Goal: Task Accomplishment & Management: Complete application form

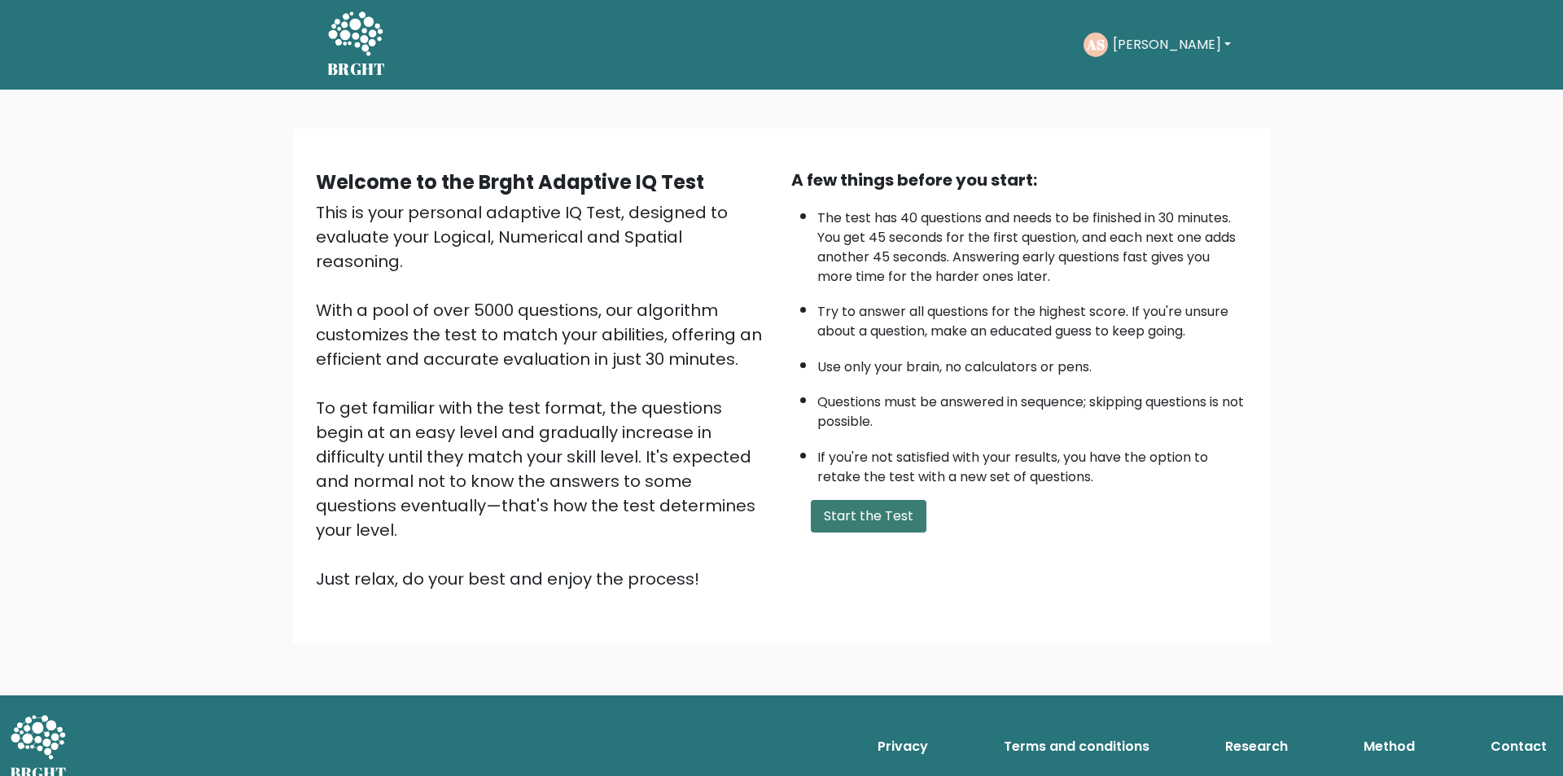
click at [859, 521] on button "Start the Test" at bounding box center [869, 516] width 116 height 33
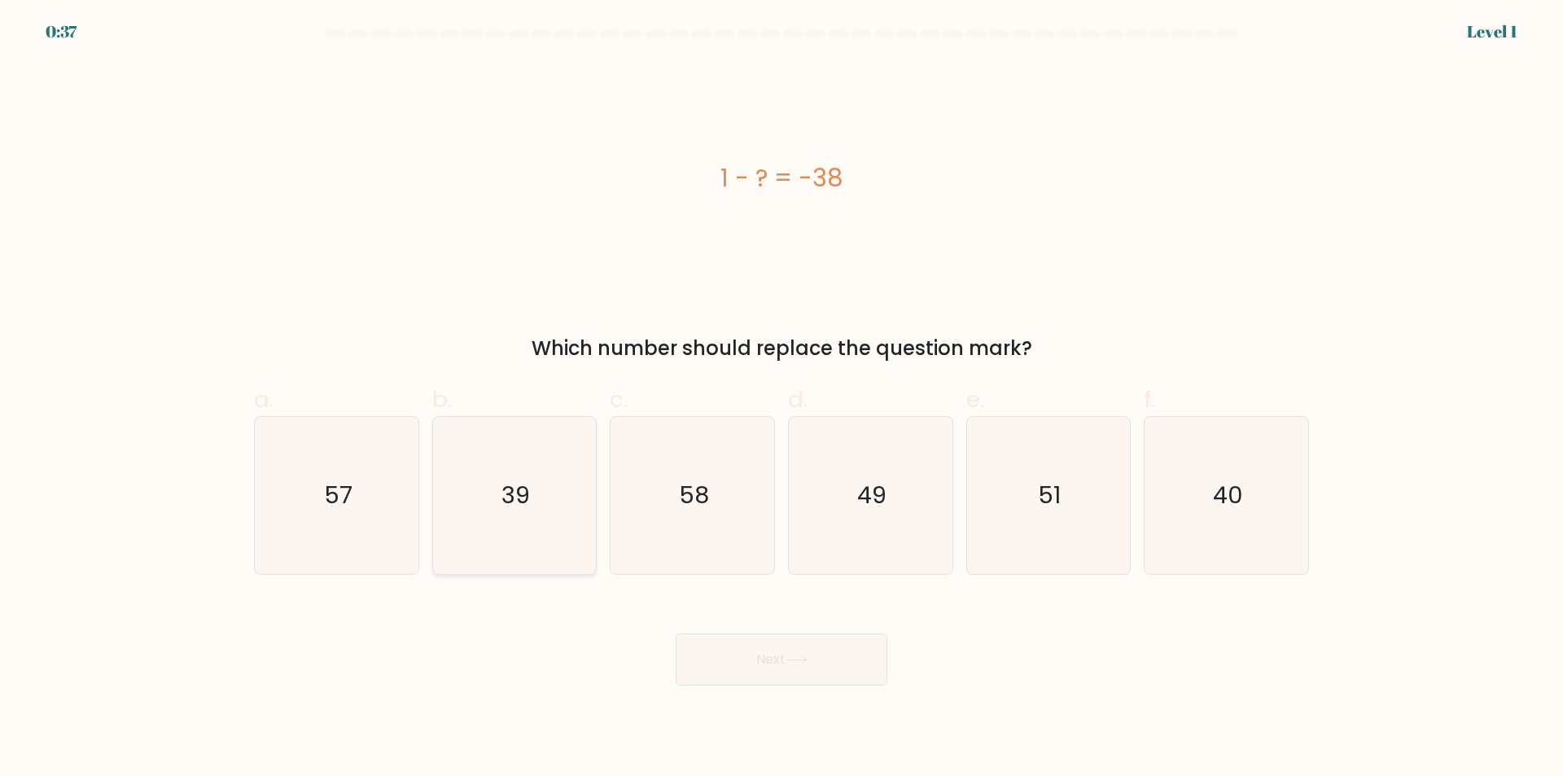
click at [556, 530] on icon "39" at bounding box center [513, 495] width 157 height 157
click at [781, 399] on input "b. 39" at bounding box center [781, 393] width 1 height 11
radio input "true"
click at [796, 661] on icon at bounding box center [796, 659] width 22 height 9
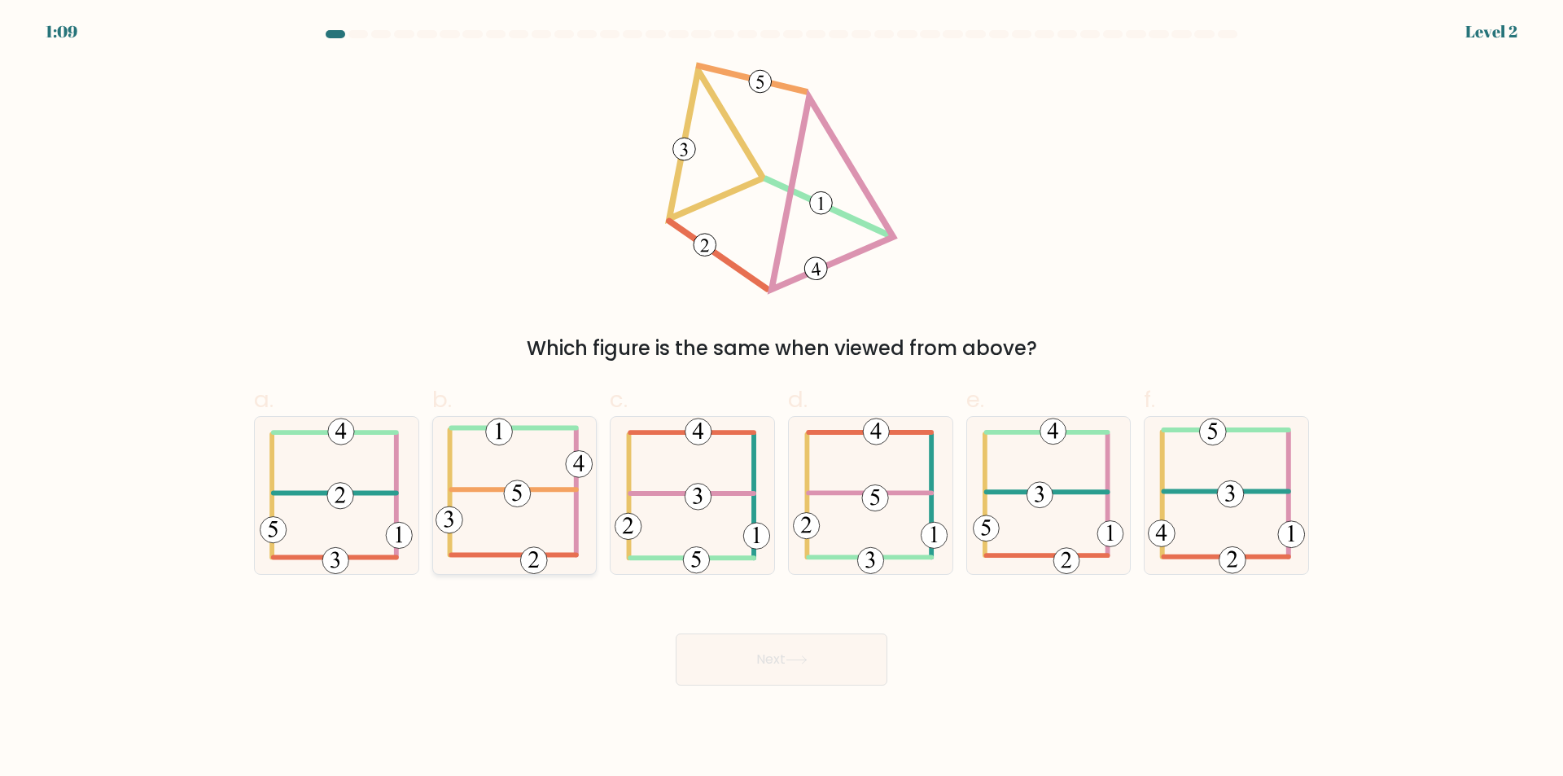
click at [575, 470] on 713 at bounding box center [579, 464] width 27 height 27
click at [781, 399] on input "b." at bounding box center [781, 393] width 1 height 11
radio input "true"
click at [767, 657] on button "Next" at bounding box center [781, 659] width 212 height 52
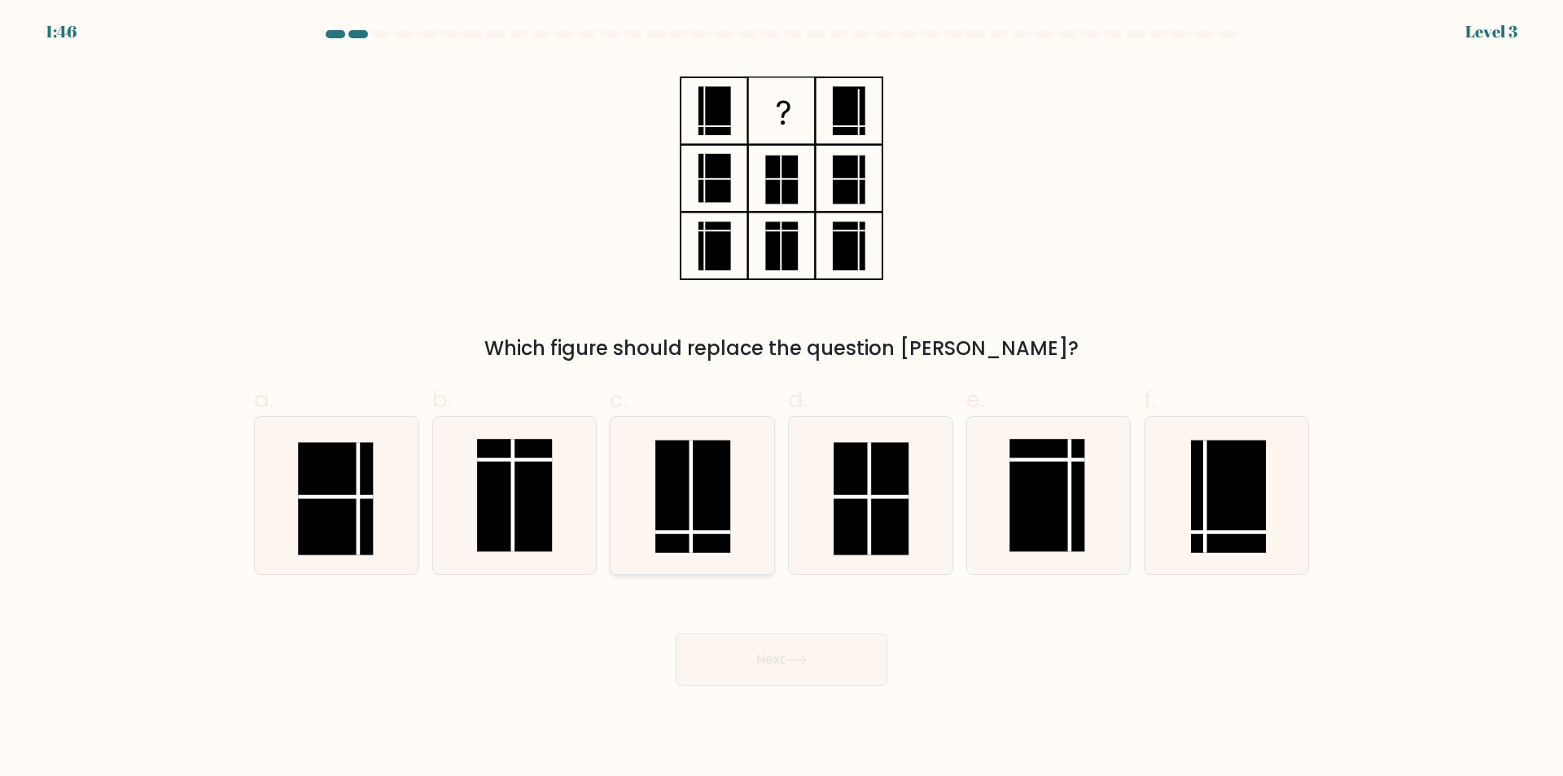
click at [721, 514] on rect at bounding box center [692, 496] width 75 height 112
click at [781, 399] on input "c." at bounding box center [781, 393] width 1 height 11
radio input "true"
click at [772, 652] on button "Next" at bounding box center [781, 659] width 212 height 52
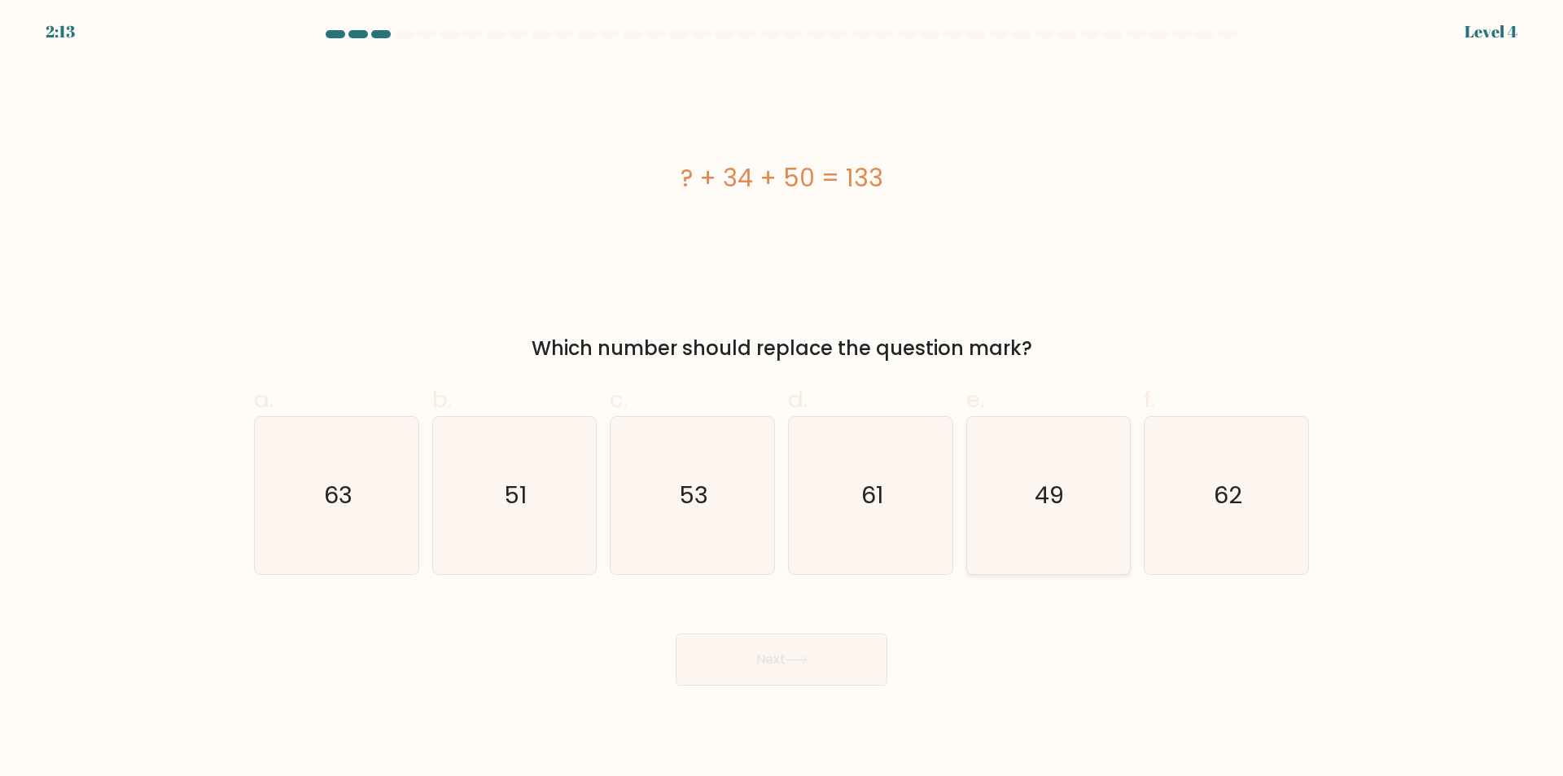
click at [1026, 487] on icon "49" at bounding box center [1047, 495] width 157 height 157
click at [782, 399] on input "e. 49" at bounding box center [781, 393] width 1 height 11
radio input "true"
click at [750, 674] on button "Next" at bounding box center [781, 659] width 212 height 52
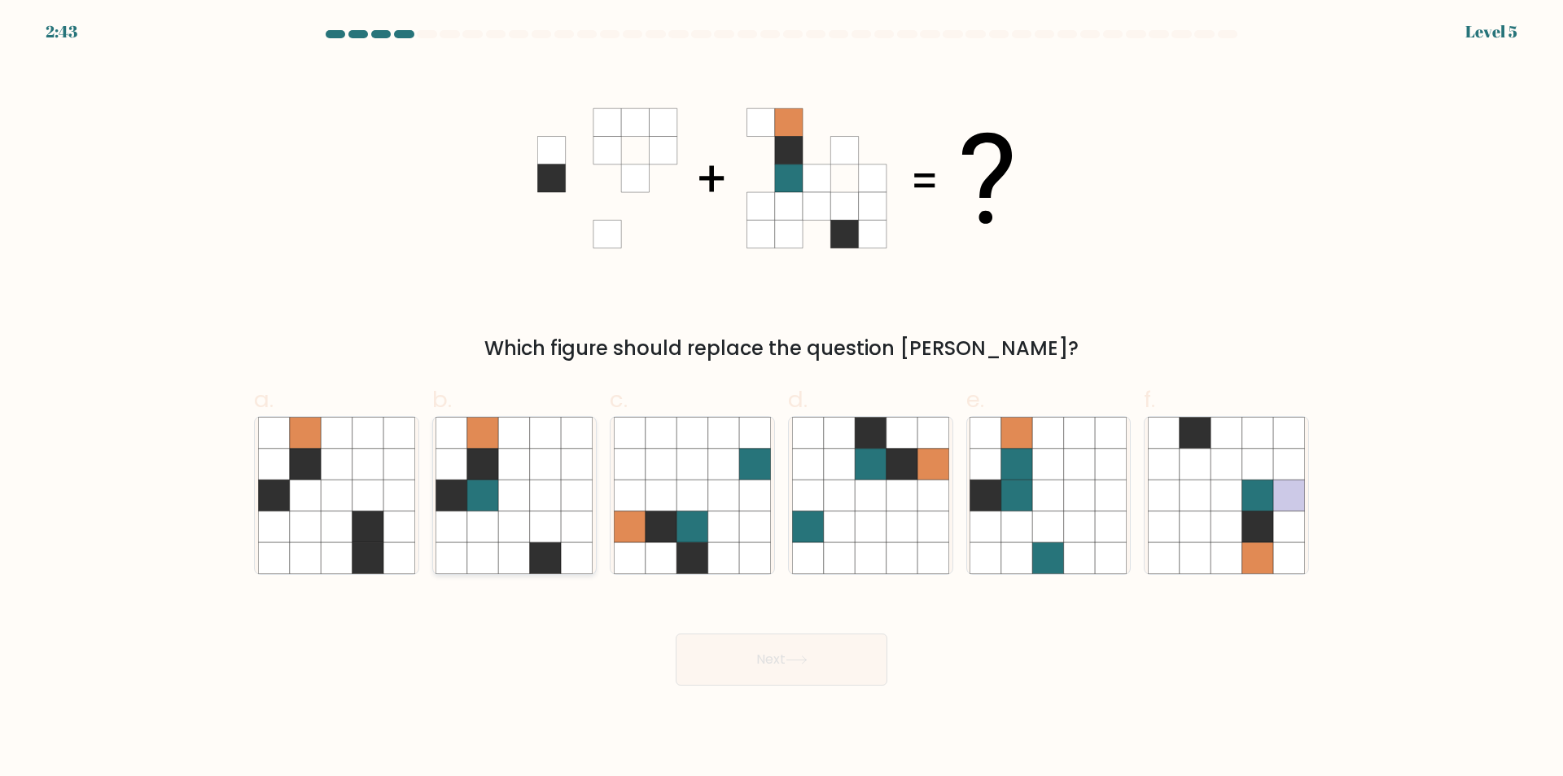
click at [501, 547] on icon at bounding box center [514, 557] width 31 height 31
click at [781, 399] on input "b." at bounding box center [781, 393] width 1 height 11
radio input "true"
click at [807, 661] on icon at bounding box center [796, 659] width 22 height 9
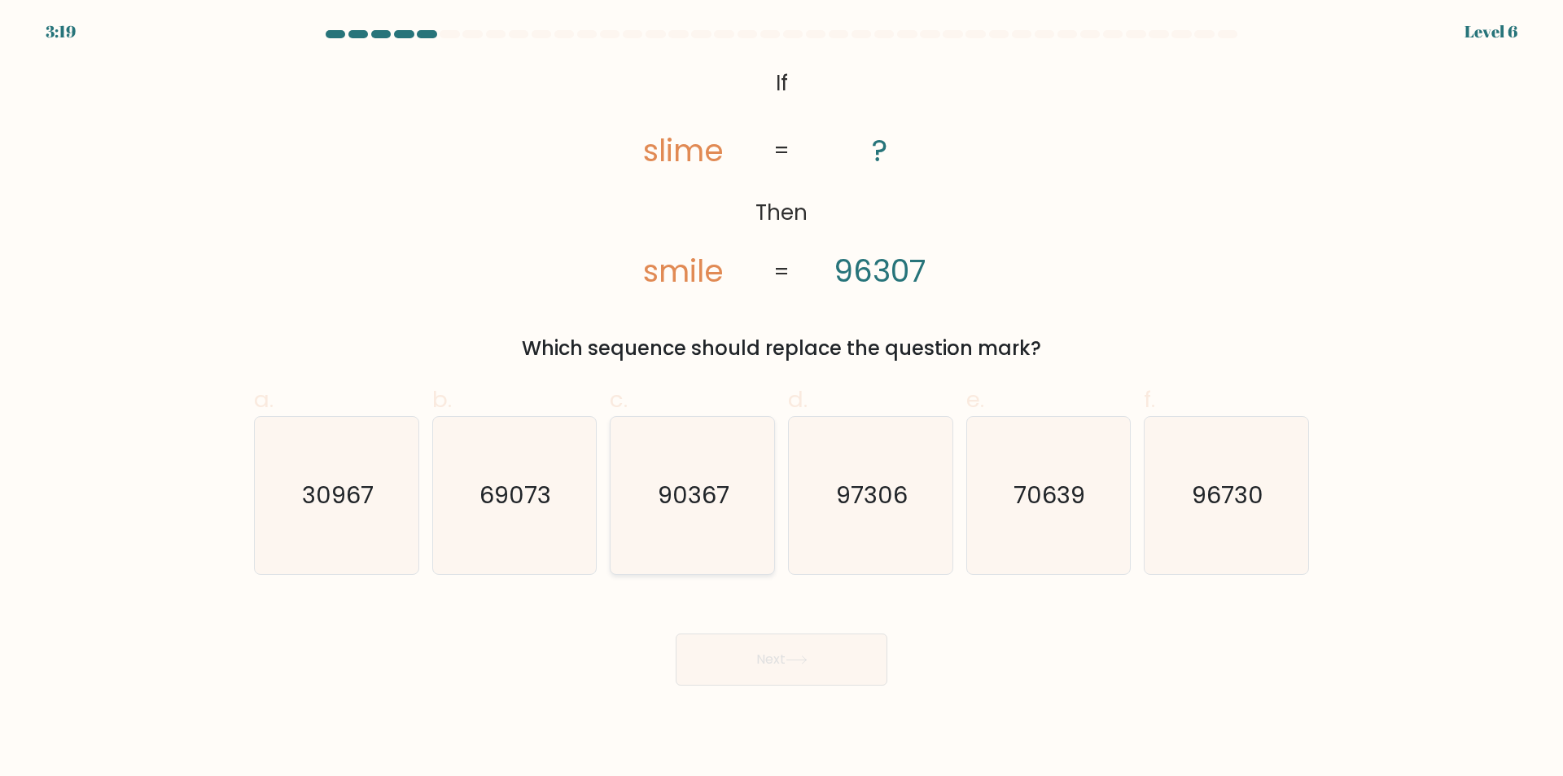
click at [673, 556] on icon "90367" at bounding box center [692, 495] width 157 height 157
click at [781, 399] on input "c. 90367" at bounding box center [781, 393] width 1 height 11
radio input "true"
click at [729, 660] on button "Next" at bounding box center [781, 659] width 212 height 52
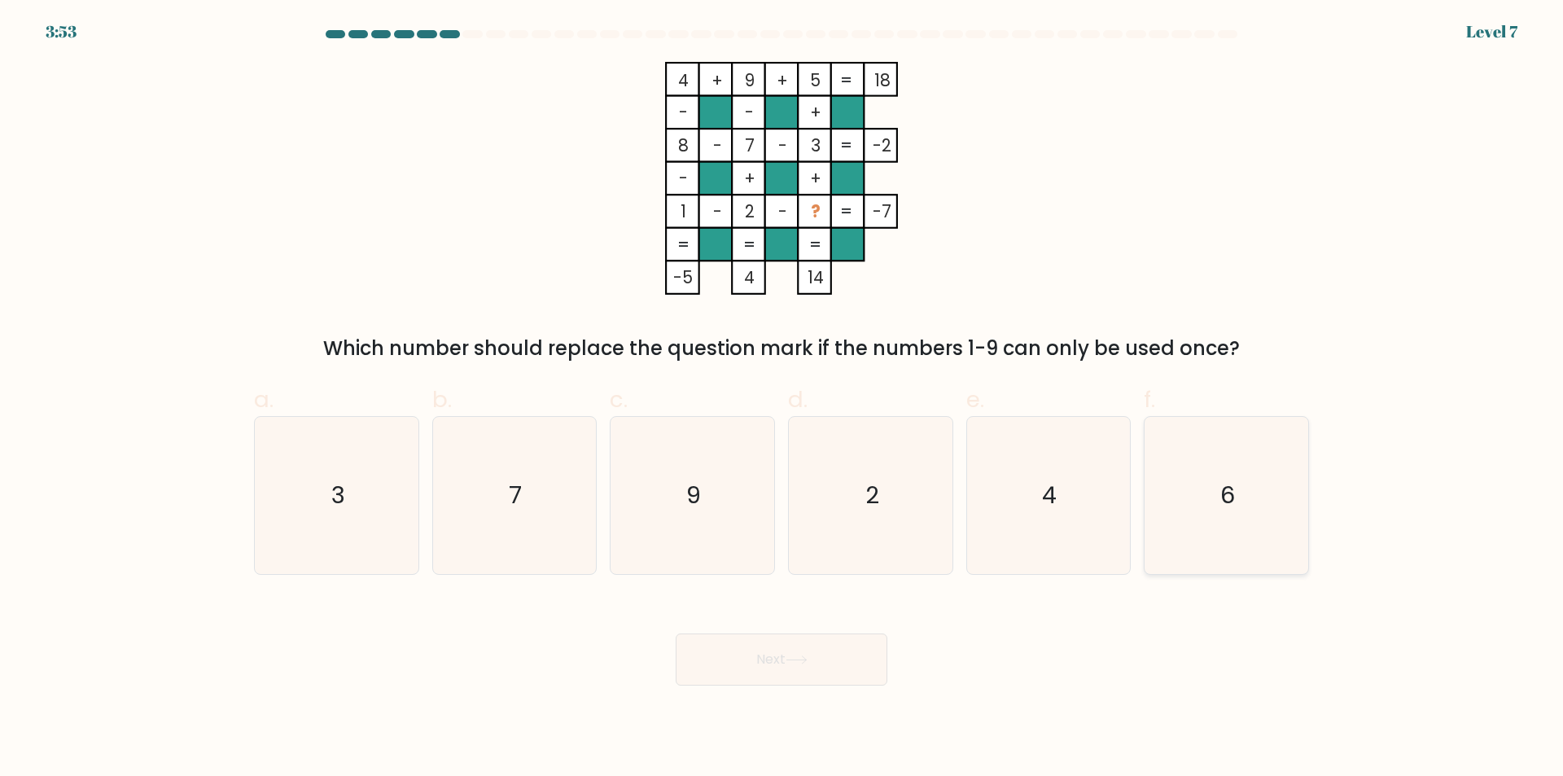
click at [1199, 545] on icon "6" at bounding box center [1226, 495] width 157 height 157
click at [782, 399] on input "f. 6" at bounding box center [781, 393] width 1 height 11
radio input "true"
click at [820, 667] on button "Next" at bounding box center [781, 659] width 212 height 52
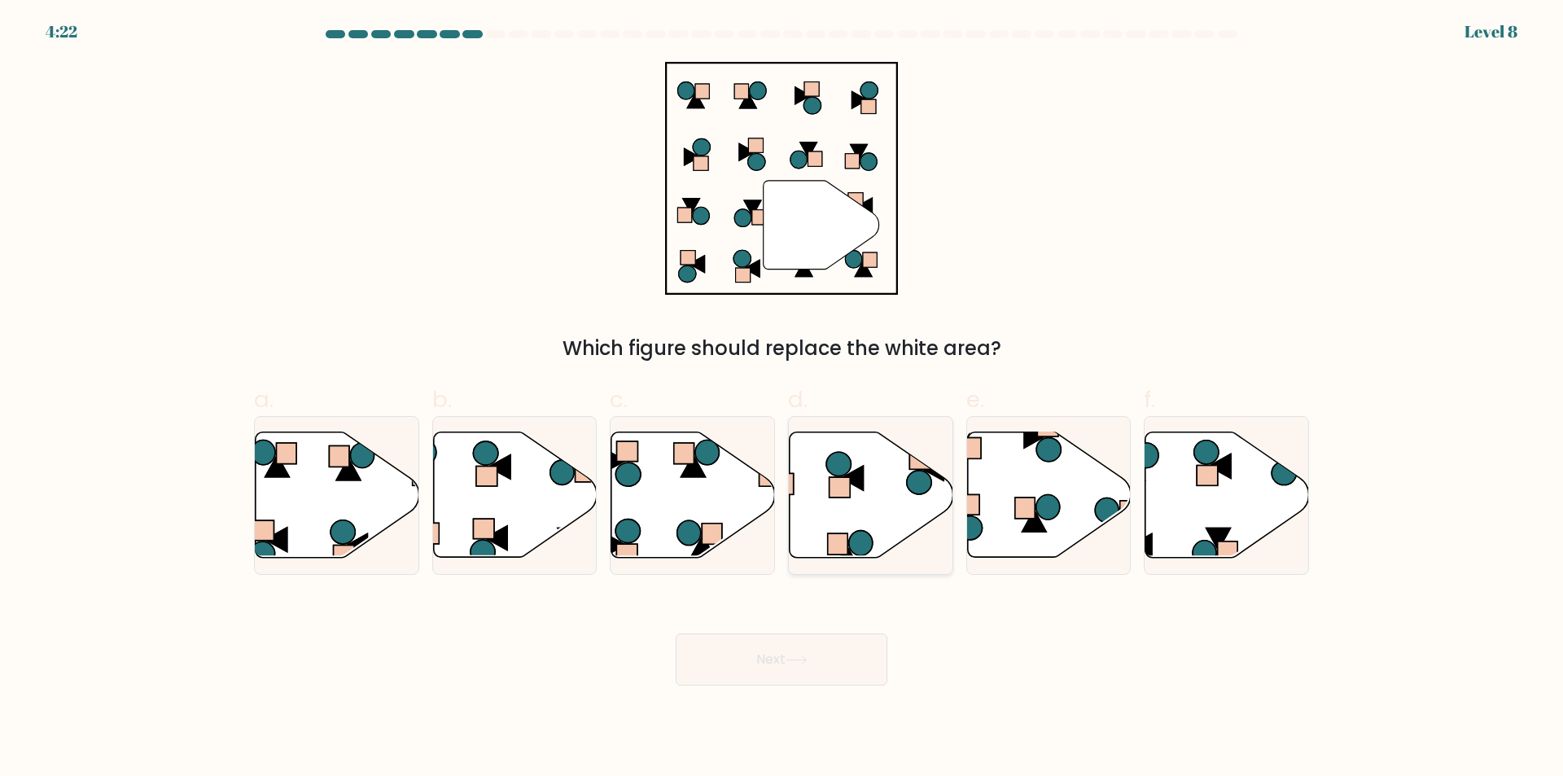
click at [837, 508] on icon at bounding box center [871, 494] width 164 height 125
click at [782, 399] on input "d." at bounding box center [781, 393] width 1 height 11
radio input "true"
click at [826, 649] on button "Next" at bounding box center [781, 659] width 212 height 52
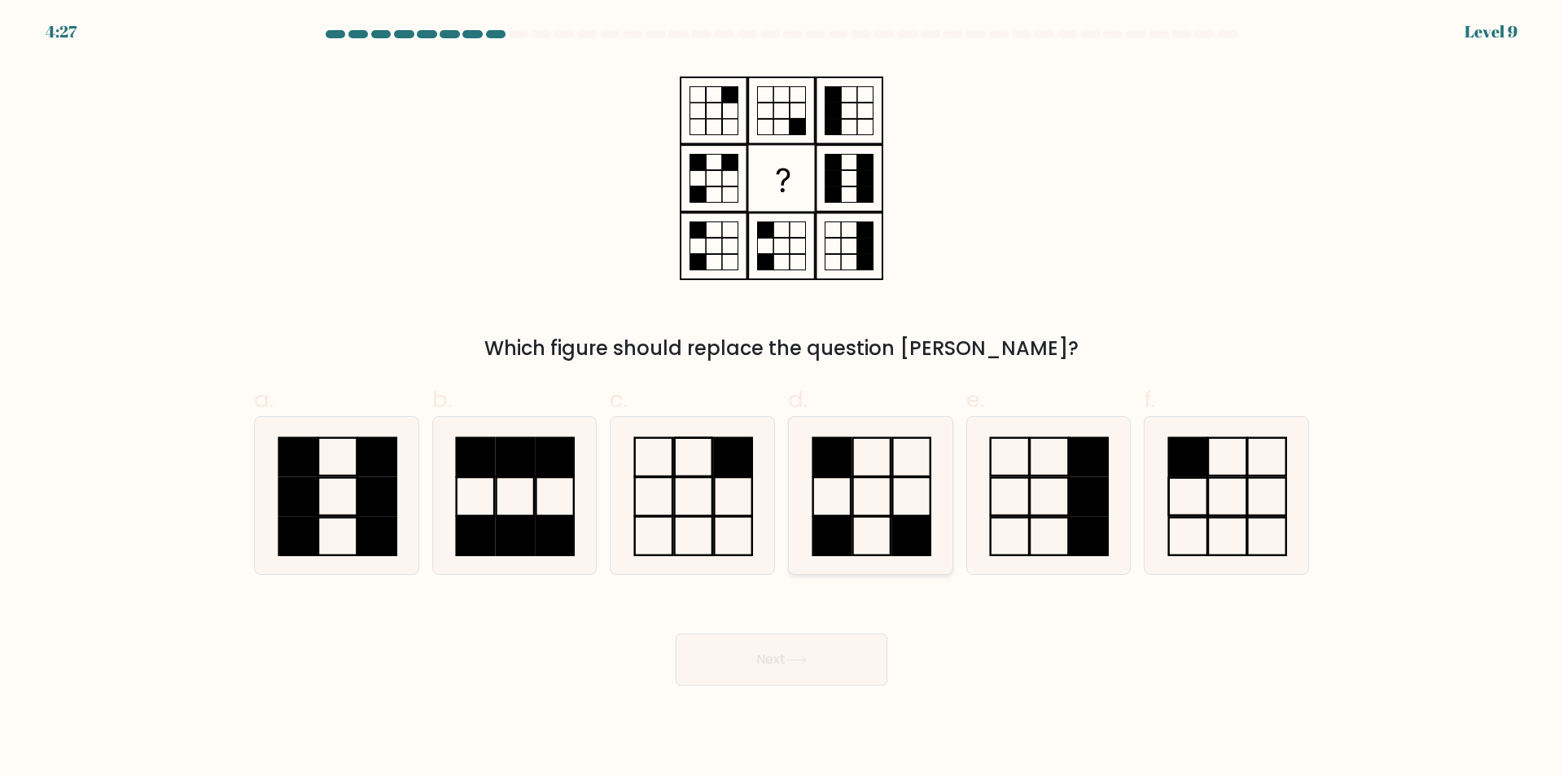
click at [881, 551] on icon at bounding box center [870, 495] width 157 height 157
click at [782, 399] on input "d." at bounding box center [781, 393] width 1 height 11
radio input "true"
click at [839, 654] on button "Next" at bounding box center [781, 659] width 212 height 52
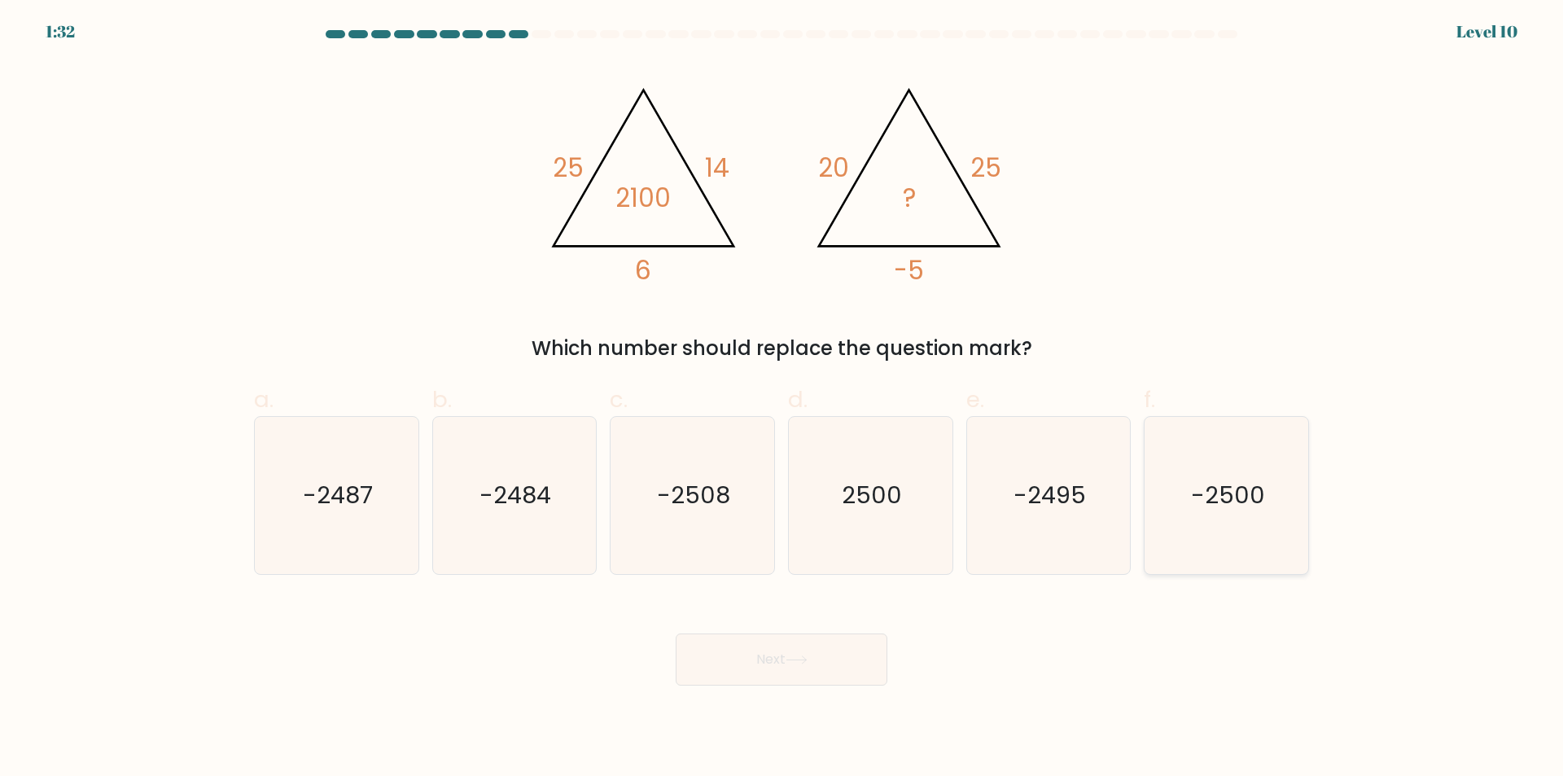
click at [1285, 546] on icon "-2500" at bounding box center [1226, 495] width 157 height 157
click at [782, 399] on input "f. -2500" at bounding box center [781, 393] width 1 height 11
radio input "true"
click at [797, 656] on icon at bounding box center [796, 659] width 22 height 9
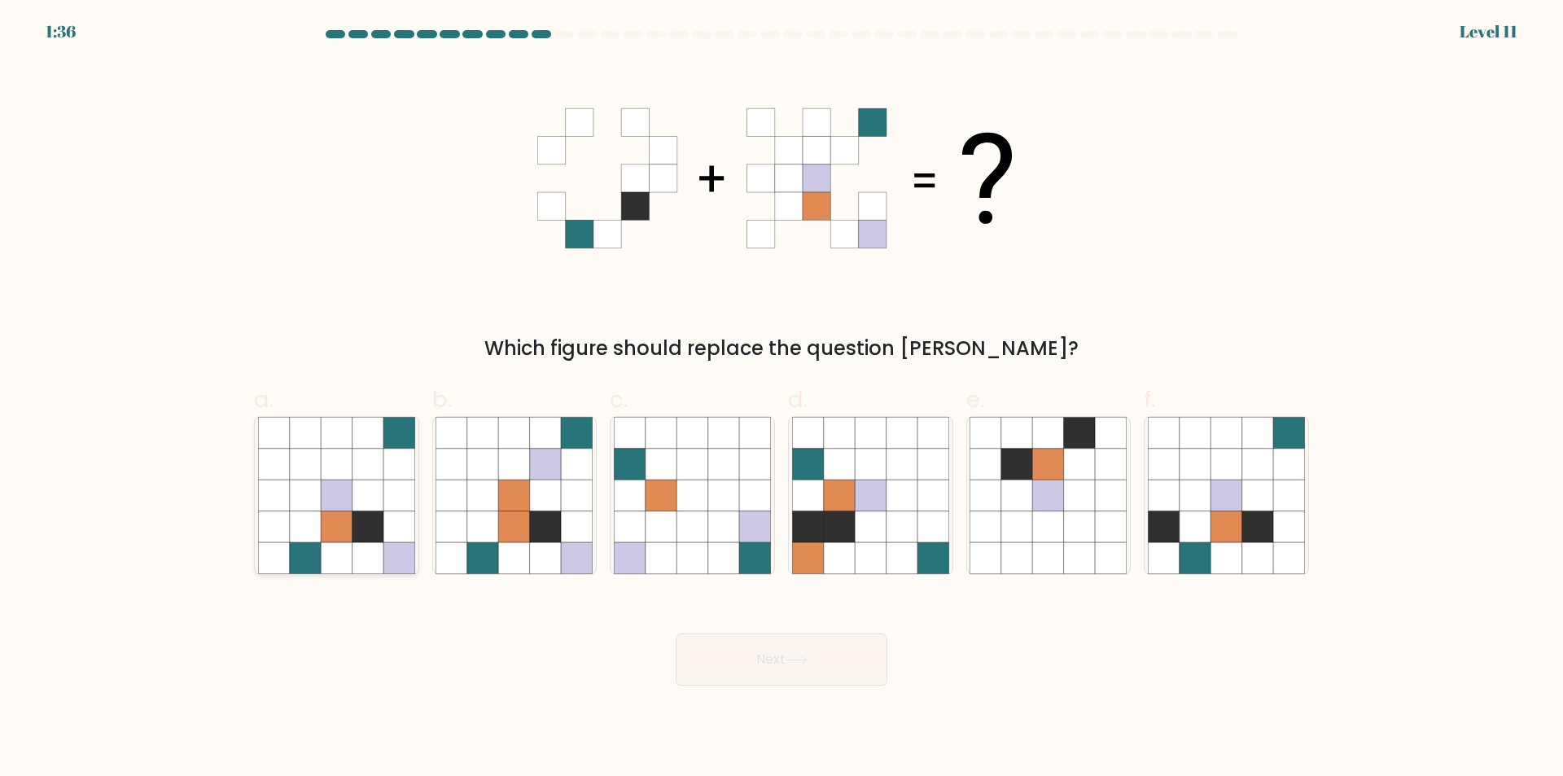
click at [362, 558] on icon at bounding box center [367, 557] width 31 height 31
click at [781, 399] on input "a." at bounding box center [781, 393] width 1 height 11
radio input "true"
click at [806, 660] on icon at bounding box center [796, 659] width 20 height 7
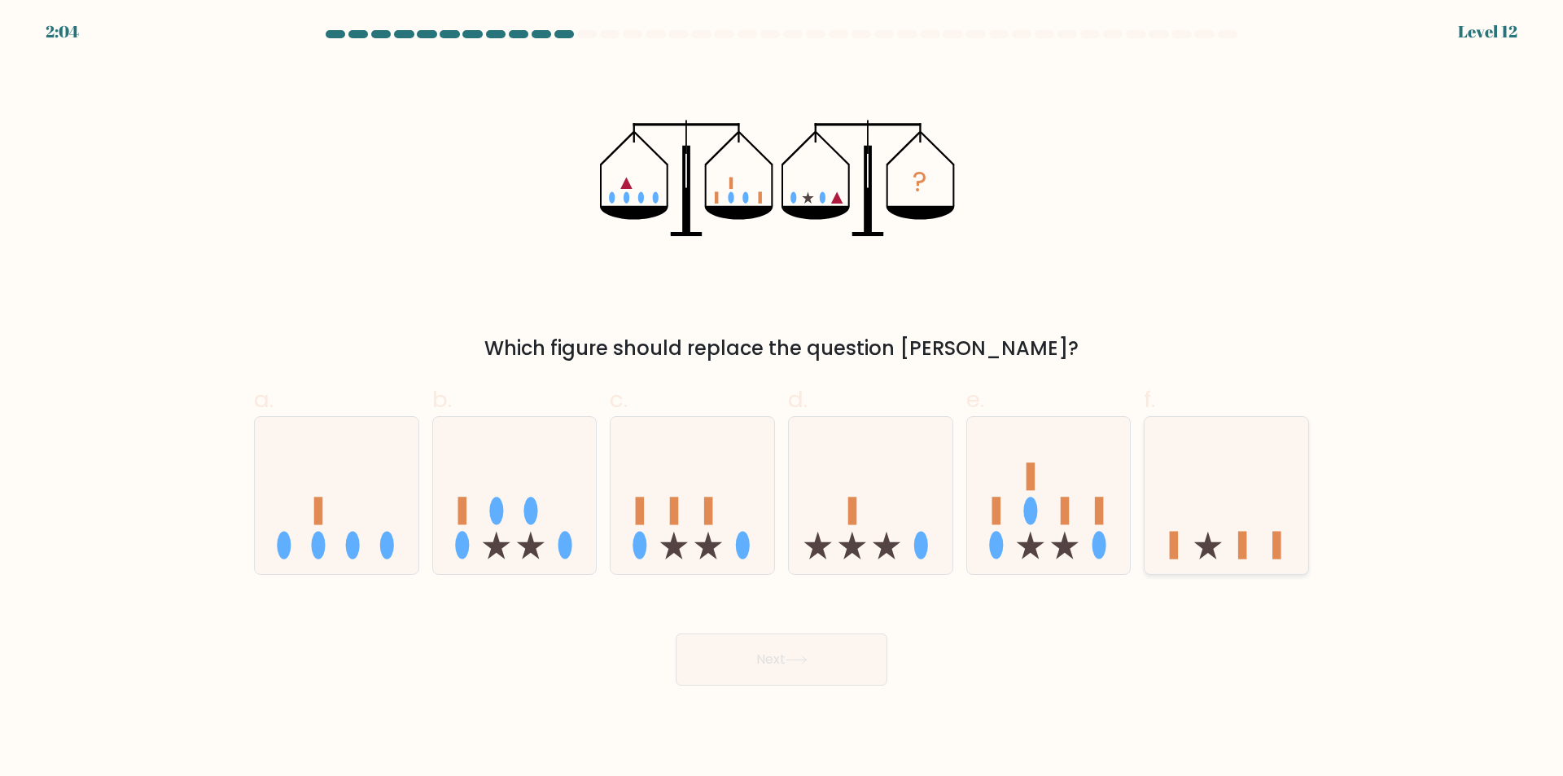
click at [1239, 480] on icon at bounding box center [1226, 495] width 164 height 135
click at [782, 399] on input "f." at bounding box center [781, 393] width 1 height 11
radio input "true"
click at [791, 661] on icon at bounding box center [796, 659] width 22 height 9
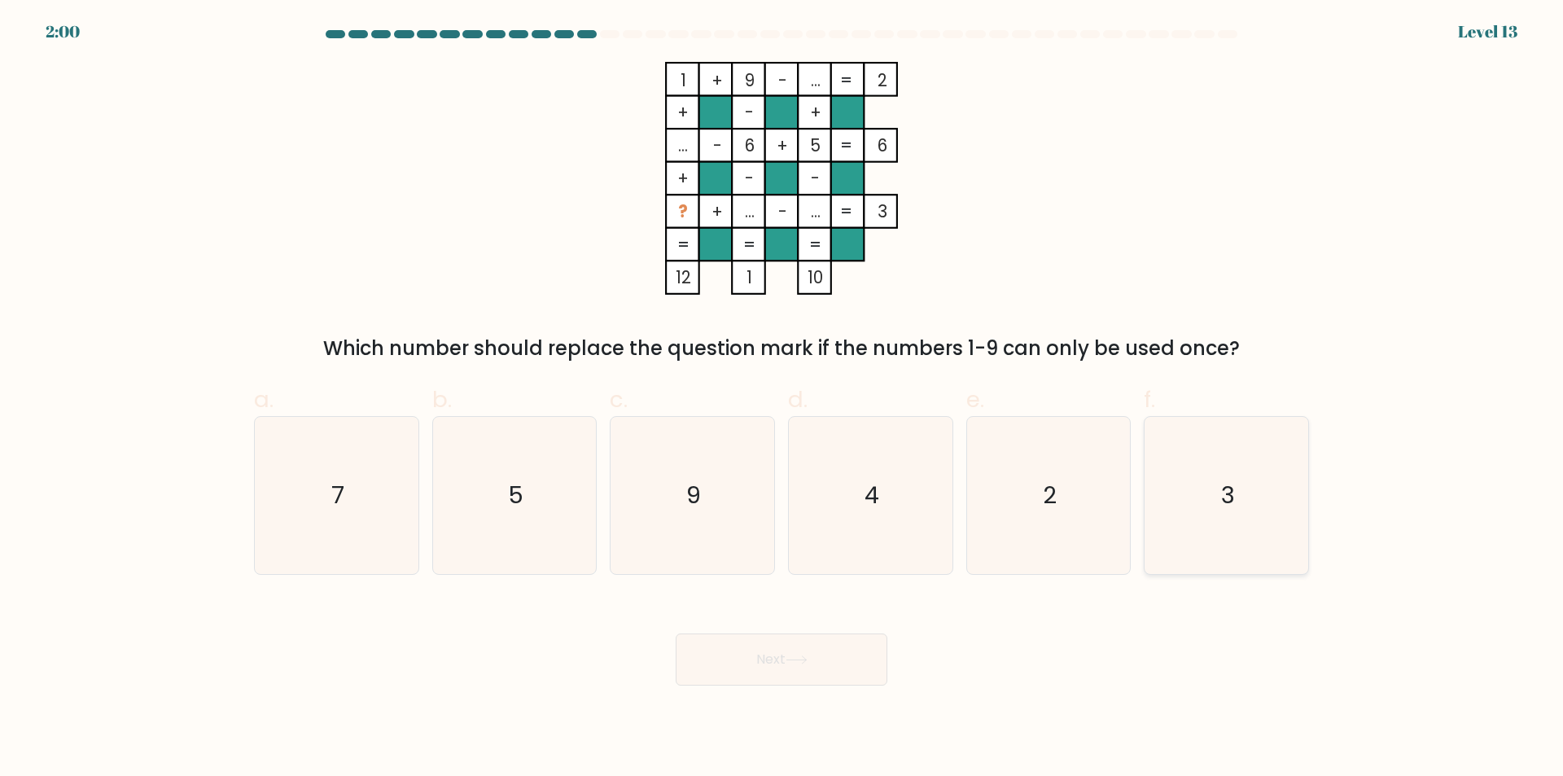
click at [1204, 525] on icon "3" at bounding box center [1226, 495] width 157 height 157
click at [782, 399] on input "f. 3" at bounding box center [781, 393] width 1 height 11
radio input "true"
click at [809, 646] on button "Next" at bounding box center [781, 659] width 212 height 52
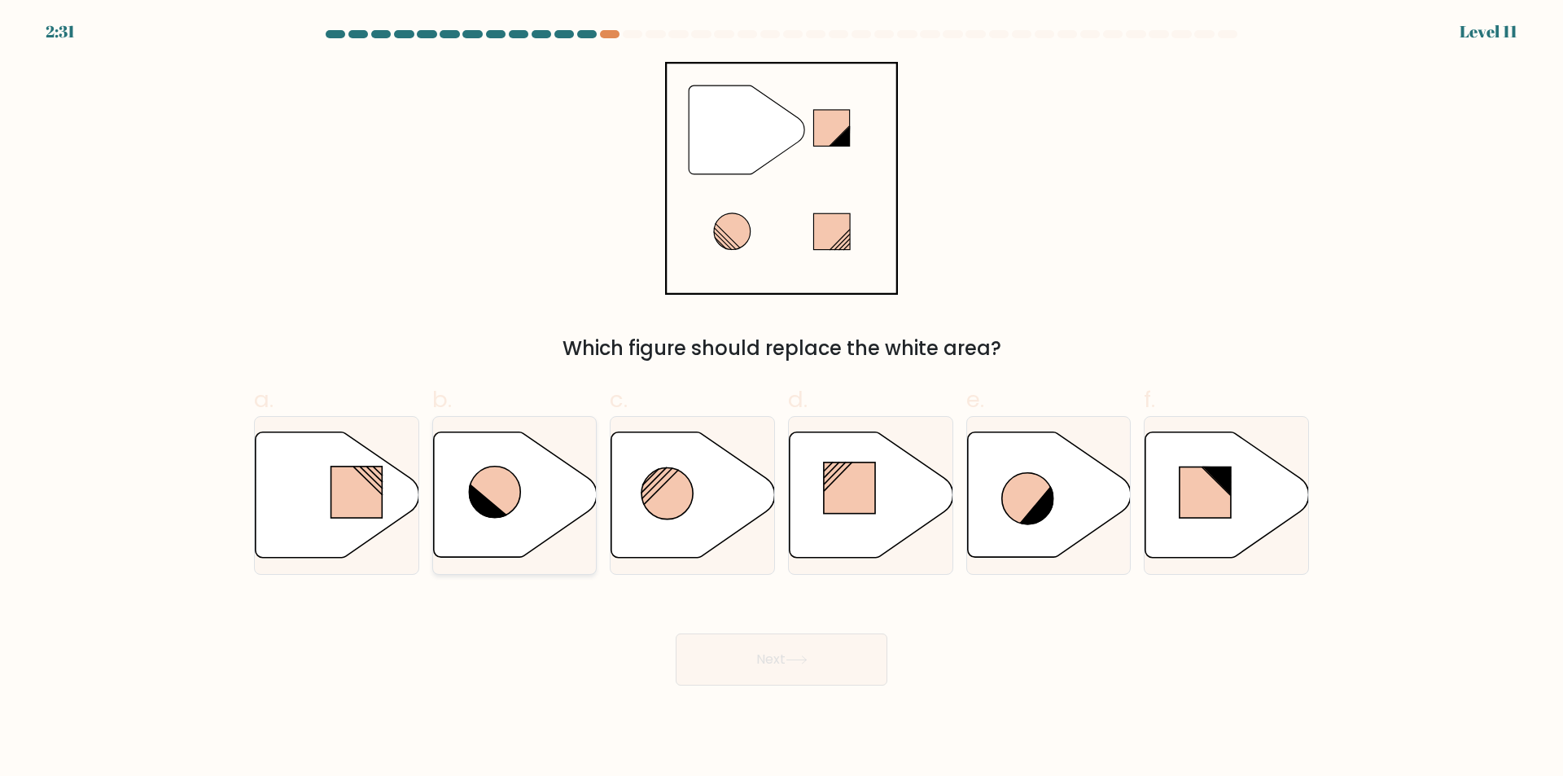
click at [553, 513] on icon at bounding box center [515, 494] width 164 height 125
click at [781, 399] on input "b." at bounding box center [781, 393] width 1 height 11
radio input "true"
click at [723, 658] on button "Next" at bounding box center [781, 659] width 212 height 52
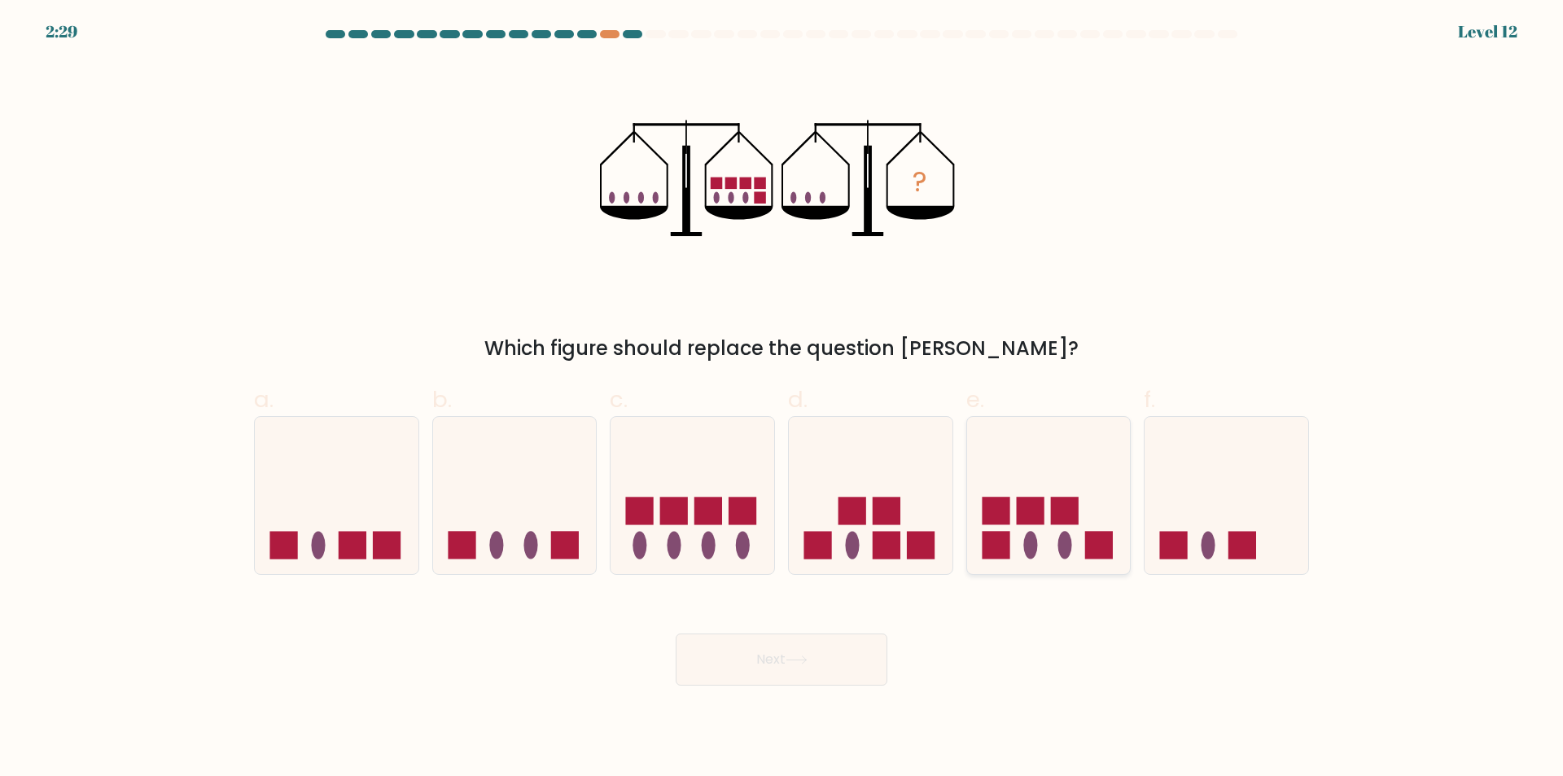
click at [971, 544] on icon at bounding box center [1049, 495] width 164 height 135
click at [782, 399] on input "e." at bounding box center [781, 393] width 1 height 11
radio input "true"
click at [815, 650] on button "Next" at bounding box center [781, 659] width 212 height 52
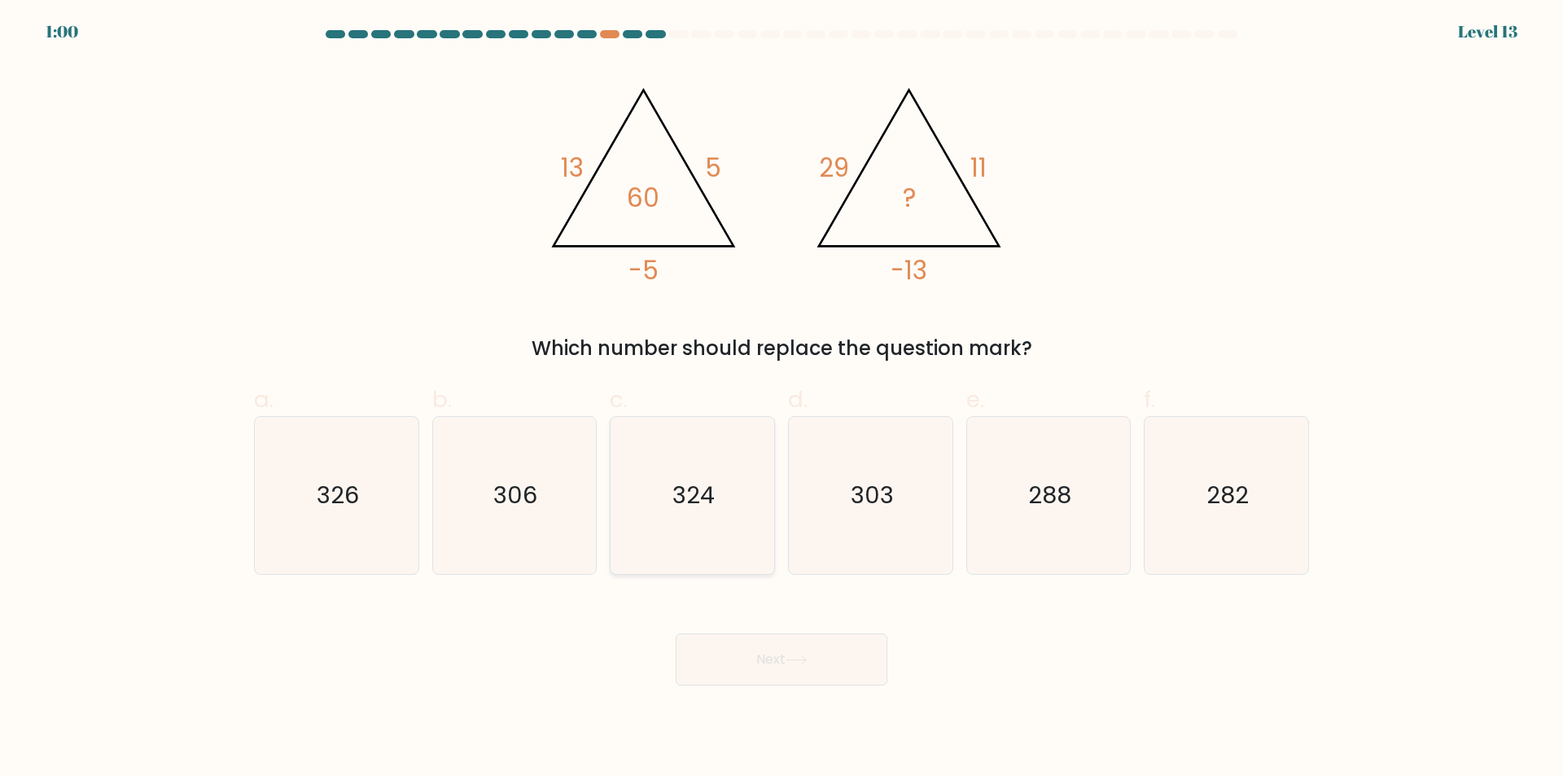
click at [705, 562] on icon "324" at bounding box center [692, 495] width 157 height 157
click at [781, 399] on input "c. 324" at bounding box center [781, 393] width 1 height 11
radio input "true"
click at [750, 653] on button "Next" at bounding box center [781, 659] width 212 height 52
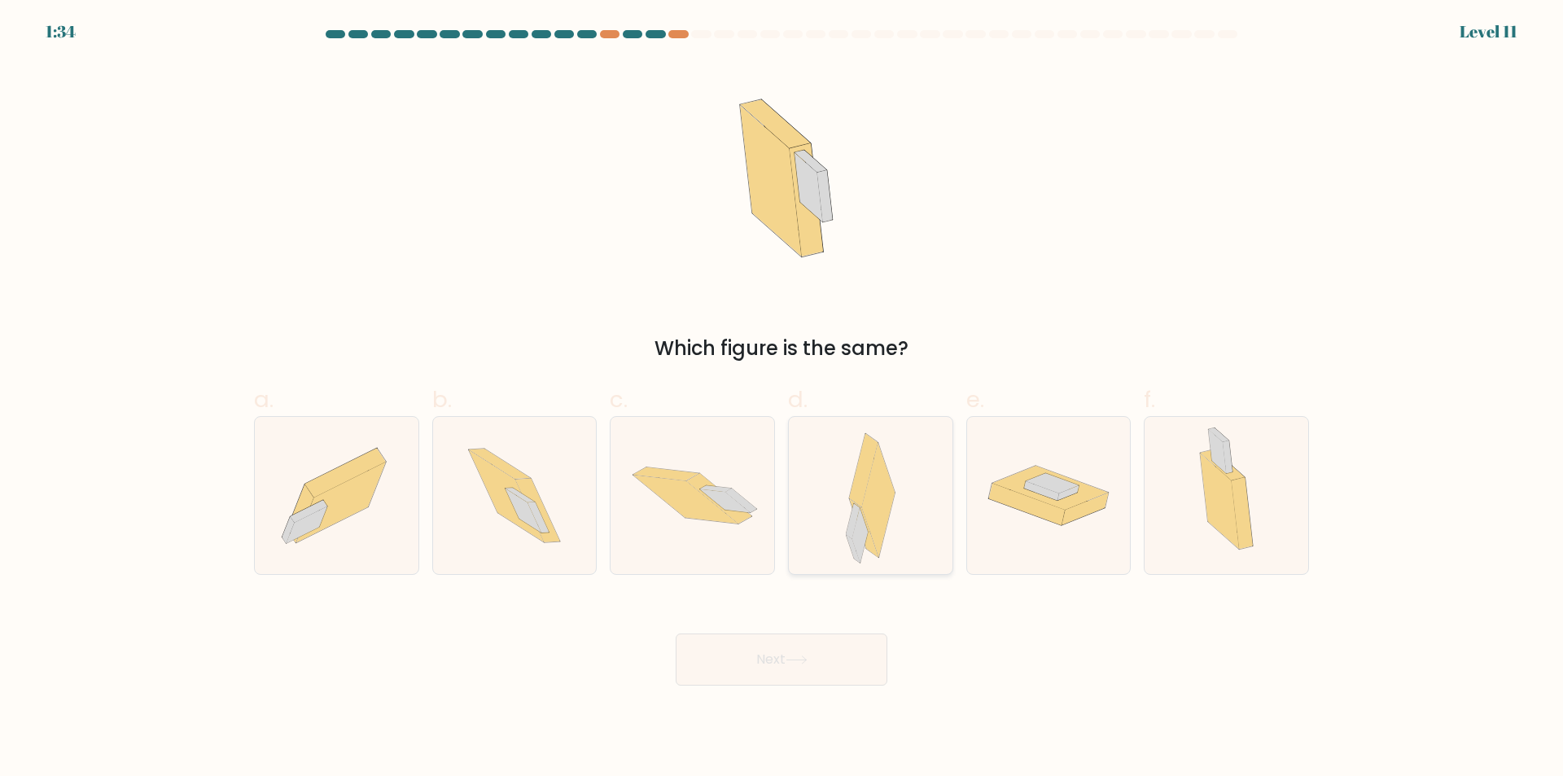
click at [893, 524] on icon at bounding box center [871, 495] width 50 height 157
click at [782, 399] on input "d." at bounding box center [781, 393] width 1 height 11
radio input "true"
click at [848, 654] on button "Next" at bounding box center [781, 659] width 212 height 52
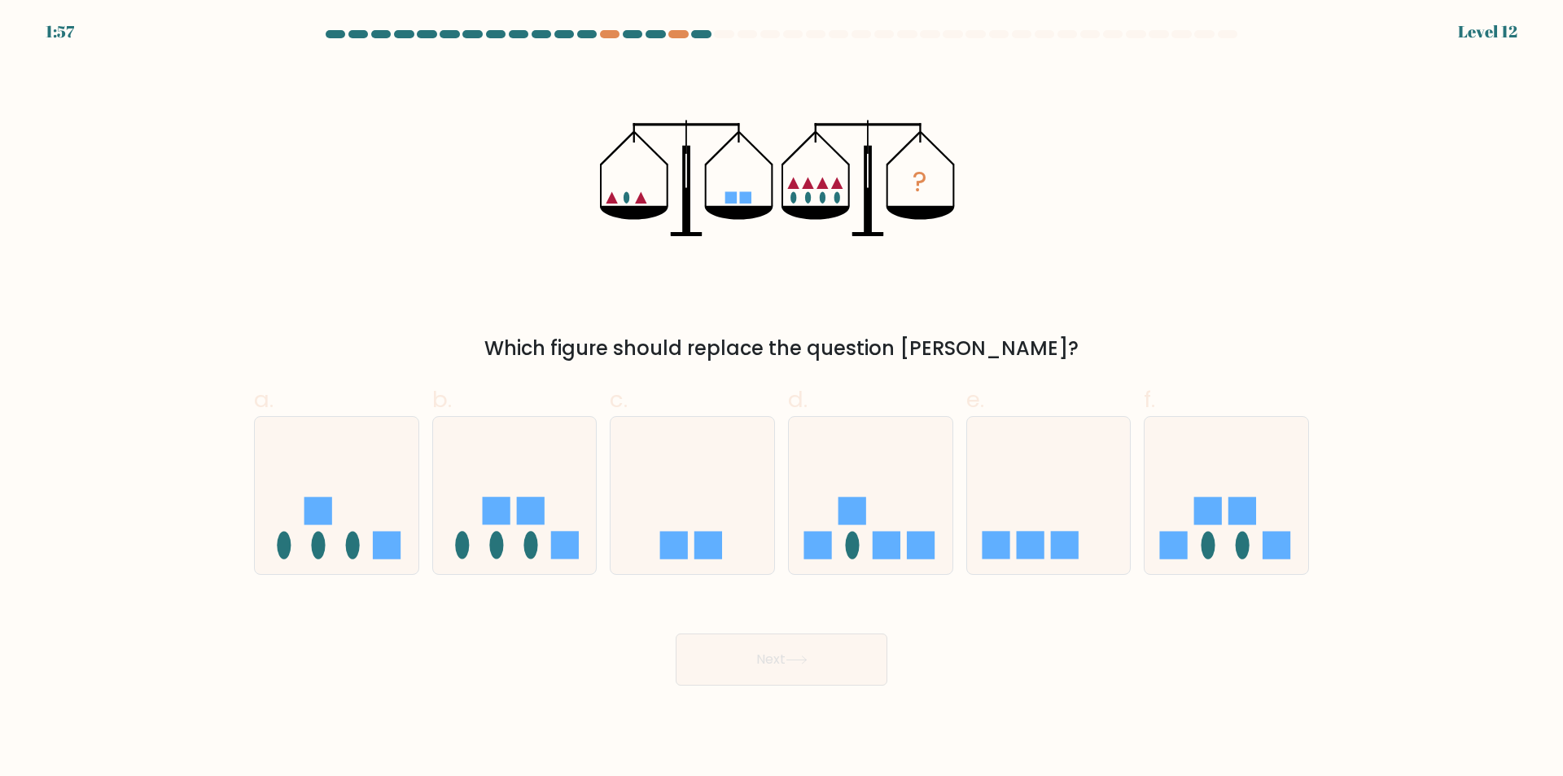
drag, startPoint x: 1127, startPoint y: 507, endPoint x: 956, endPoint y: 617, distance: 203.2
click at [1126, 507] on icon at bounding box center [1049, 495] width 164 height 135
click at [782, 399] on input "e." at bounding box center [781, 393] width 1 height 11
radio input "true"
click at [804, 668] on button "Next" at bounding box center [781, 659] width 212 height 52
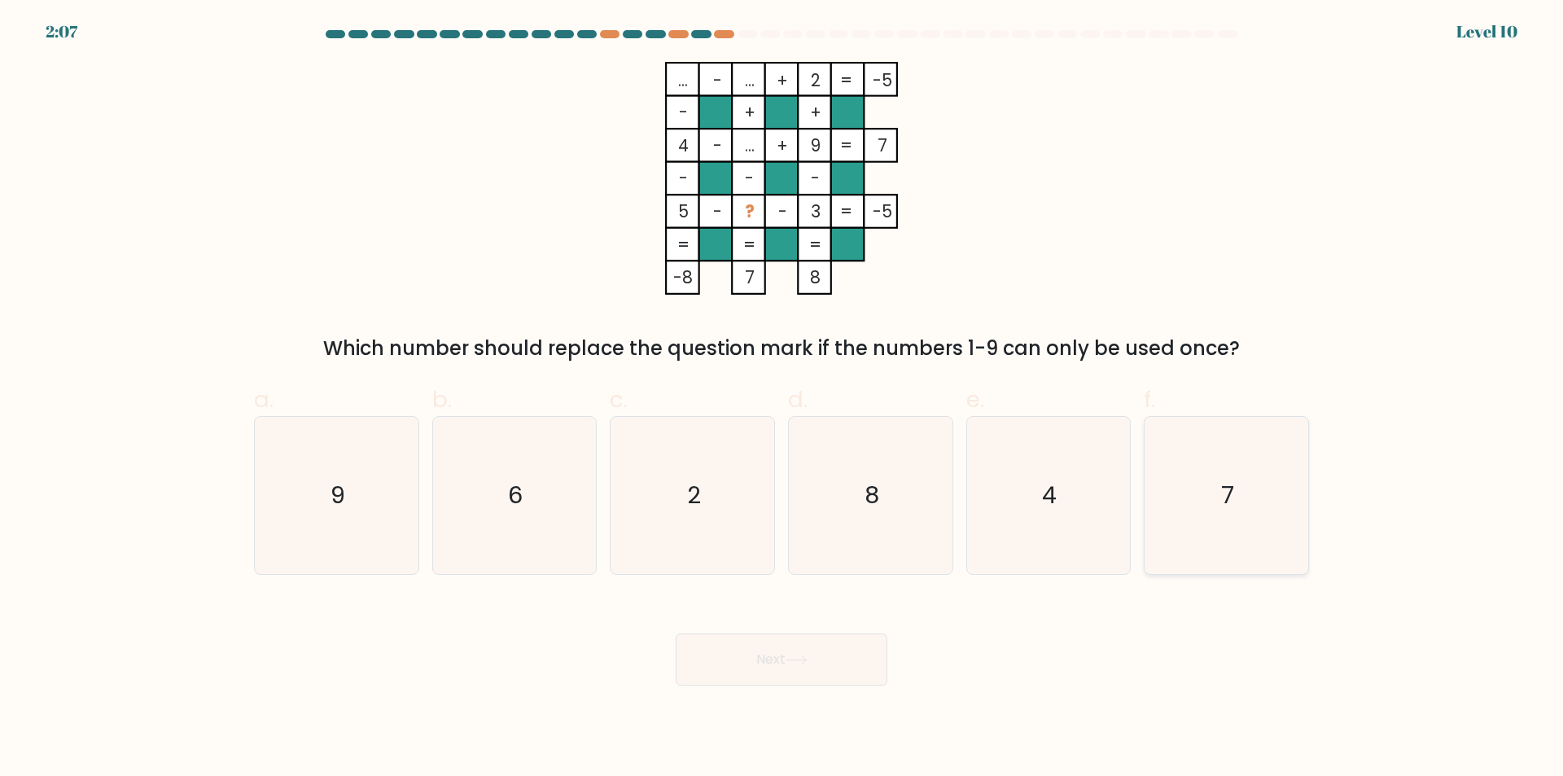
click at [1235, 553] on icon "7" at bounding box center [1226, 495] width 157 height 157
click at [782, 399] on input "f. 7" at bounding box center [781, 393] width 1 height 11
radio input "true"
click at [792, 665] on button "Next" at bounding box center [781, 659] width 212 height 52
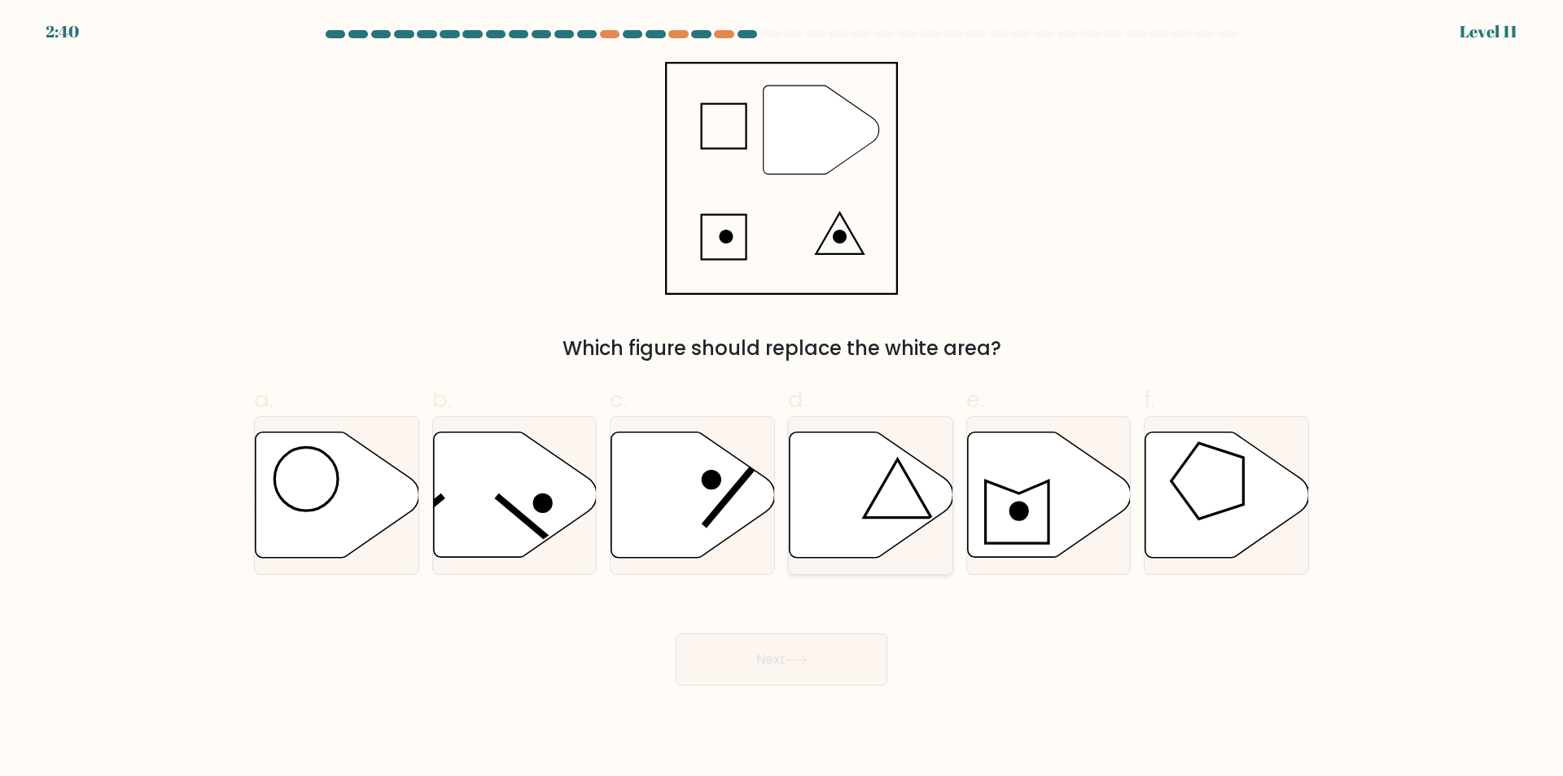
click at [848, 550] on icon at bounding box center [871, 494] width 164 height 125
click at [782, 399] on input "d." at bounding box center [781, 393] width 1 height 11
radio input "true"
click at [822, 647] on button "Next" at bounding box center [781, 659] width 212 height 52
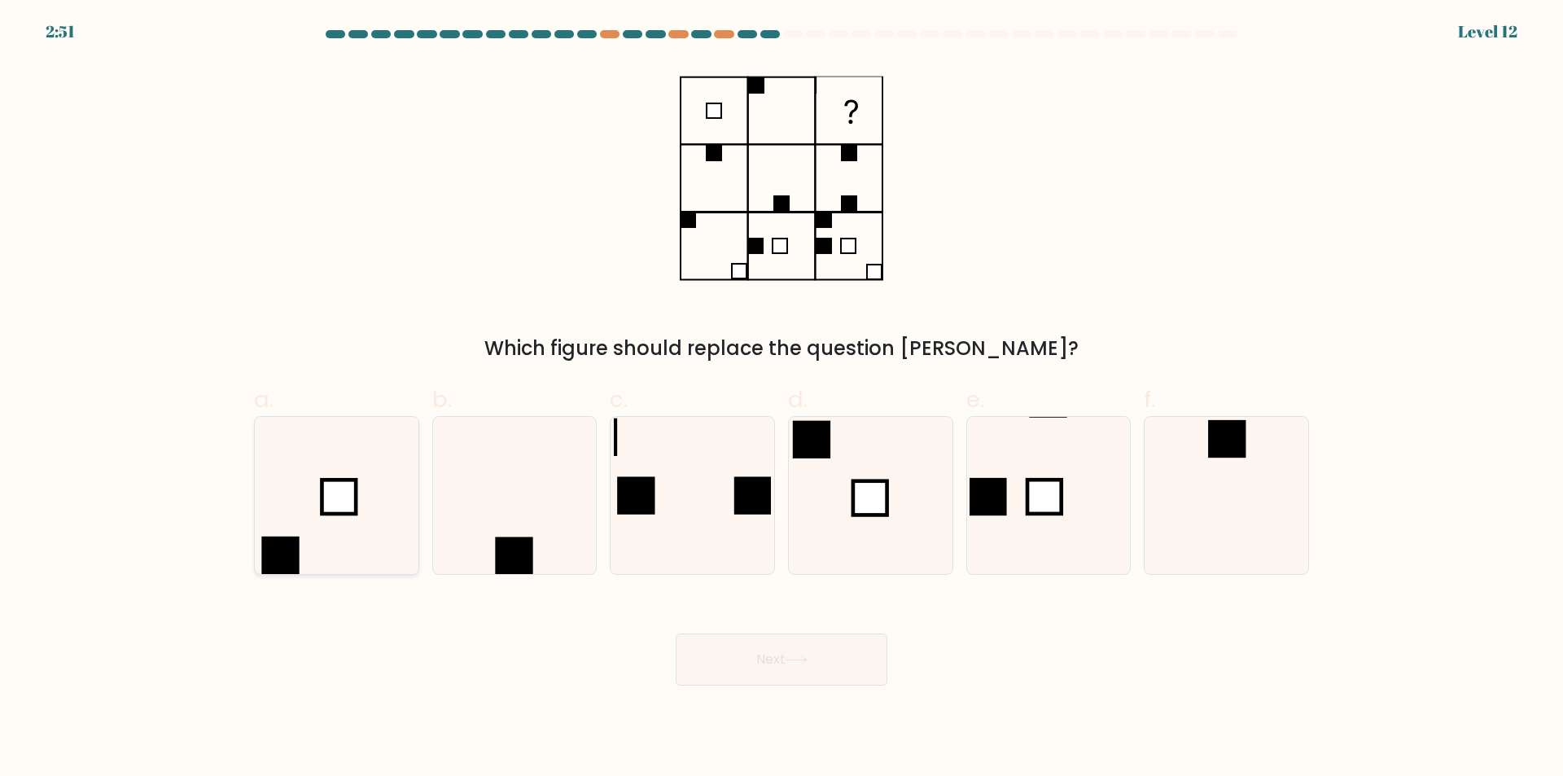
click at [414, 550] on icon at bounding box center [336, 495] width 157 height 157
click at [781, 399] on input "a." at bounding box center [781, 393] width 1 height 11
radio input "true"
click at [719, 673] on button "Next" at bounding box center [781, 659] width 212 height 52
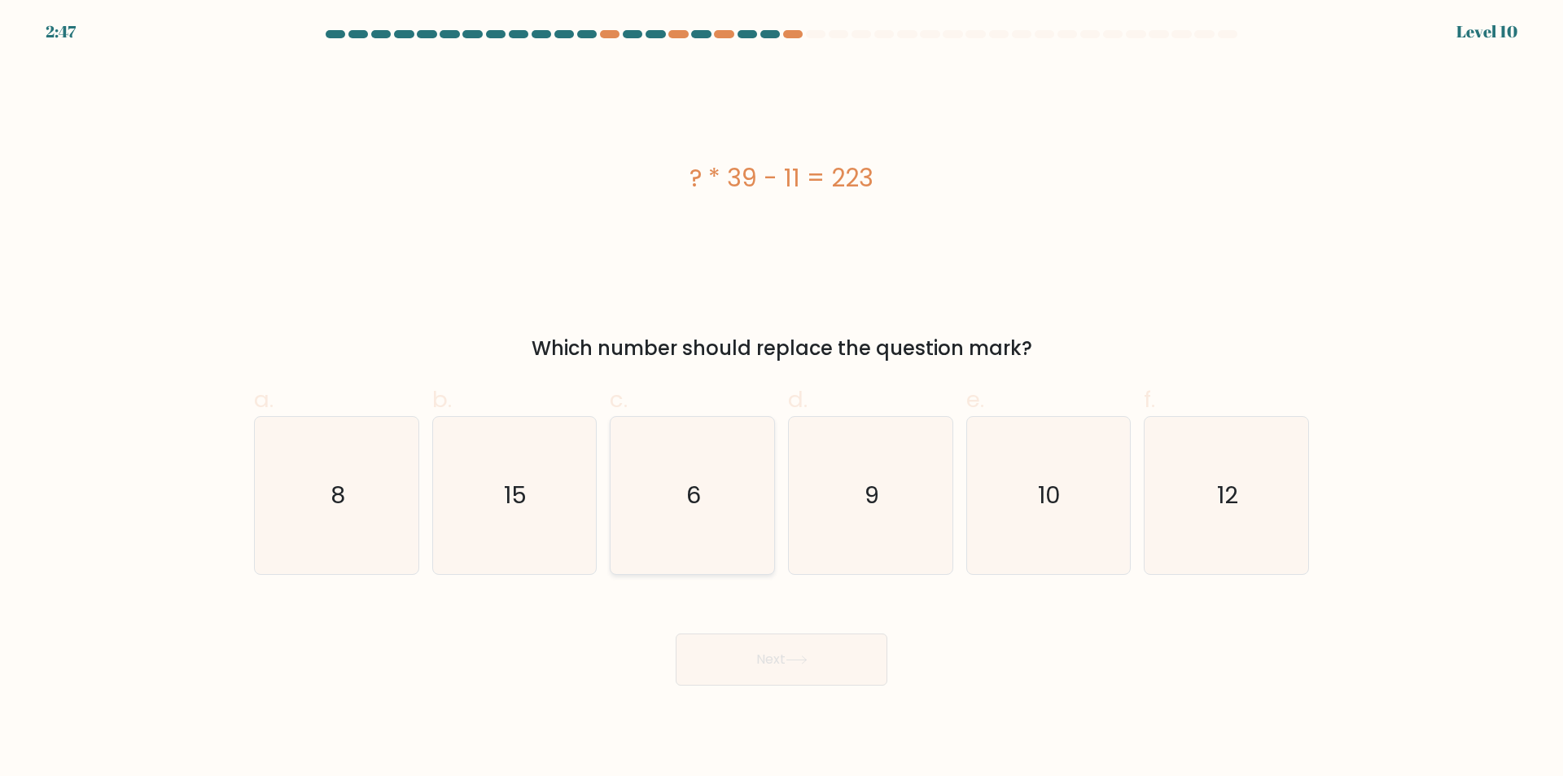
click at [685, 544] on icon "6" at bounding box center [692, 495] width 157 height 157
click at [781, 399] on input "c. 6" at bounding box center [781, 393] width 1 height 11
radio input "true"
click at [788, 664] on button "Next" at bounding box center [781, 659] width 212 height 52
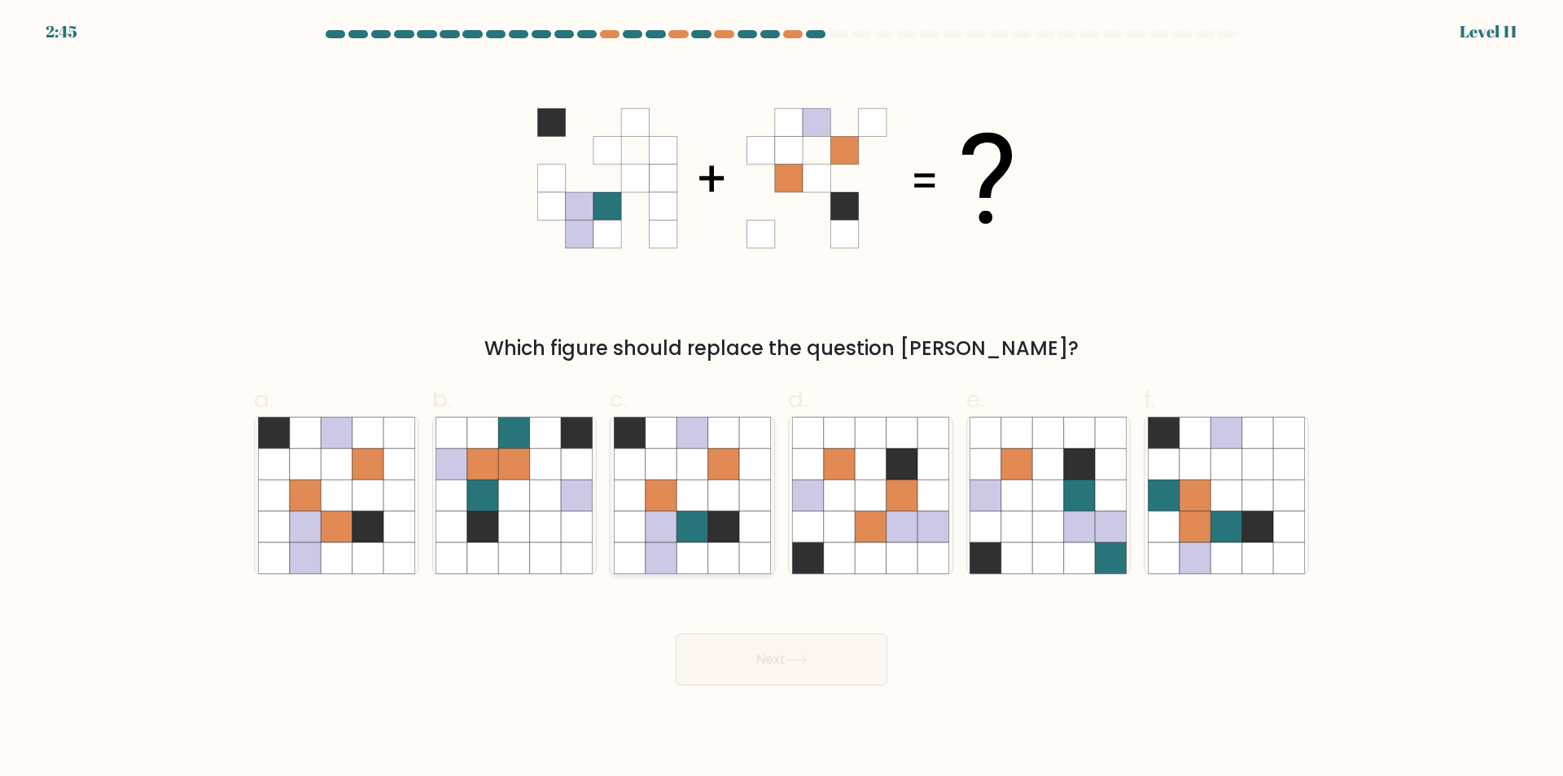
click at [723, 553] on icon at bounding box center [723, 557] width 31 height 31
click at [781, 399] on input "c." at bounding box center [781, 393] width 1 height 11
radio input "true"
click at [732, 660] on button "Next" at bounding box center [781, 659] width 212 height 52
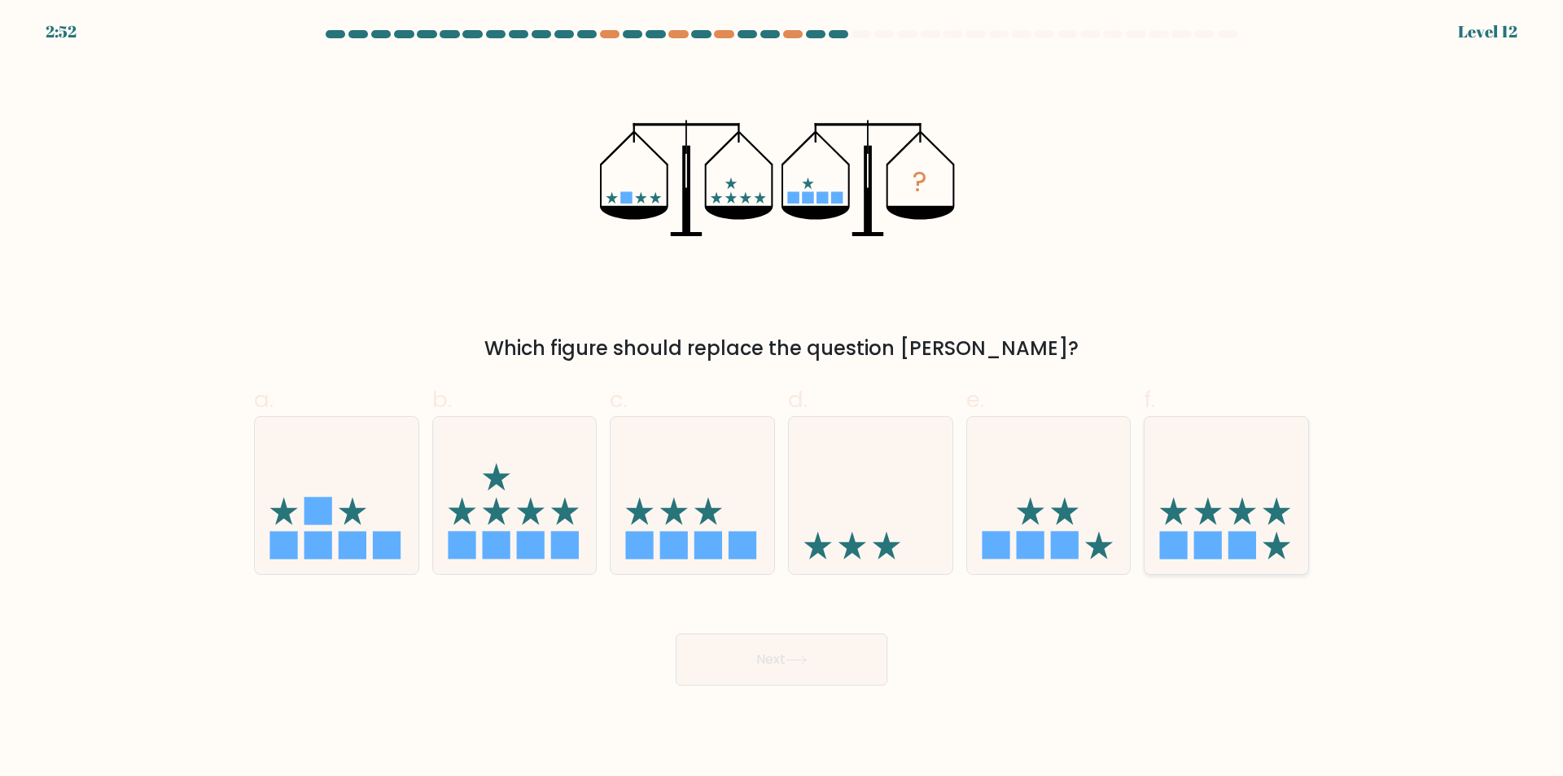
click at [1232, 559] on icon at bounding box center [1226, 495] width 164 height 135
click at [782, 399] on input "f." at bounding box center [781, 393] width 1 height 11
radio input "true"
click at [803, 658] on icon at bounding box center [796, 659] width 22 height 9
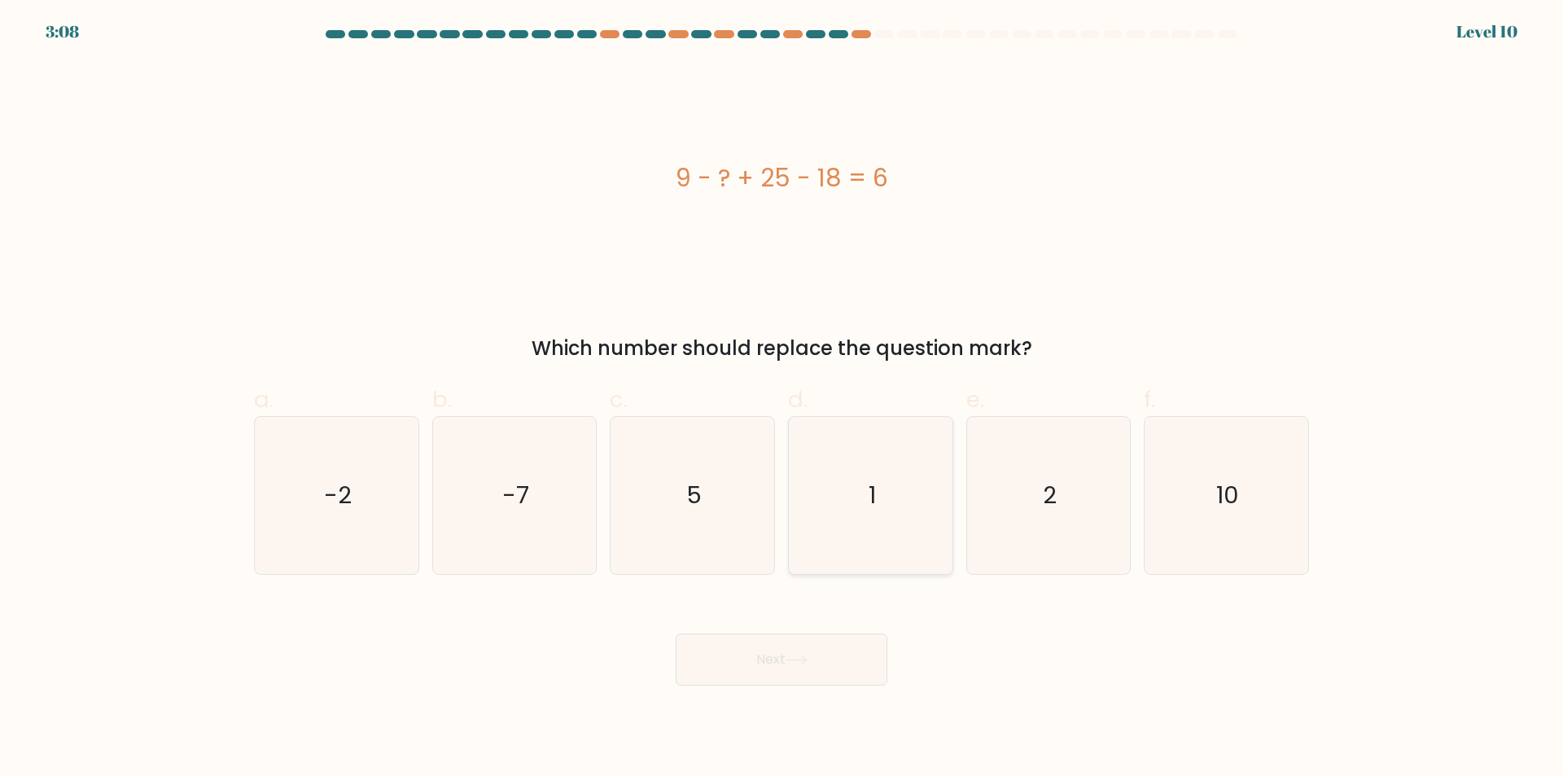
click at [868, 557] on icon "1" at bounding box center [870, 495] width 157 height 157
click at [782, 399] on input "d. 1" at bounding box center [781, 393] width 1 height 11
radio input "true"
click at [798, 658] on icon at bounding box center [796, 659] width 22 height 9
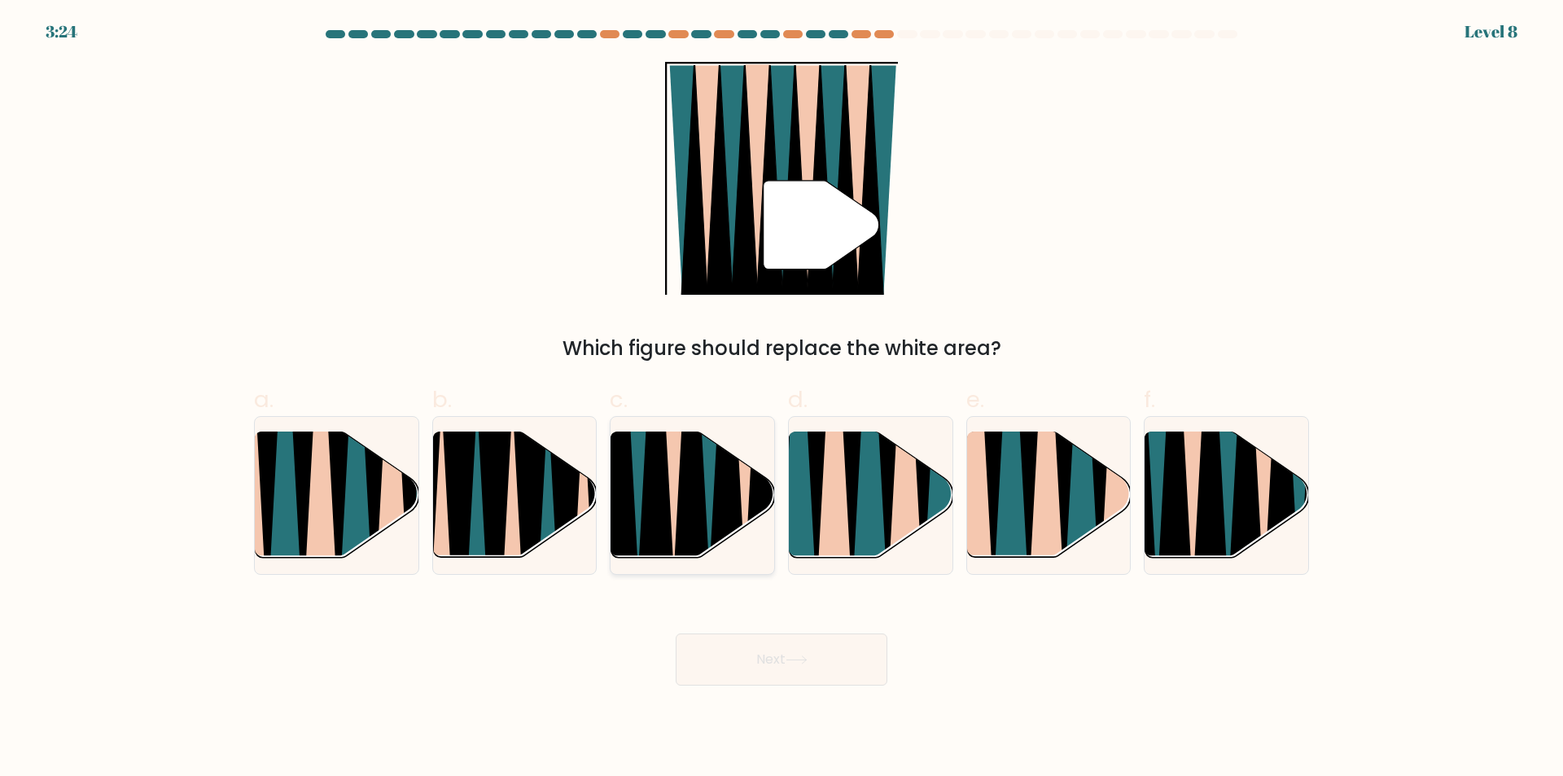
click at [703, 527] on icon at bounding box center [691, 432] width 37 height 327
click at [781, 399] on input "c." at bounding box center [781, 393] width 1 height 11
radio input "true"
click at [844, 655] on button "Next" at bounding box center [781, 659] width 212 height 52
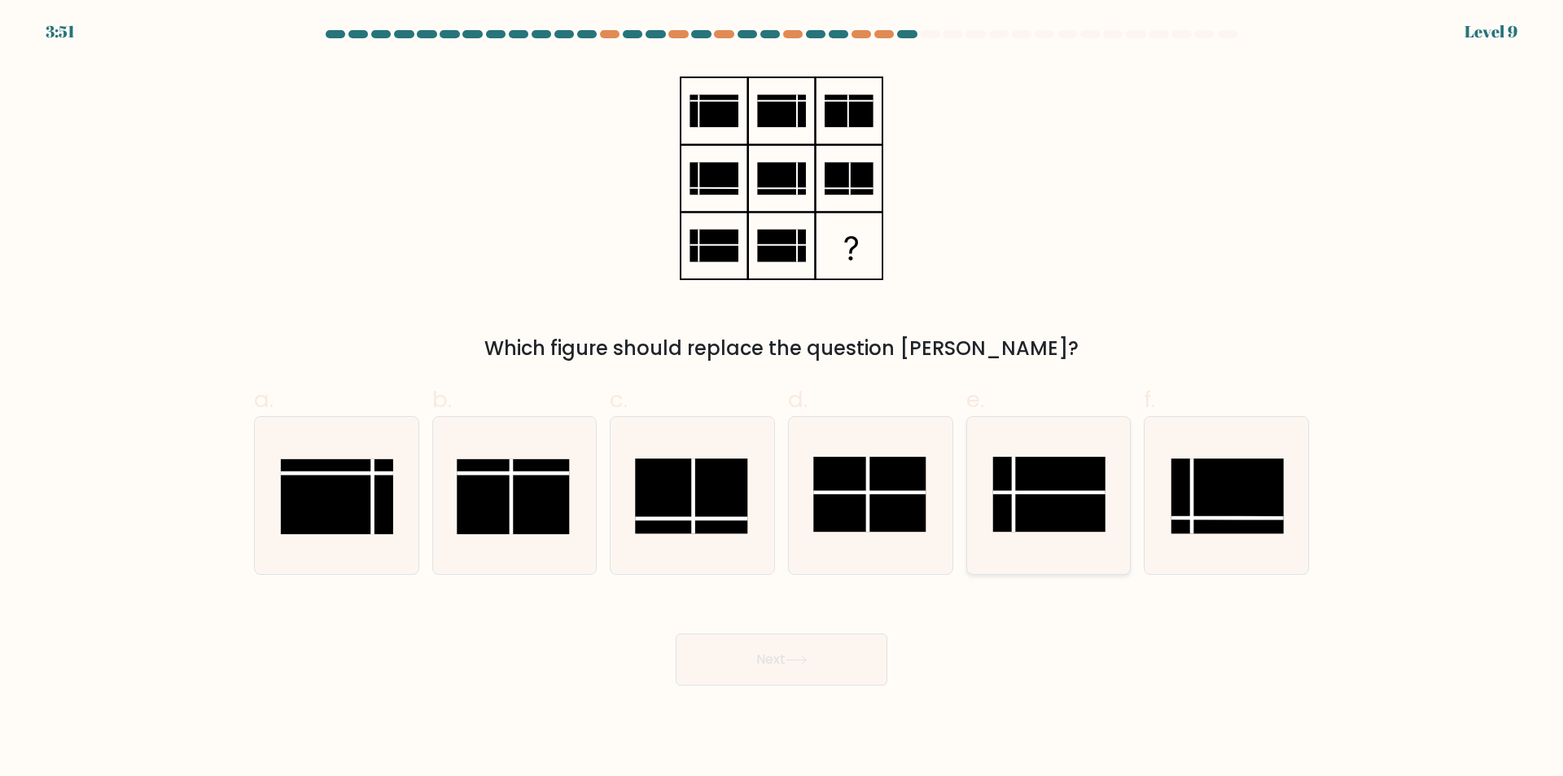
click at [1084, 522] on rect at bounding box center [1049, 494] width 112 height 75
click at [782, 399] on input "e." at bounding box center [781, 393] width 1 height 11
radio input "true"
click at [851, 663] on button "Next" at bounding box center [781, 659] width 212 height 52
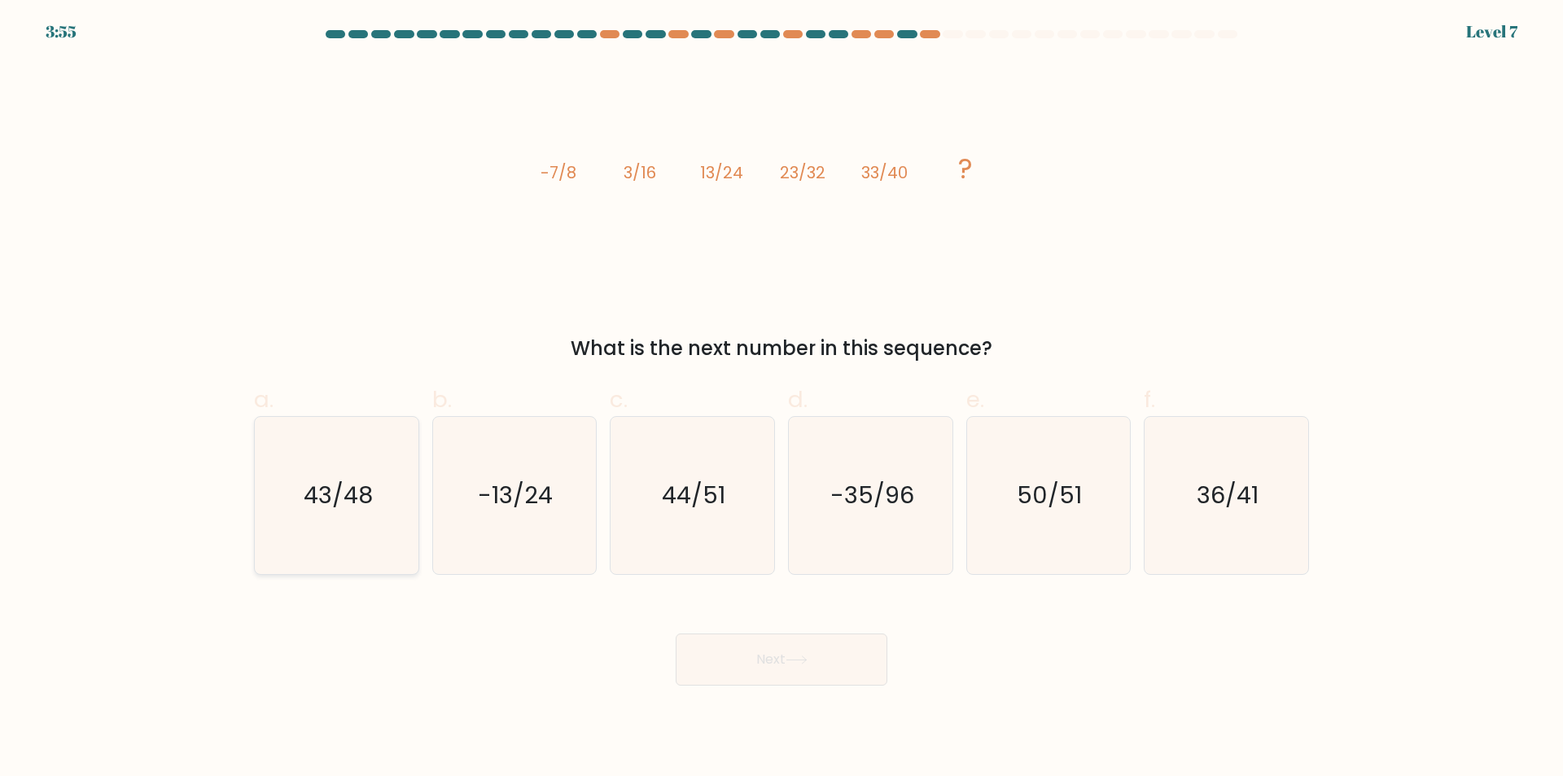
click at [291, 540] on icon "43/48" at bounding box center [336, 495] width 157 height 157
click at [781, 399] on input "a. 43/48" at bounding box center [781, 393] width 1 height 11
radio input "true"
click at [712, 666] on button "Next" at bounding box center [781, 659] width 212 height 52
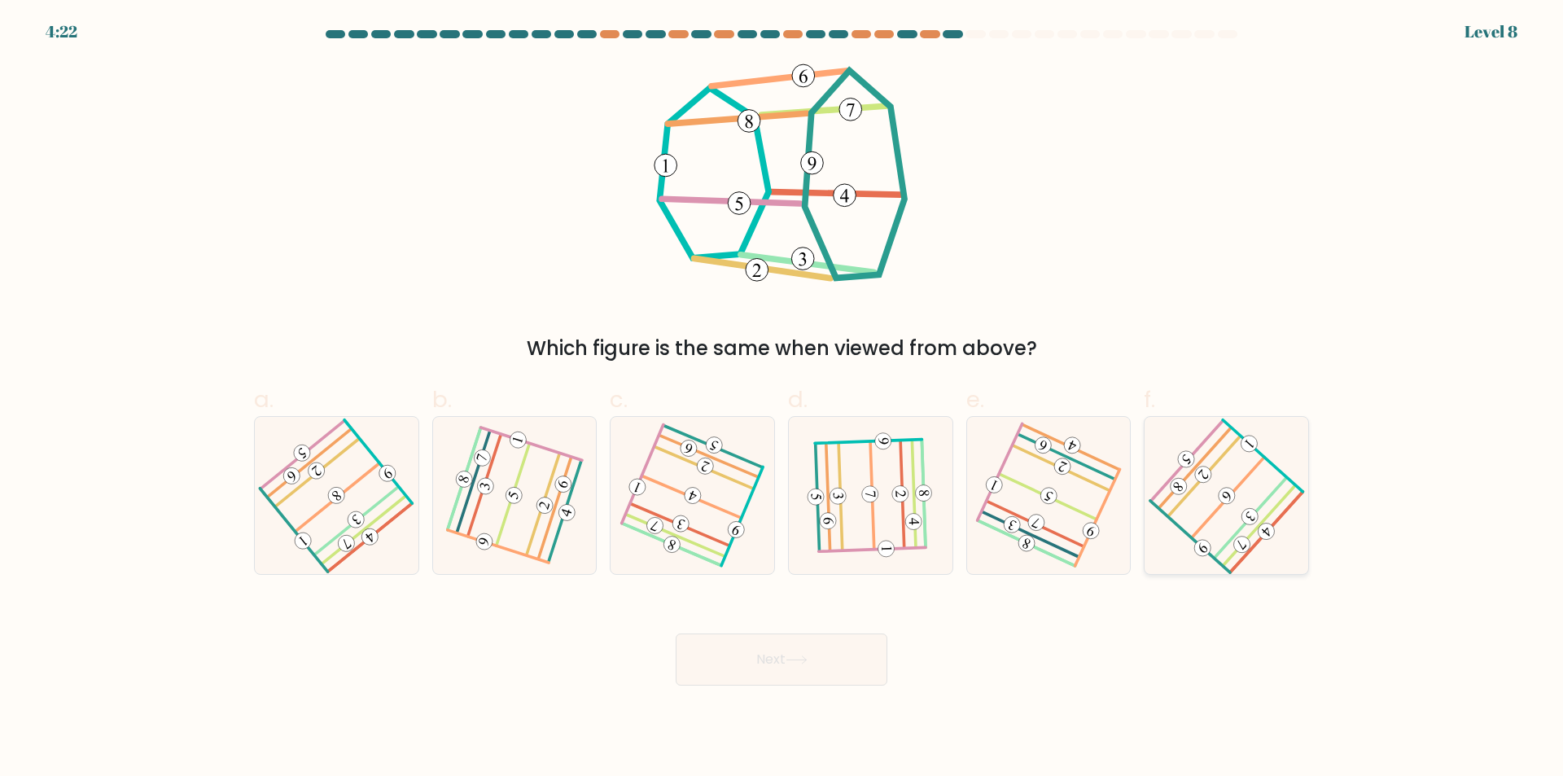
click at [1259, 495] on icon at bounding box center [1225, 495] width 125 height 125
click at [782, 399] on input "f." at bounding box center [781, 393] width 1 height 11
radio input "true"
click at [791, 658] on icon at bounding box center [796, 659] width 22 height 9
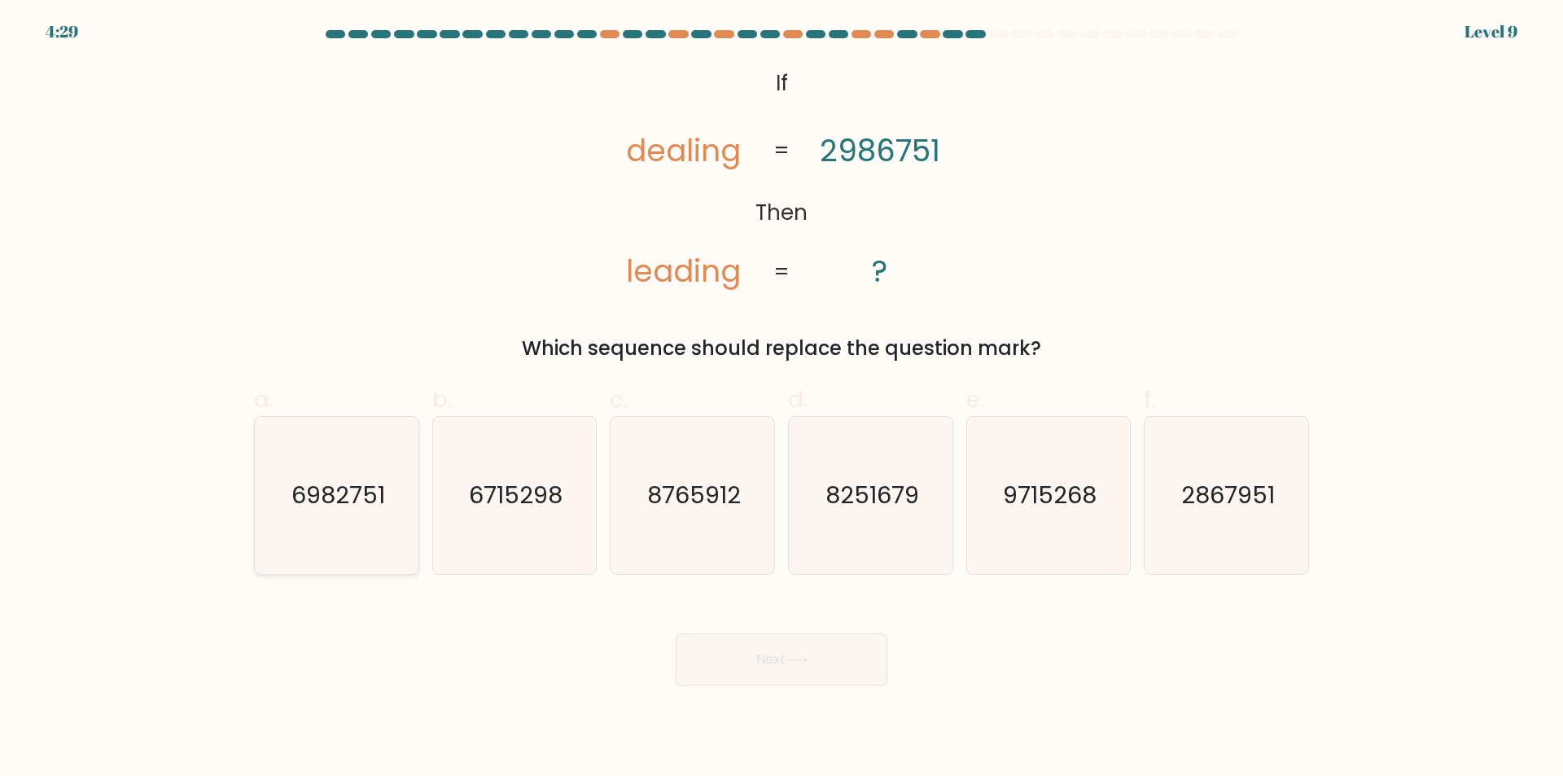
click at [371, 544] on icon "6982751" at bounding box center [336, 495] width 157 height 157
click at [781, 399] on input "a. 6982751" at bounding box center [781, 393] width 1 height 11
radio input "true"
click at [745, 675] on button "Next" at bounding box center [781, 659] width 212 height 52
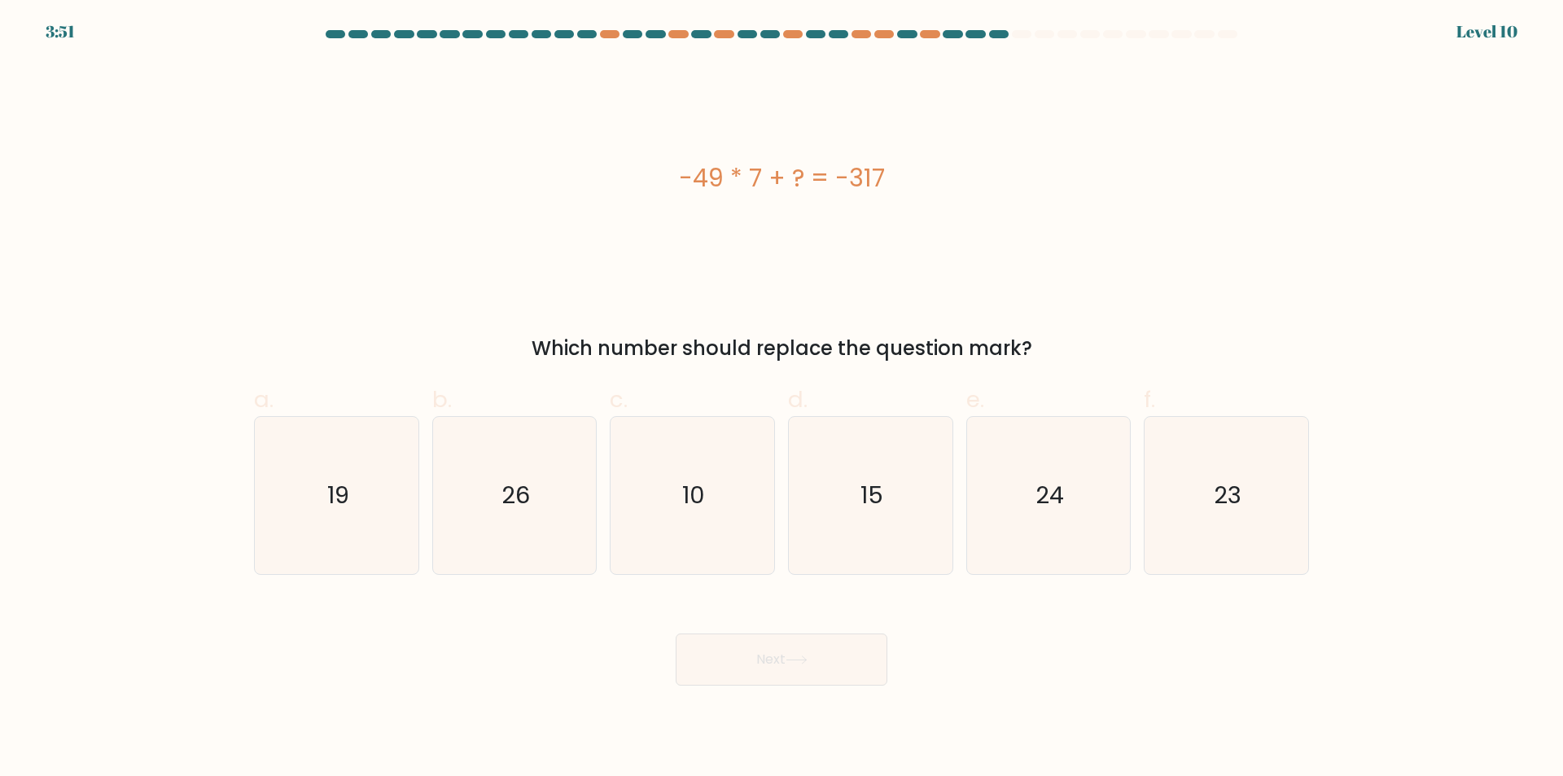
click at [1187, 697] on body "3:51 Level 10" at bounding box center [781, 388] width 1563 height 776
click at [526, 522] on icon "26" at bounding box center [513, 495] width 157 height 157
click at [781, 399] on input "b. 26" at bounding box center [781, 393] width 1 height 11
radio input "true"
click at [806, 662] on icon at bounding box center [796, 659] width 22 height 9
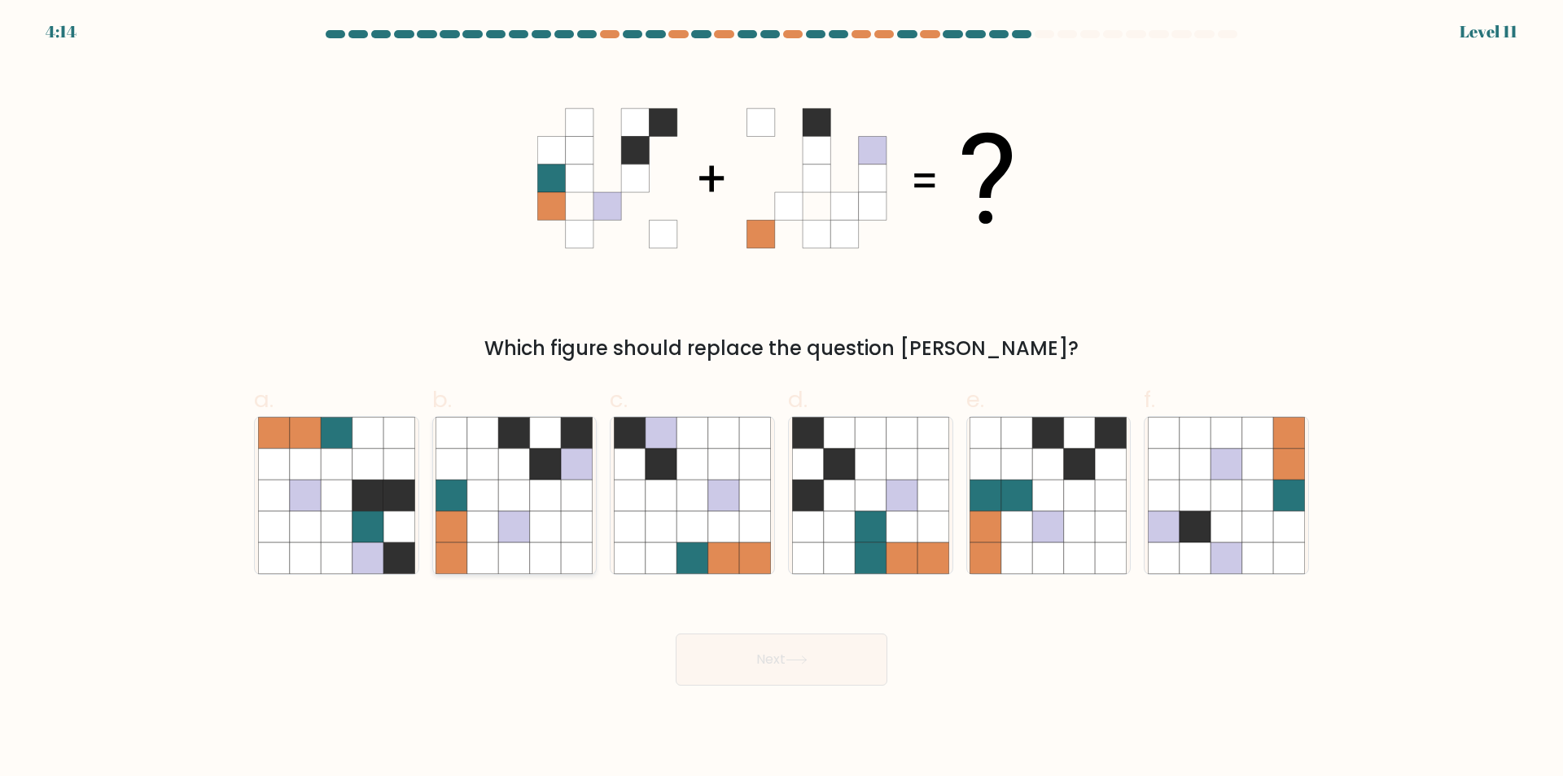
click at [545, 544] on icon at bounding box center [545, 557] width 31 height 31
click at [781, 399] on input "b." at bounding box center [781, 393] width 1 height 11
radio input "true"
click at [747, 671] on button "Next" at bounding box center [781, 659] width 212 height 52
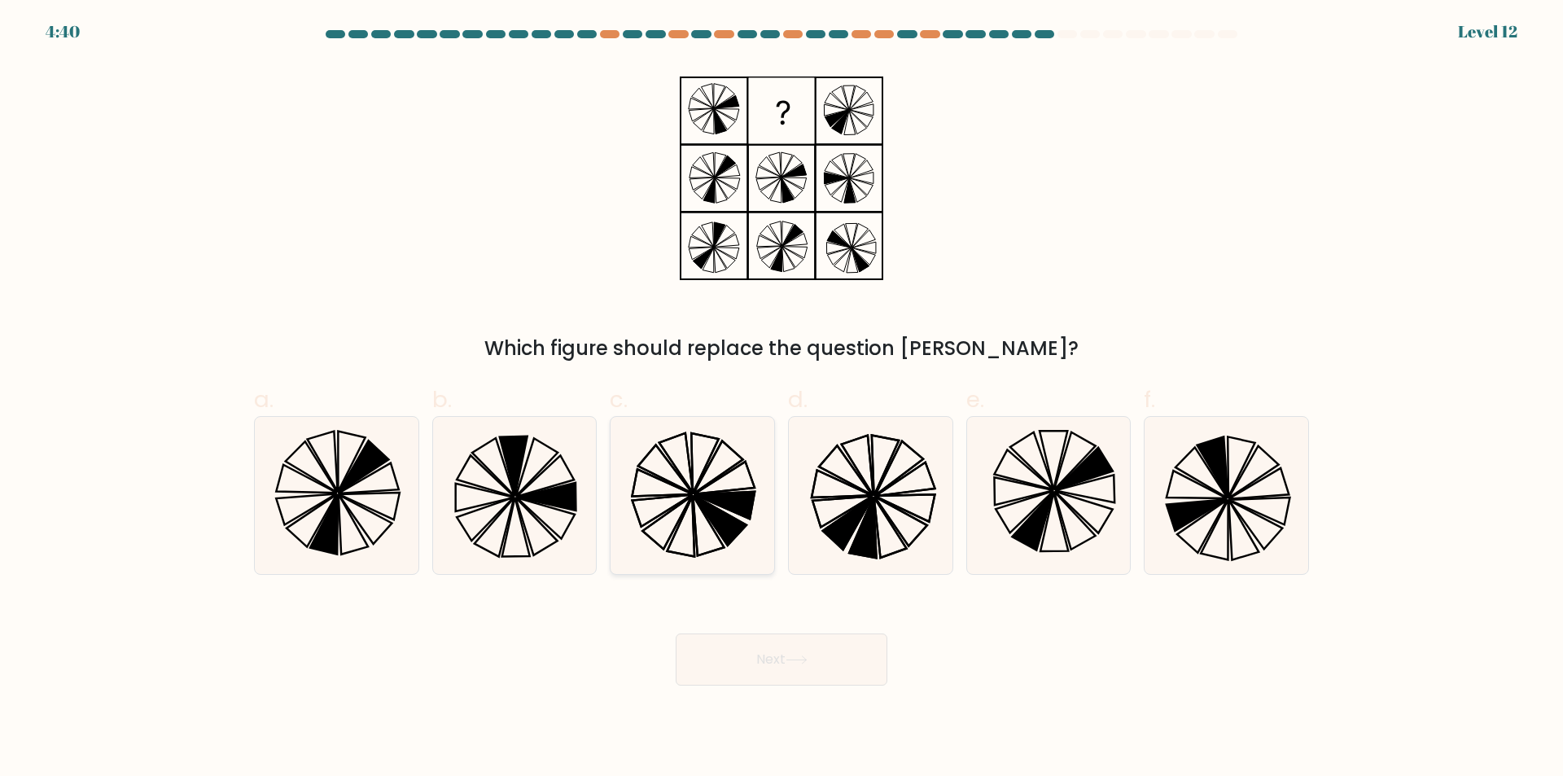
click at [671, 540] on icon at bounding box center [692, 495] width 157 height 157
click at [781, 399] on input "c." at bounding box center [781, 393] width 1 height 11
radio input "true"
click at [745, 662] on button "Next" at bounding box center [781, 659] width 212 height 52
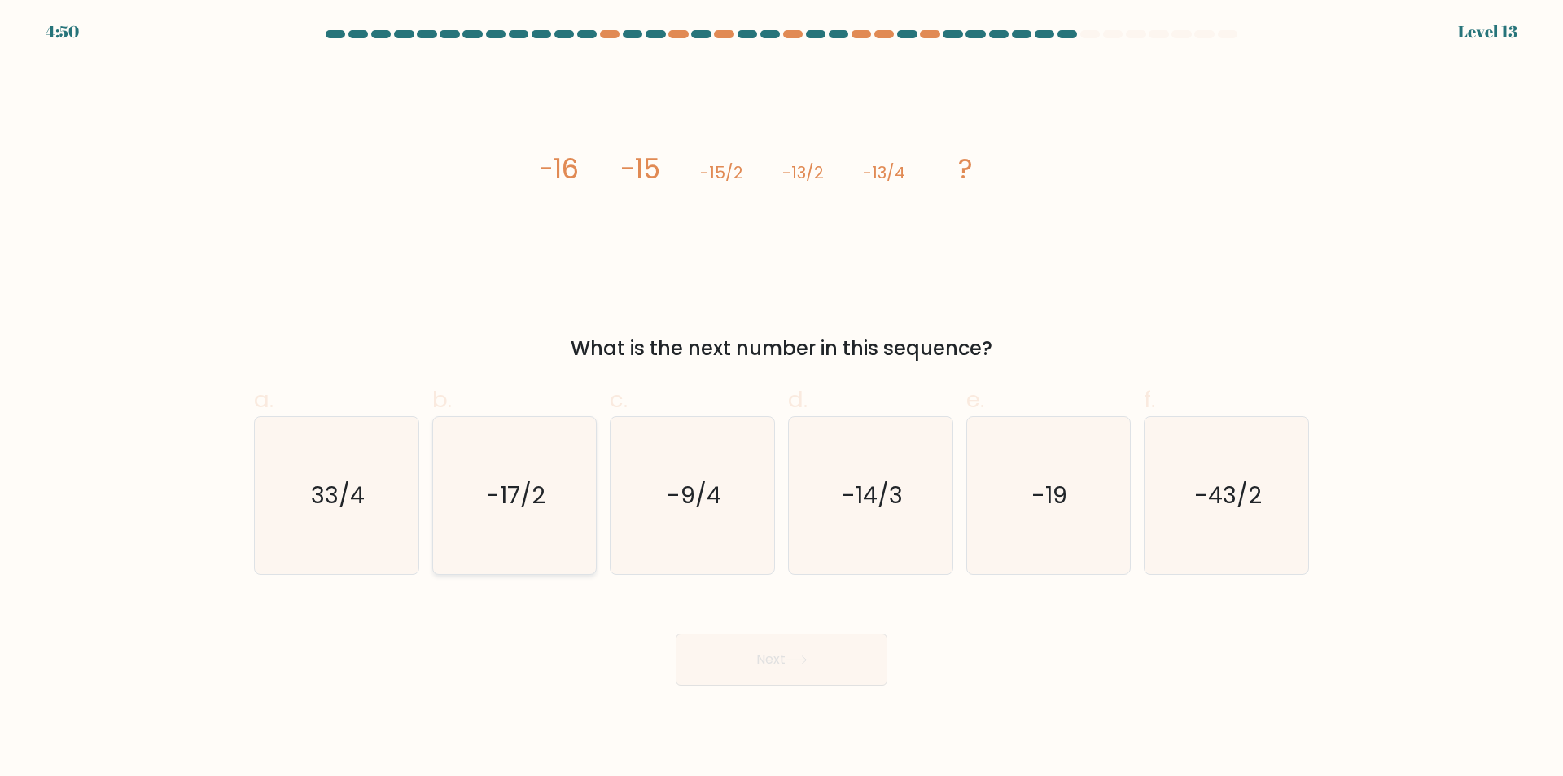
click at [564, 536] on icon "-17/2" at bounding box center [513, 495] width 157 height 157
click at [781, 399] on input "b. -17/2" at bounding box center [781, 393] width 1 height 11
radio input "true"
click at [748, 663] on button "Next" at bounding box center [781, 659] width 212 height 52
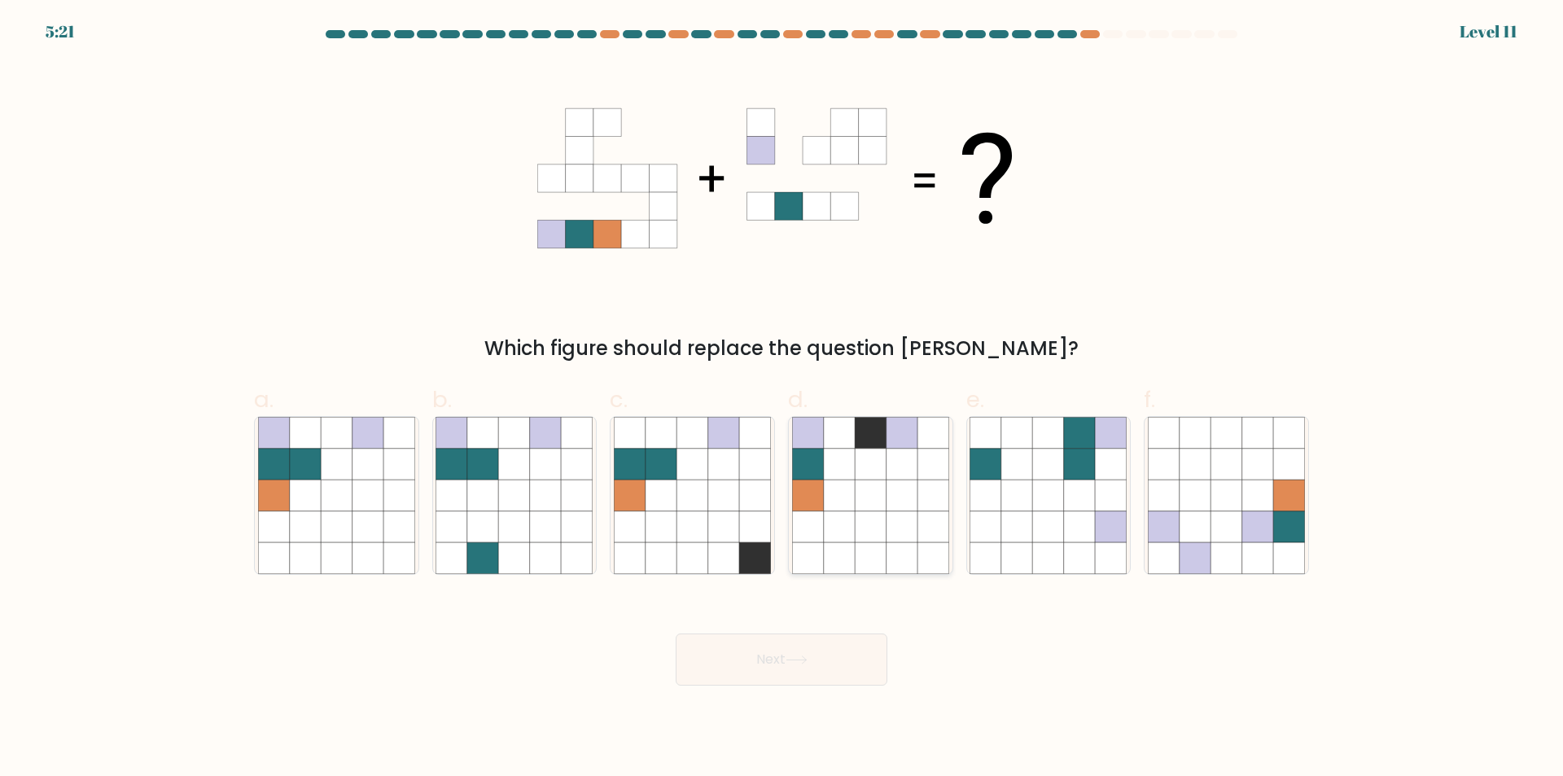
click at [847, 549] on icon at bounding box center [839, 557] width 31 height 31
click at [782, 399] on input "d." at bounding box center [781, 393] width 1 height 11
radio input "true"
click at [786, 662] on button "Next" at bounding box center [781, 659] width 212 height 52
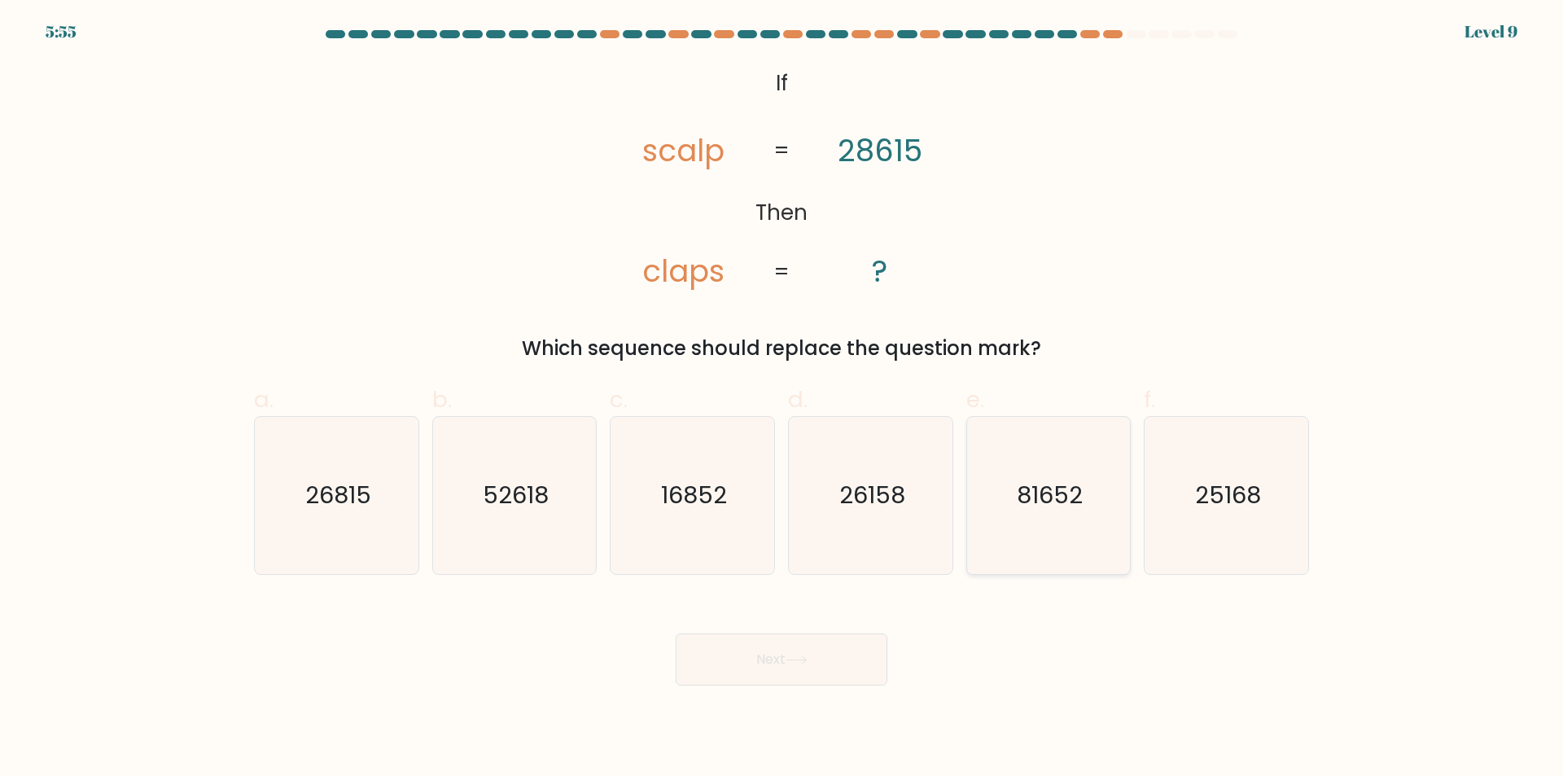
click at [1037, 543] on icon "81652" at bounding box center [1047, 495] width 157 height 157
click at [782, 399] on input "e. 81652" at bounding box center [781, 393] width 1 height 11
radio input "true"
click at [842, 652] on button "Next" at bounding box center [781, 659] width 212 height 52
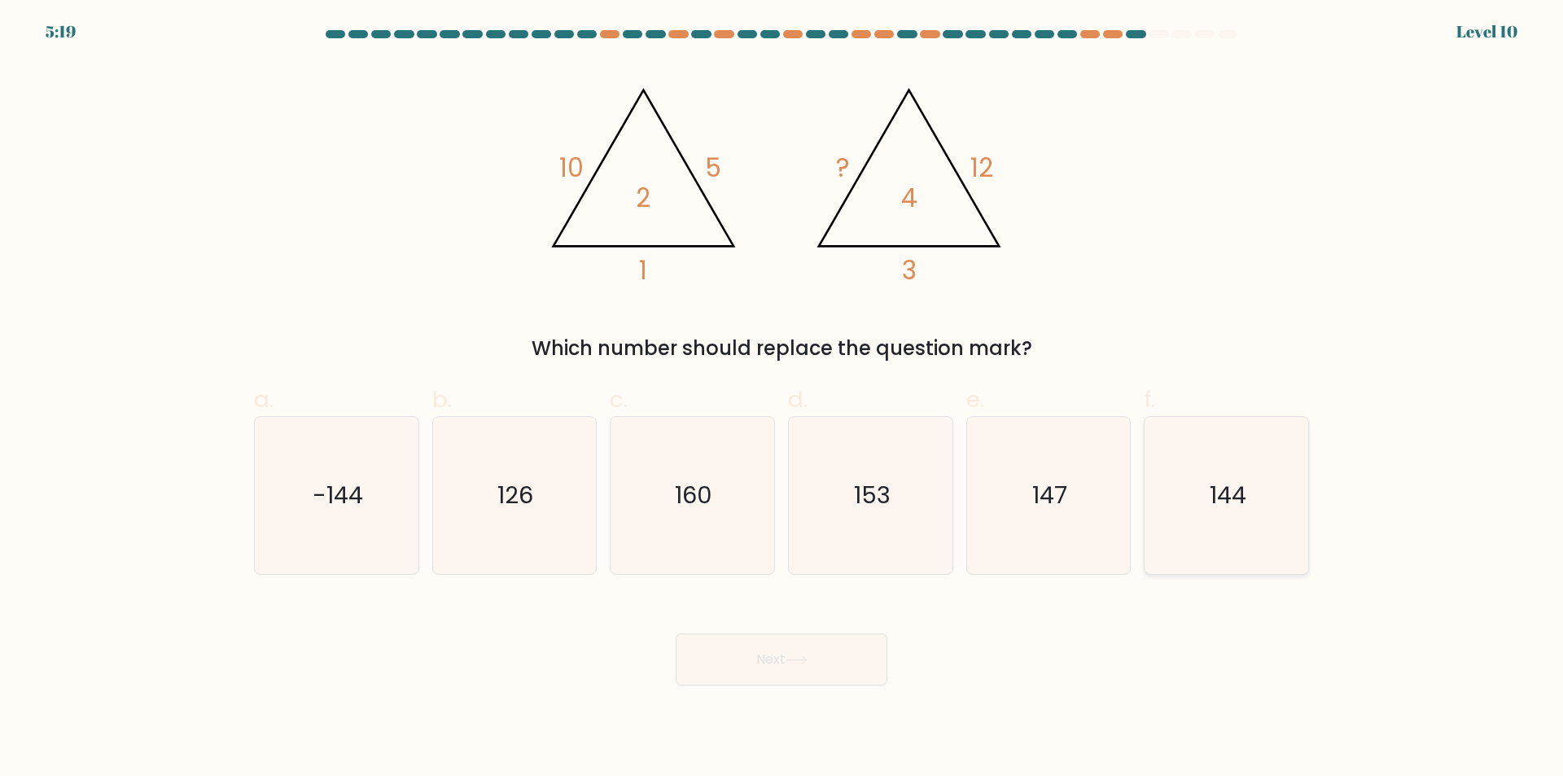
click at [1295, 566] on icon "144" at bounding box center [1226, 495] width 157 height 157
click at [782, 399] on input "f. 144" at bounding box center [781, 393] width 1 height 11
radio input "true"
click at [768, 678] on button "Next" at bounding box center [781, 659] width 212 height 52
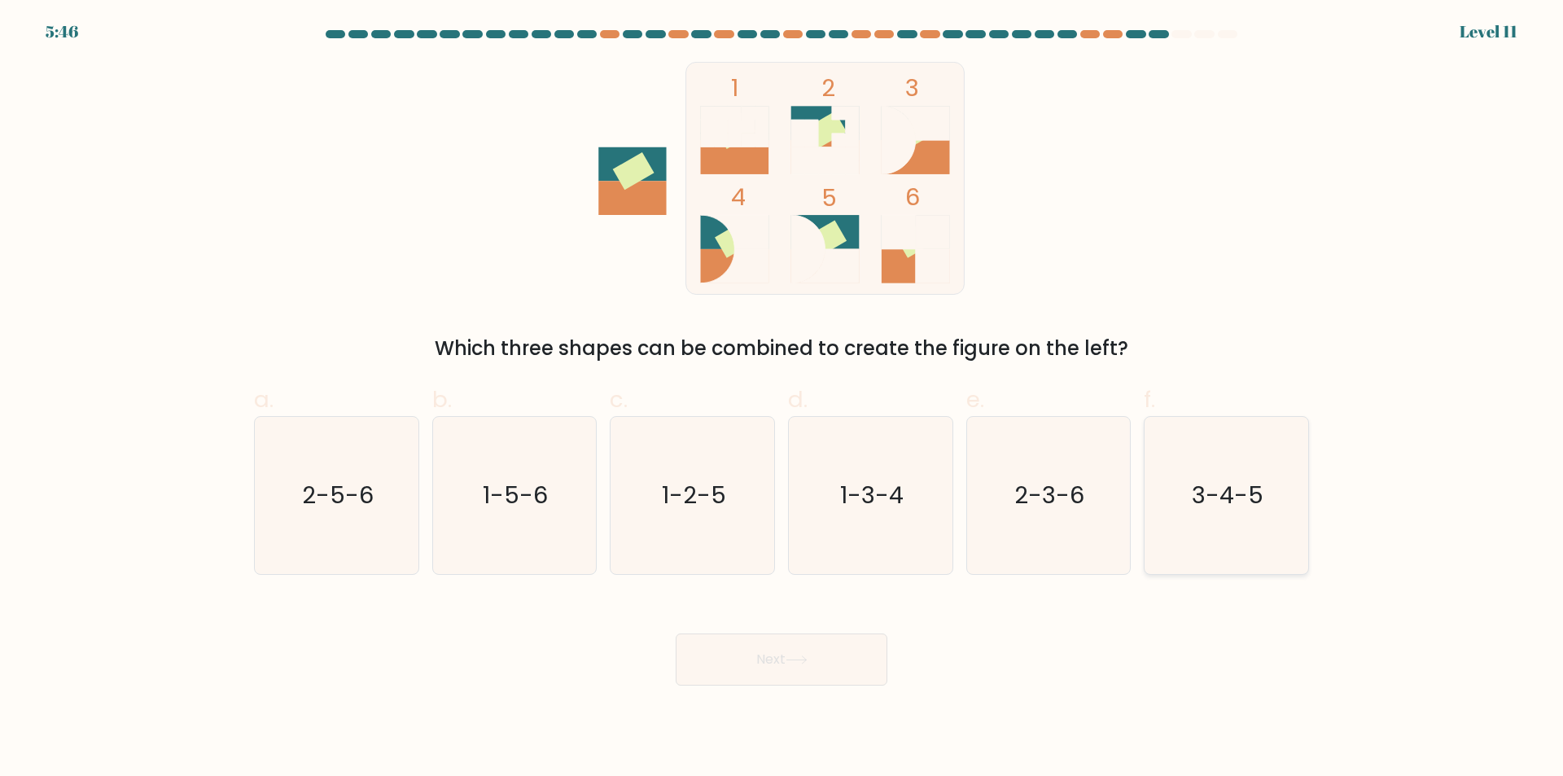
click at [1250, 555] on icon "3-4-5" at bounding box center [1226, 495] width 157 height 157
click at [782, 399] on input "f. 3-4-5" at bounding box center [781, 393] width 1 height 11
radio input "true"
click at [767, 670] on button "Next" at bounding box center [781, 659] width 212 height 52
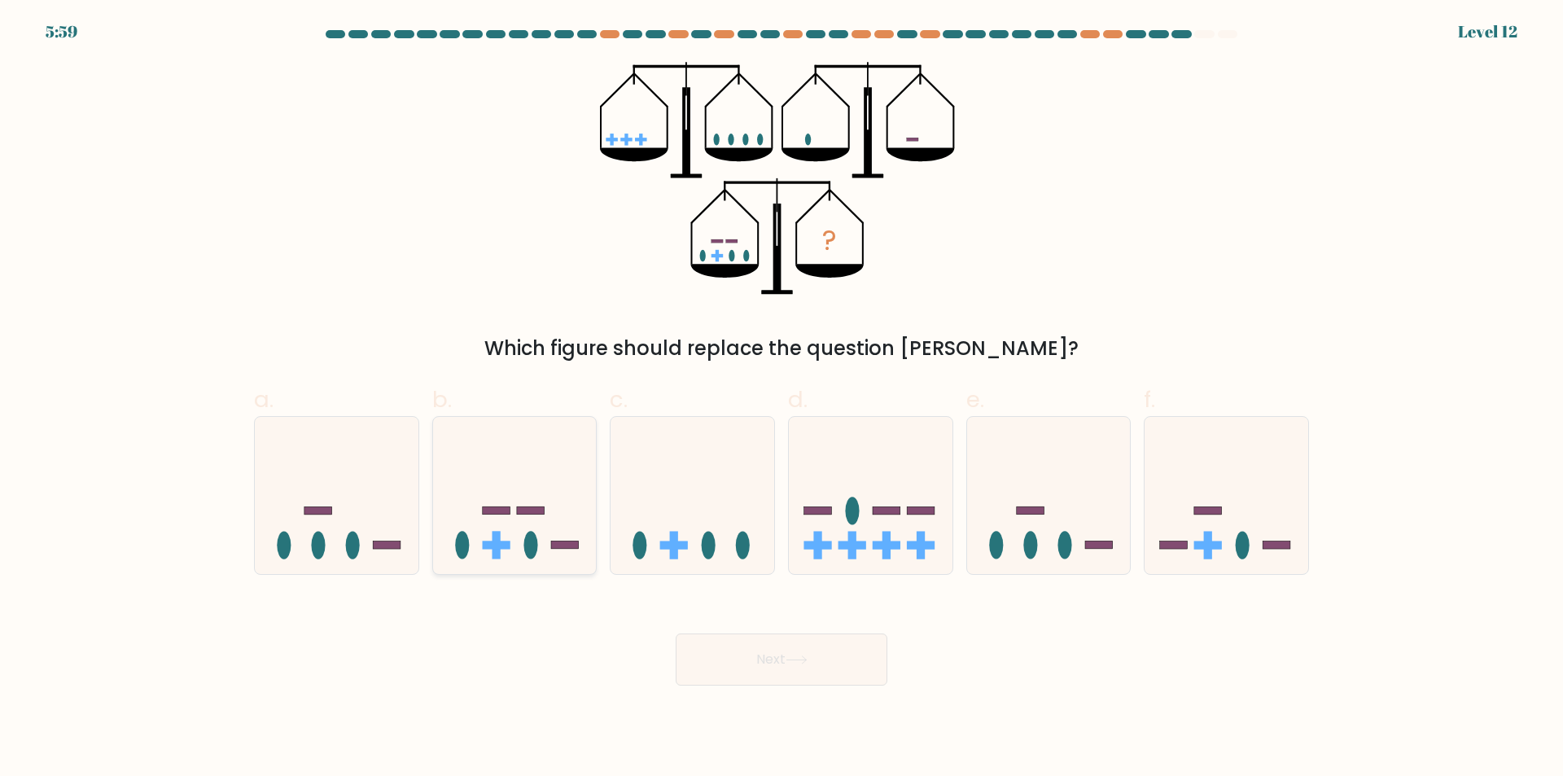
click at [512, 564] on div at bounding box center [514, 495] width 165 height 159
click at [781, 399] on input "b." at bounding box center [781, 393] width 1 height 11
radio input "true"
click at [791, 662] on icon at bounding box center [796, 659] width 22 height 9
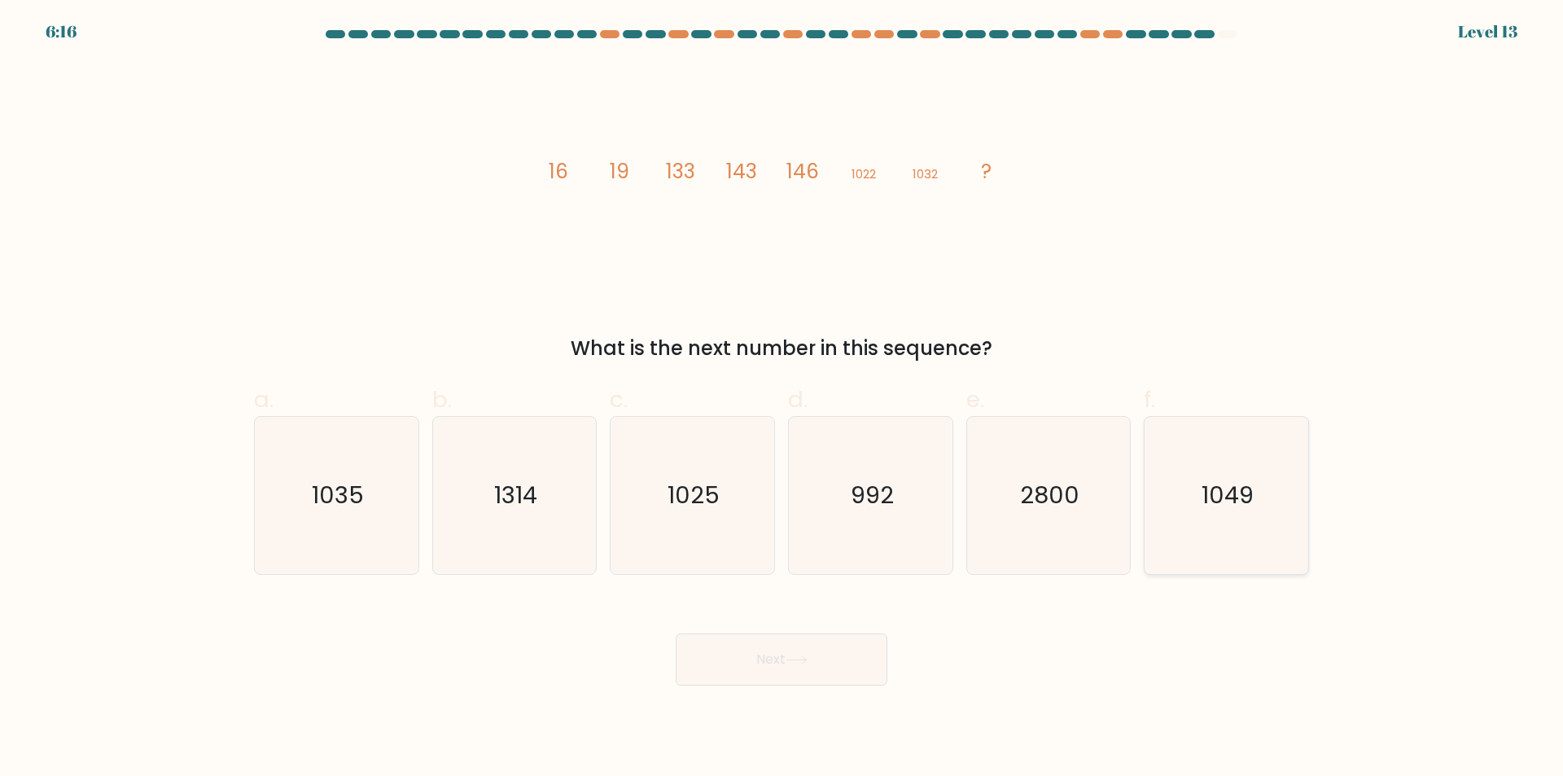
drag, startPoint x: 1187, startPoint y: 536, endPoint x: 894, endPoint y: 589, distance: 297.9
click at [1186, 536] on icon "1049" at bounding box center [1226, 495] width 157 height 157
click at [782, 399] on input "f. 1049" at bounding box center [781, 393] width 1 height 11
radio input "true"
click at [824, 661] on button "Next" at bounding box center [781, 659] width 212 height 52
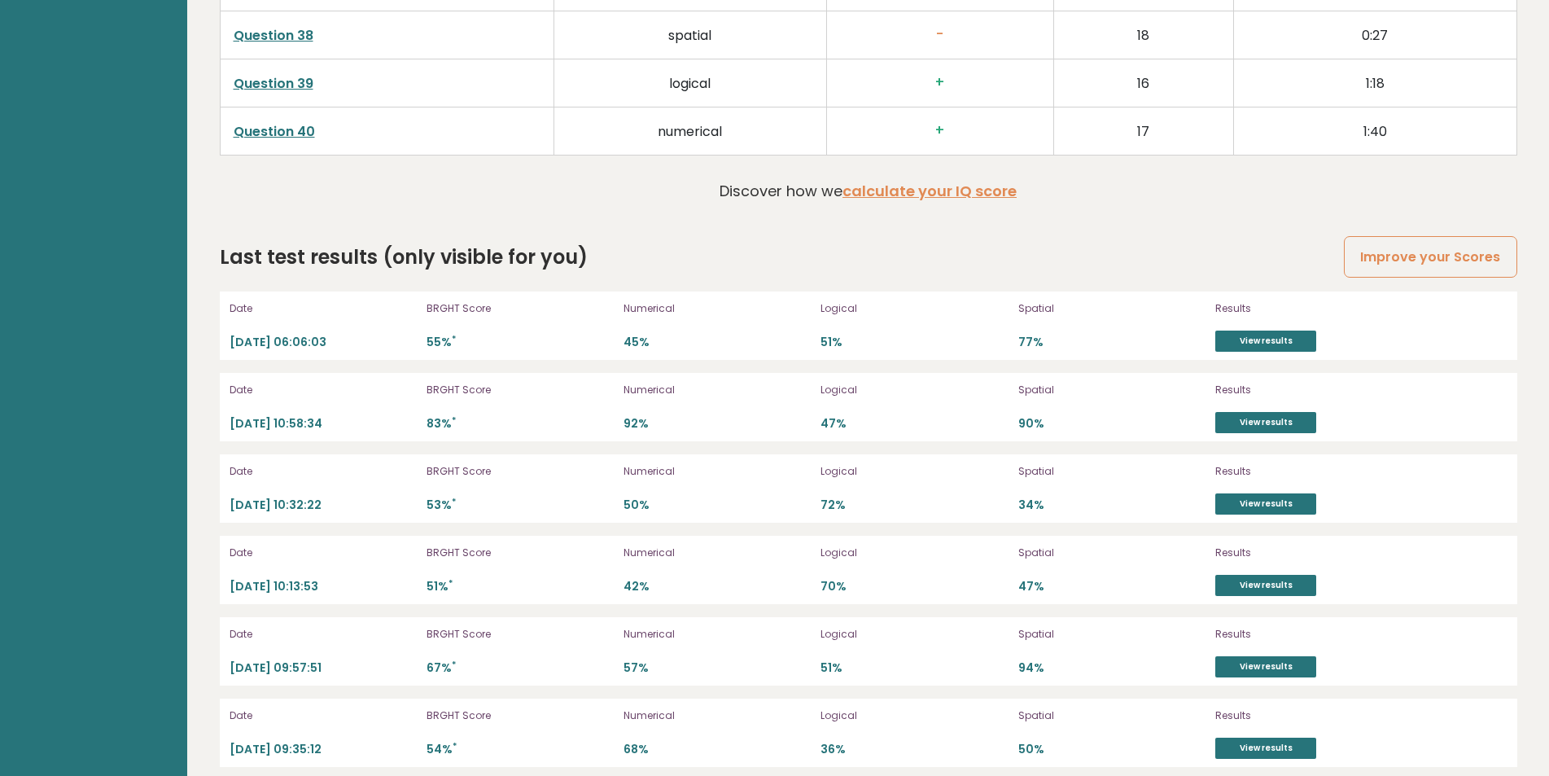
scroll to position [4531, 0]
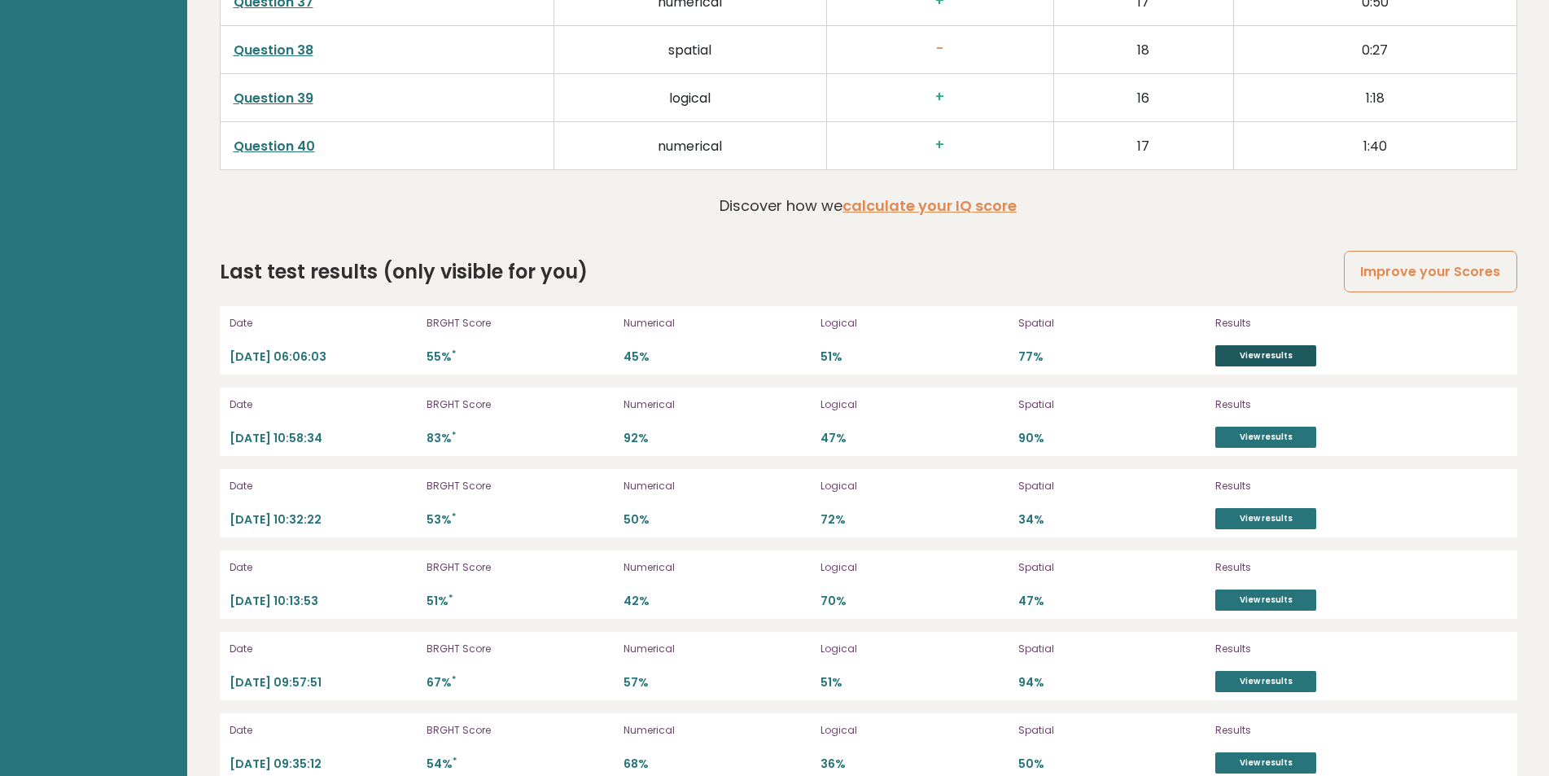
click at [1261, 353] on link "View results" at bounding box center [1265, 355] width 101 height 21
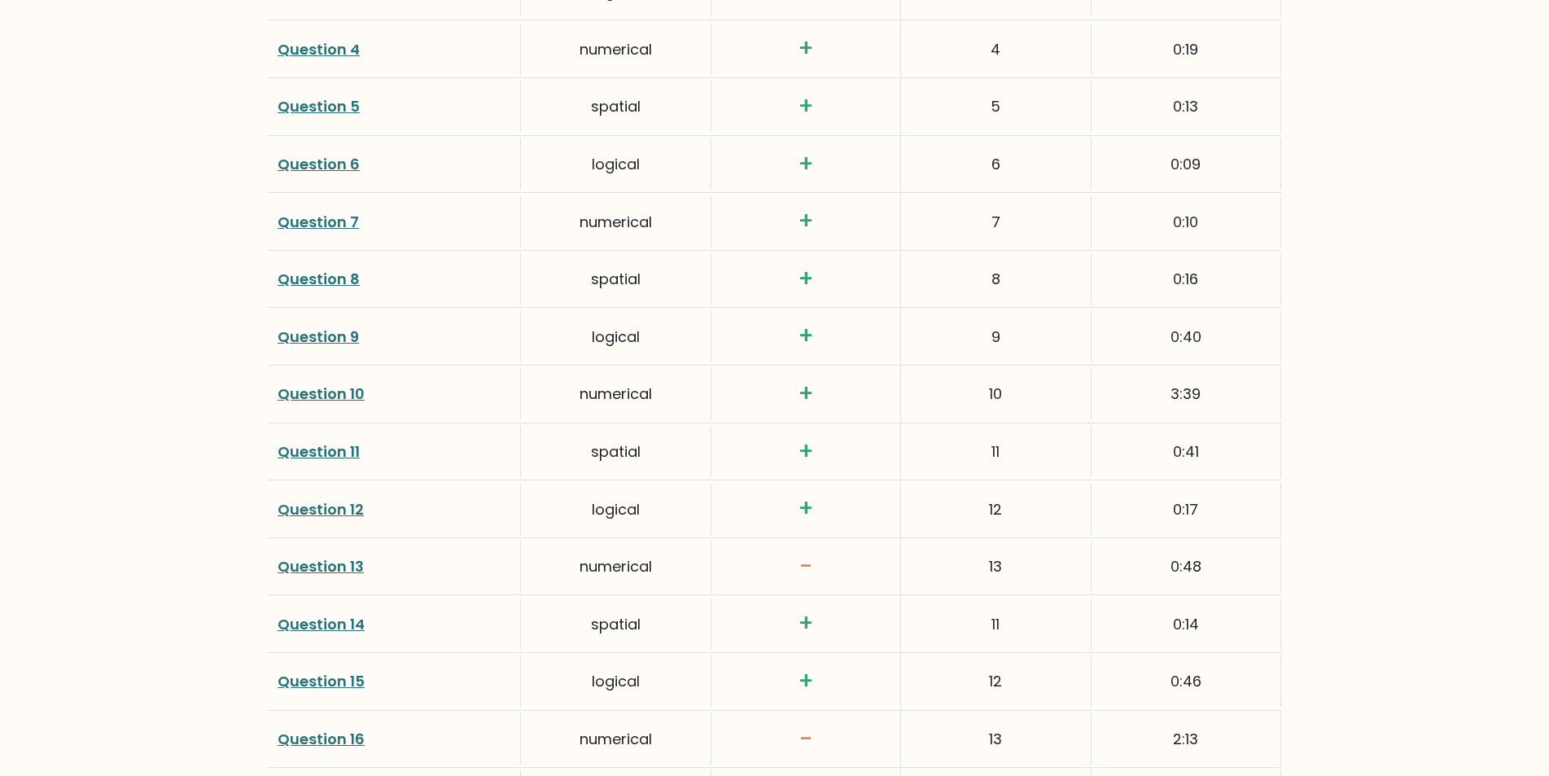
scroll to position [2520, 0]
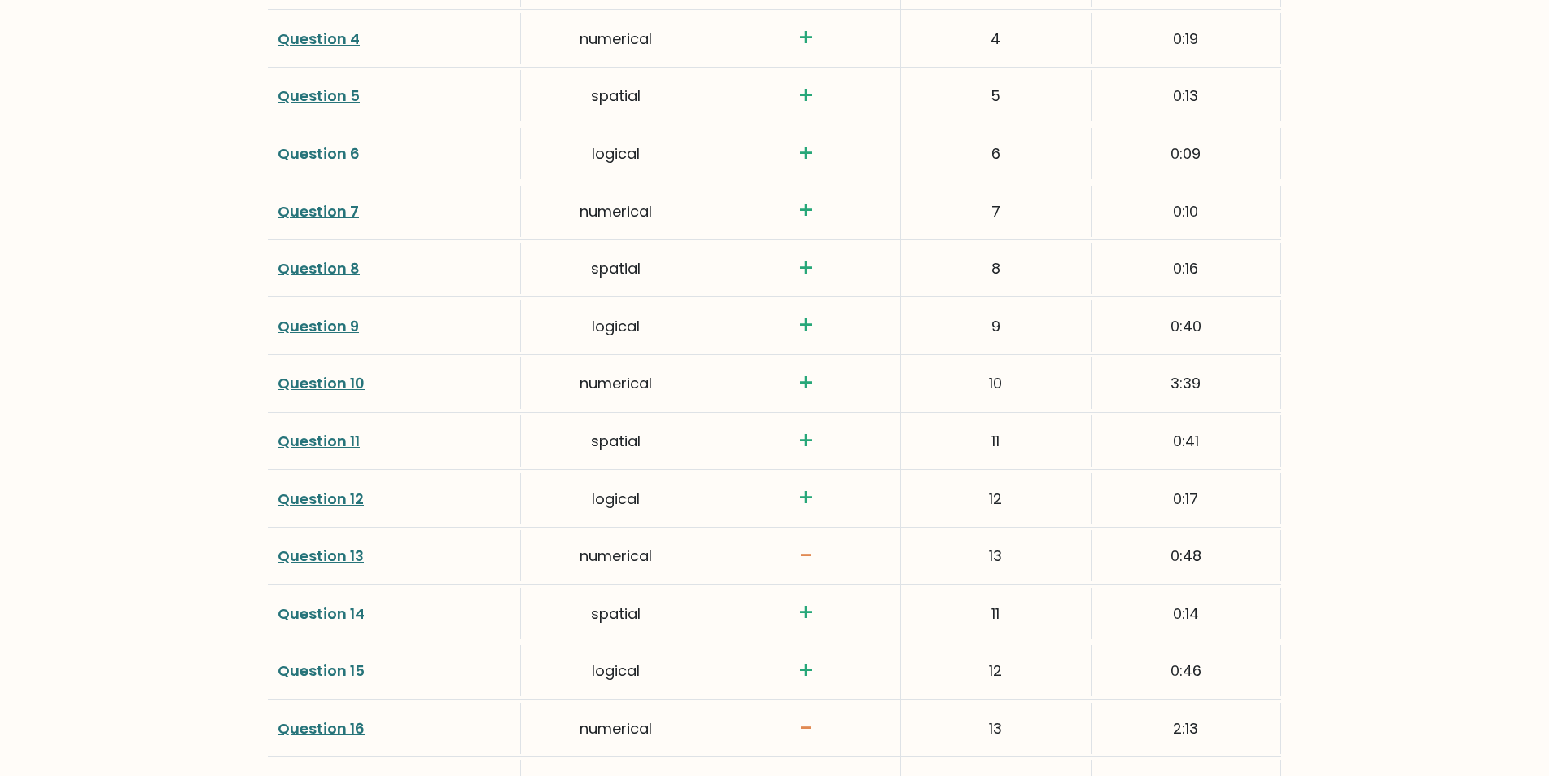
click at [325, 555] on link "Question 13" at bounding box center [321, 555] width 86 height 20
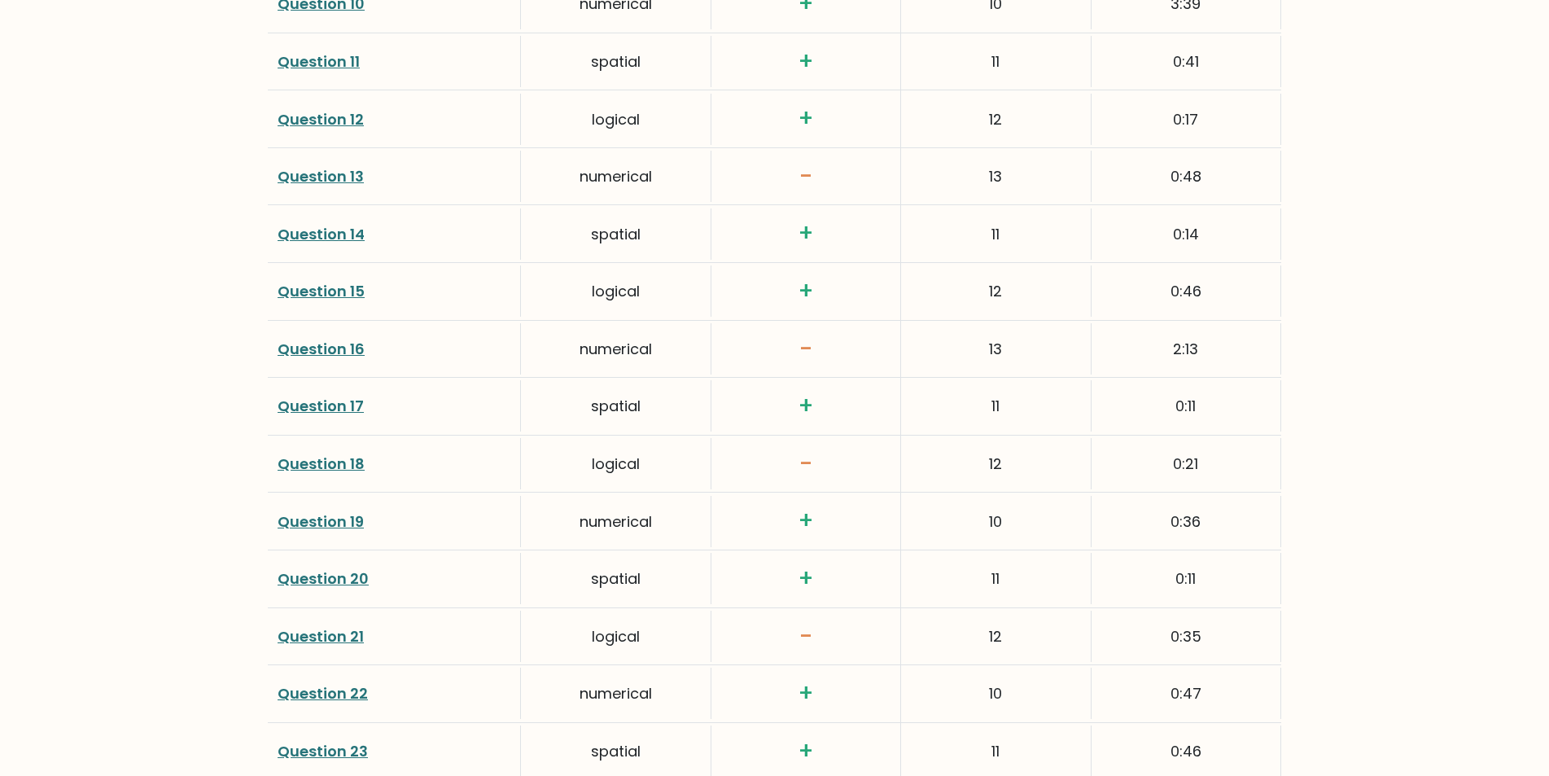
scroll to position [2916, 0]
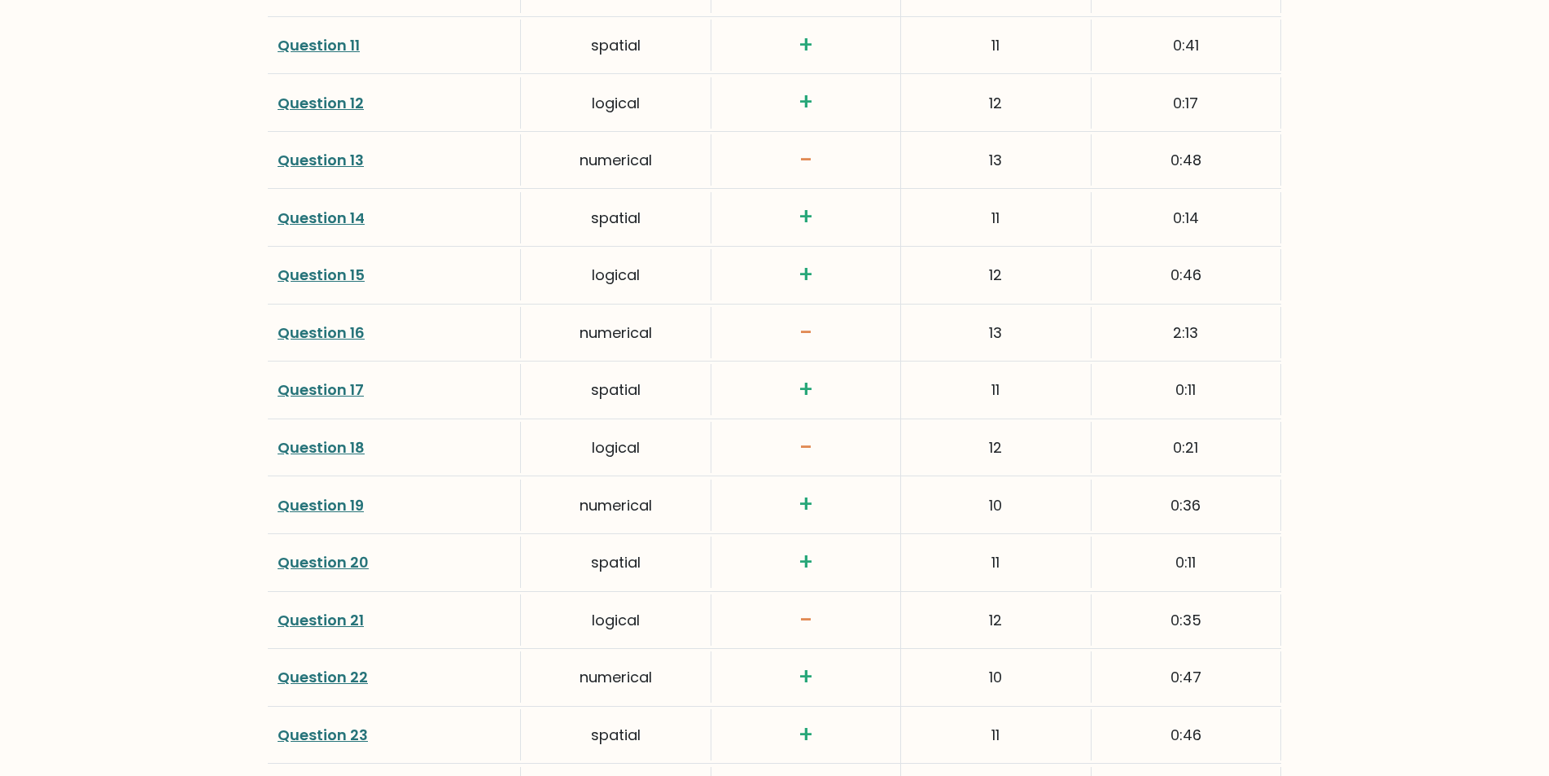
click at [337, 443] on link "Question 18" at bounding box center [321, 447] width 87 height 20
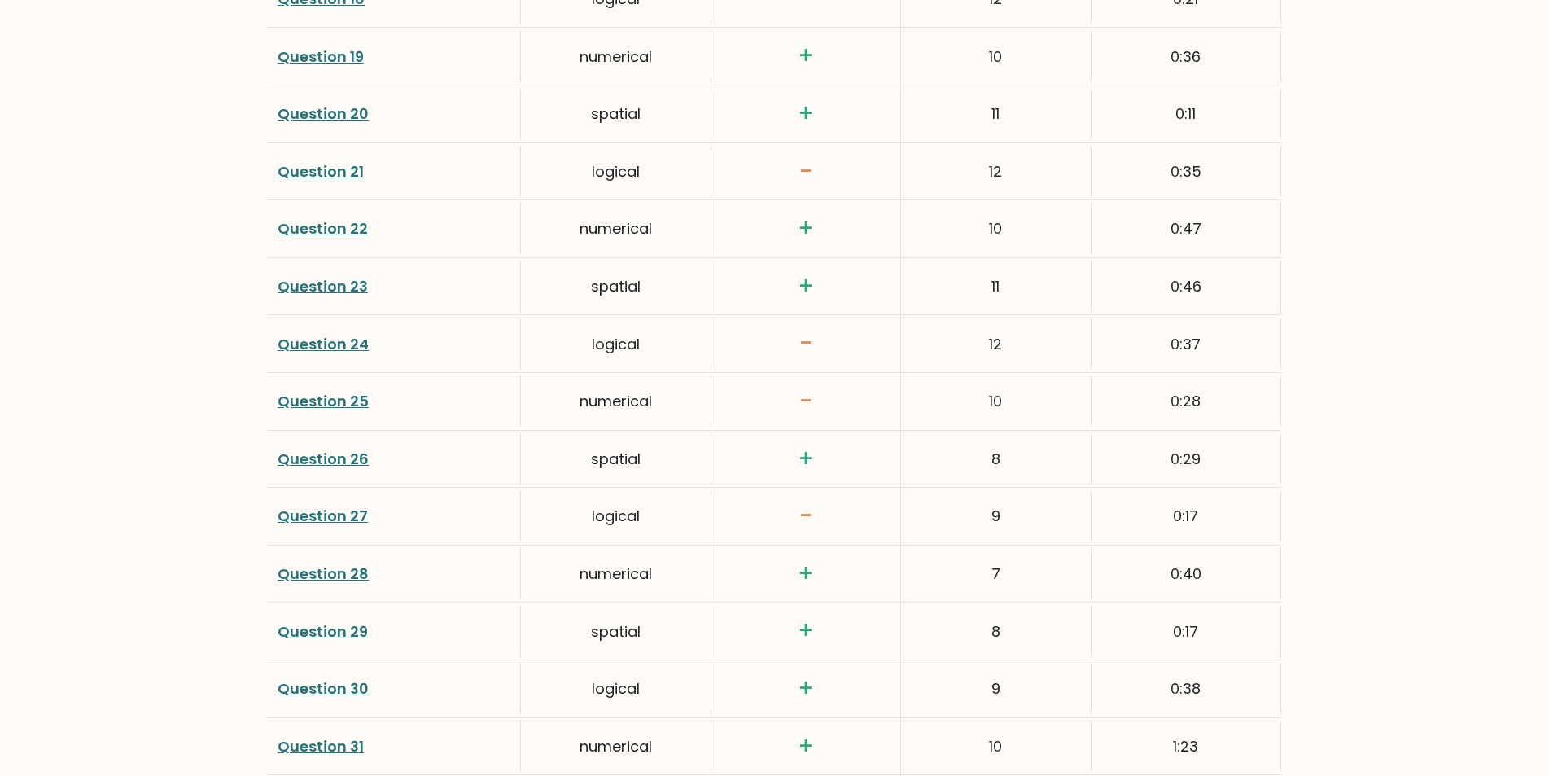
scroll to position [3381, 0]
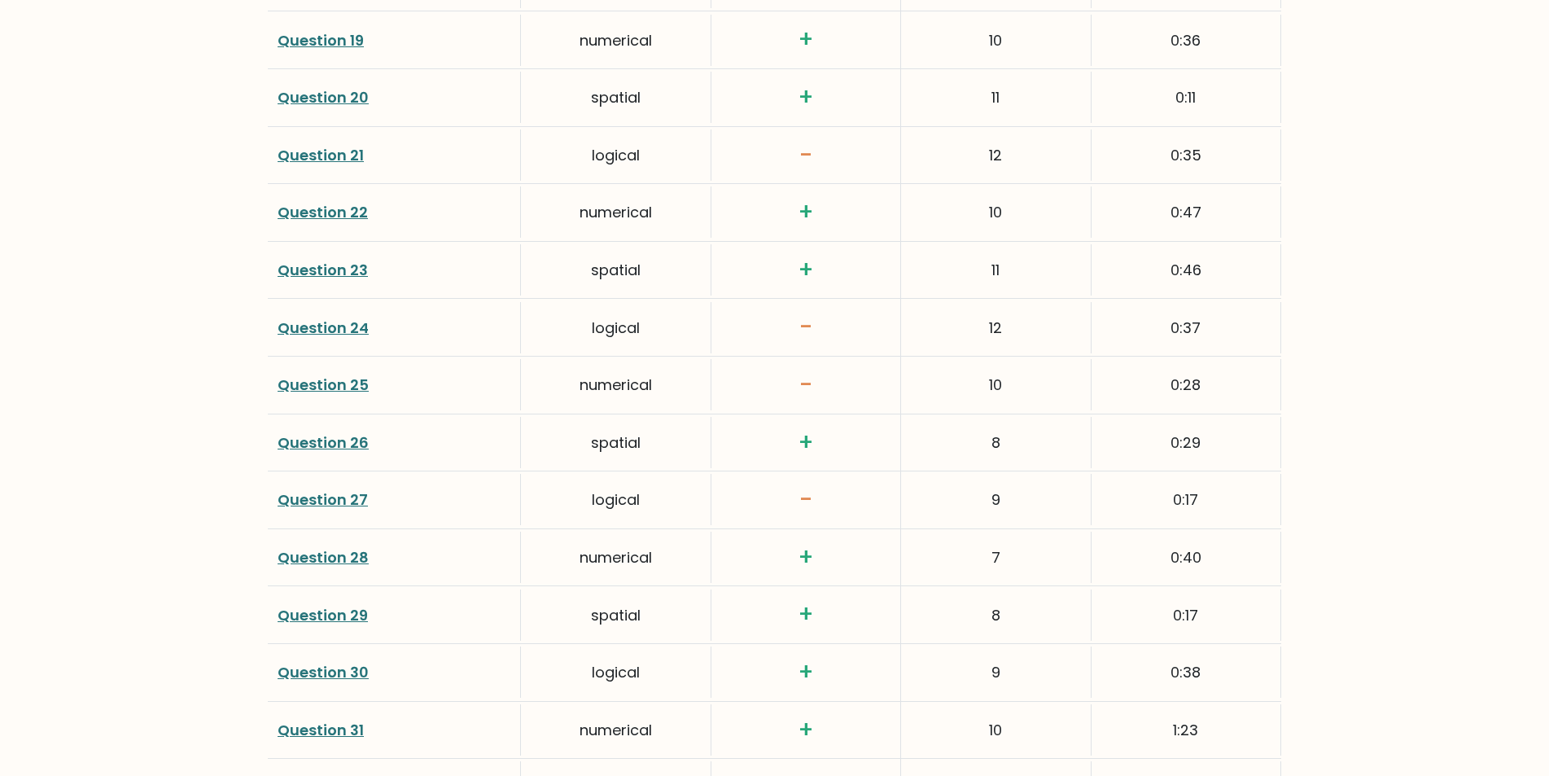
click at [326, 322] on link "Question 24" at bounding box center [323, 327] width 91 height 20
click at [339, 391] on link "Question 25" at bounding box center [323, 384] width 91 height 20
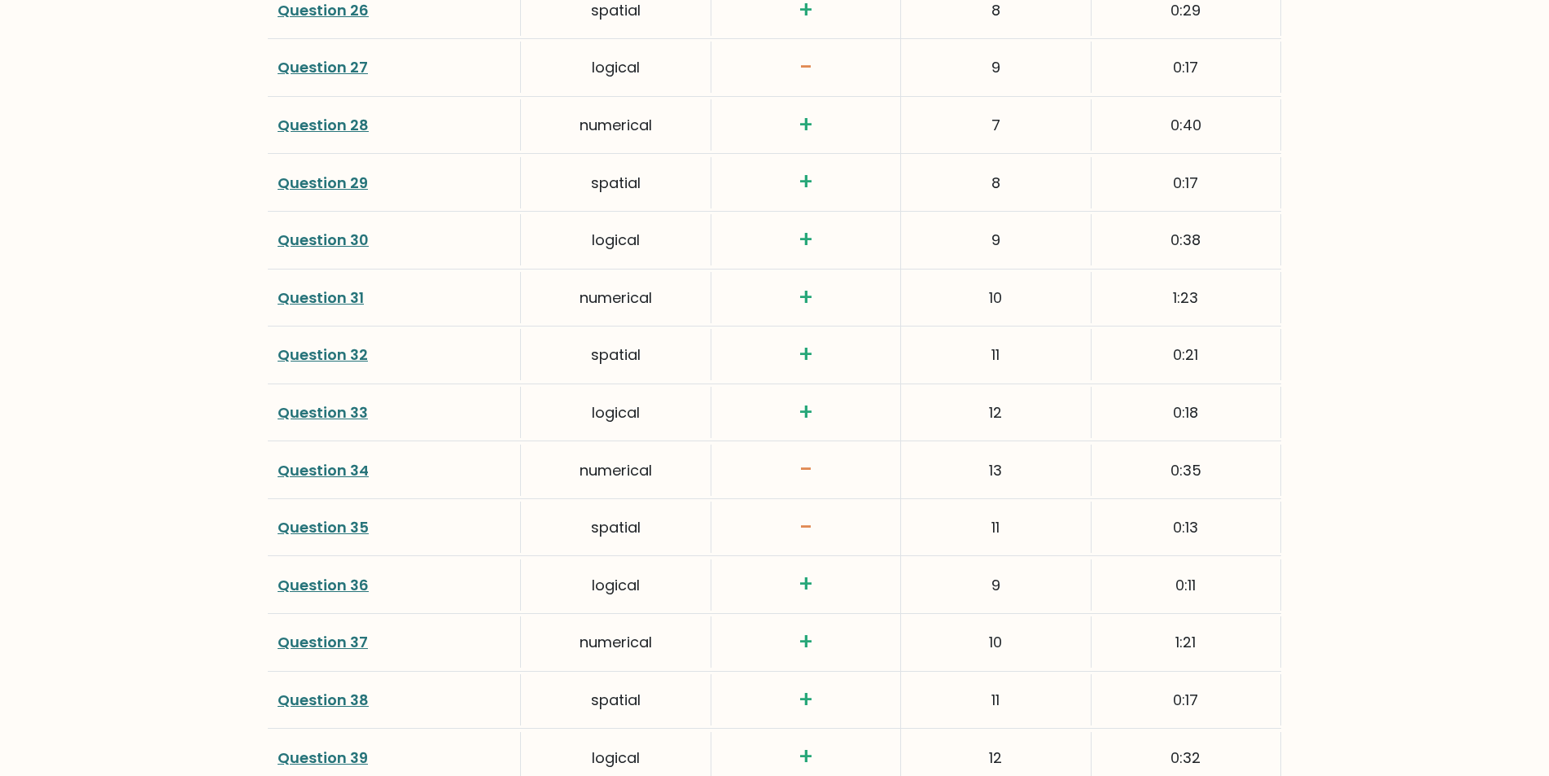
scroll to position [3835, 0]
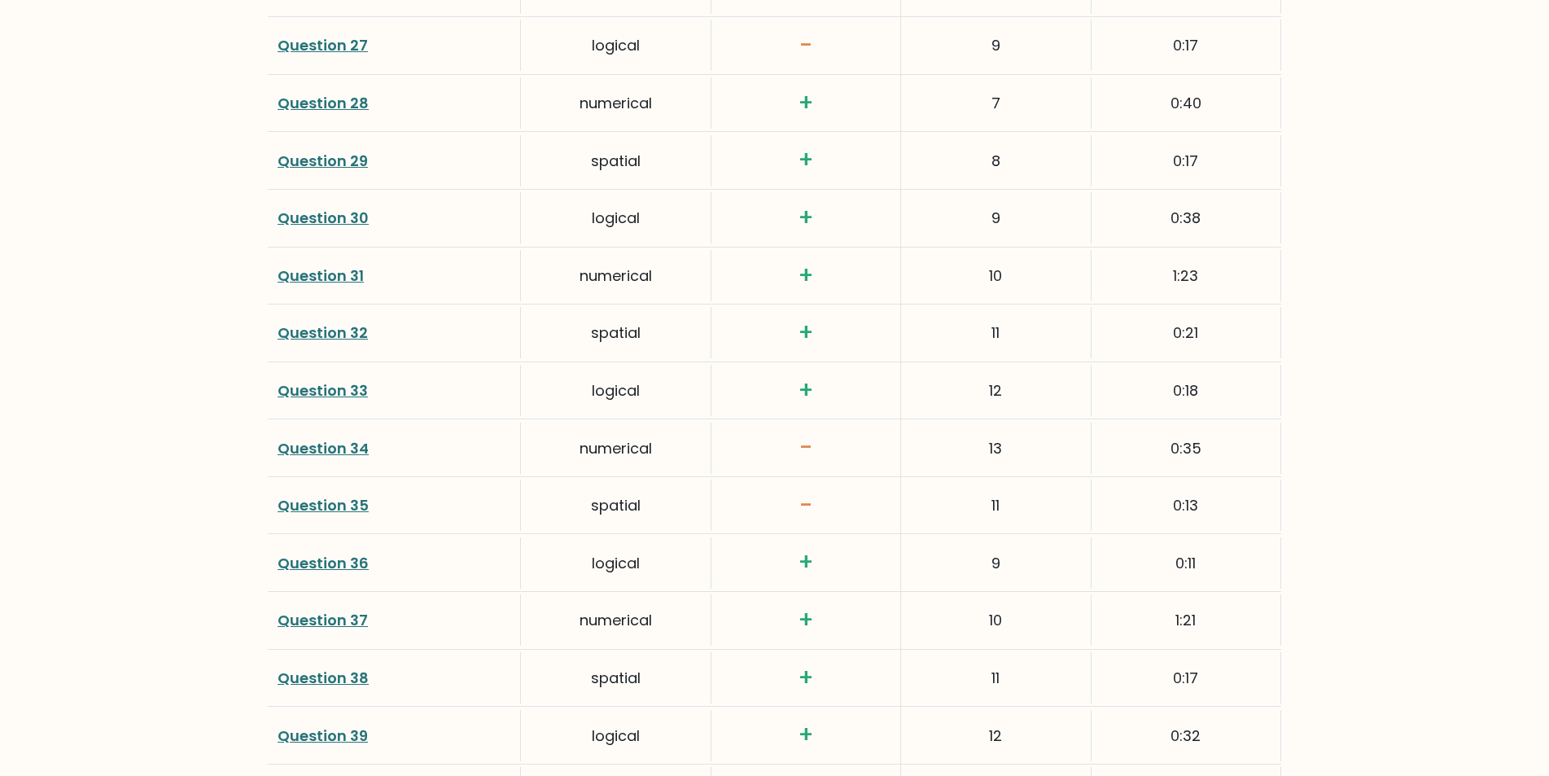
click at [347, 449] on link "Question 34" at bounding box center [323, 448] width 91 height 20
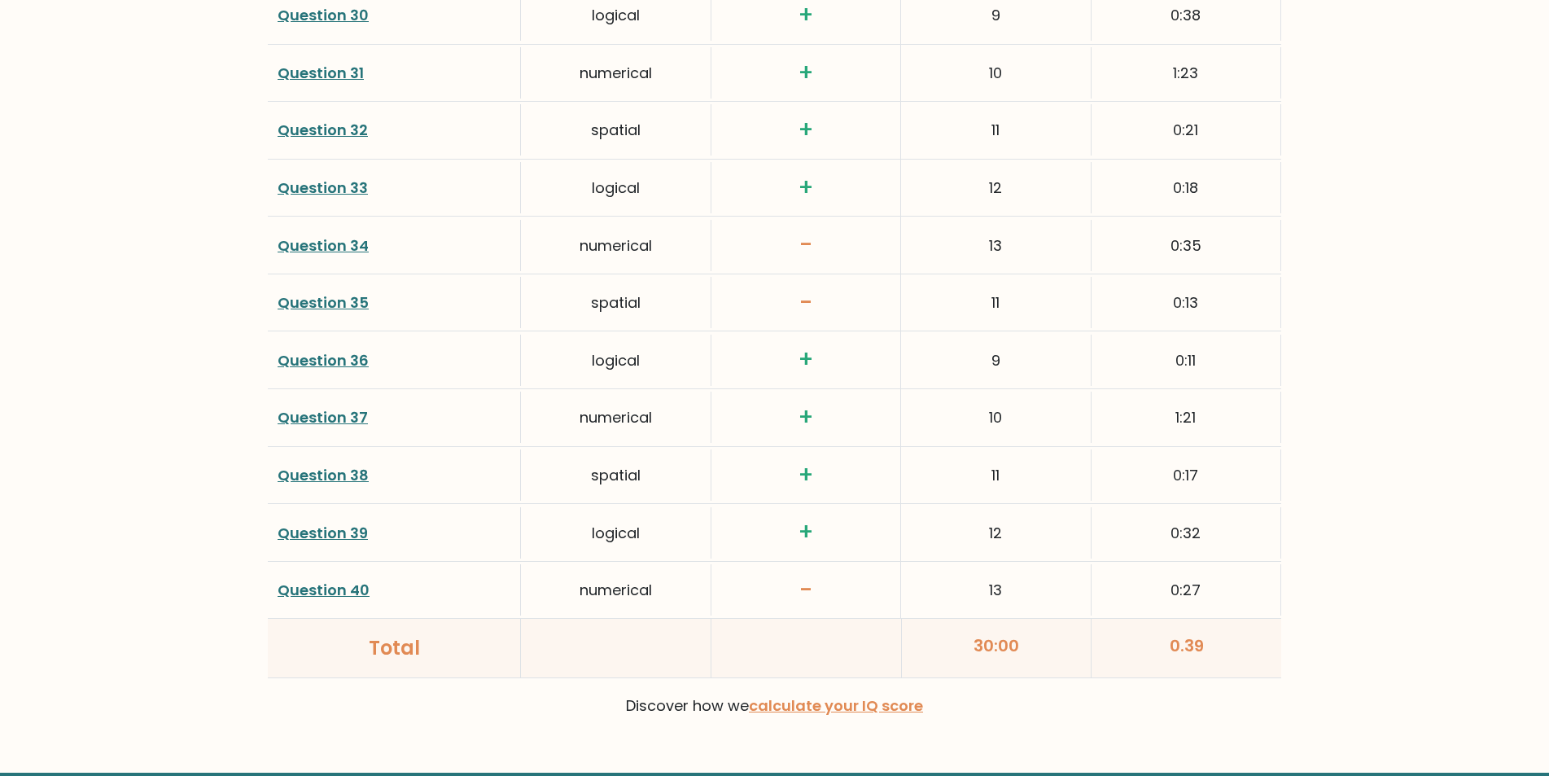
scroll to position [4042, 0]
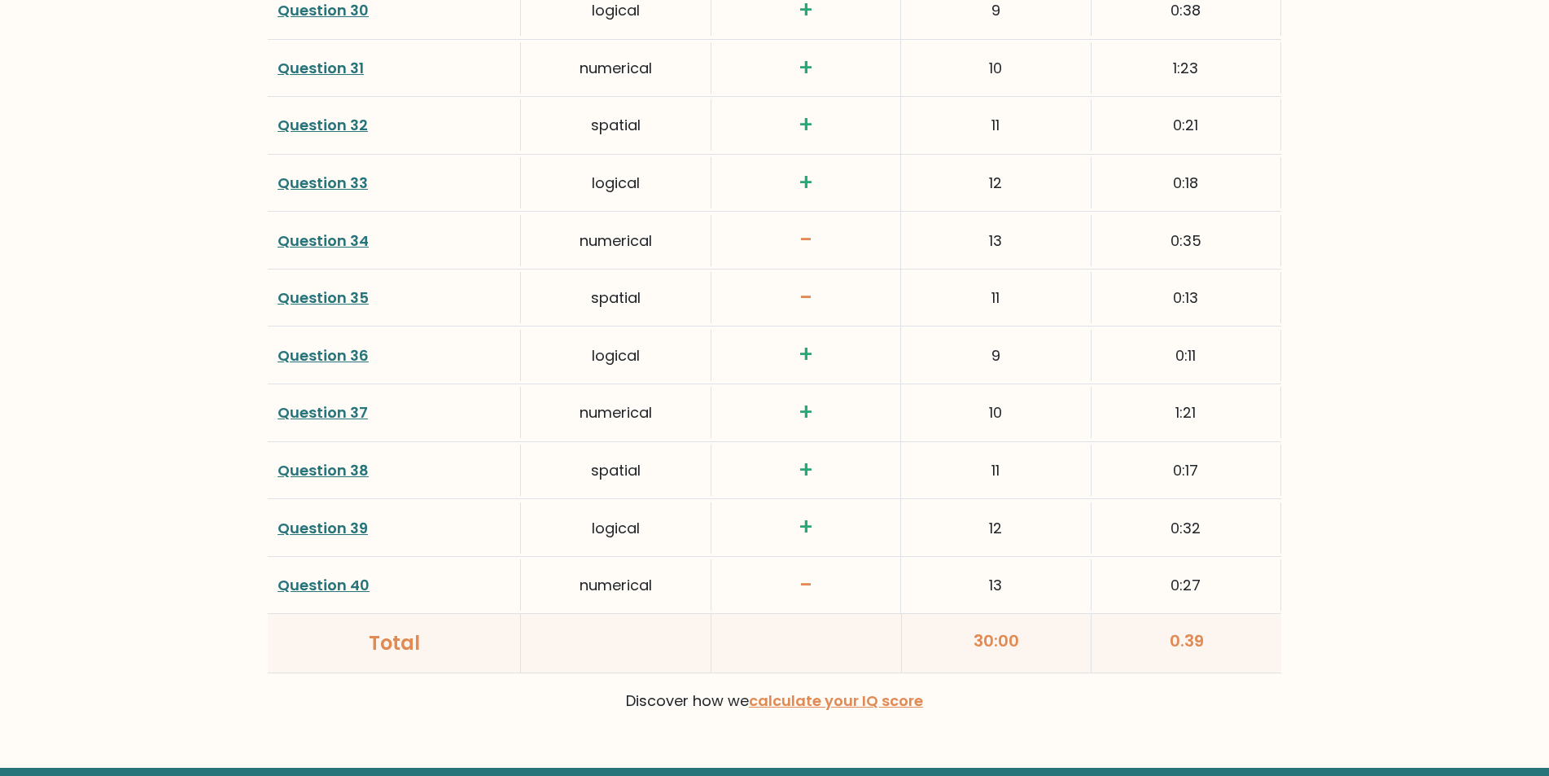
click at [330, 584] on link "Question 40" at bounding box center [324, 585] width 92 height 20
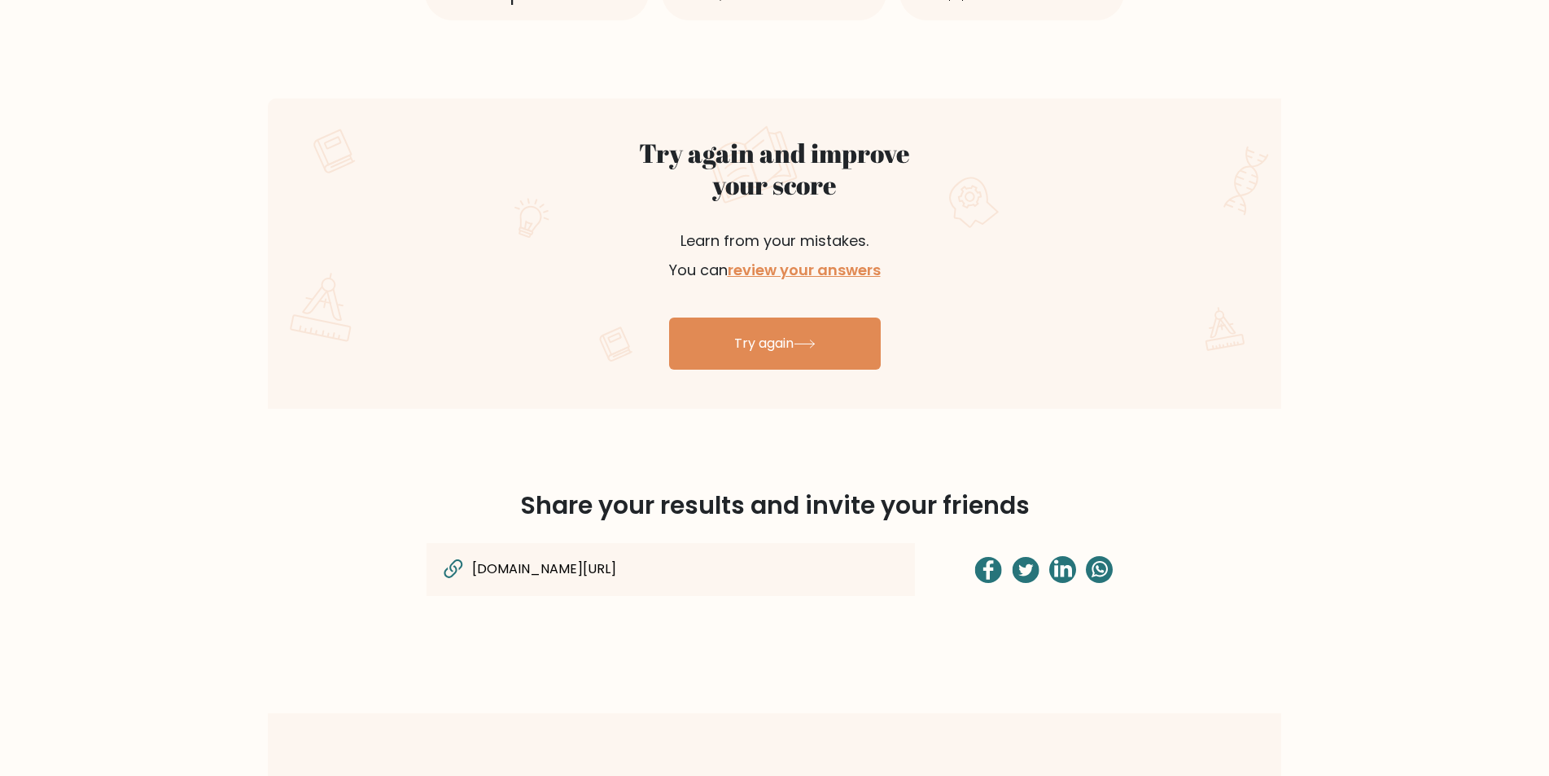
scroll to position [815, 0]
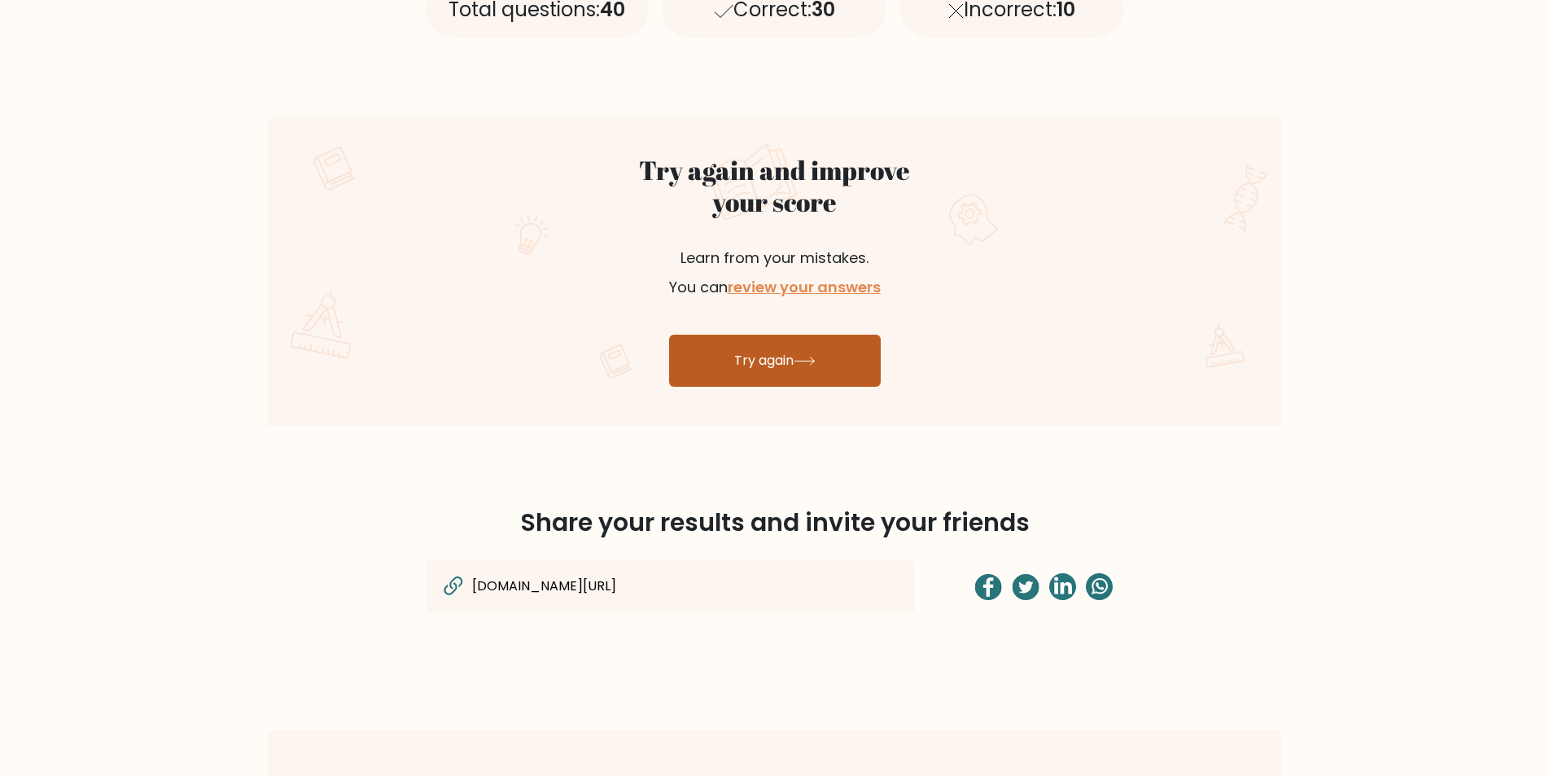
click at [804, 370] on link "Try again" at bounding box center [775, 360] width 212 height 52
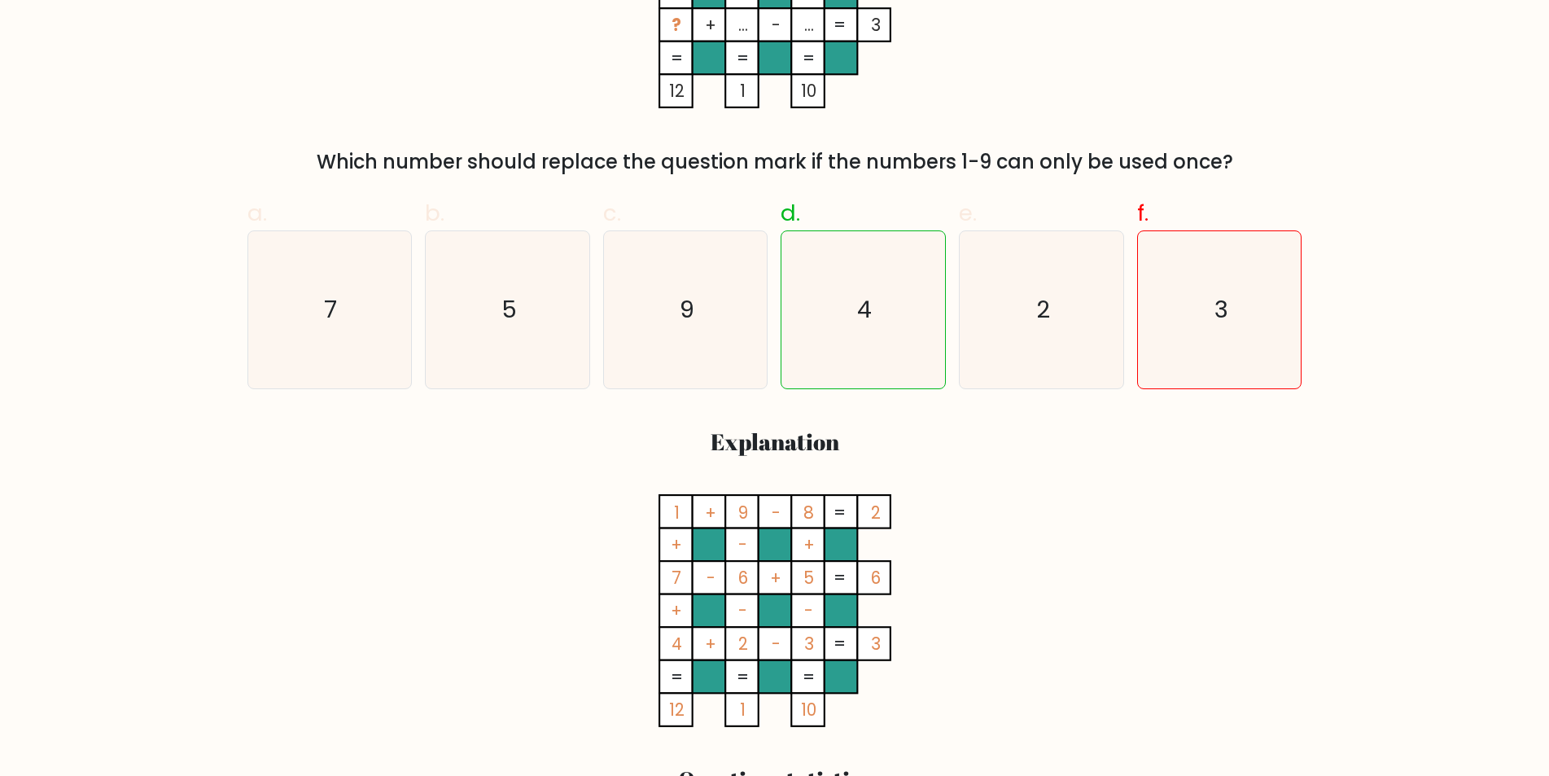
scroll to position [457, 0]
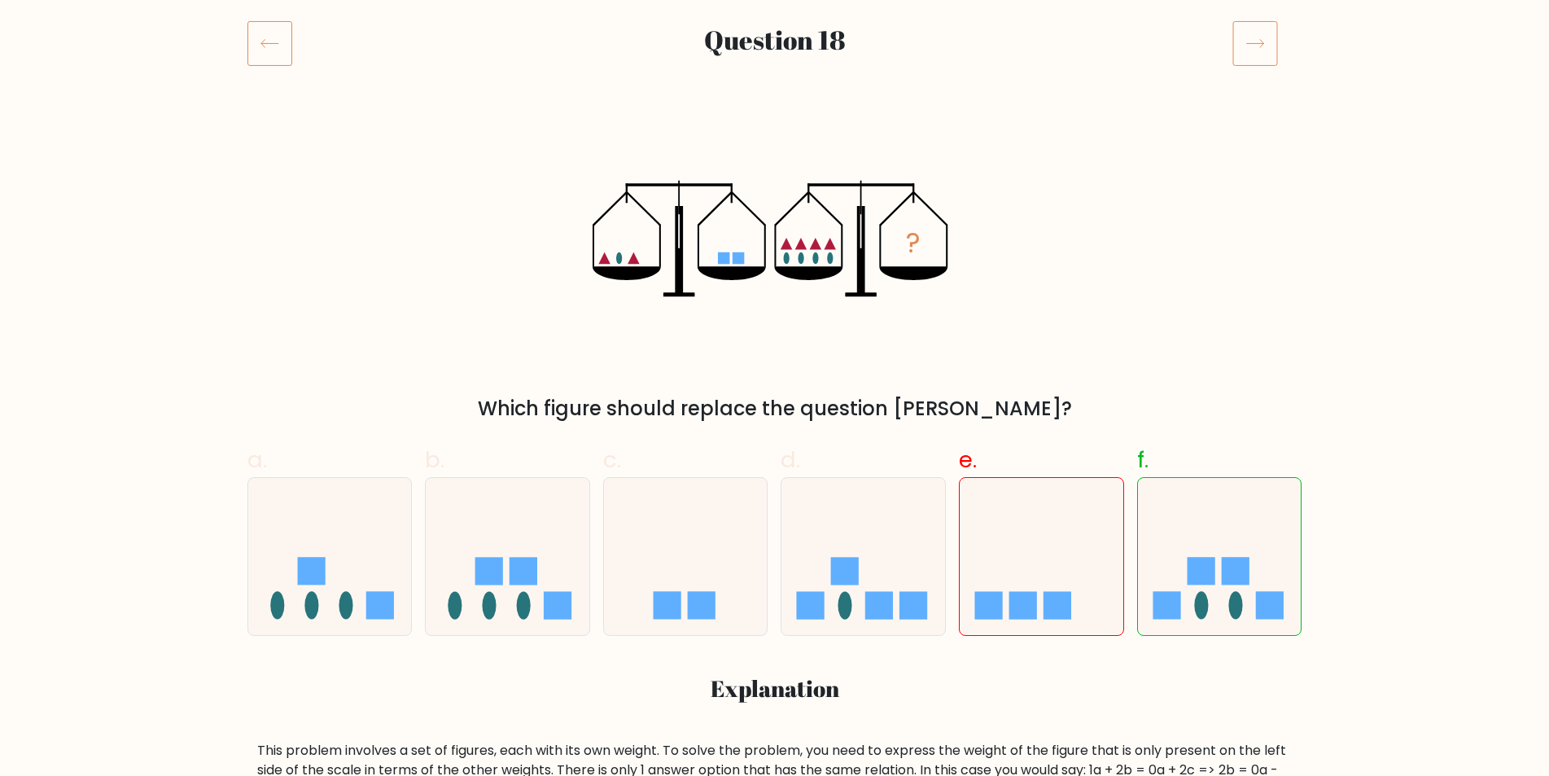
scroll to position [209, 0]
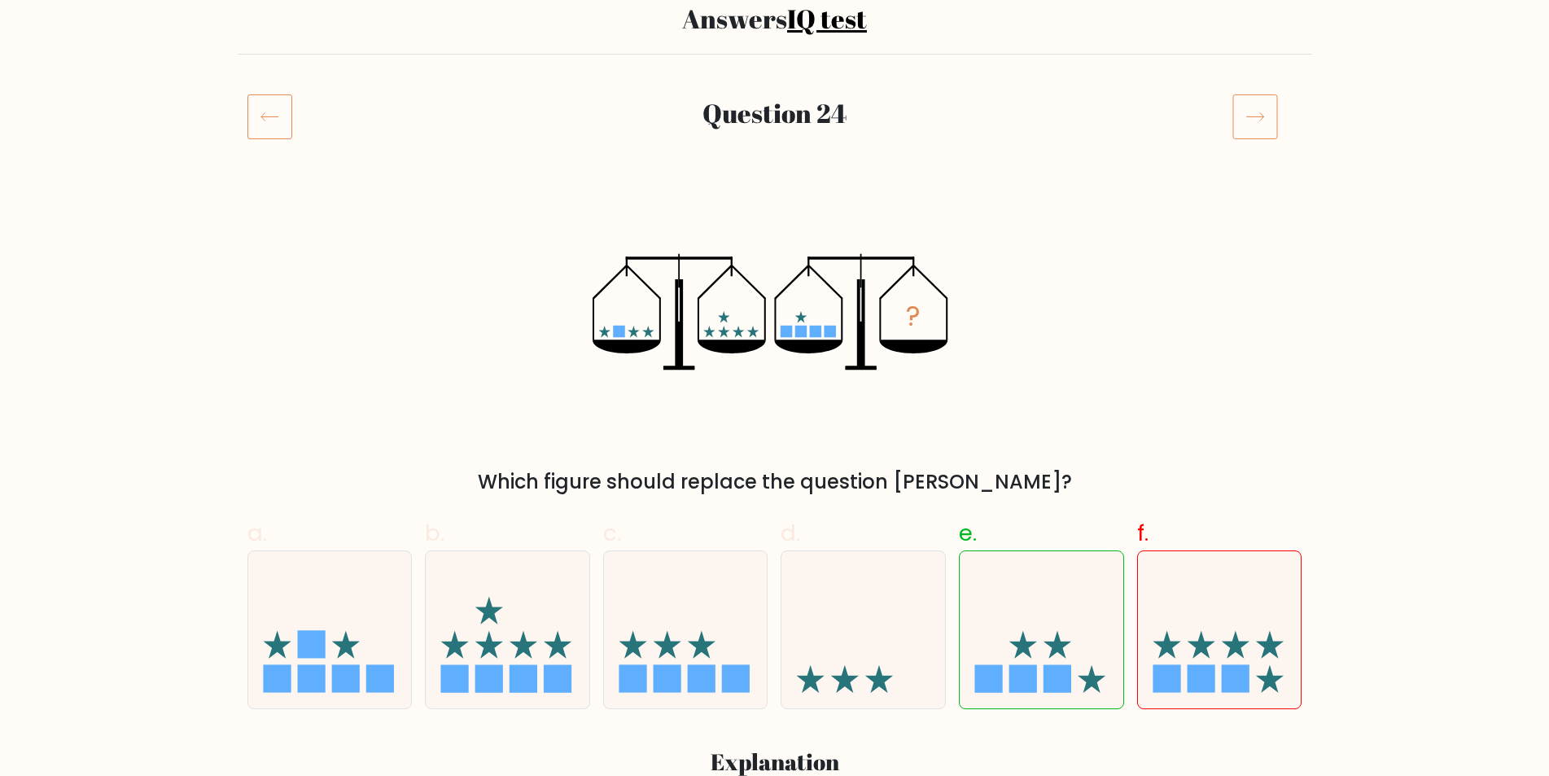
scroll to position [165, 0]
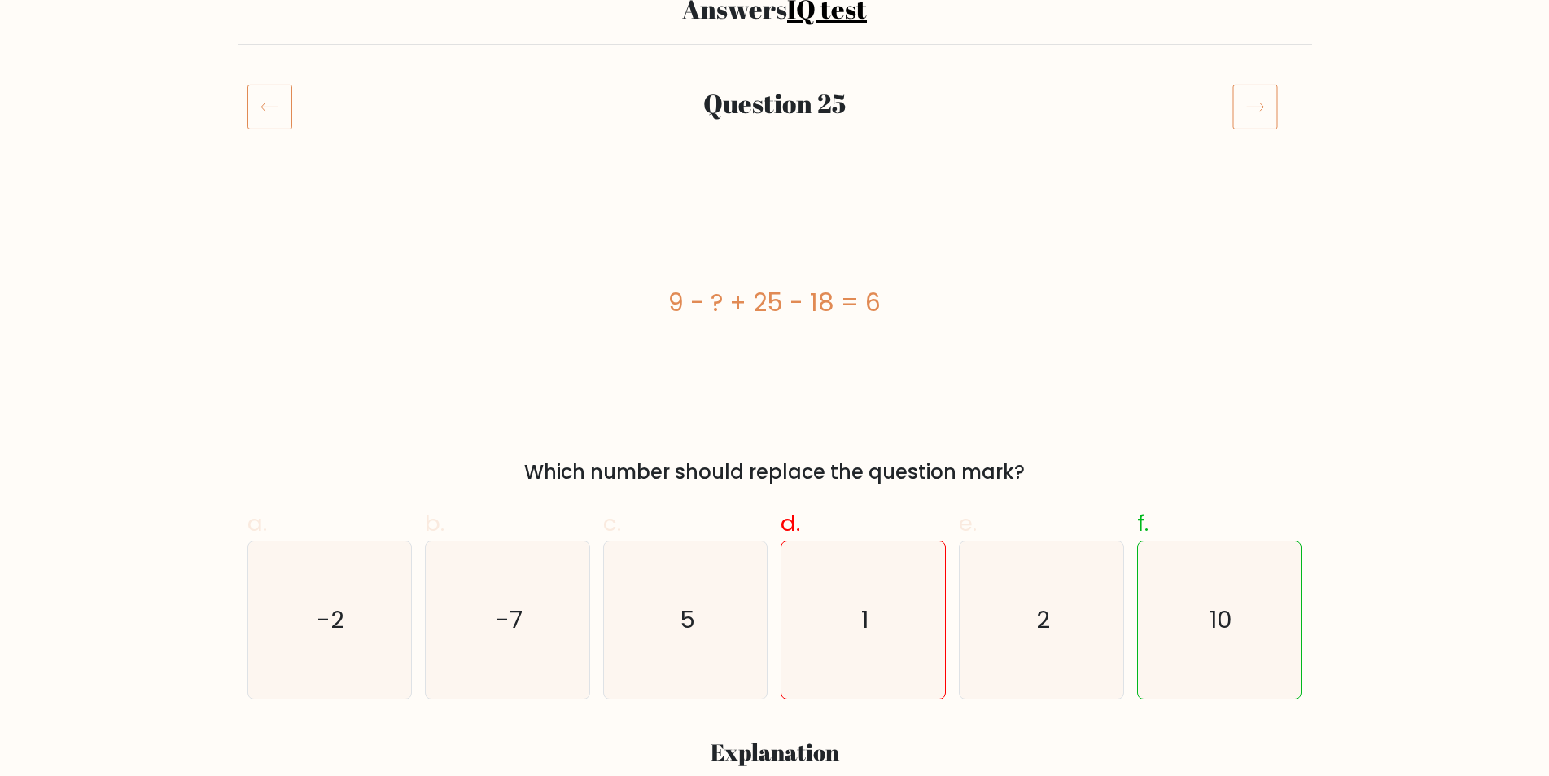
scroll to position [164, 0]
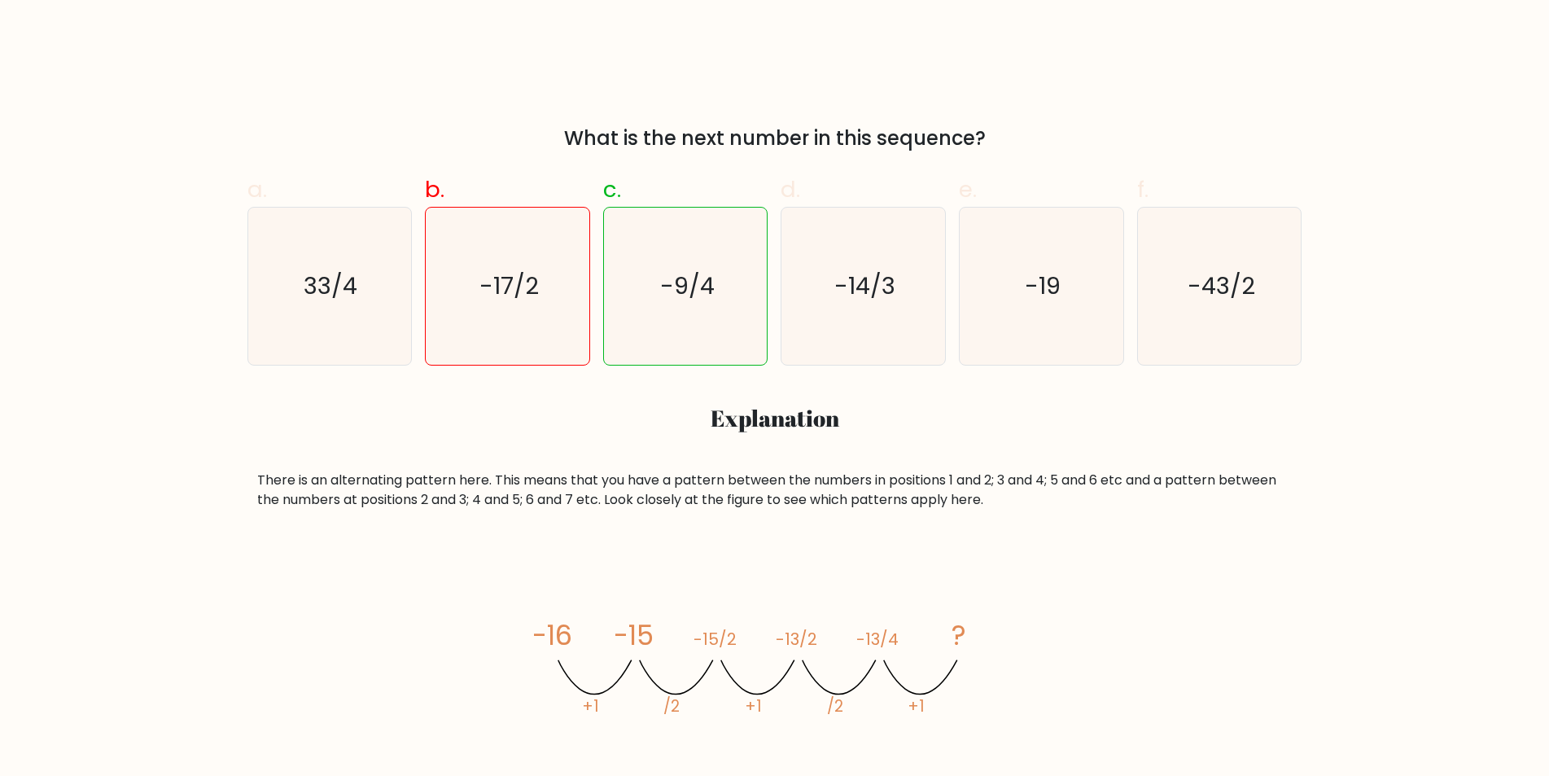
scroll to position [470, 0]
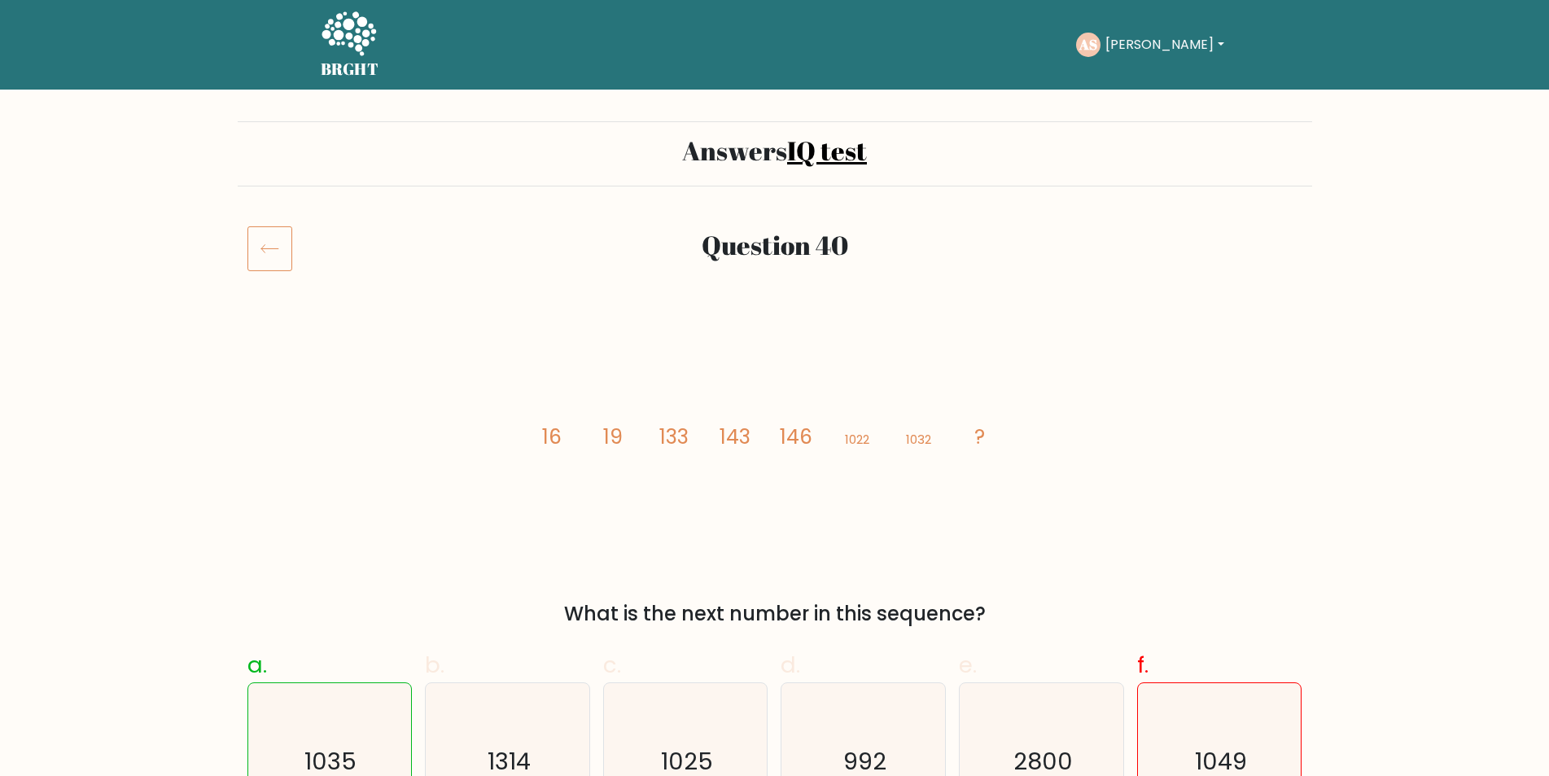
scroll to position [679, 0]
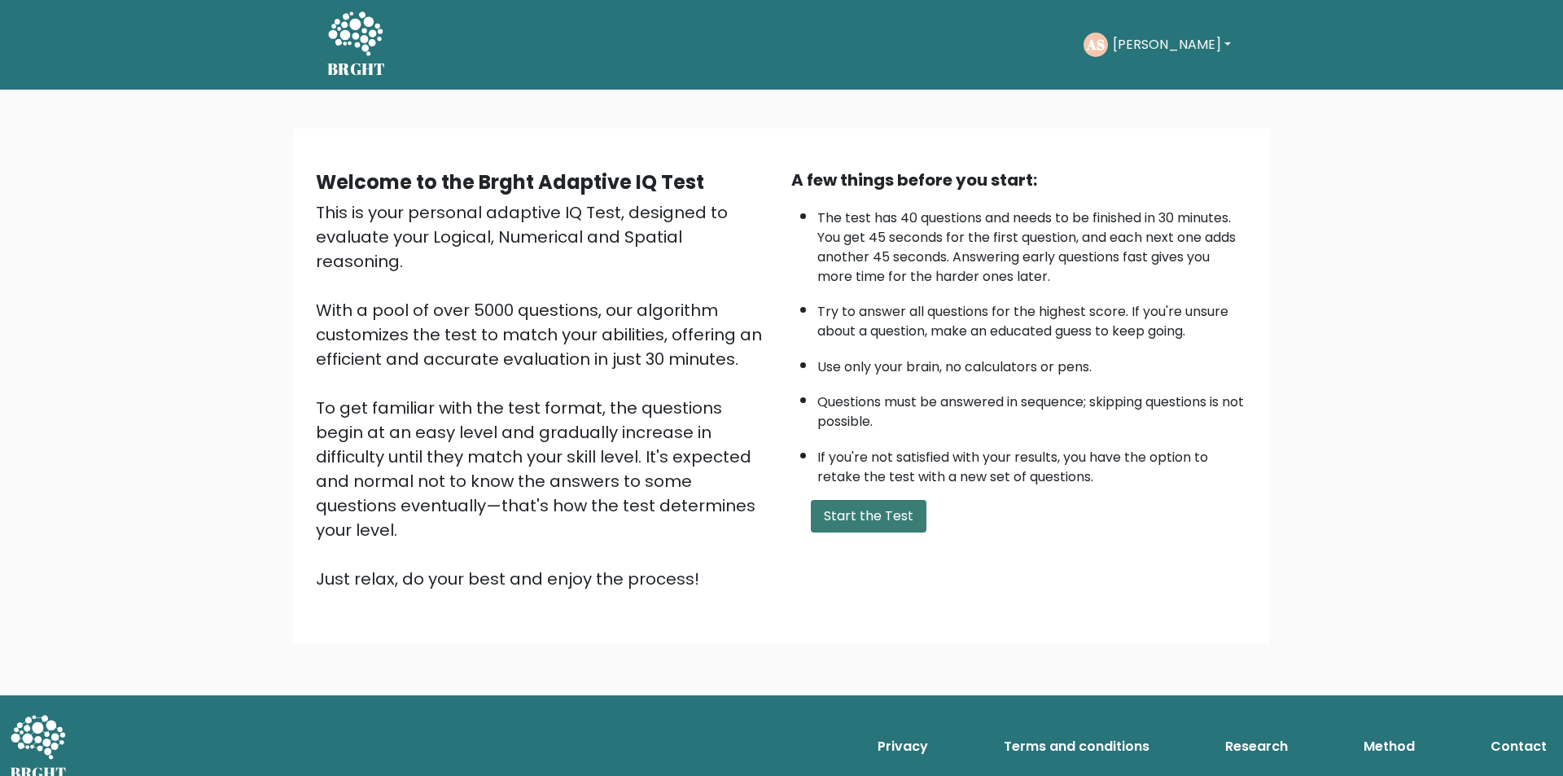
click at [884, 512] on button "Start the Test" at bounding box center [869, 516] width 116 height 33
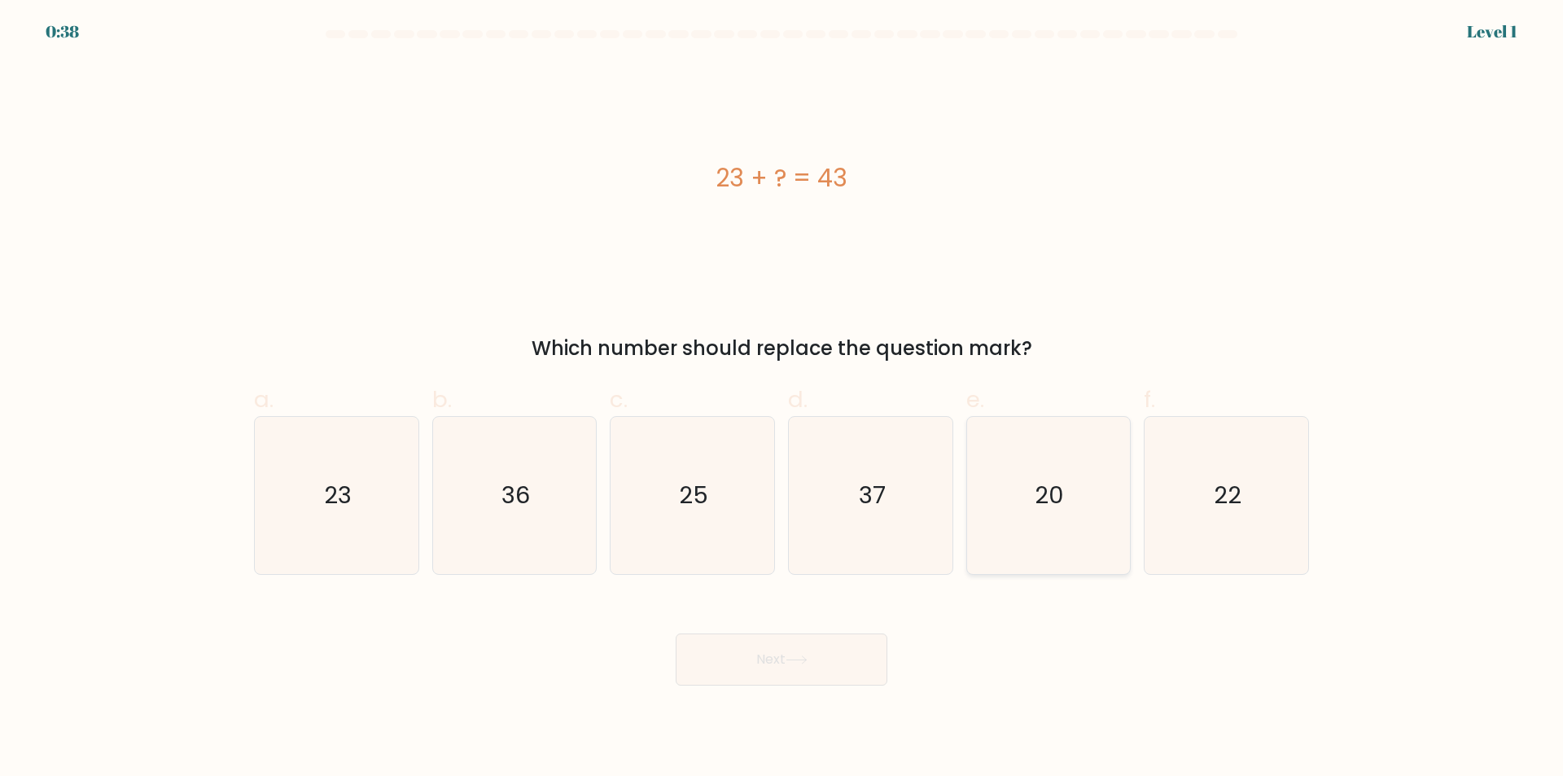
click at [1056, 531] on icon "20" at bounding box center [1047, 495] width 157 height 157
click at [782, 399] on input "e. 20" at bounding box center [781, 393] width 1 height 11
radio input "true"
drag, startPoint x: 839, startPoint y: 656, endPoint x: 848, endPoint y: 656, distance: 9.0
click at [842, 657] on button "Next" at bounding box center [781, 659] width 212 height 52
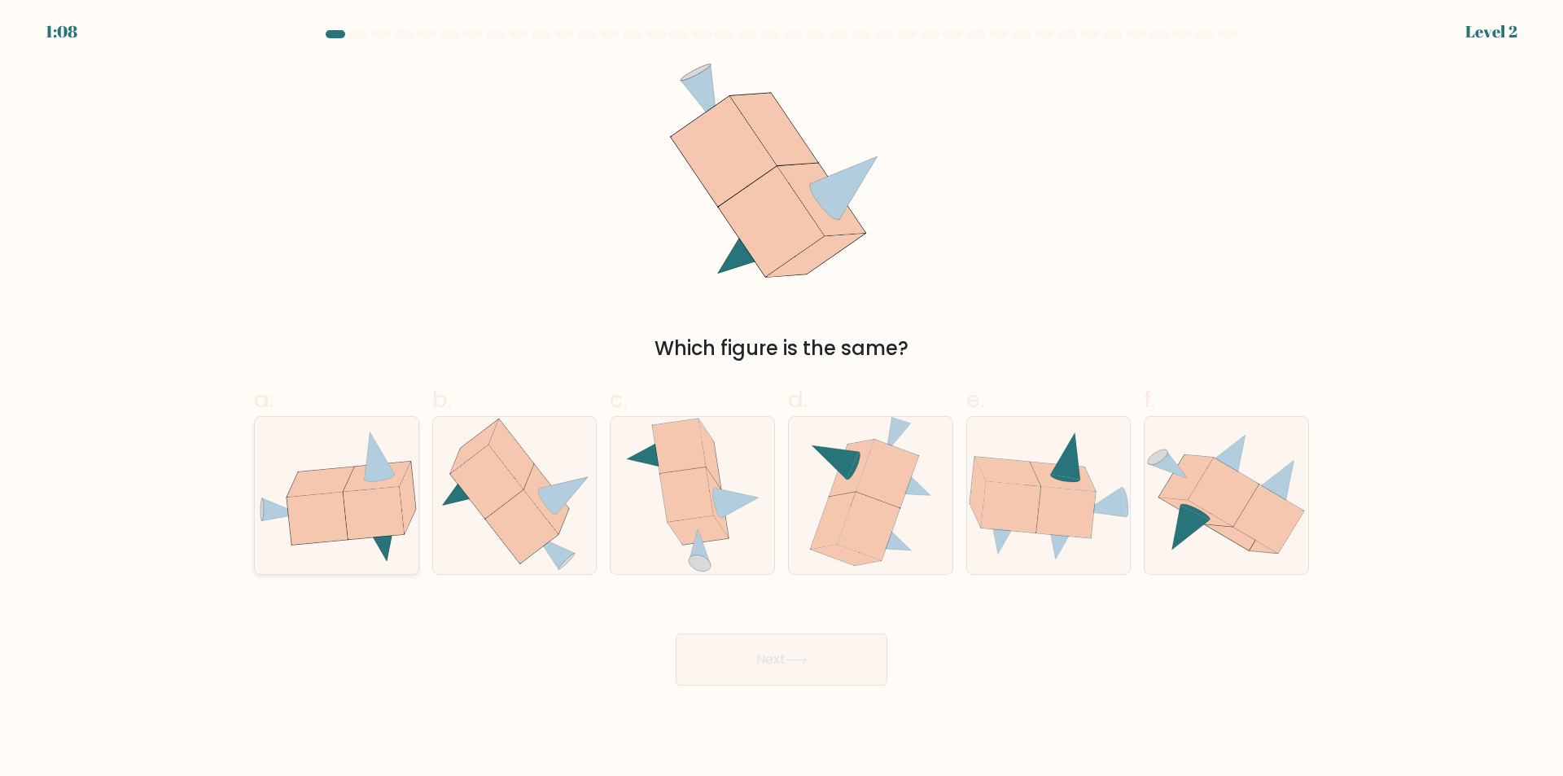
click at [404, 525] on icon at bounding box center [408, 497] width 16 height 71
click at [781, 399] on input "a." at bounding box center [781, 393] width 1 height 11
radio input "true"
click at [763, 657] on button "Next" at bounding box center [781, 659] width 212 height 52
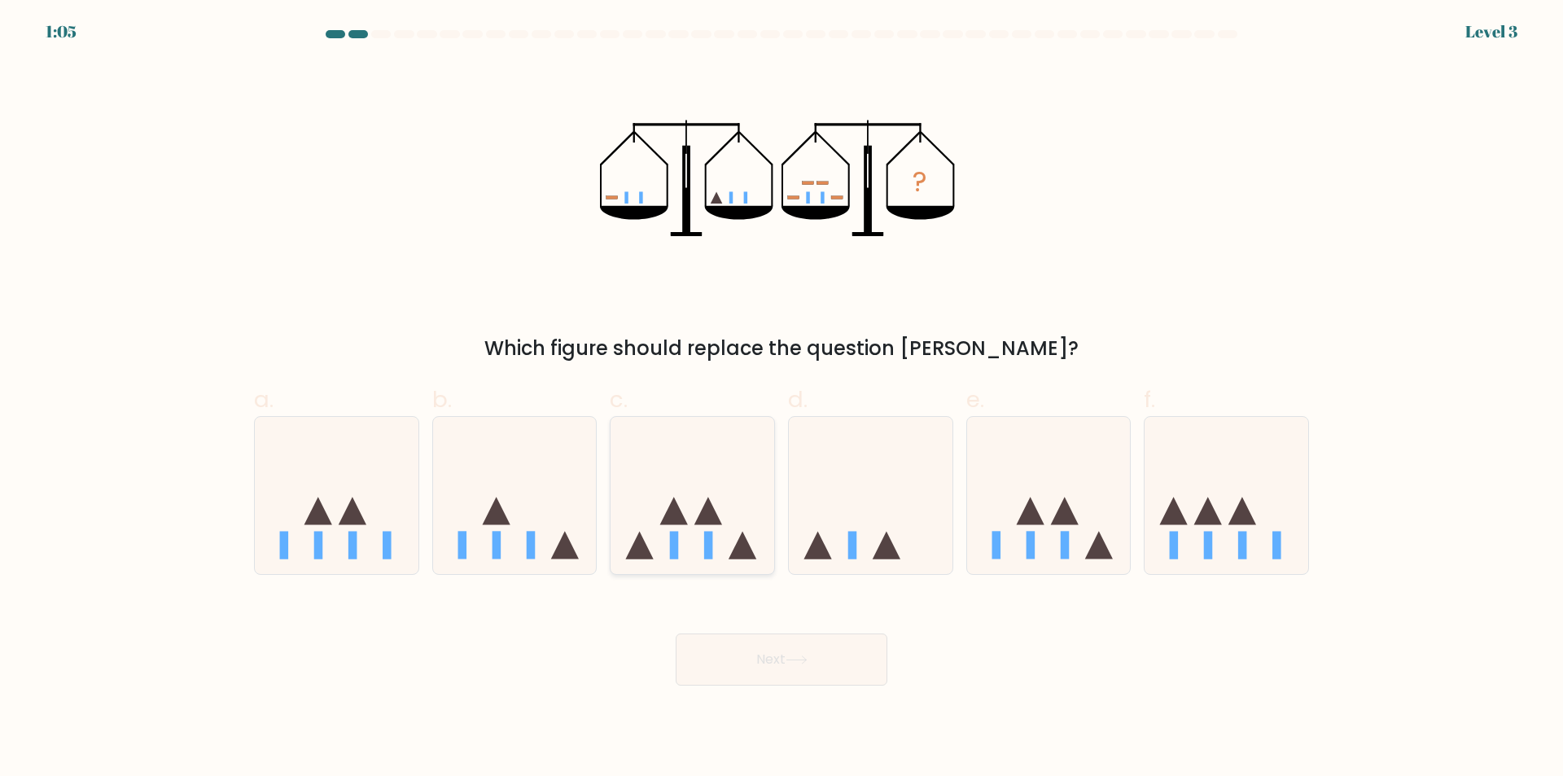
click at [727, 566] on div at bounding box center [692, 495] width 165 height 159
click at [781, 399] on input "c." at bounding box center [781, 393] width 1 height 11
radio input "true"
click at [802, 659] on icon at bounding box center [796, 659] width 22 height 9
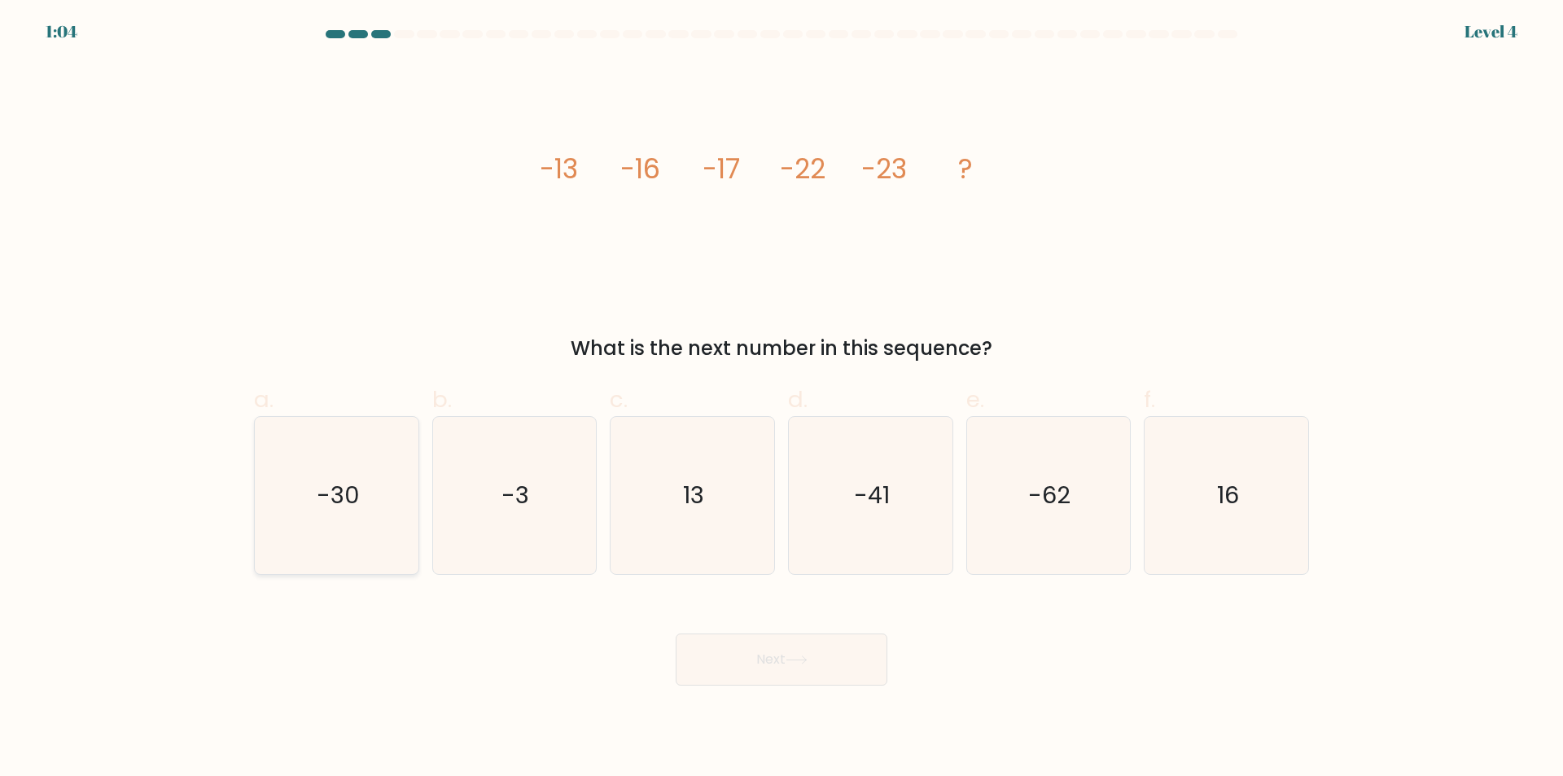
click at [342, 528] on icon "-30" at bounding box center [336, 495] width 157 height 157
click at [781, 399] on input "a. -30" at bounding box center [781, 393] width 1 height 11
radio input "true"
click at [746, 659] on button "Next" at bounding box center [781, 659] width 212 height 52
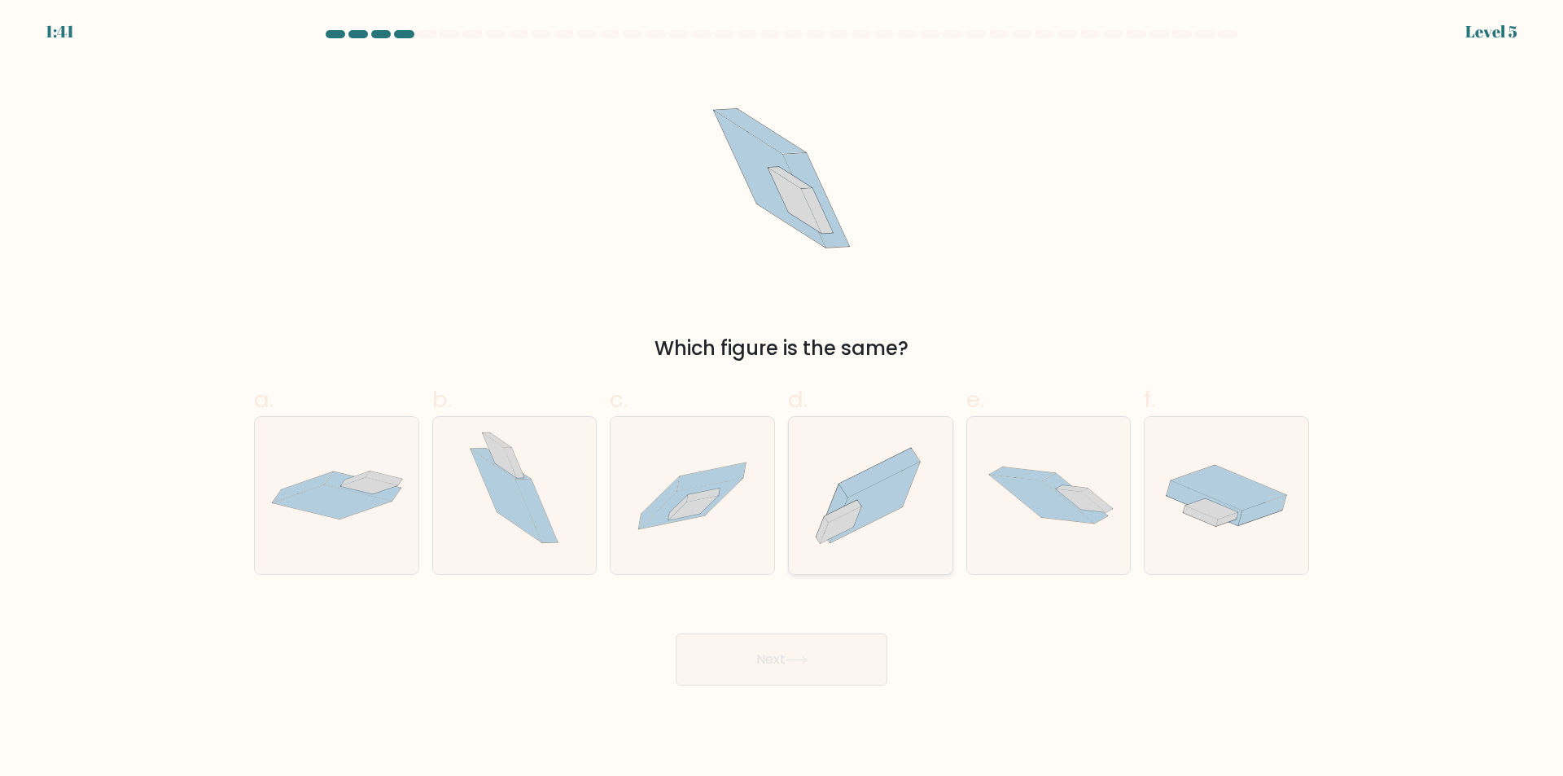
click at [907, 544] on icon at bounding box center [871, 495] width 164 height 144
click at [782, 399] on input "d." at bounding box center [781, 393] width 1 height 11
radio input "true"
click at [829, 660] on button "Next" at bounding box center [781, 659] width 212 height 52
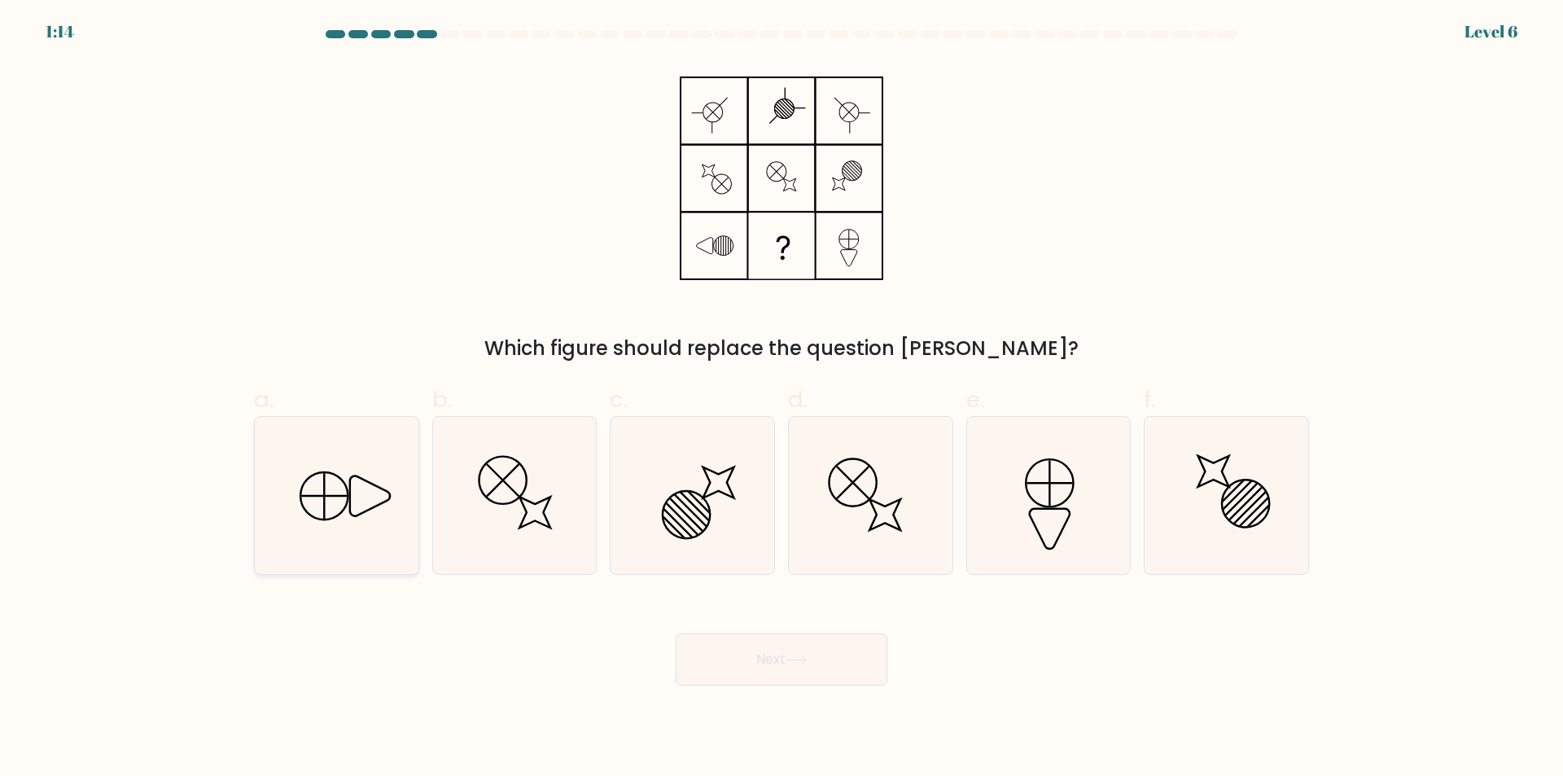
click at [398, 557] on icon at bounding box center [336, 495] width 157 height 157
click at [781, 399] on input "a." at bounding box center [781, 393] width 1 height 11
radio input "true"
click at [717, 658] on button "Next" at bounding box center [781, 659] width 212 height 52
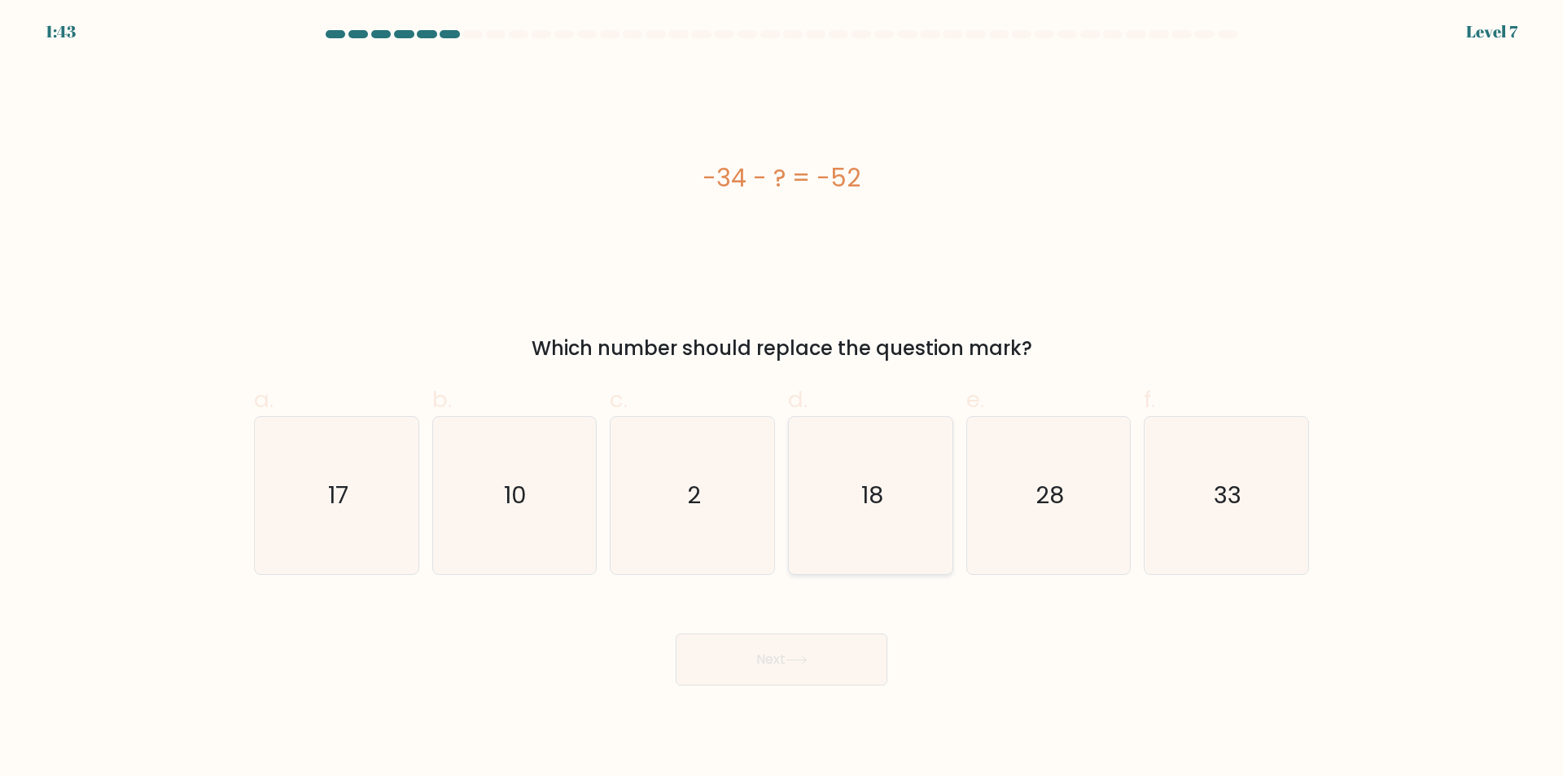
click at [855, 514] on icon "18" at bounding box center [870, 495] width 157 height 157
click at [782, 399] on input "d. 18" at bounding box center [781, 393] width 1 height 11
radio input "true"
click at [828, 652] on button "Next" at bounding box center [781, 659] width 212 height 52
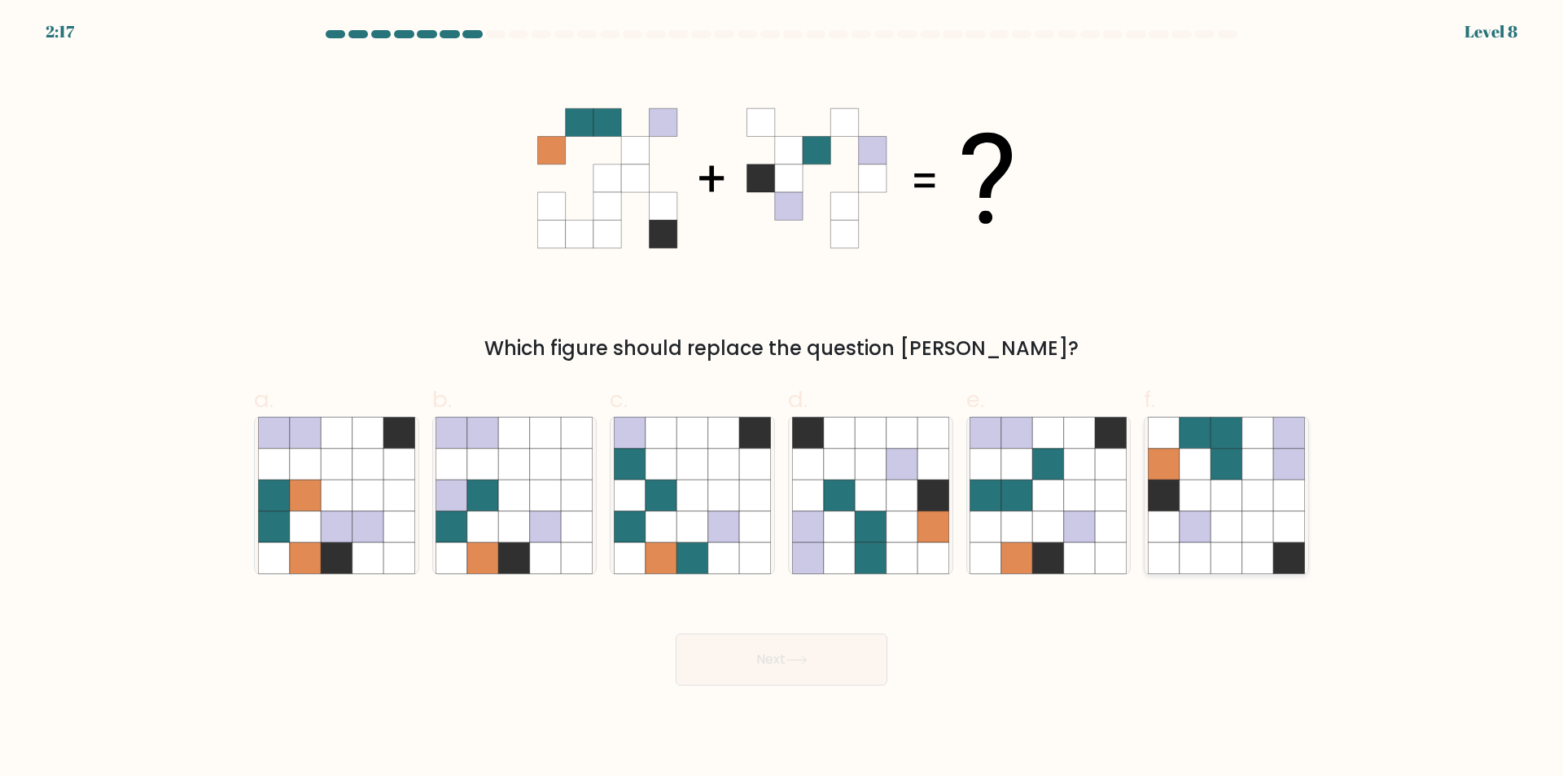
click at [1222, 546] on icon at bounding box center [1225, 557] width 31 height 31
click at [782, 399] on input "f." at bounding box center [781, 393] width 1 height 11
radio input "true"
click at [827, 653] on button "Next" at bounding box center [781, 659] width 212 height 52
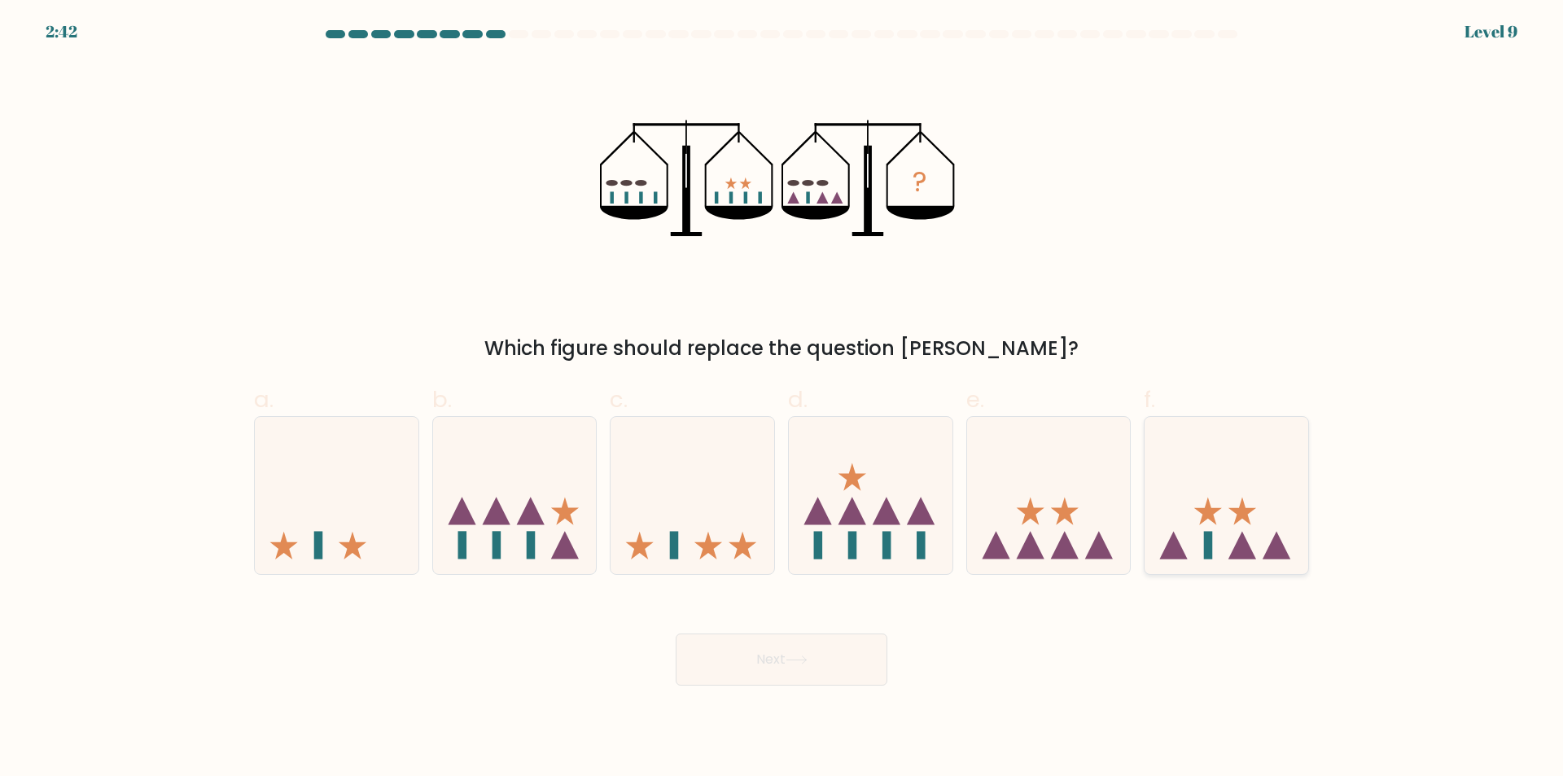
click at [1257, 475] on icon at bounding box center [1226, 495] width 164 height 135
click at [782, 399] on input "f." at bounding box center [781, 393] width 1 height 11
radio input "true"
click at [833, 662] on button "Next" at bounding box center [781, 659] width 212 height 52
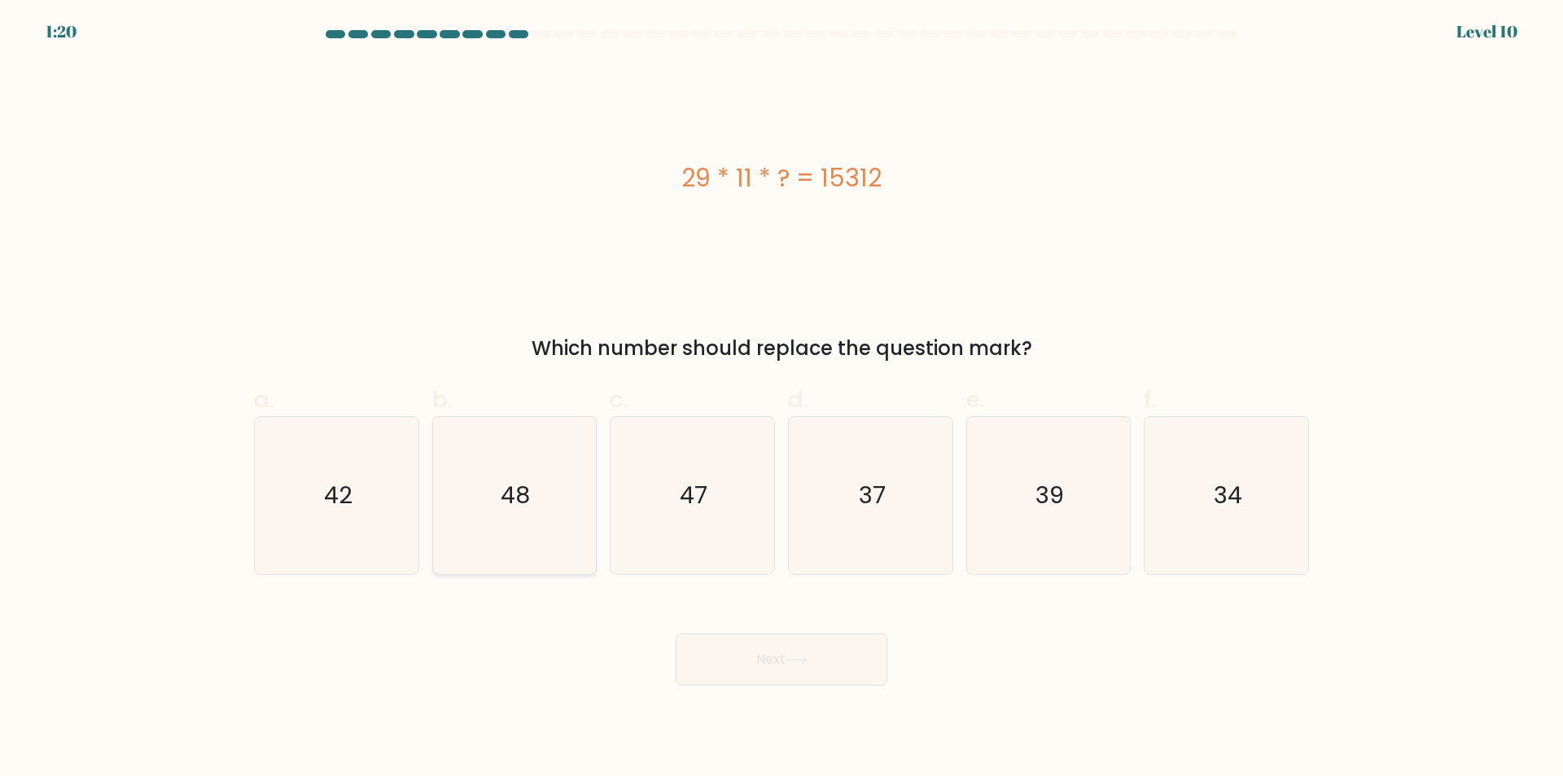
click at [576, 527] on icon "48" at bounding box center [513, 495] width 157 height 157
click at [781, 399] on input "b. 48" at bounding box center [781, 393] width 1 height 11
radio input "true"
click at [771, 660] on button "Next" at bounding box center [781, 659] width 212 height 52
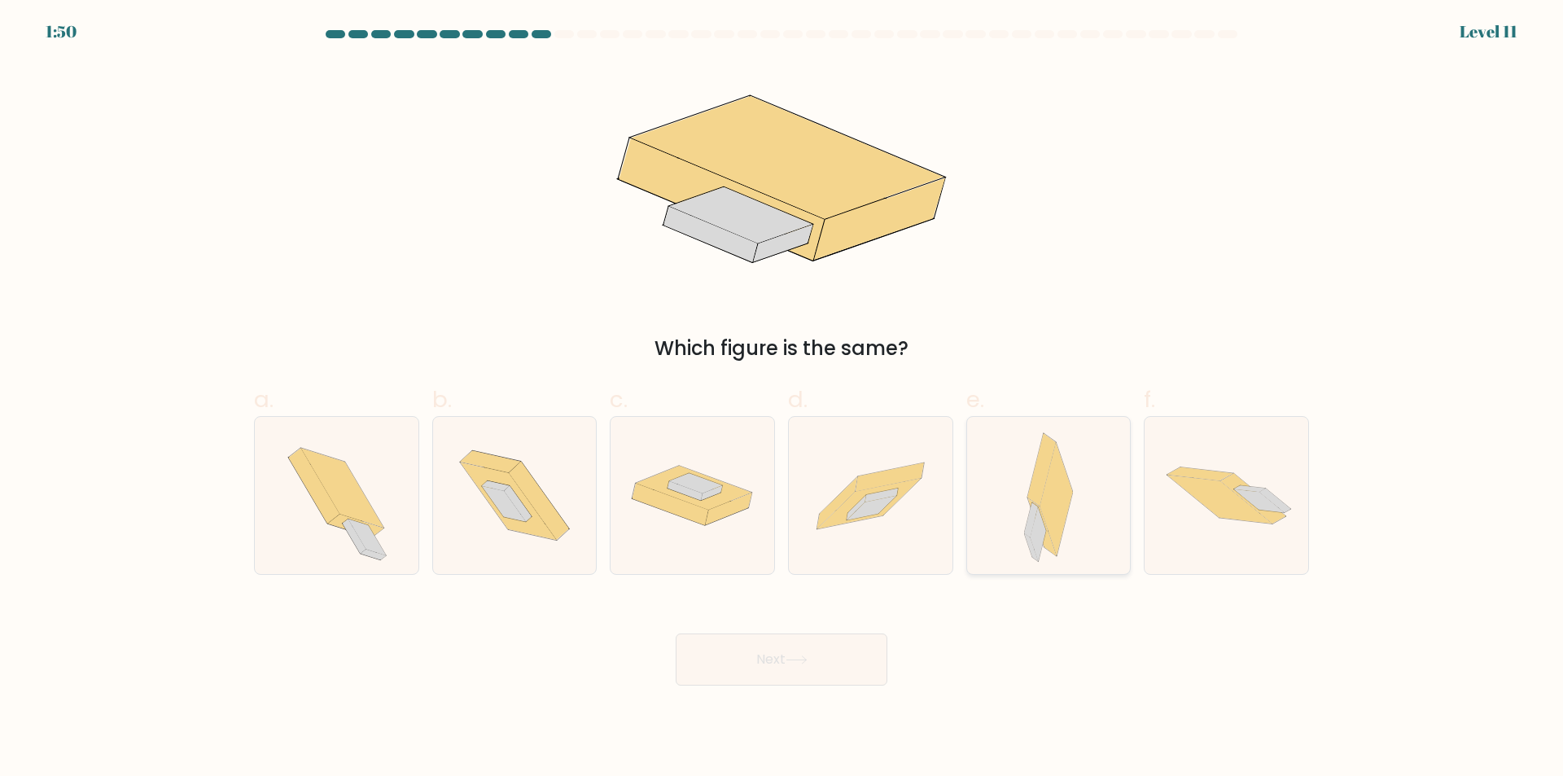
click at [1106, 542] on div at bounding box center [1048, 495] width 165 height 159
click at [782, 399] on input "e." at bounding box center [781, 393] width 1 height 11
radio input "true"
click at [855, 649] on button "Next" at bounding box center [781, 659] width 212 height 52
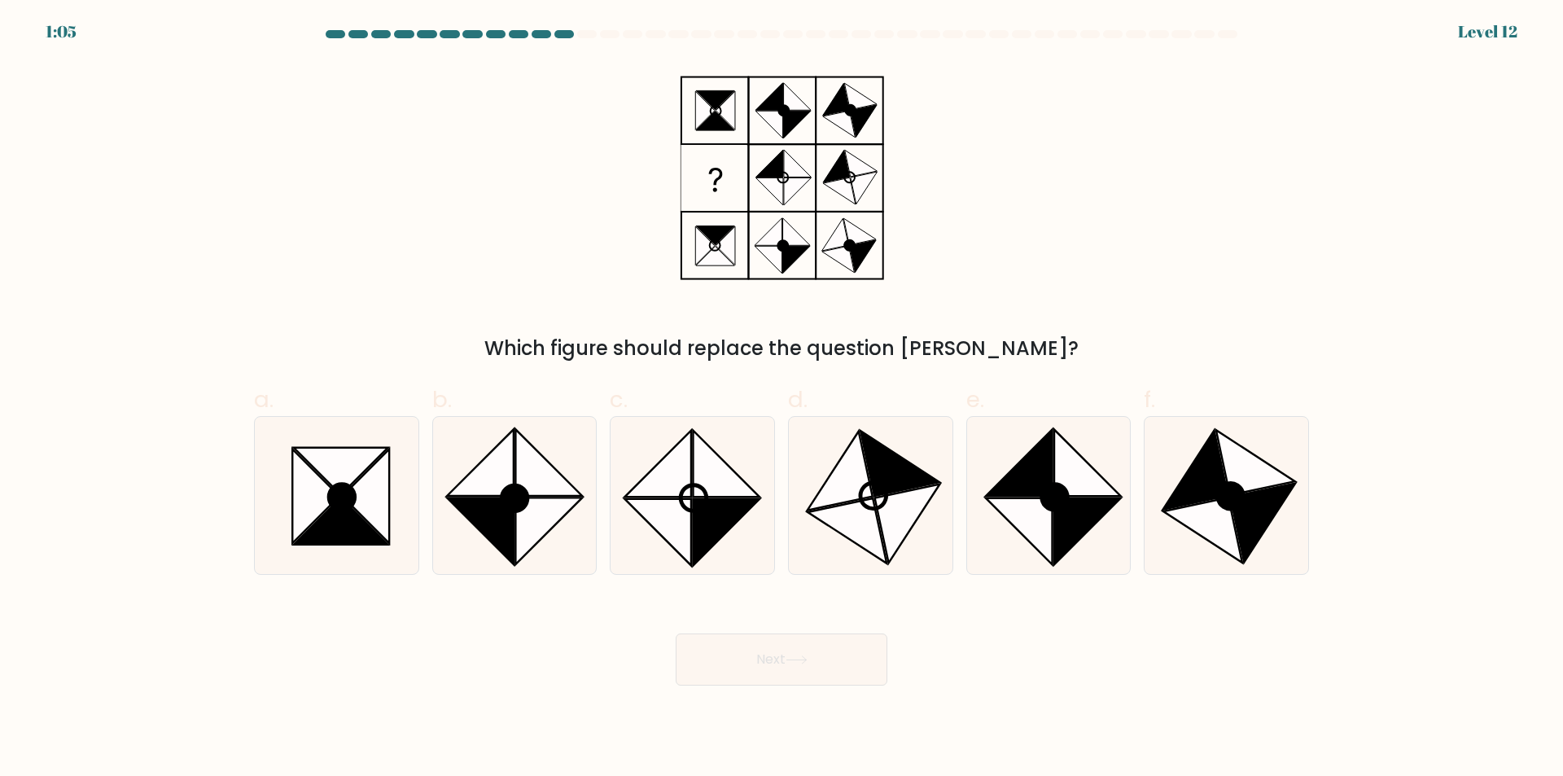
drag, startPoint x: 352, startPoint y: 561, endPoint x: 626, endPoint y: 631, distance: 282.3
click at [357, 561] on icon at bounding box center [336, 495] width 157 height 157
click at [781, 399] on input "a." at bounding box center [781, 393] width 1 height 11
radio input "true"
click at [749, 667] on button "Next" at bounding box center [781, 659] width 212 height 52
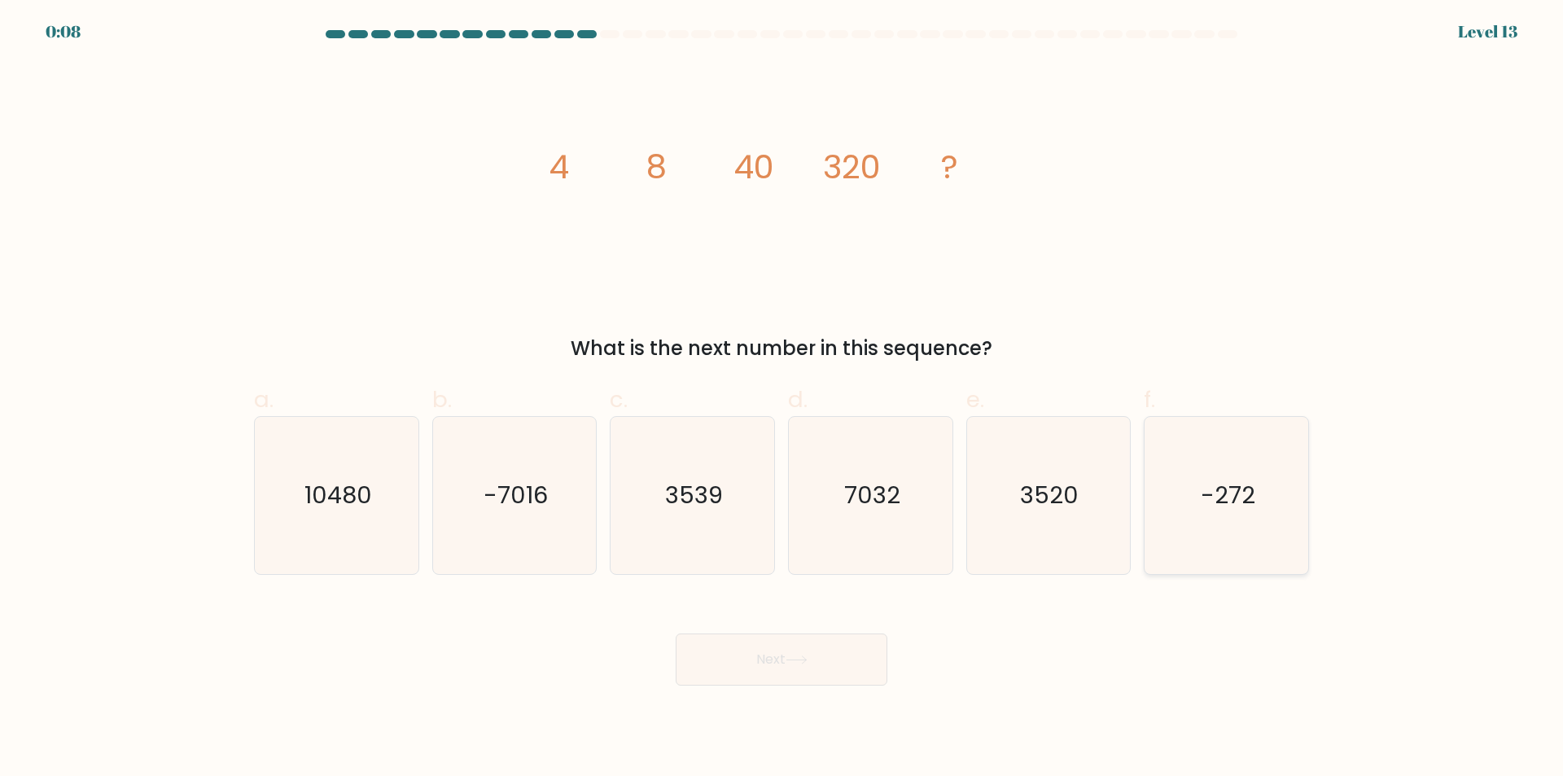
click at [1247, 537] on icon "-272" at bounding box center [1226, 495] width 157 height 157
click at [782, 399] on input "f. -272" at bounding box center [781, 393] width 1 height 11
radio input "true"
drag, startPoint x: 811, startPoint y: 660, endPoint x: 823, endPoint y: 657, distance: 11.8
click at [814, 660] on button "Next" at bounding box center [781, 659] width 212 height 52
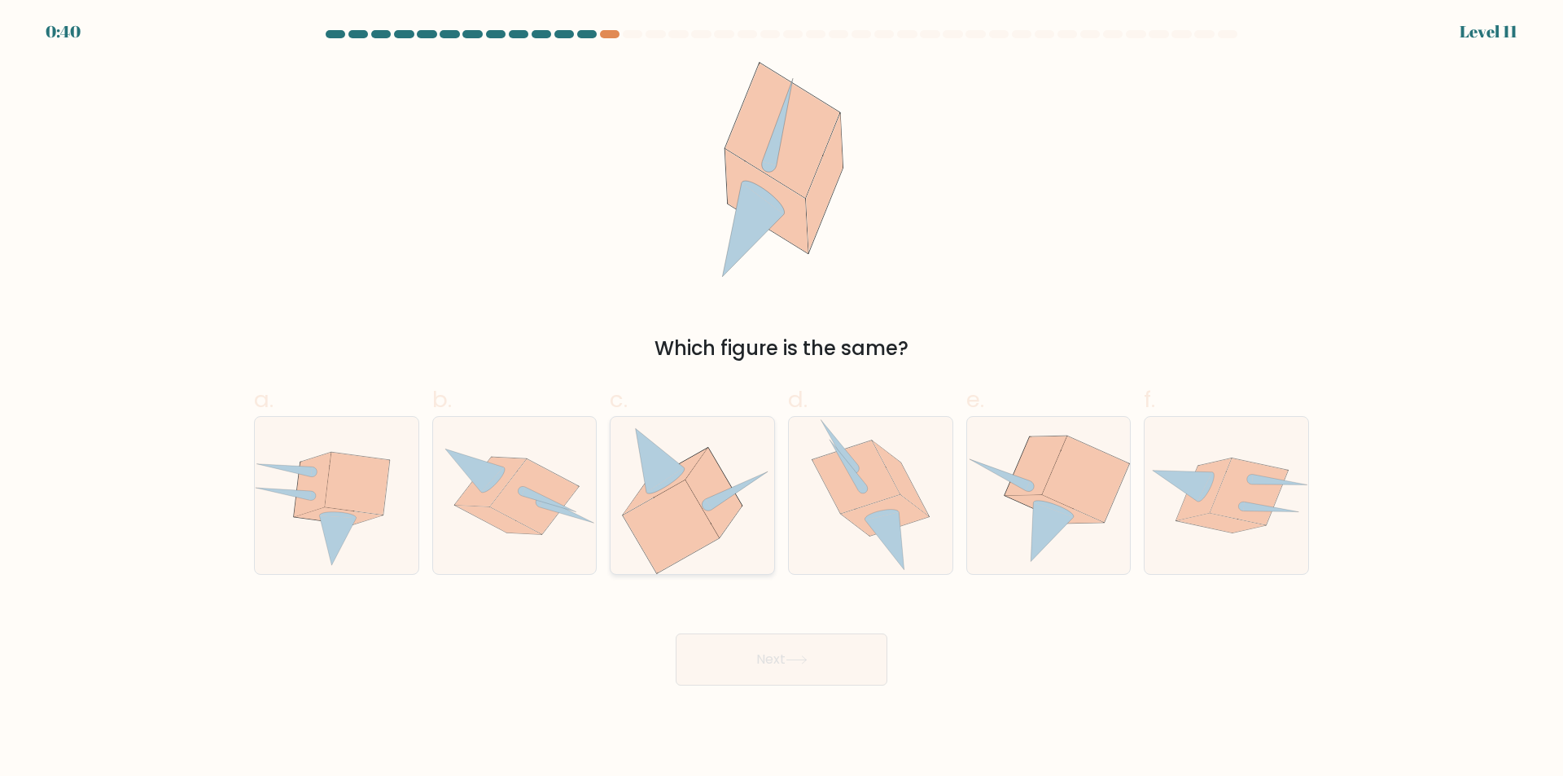
click at [652, 520] on icon at bounding box center [671, 526] width 96 height 93
click at [781, 399] on input "c." at bounding box center [781, 393] width 1 height 11
radio input "true"
click at [771, 663] on button "Next" at bounding box center [781, 659] width 212 height 52
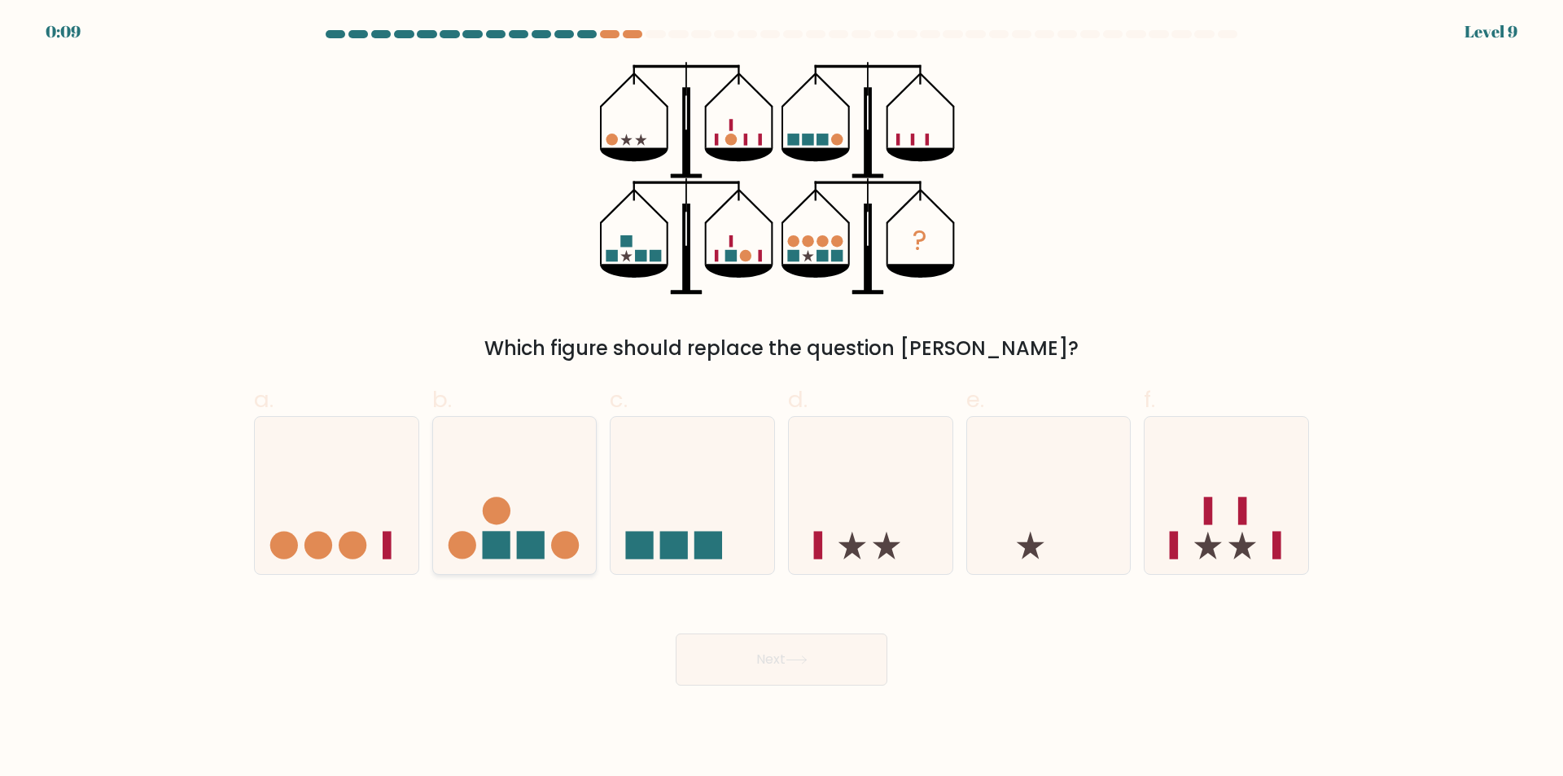
click at [483, 560] on icon at bounding box center [515, 495] width 164 height 135
click at [781, 399] on input "b." at bounding box center [781, 393] width 1 height 11
radio input "true"
click at [787, 667] on button "Next" at bounding box center [781, 659] width 212 height 52
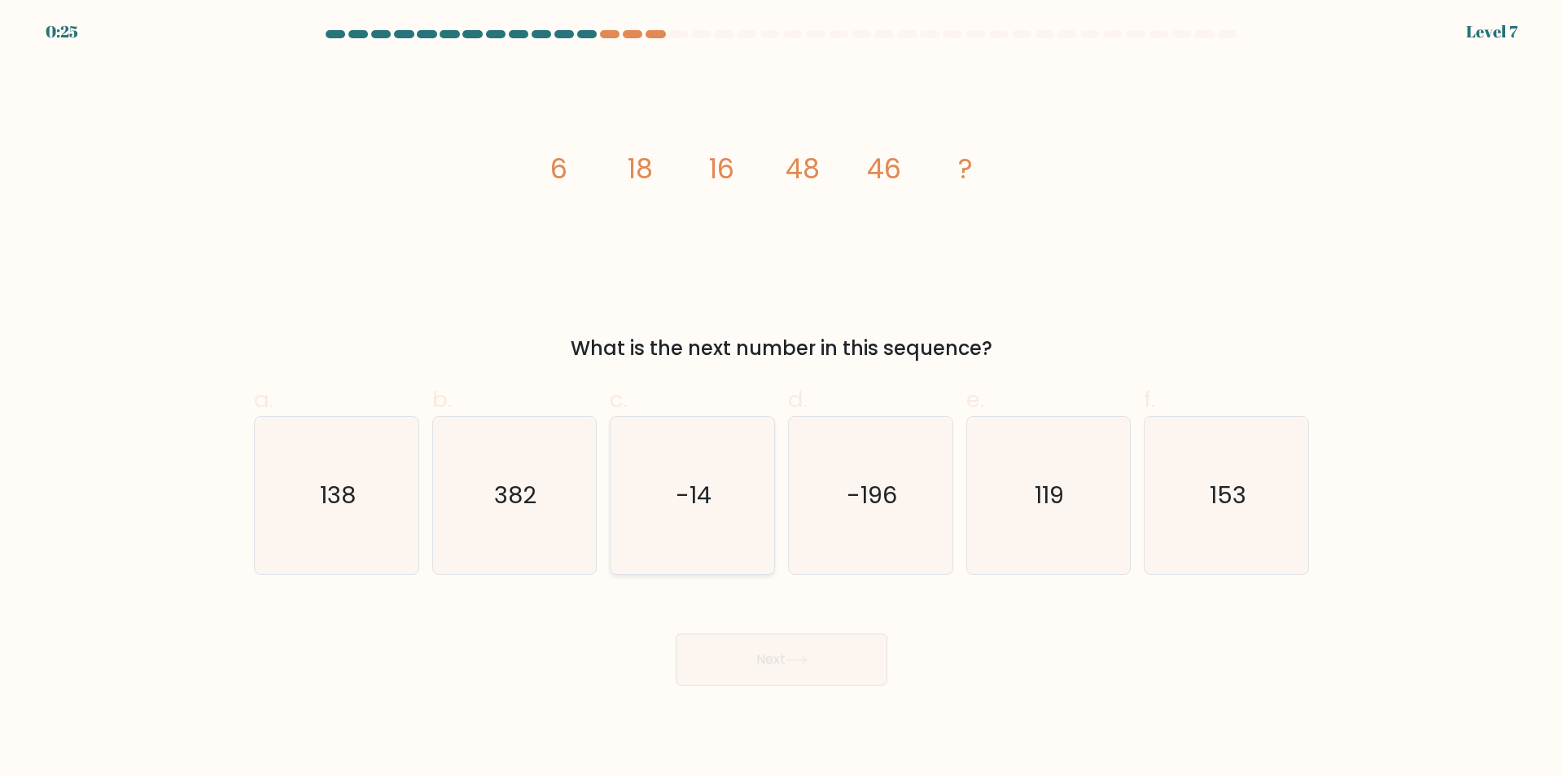
click at [689, 549] on icon "-14" at bounding box center [692, 495] width 157 height 157
click at [781, 399] on input "c. -14" at bounding box center [781, 393] width 1 height 11
radio input "true"
click at [776, 660] on button "Next" at bounding box center [781, 659] width 212 height 52
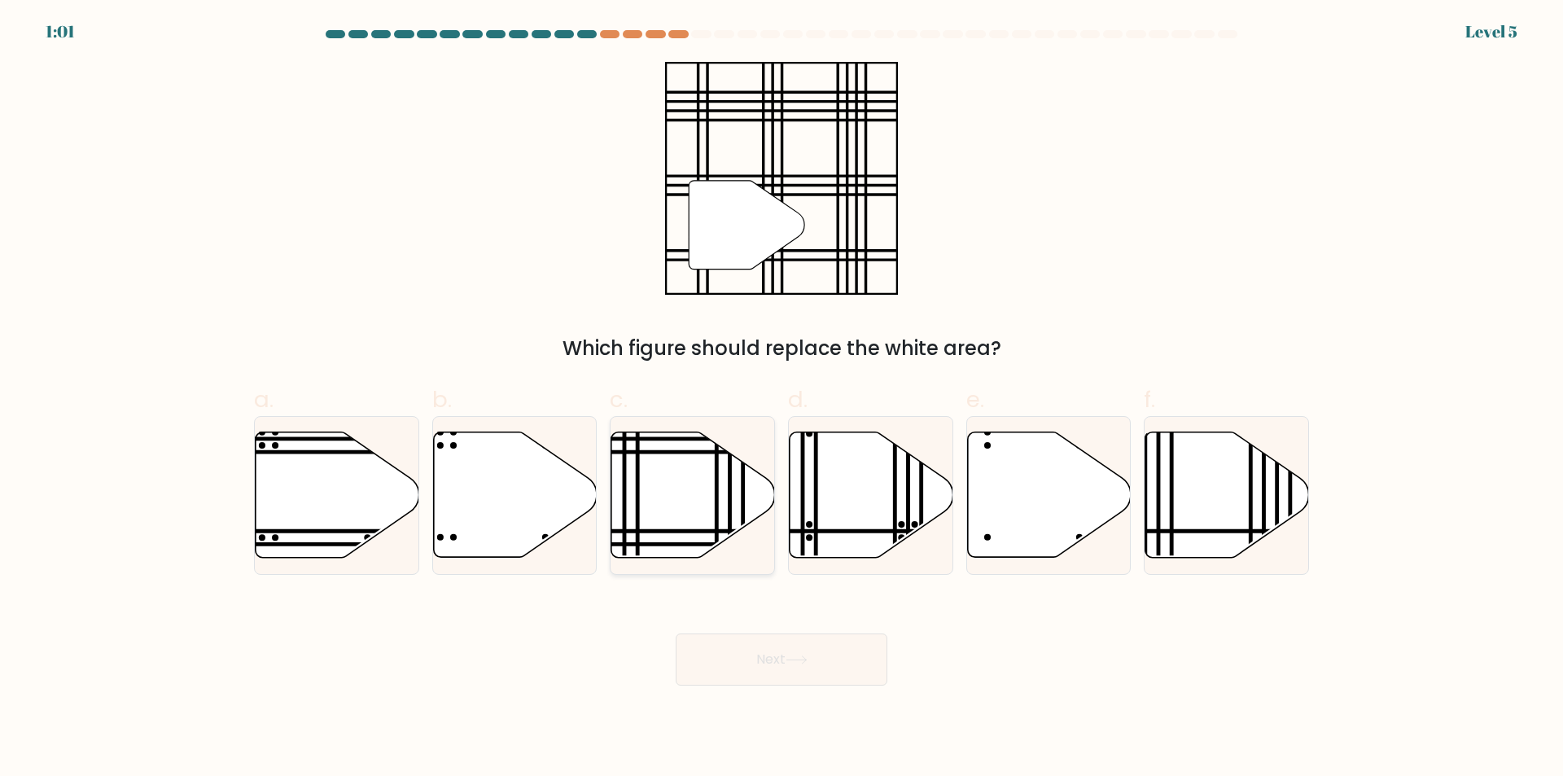
click at [688, 495] on icon at bounding box center [693, 494] width 164 height 125
click at [781, 399] on input "c." at bounding box center [781, 393] width 1 height 11
radio input "true"
click at [780, 657] on button "Next" at bounding box center [781, 659] width 212 height 52
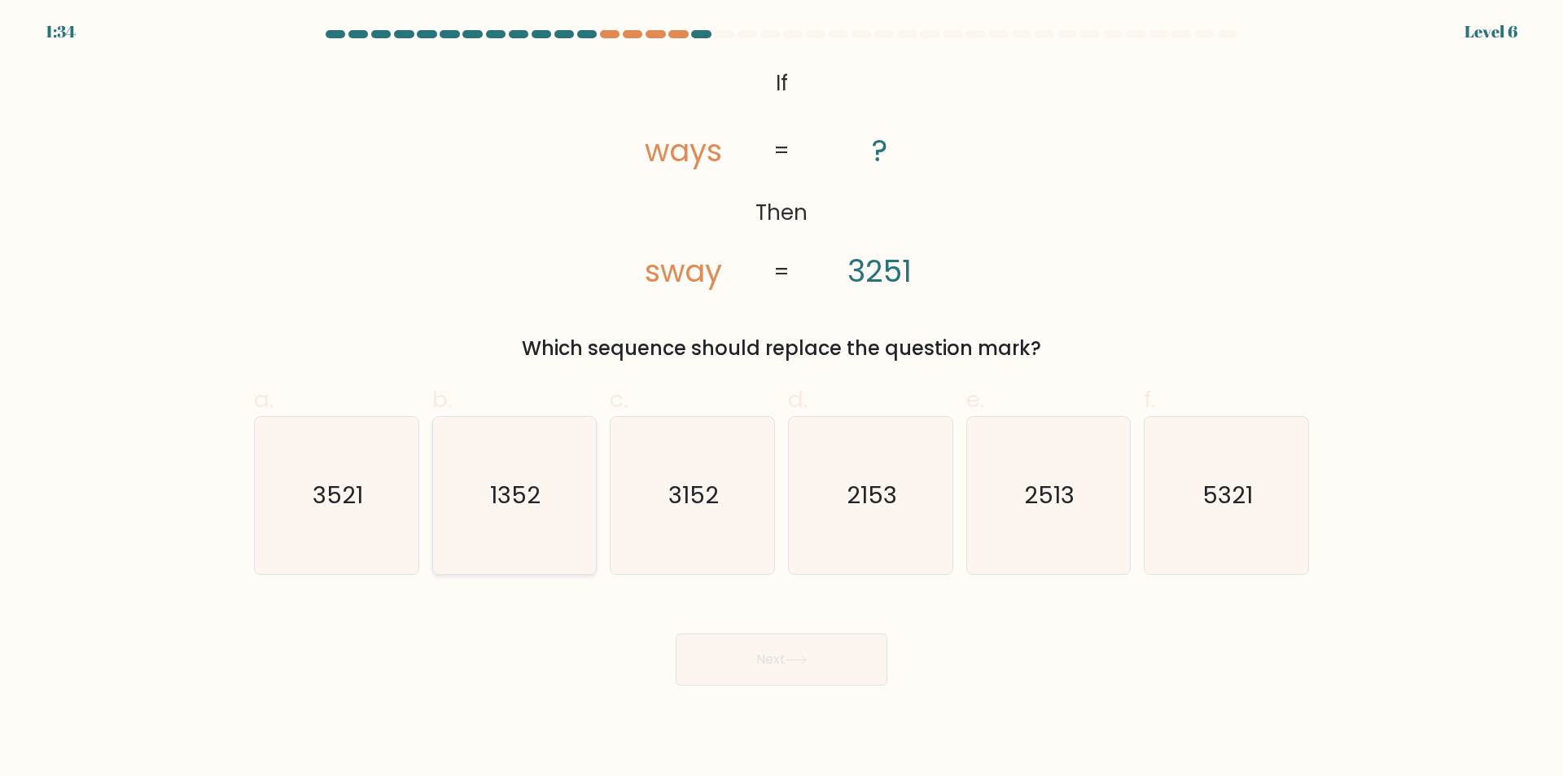
click at [507, 540] on icon "1352" at bounding box center [513, 495] width 157 height 157
click at [781, 399] on input "b. 1352" at bounding box center [781, 393] width 1 height 11
radio input "true"
click at [739, 659] on button "Next" at bounding box center [781, 659] width 212 height 52
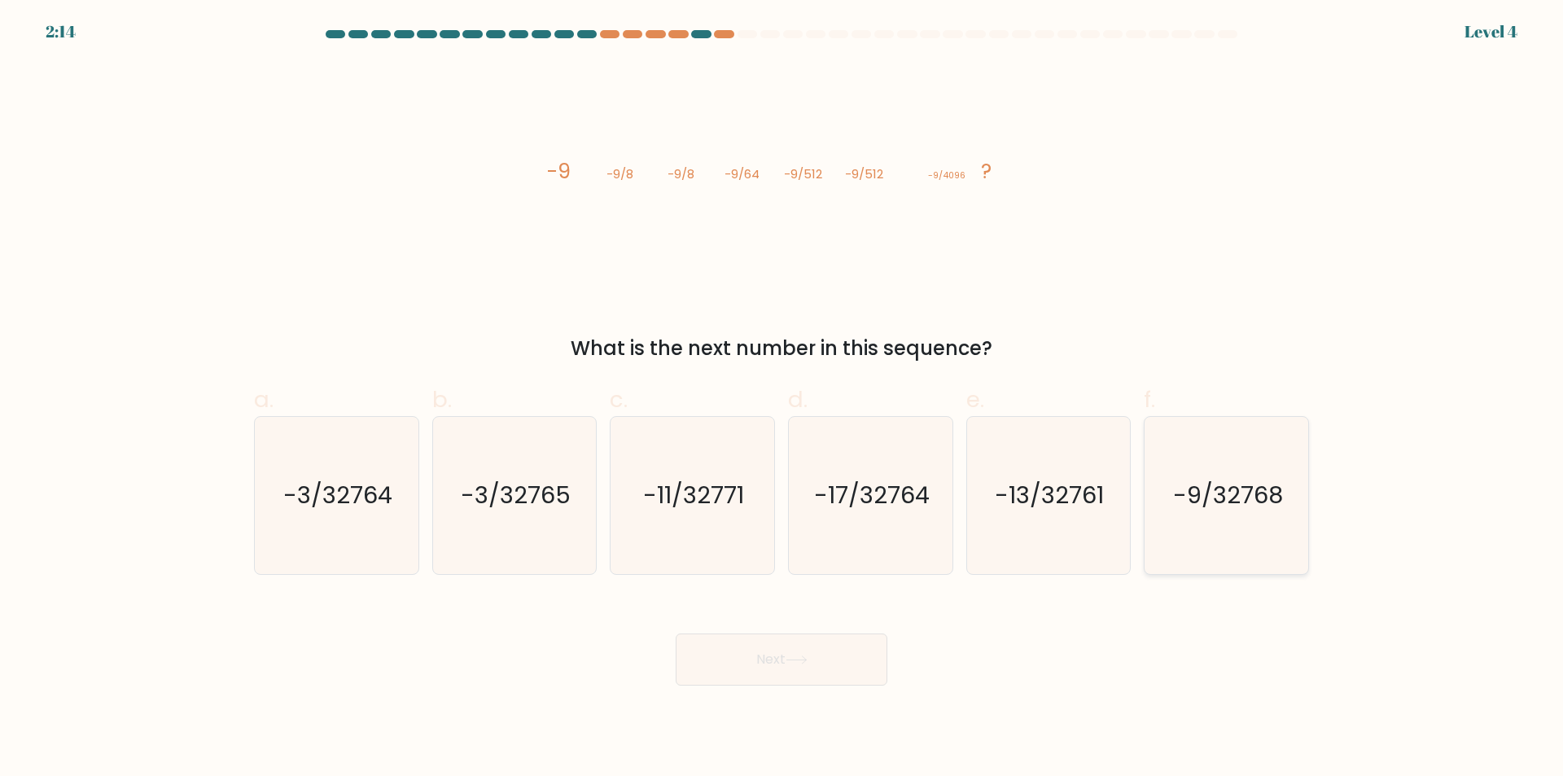
click at [1188, 530] on icon "-9/32768" at bounding box center [1226, 495] width 157 height 157
click at [782, 399] on input "f. -9/32768" at bounding box center [781, 393] width 1 height 11
radio input "true"
click at [806, 657] on icon at bounding box center [796, 659] width 22 height 9
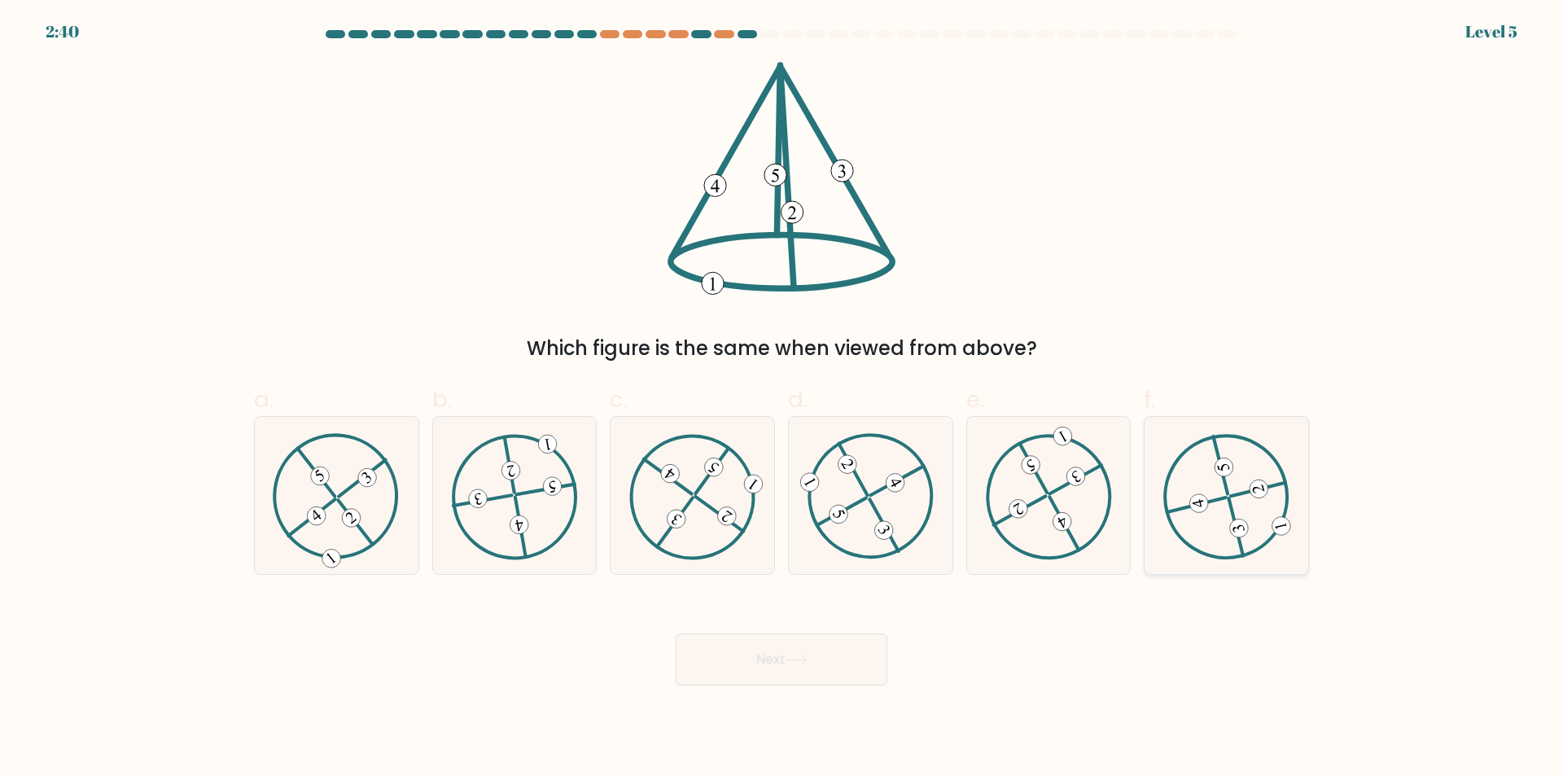
click at [1199, 522] on icon at bounding box center [1226, 495] width 127 height 125
click at [782, 399] on input "f." at bounding box center [781, 393] width 1 height 11
radio input "true"
click at [826, 653] on button "Next" at bounding box center [781, 659] width 212 height 52
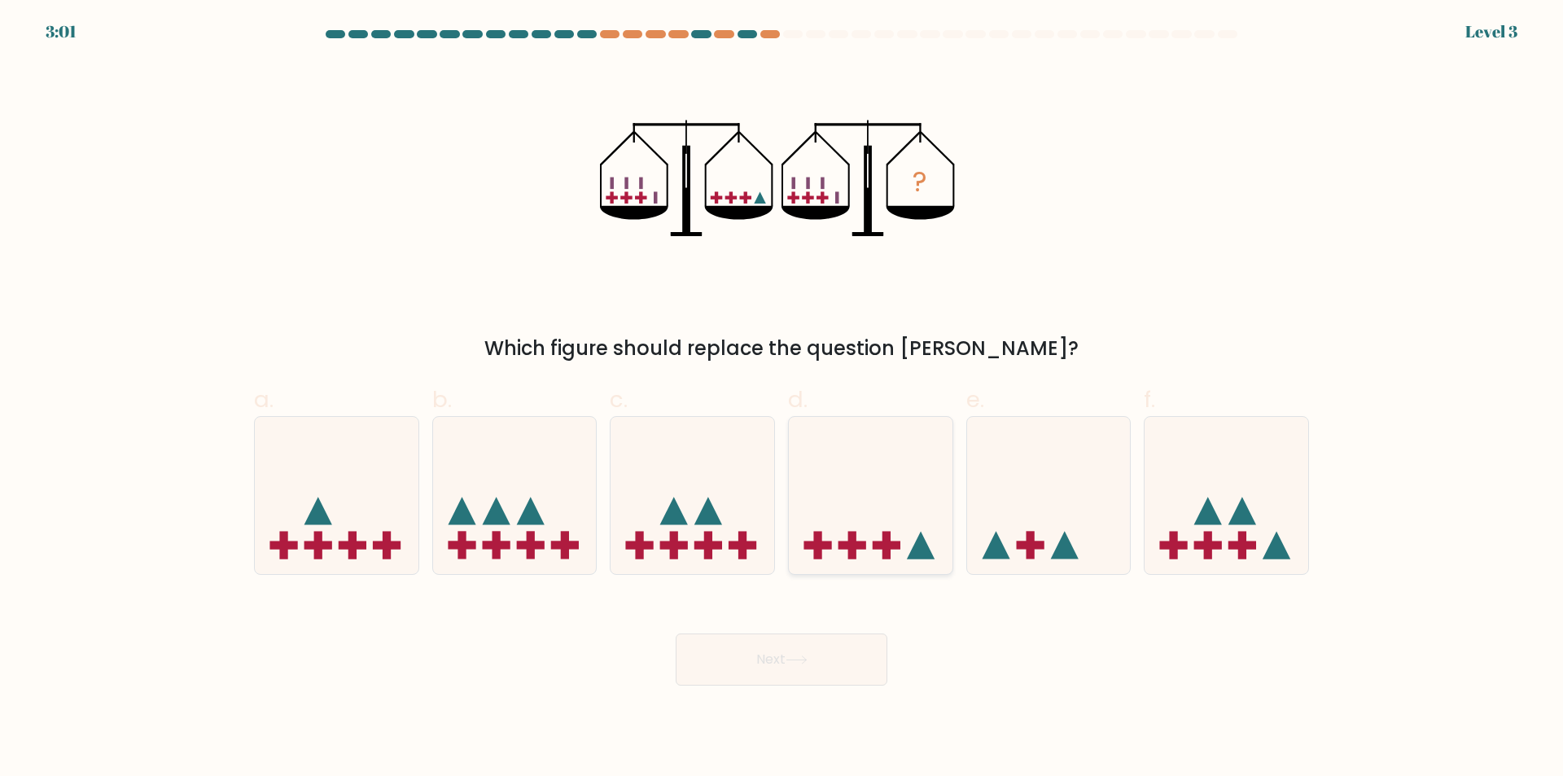
click at [882, 504] on icon at bounding box center [871, 495] width 164 height 135
click at [782, 399] on input "d." at bounding box center [781, 393] width 1 height 11
radio input "true"
click at [798, 671] on button "Next" at bounding box center [781, 659] width 212 height 52
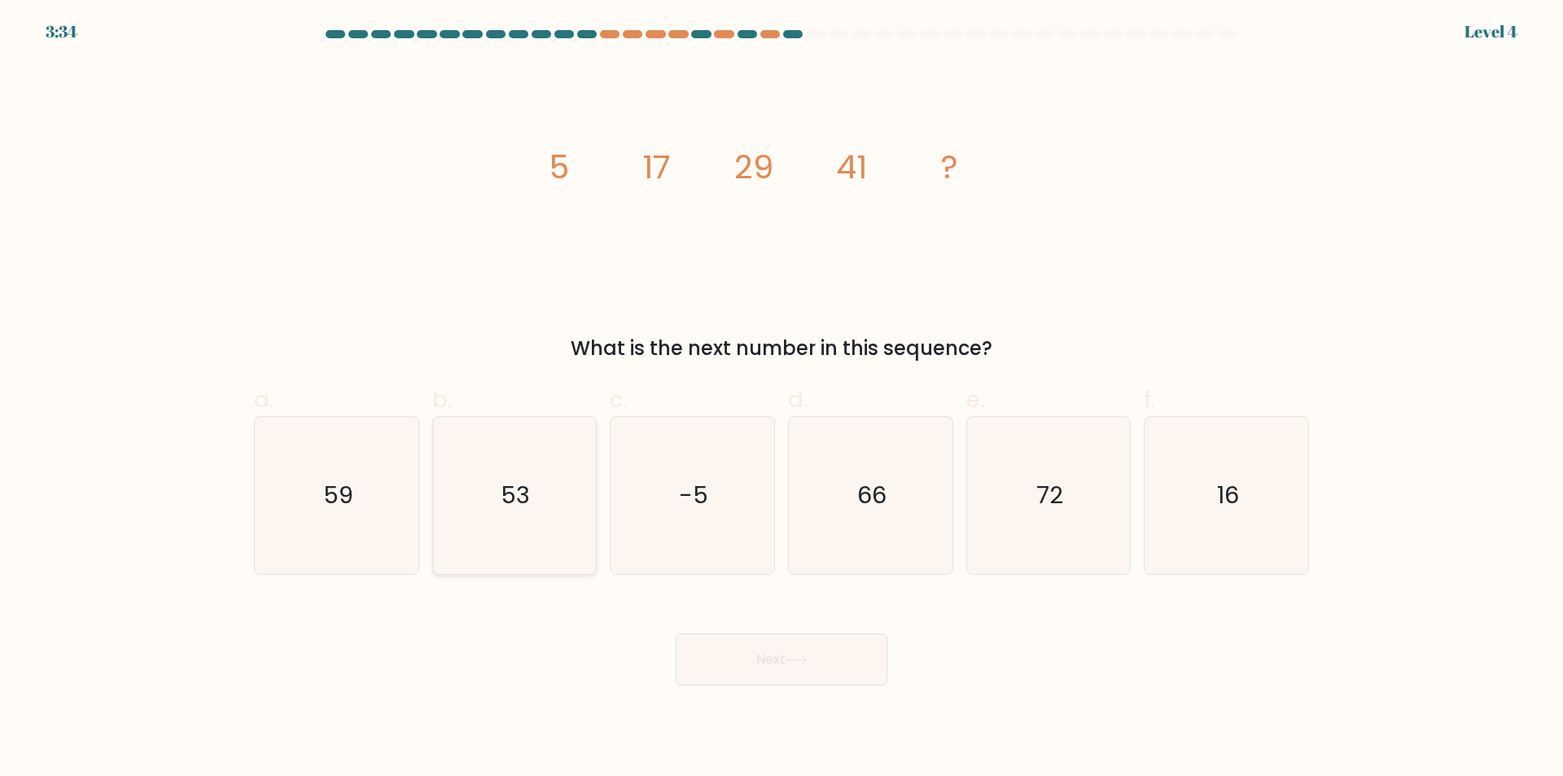
click at [487, 536] on icon "53" at bounding box center [513, 495] width 157 height 157
click at [781, 399] on input "b. 53" at bounding box center [781, 393] width 1 height 11
radio input "true"
click at [779, 664] on button "Next" at bounding box center [781, 659] width 212 height 52
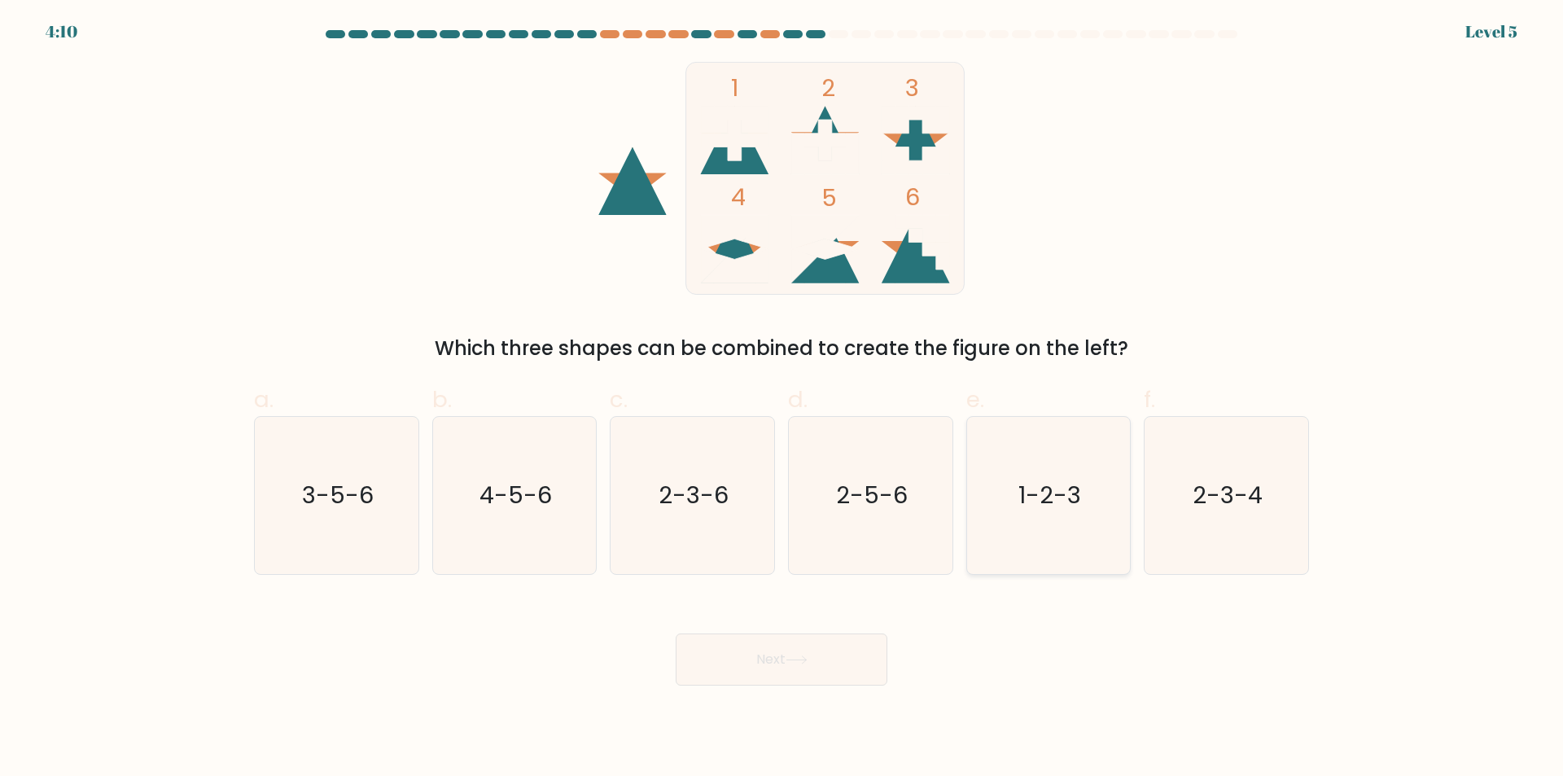
click at [1080, 557] on icon "1-2-3" at bounding box center [1047, 495] width 157 height 157
click at [782, 399] on input "e. 1-2-3" at bounding box center [781, 393] width 1 height 11
radio input "true"
click at [808, 667] on button "Next" at bounding box center [781, 659] width 212 height 52
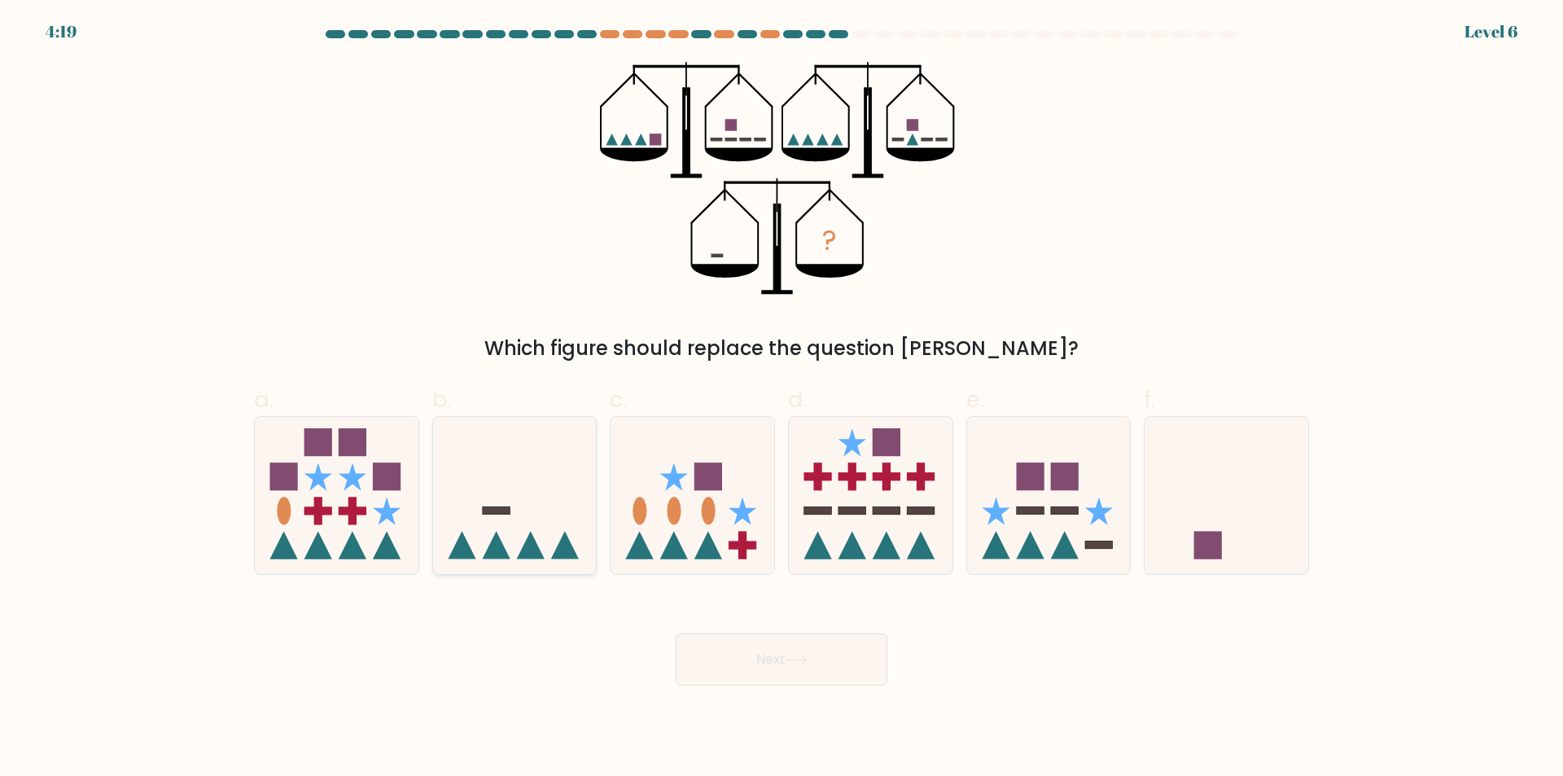
click at [591, 514] on icon at bounding box center [515, 495] width 164 height 135
click at [781, 399] on input "b." at bounding box center [781, 393] width 1 height 11
radio input "true"
click at [780, 658] on button "Next" at bounding box center [781, 659] width 212 height 52
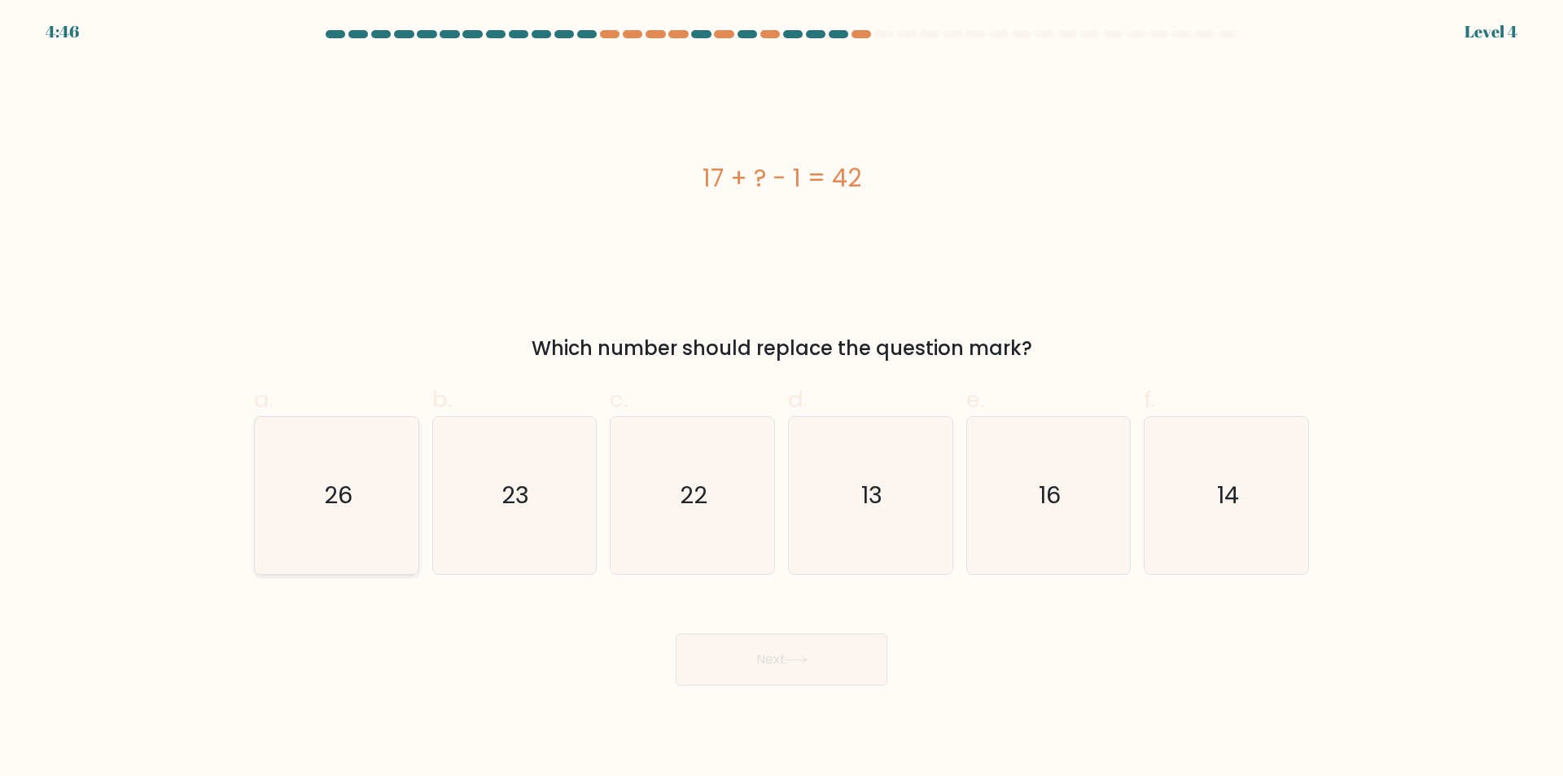
click at [359, 531] on icon "26" at bounding box center [336, 495] width 157 height 157
click at [781, 399] on input "a. 26" at bounding box center [781, 393] width 1 height 11
radio input "true"
click at [748, 662] on button "Next" at bounding box center [781, 659] width 212 height 52
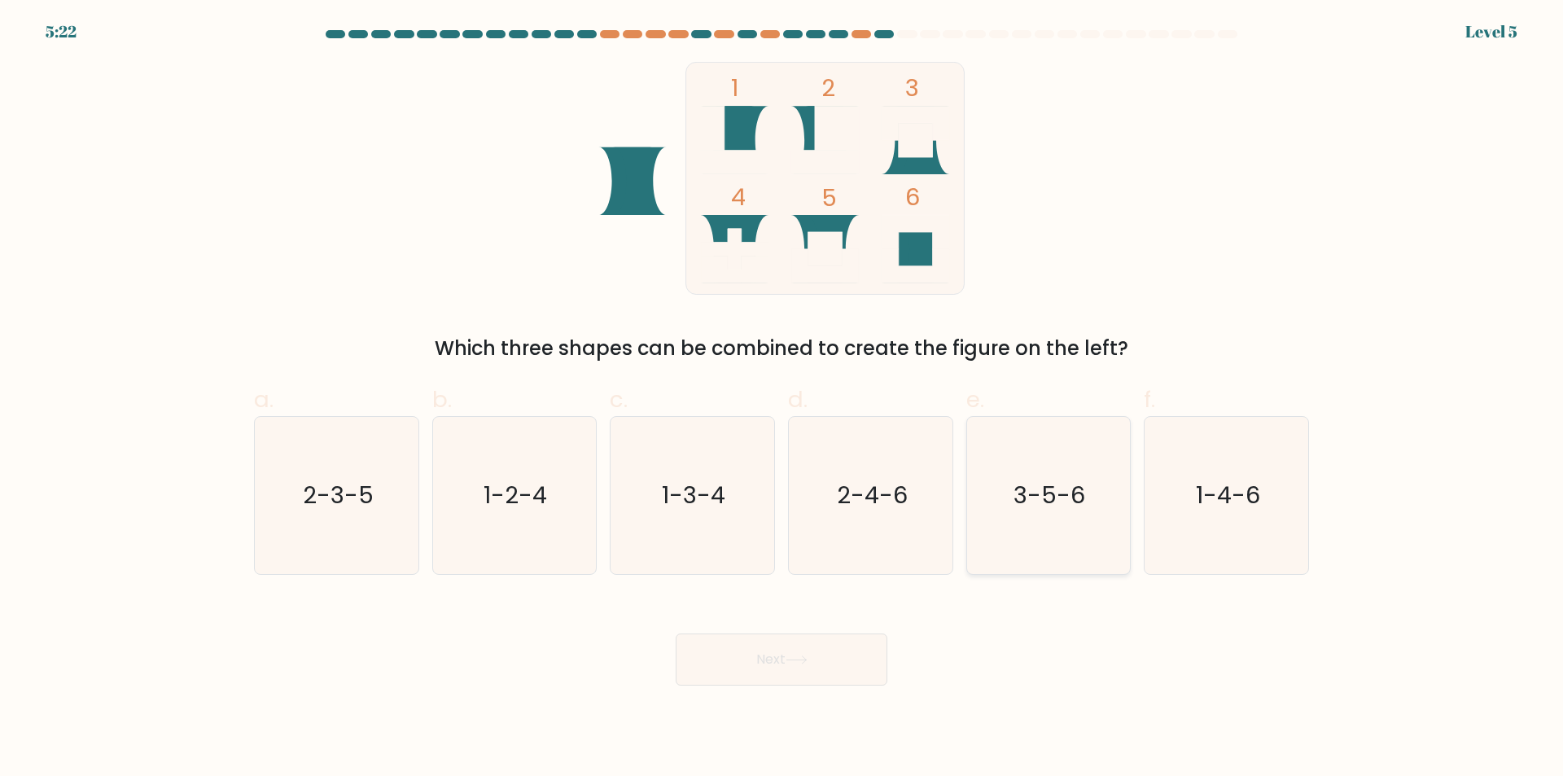
click at [1013, 563] on icon "3-5-6" at bounding box center [1047, 495] width 157 height 157
click at [782, 399] on input "e. 3-5-6" at bounding box center [781, 393] width 1 height 11
radio input "true"
click at [782, 669] on button "Next" at bounding box center [781, 659] width 212 height 52
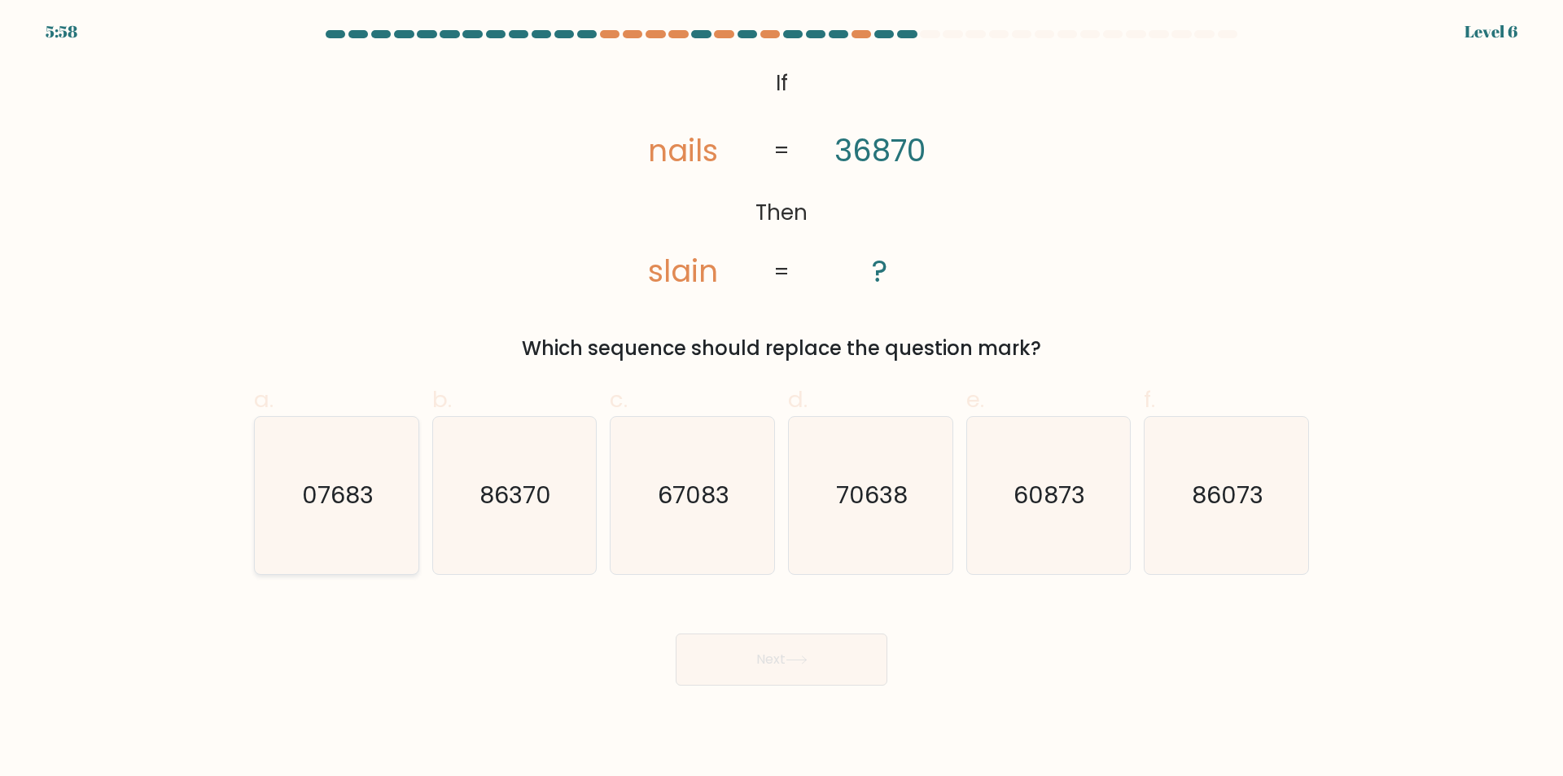
click at [387, 544] on icon "07683" at bounding box center [336, 495] width 157 height 157
click at [781, 399] on input "a. 07683" at bounding box center [781, 393] width 1 height 11
radio input "true"
click at [741, 656] on button "Next" at bounding box center [781, 659] width 212 height 52
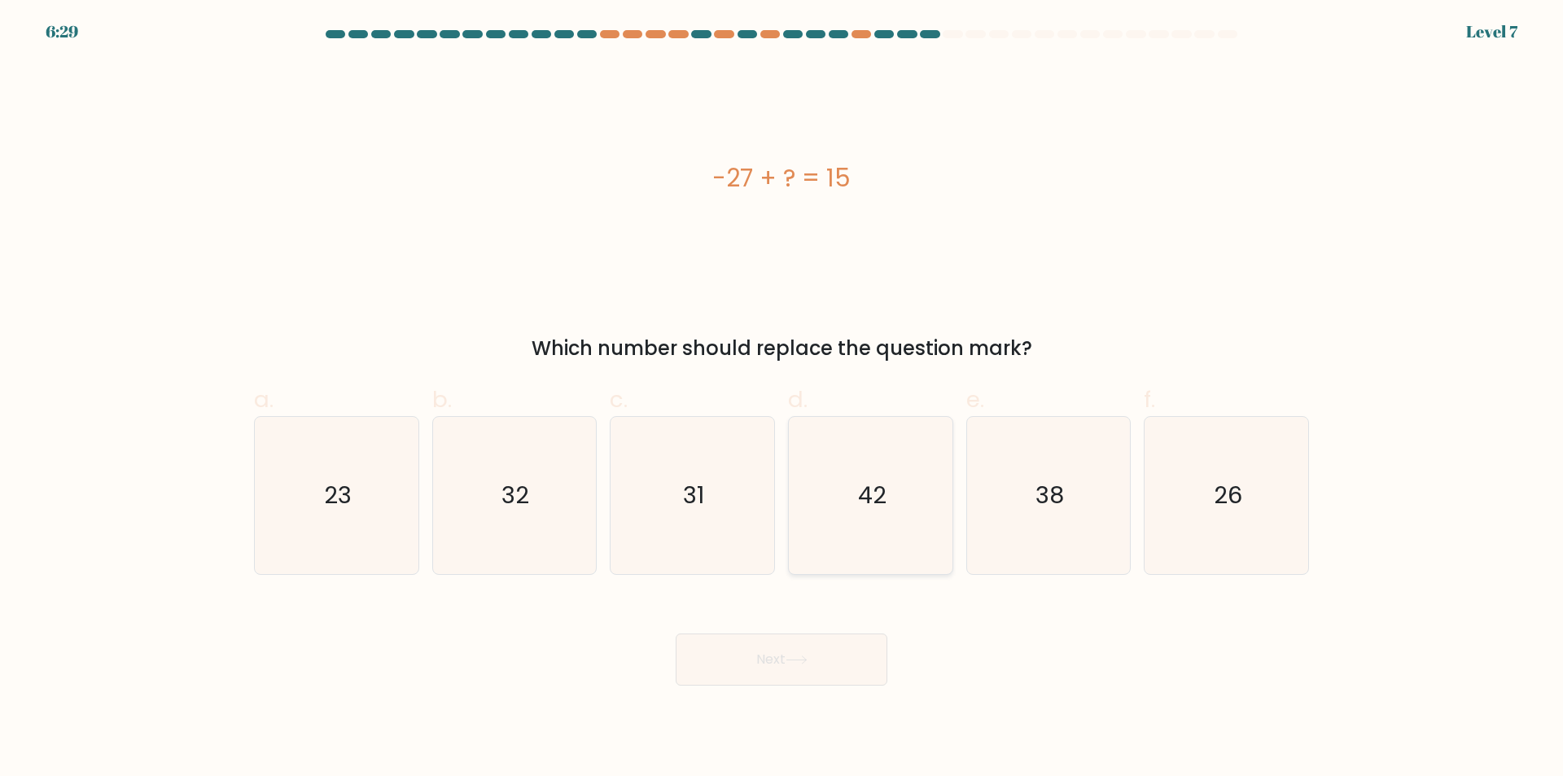
click at [898, 525] on icon "42" at bounding box center [870, 495] width 157 height 157
click at [782, 399] on input "d. 42" at bounding box center [781, 393] width 1 height 11
radio input "true"
click at [829, 646] on button "Next" at bounding box center [781, 659] width 212 height 52
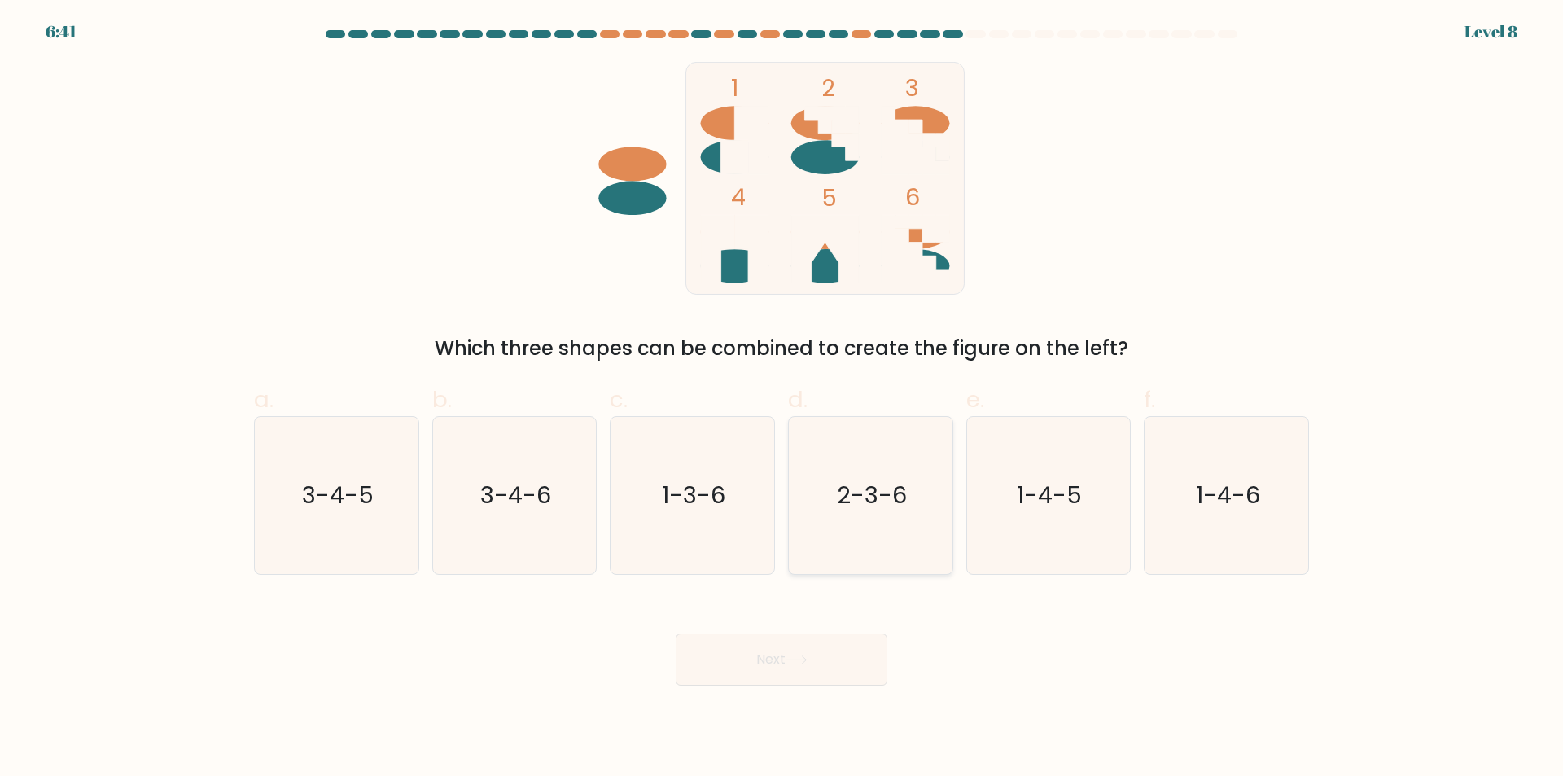
click at [887, 547] on icon "2-3-6" at bounding box center [870, 495] width 157 height 157
click at [782, 399] on input "d. 2-3-6" at bounding box center [781, 393] width 1 height 11
radio input "true"
click at [855, 652] on button "Next" at bounding box center [781, 659] width 212 height 52
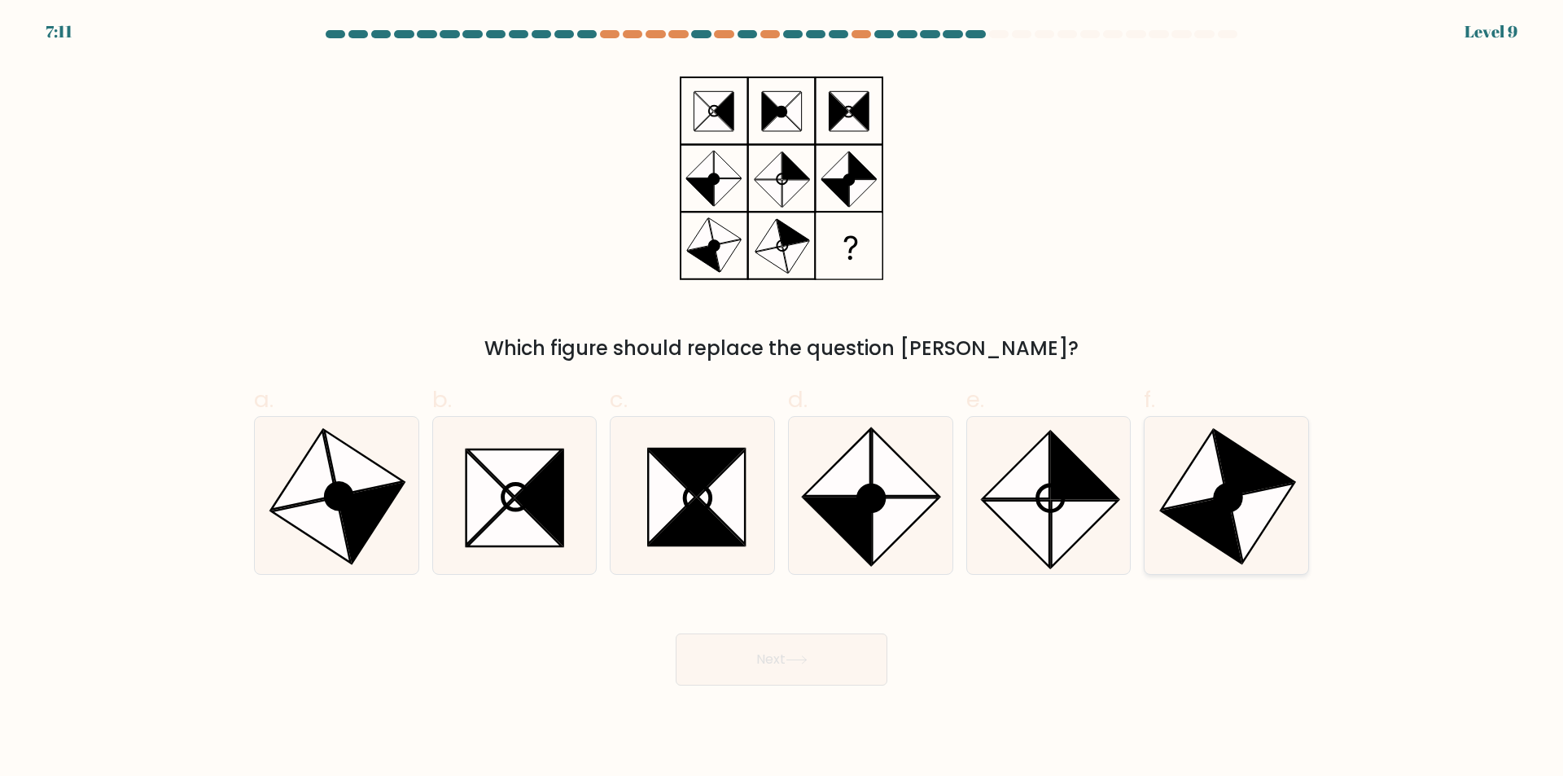
click at [1244, 541] on icon at bounding box center [1261, 522] width 65 height 79
click at [782, 399] on input "f." at bounding box center [781, 393] width 1 height 11
radio input "true"
click at [807, 663] on icon at bounding box center [796, 659] width 22 height 9
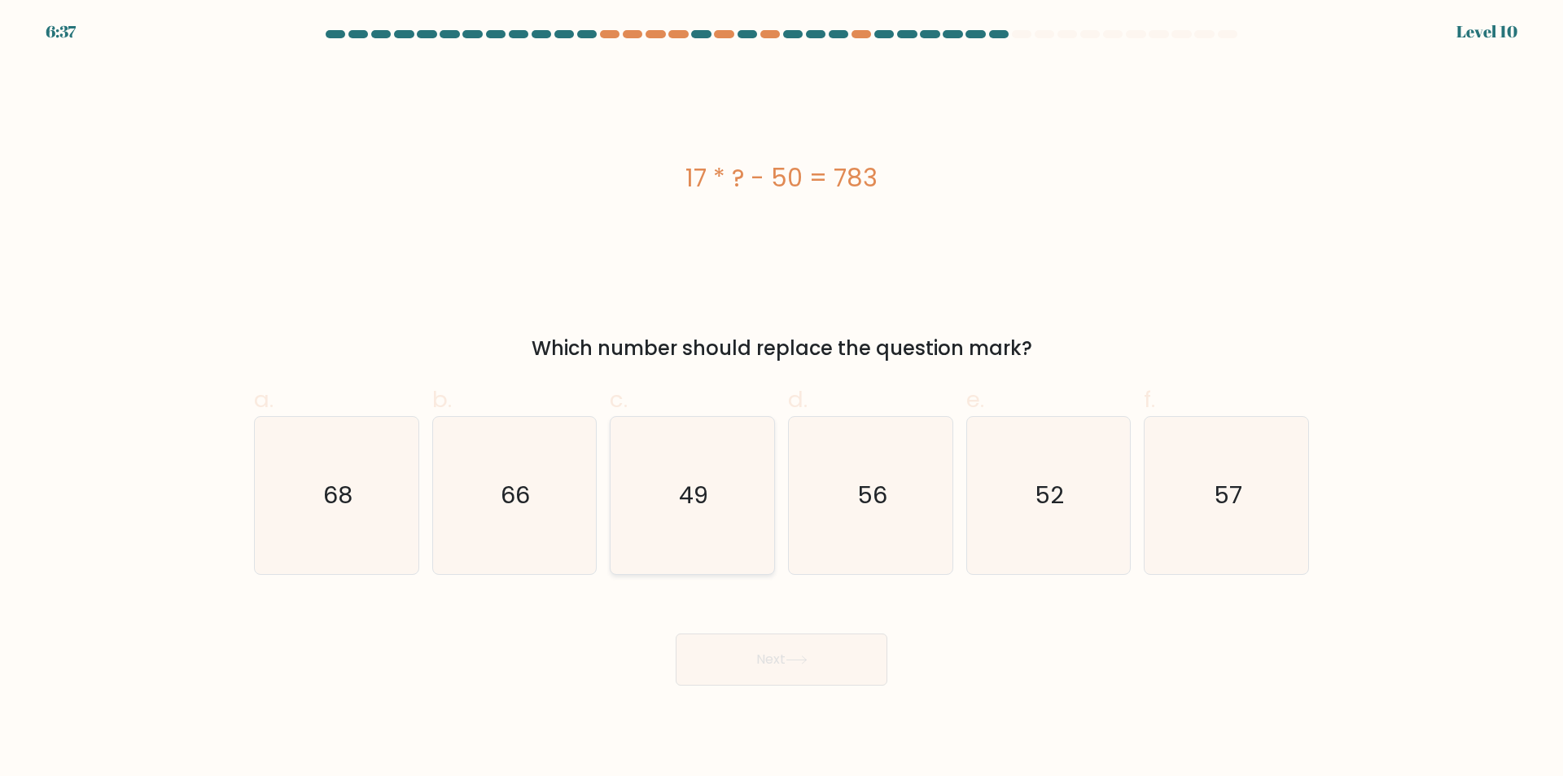
click at [707, 554] on icon "49" at bounding box center [692, 495] width 157 height 157
click at [781, 399] on input "c. 49" at bounding box center [781, 393] width 1 height 11
radio input "true"
click at [767, 663] on button "Next" at bounding box center [781, 659] width 212 height 52
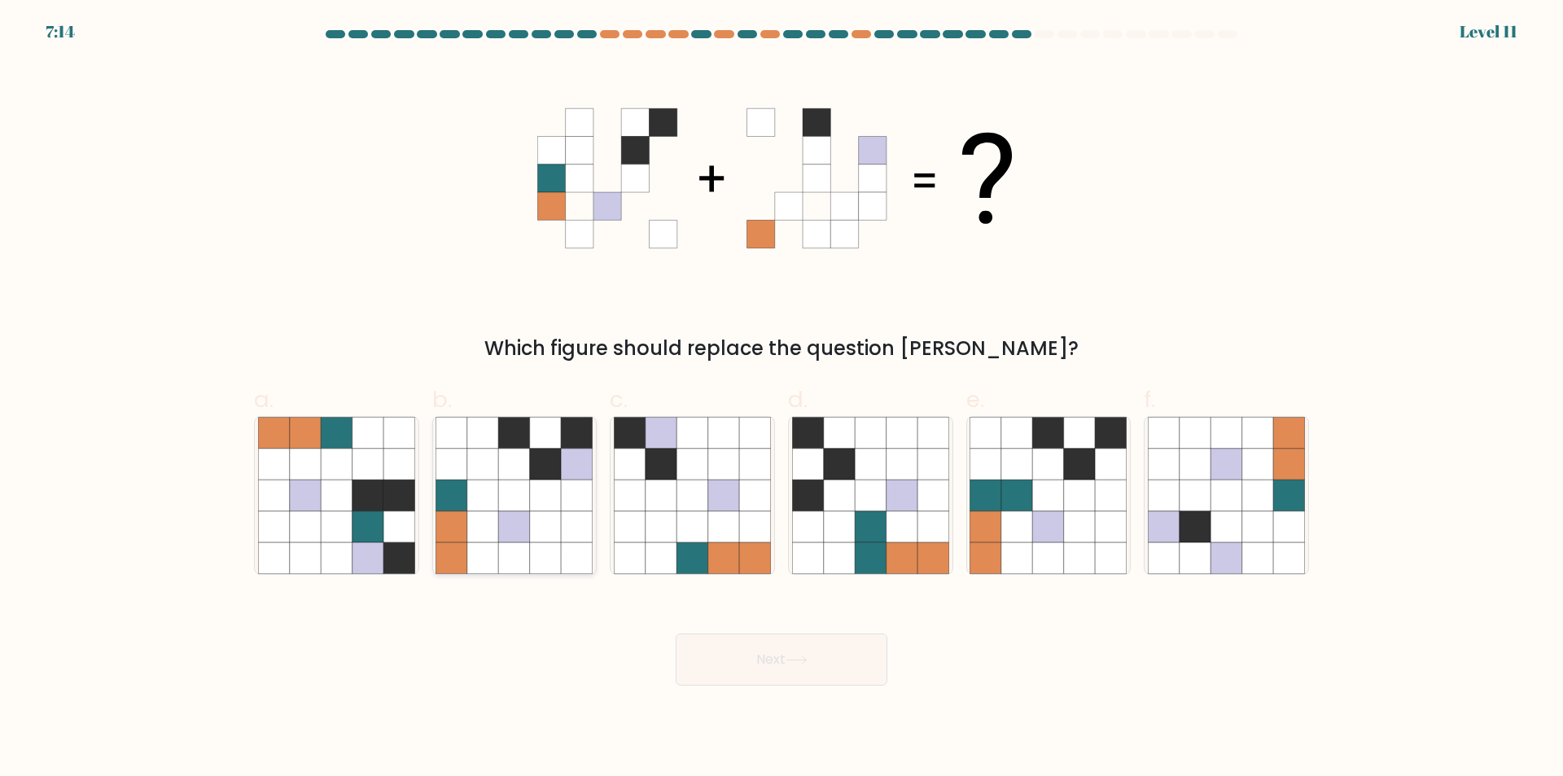
click at [553, 523] on icon at bounding box center [545, 526] width 31 height 31
click at [781, 399] on input "b." at bounding box center [781, 393] width 1 height 11
radio input "true"
click at [818, 654] on button "Next" at bounding box center [781, 659] width 212 height 52
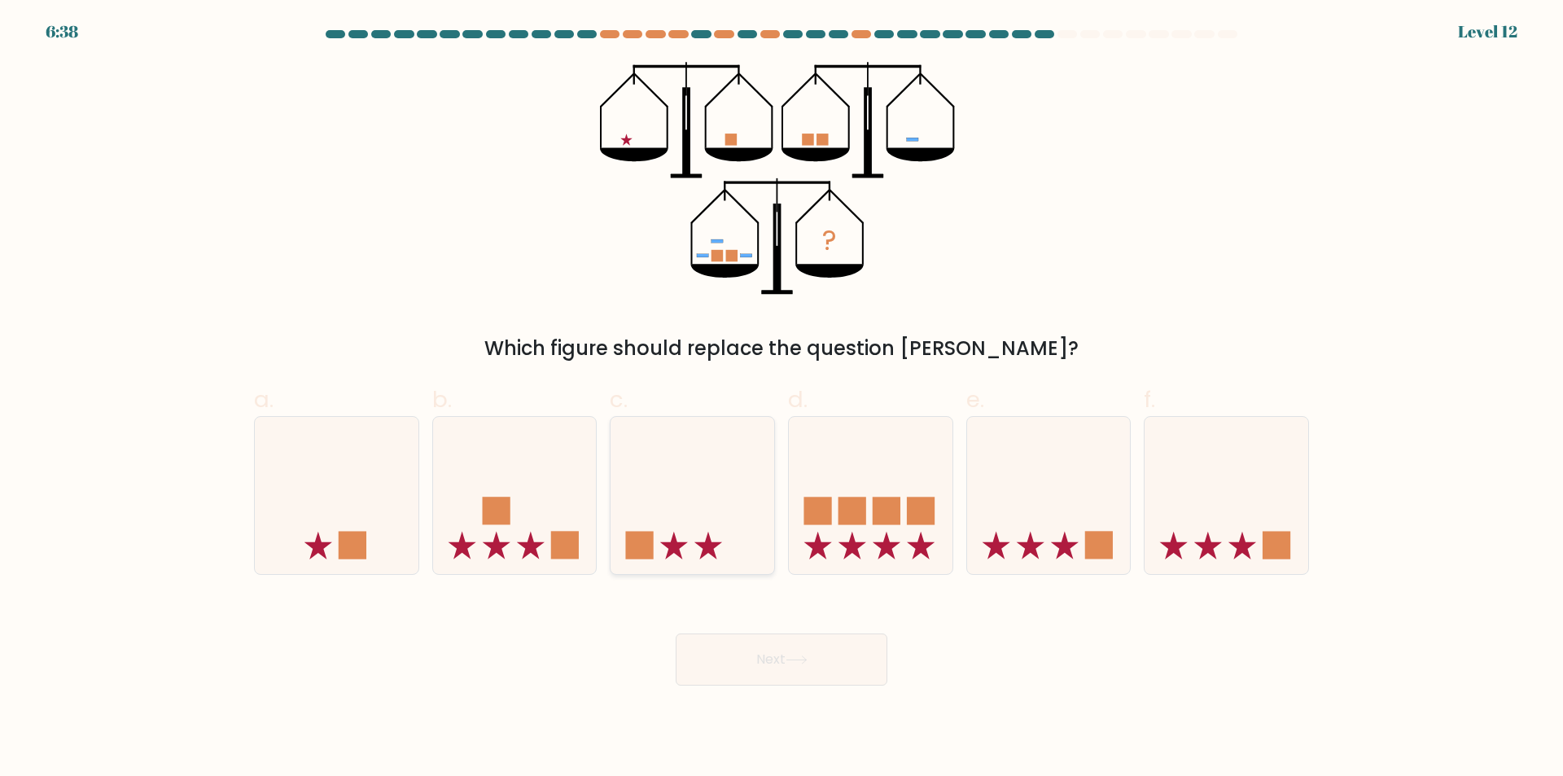
click at [725, 562] on icon at bounding box center [692, 495] width 164 height 135
click at [781, 399] on input "c." at bounding box center [781, 393] width 1 height 11
radio input "true"
click at [768, 655] on button "Next" at bounding box center [781, 659] width 212 height 52
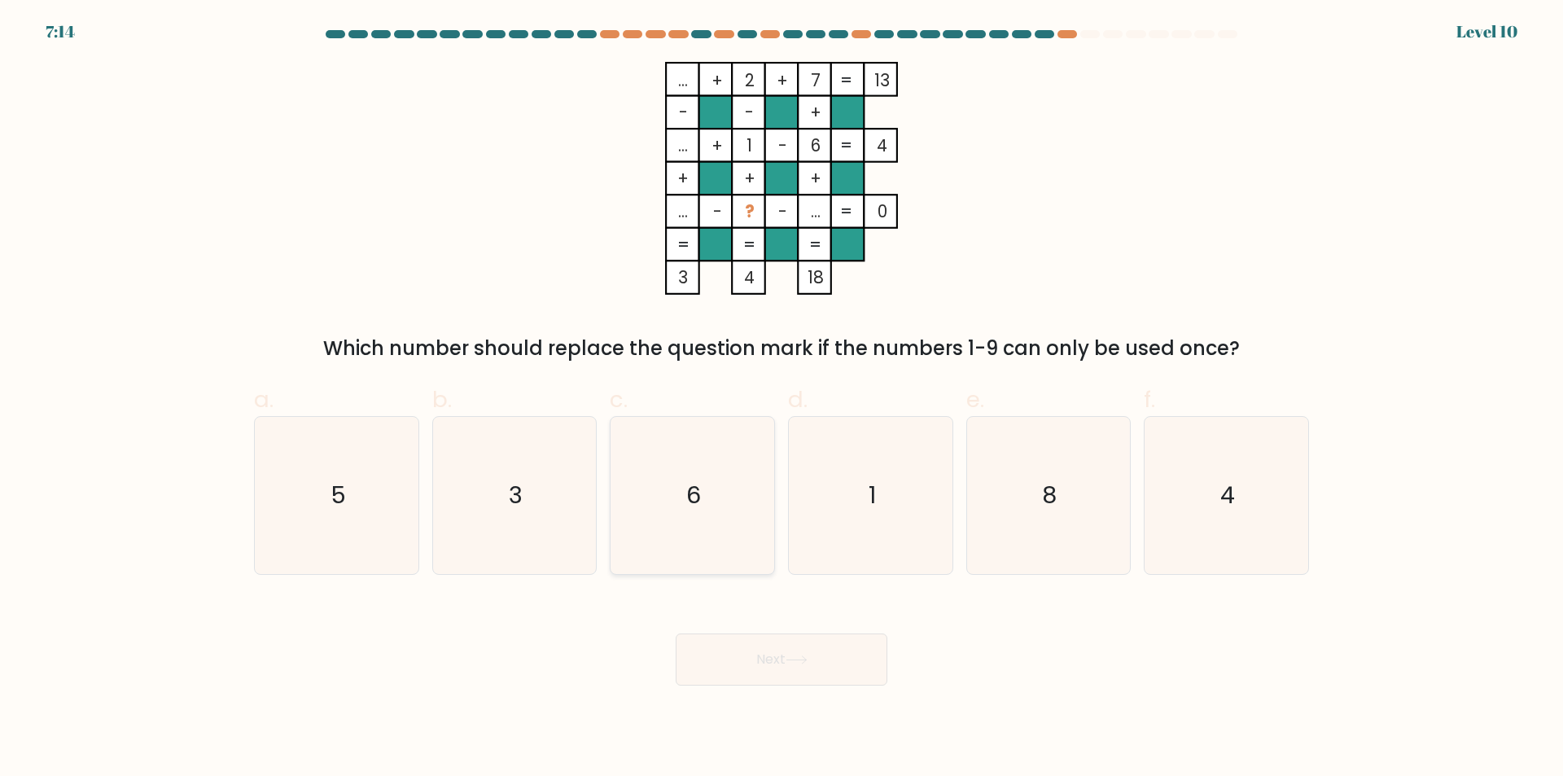
click at [684, 540] on icon "6" at bounding box center [692, 495] width 157 height 157
click at [781, 399] on input "c. 6" at bounding box center [781, 393] width 1 height 11
radio input "true"
click at [762, 663] on button "Next" at bounding box center [781, 659] width 212 height 52
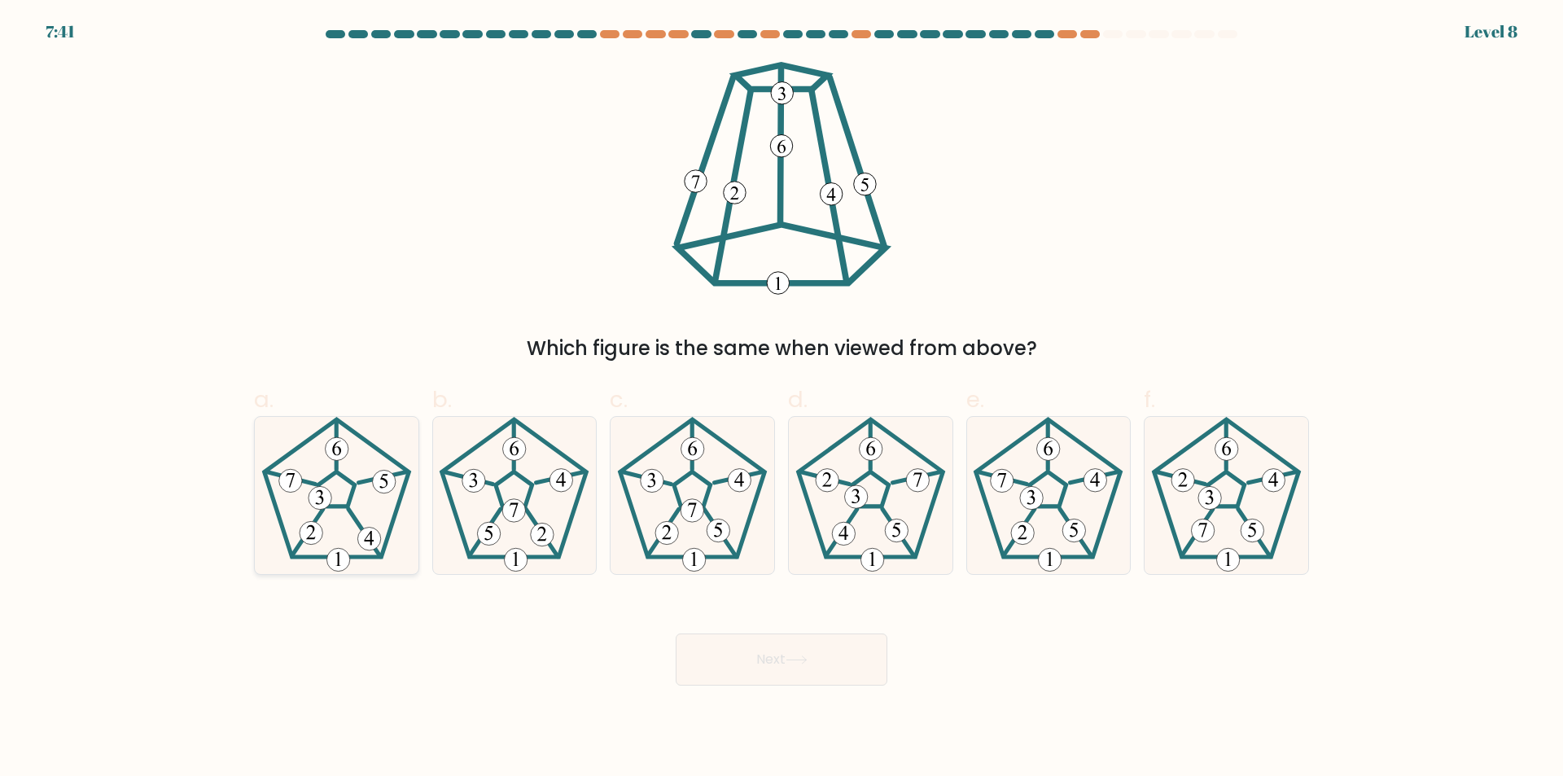
click at [343, 564] on 538 at bounding box center [337, 559] width 23 height 23
click at [781, 399] on input "a." at bounding box center [781, 393] width 1 height 11
radio input "true"
click at [769, 660] on button "Next" at bounding box center [781, 659] width 212 height 52
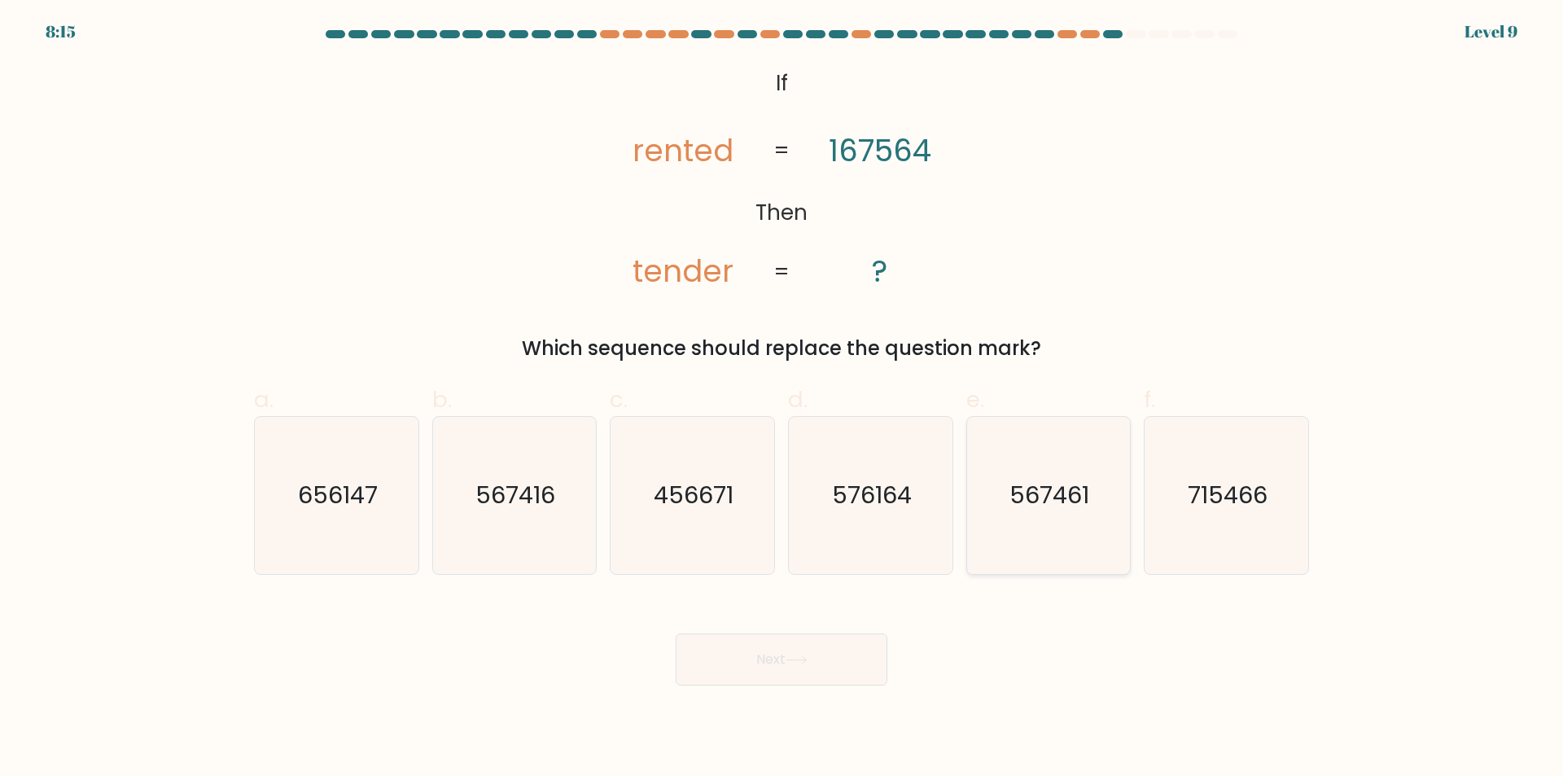
click at [1064, 536] on icon "567461" at bounding box center [1047, 495] width 157 height 157
click at [782, 399] on input "e. 567461" at bounding box center [781, 393] width 1 height 11
radio input "true"
click at [844, 647] on button "Next" at bounding box center [781, 659] width 212 height 52
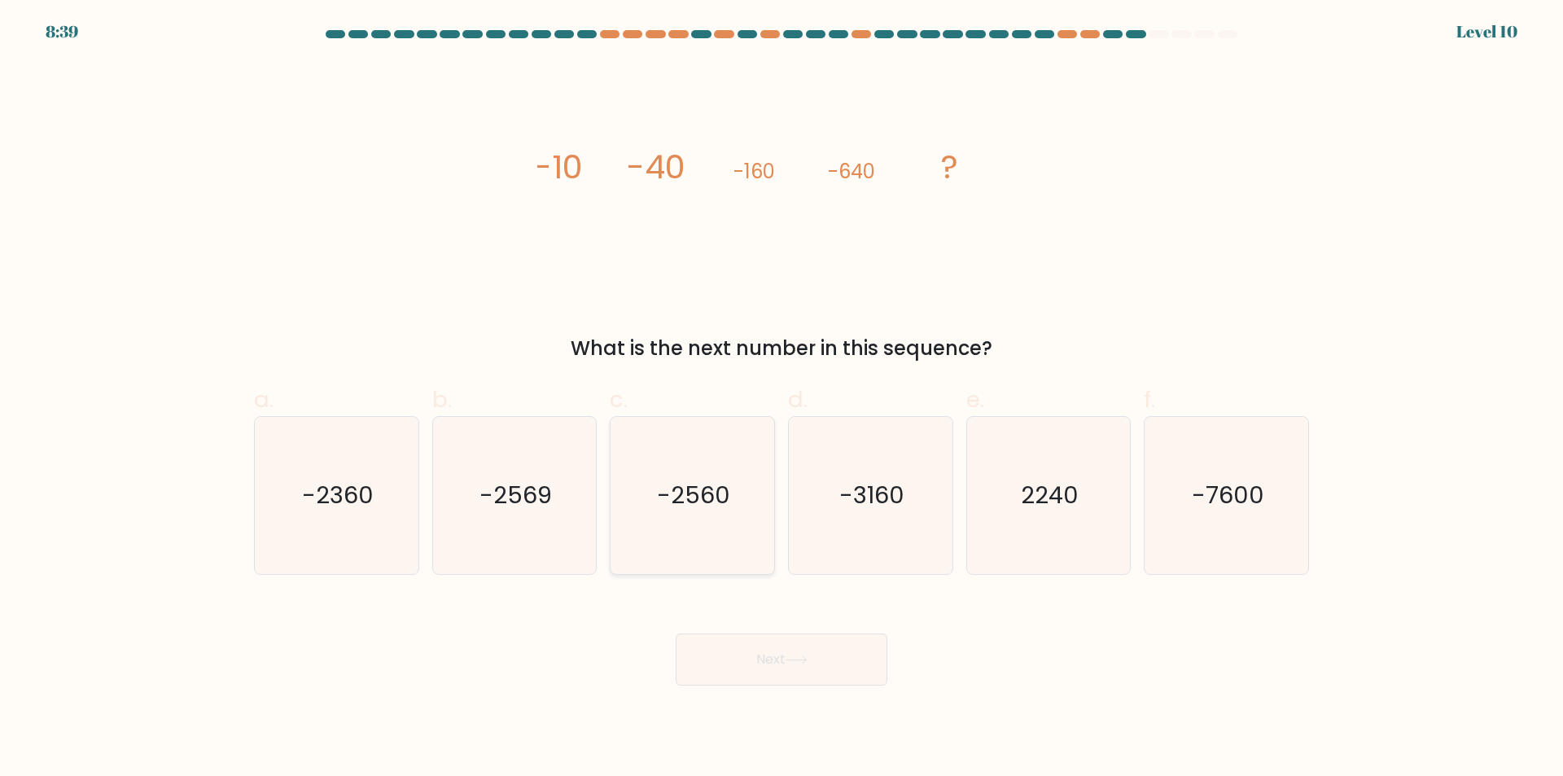
click at [681, 544] on icon "-2560" at bounding box center [692, 495] width 157 height 157
click at [781, 399] on input "c. -2560" at bounding box center [781, 393] width 1 height 11
radio input "true"
click at [779, 656] on button "Next" at bounding box center [781, 659] width 212 height 52
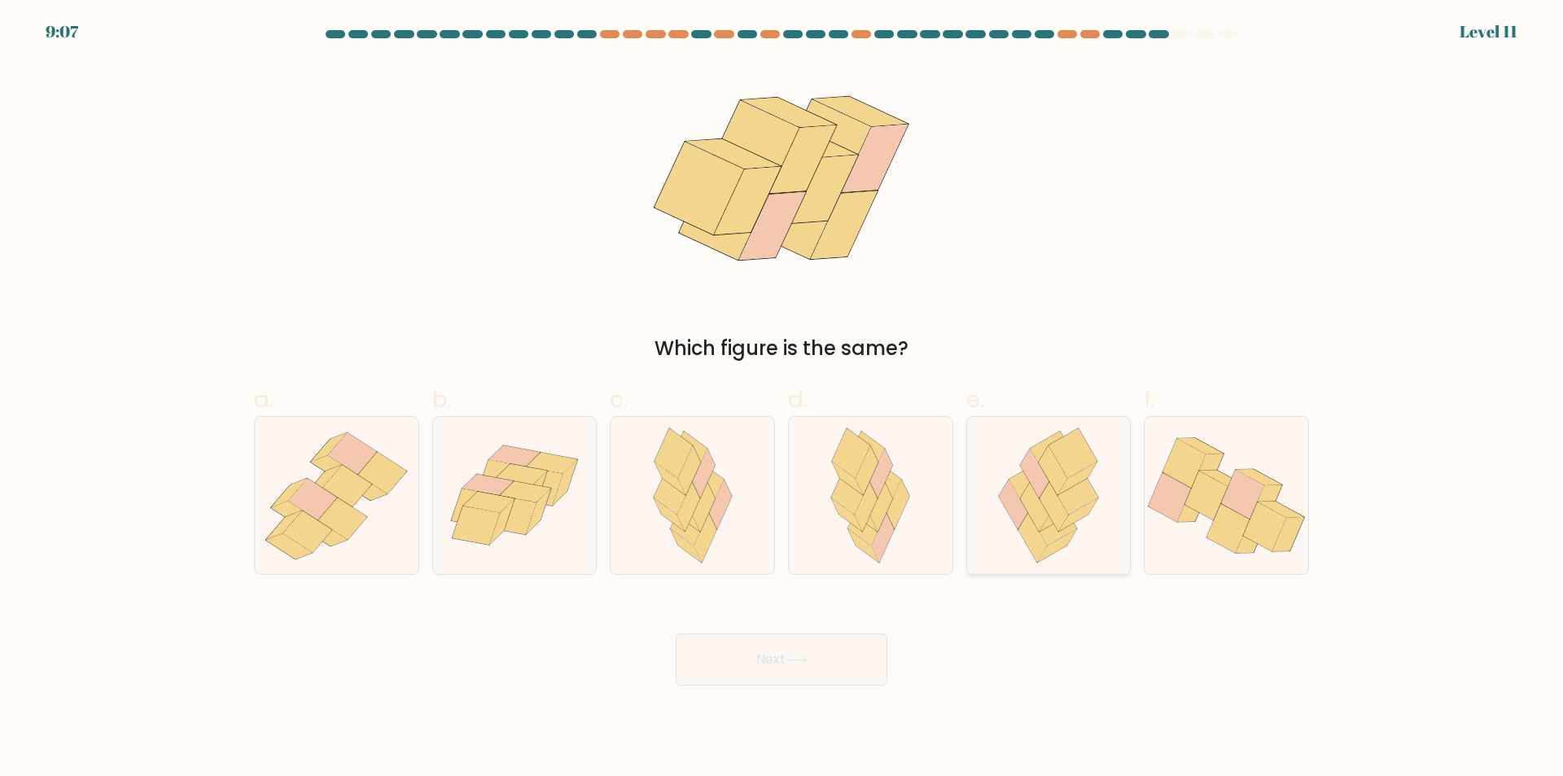
click at [1124, 492] on div at bounding box center [1048, 495] width 165 height 159
click at [782, 399] on input "e." at bounding box center [781, 393] width 1 height 11
radio input "true"
click at [836, 668] on button "Next" at bounding box center [781, 659] width 212 height 52
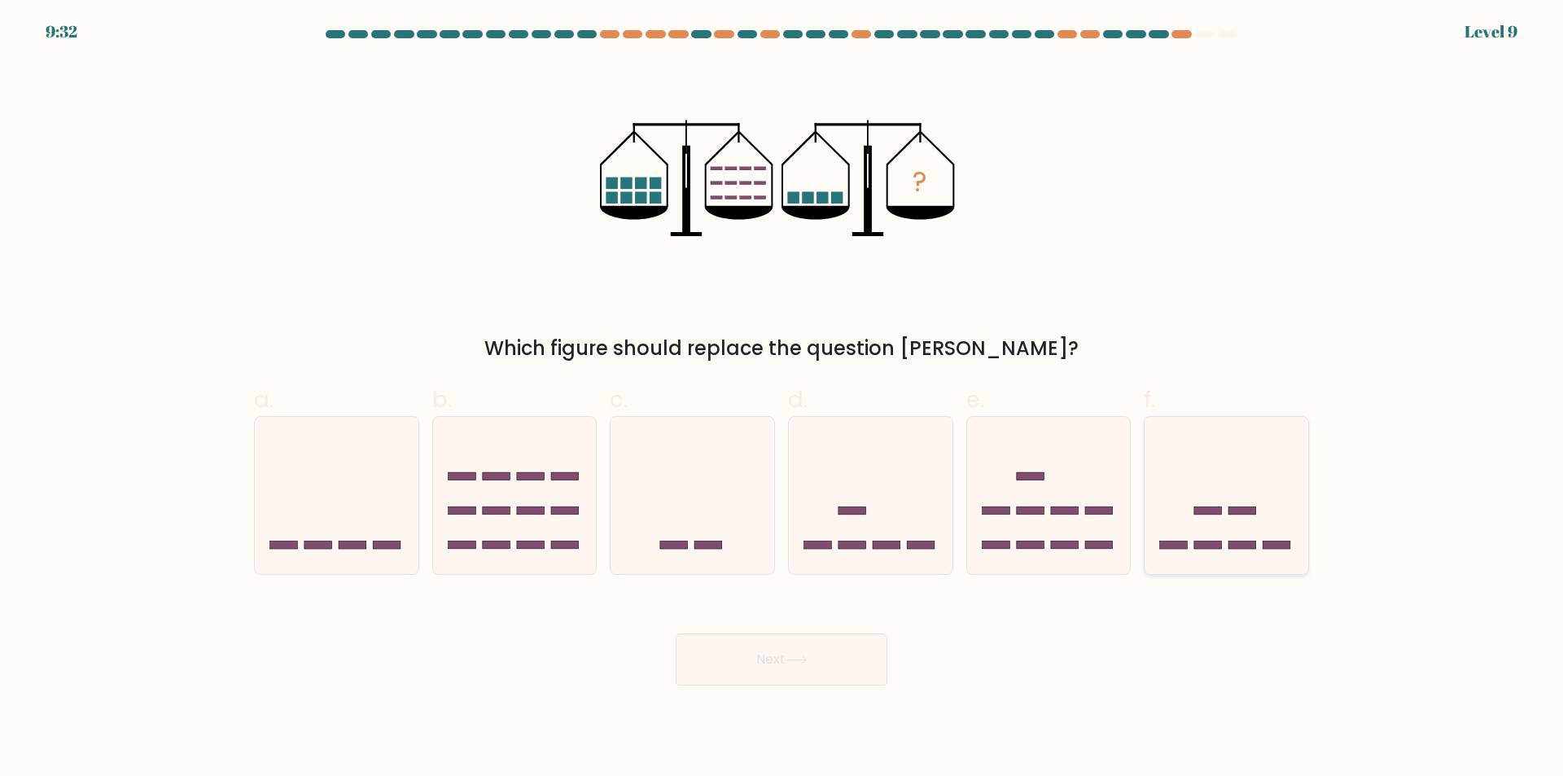
click at [1257, 566] on div at bounding box center [1225, 495] width 165 height 159
click at [782, 399] on input "f." at bounding box center [781, 393] width 1 height 11
radio input "true"
click at [848, 658] on button "Next" at bounding box center [781, 659] width 212 height 52
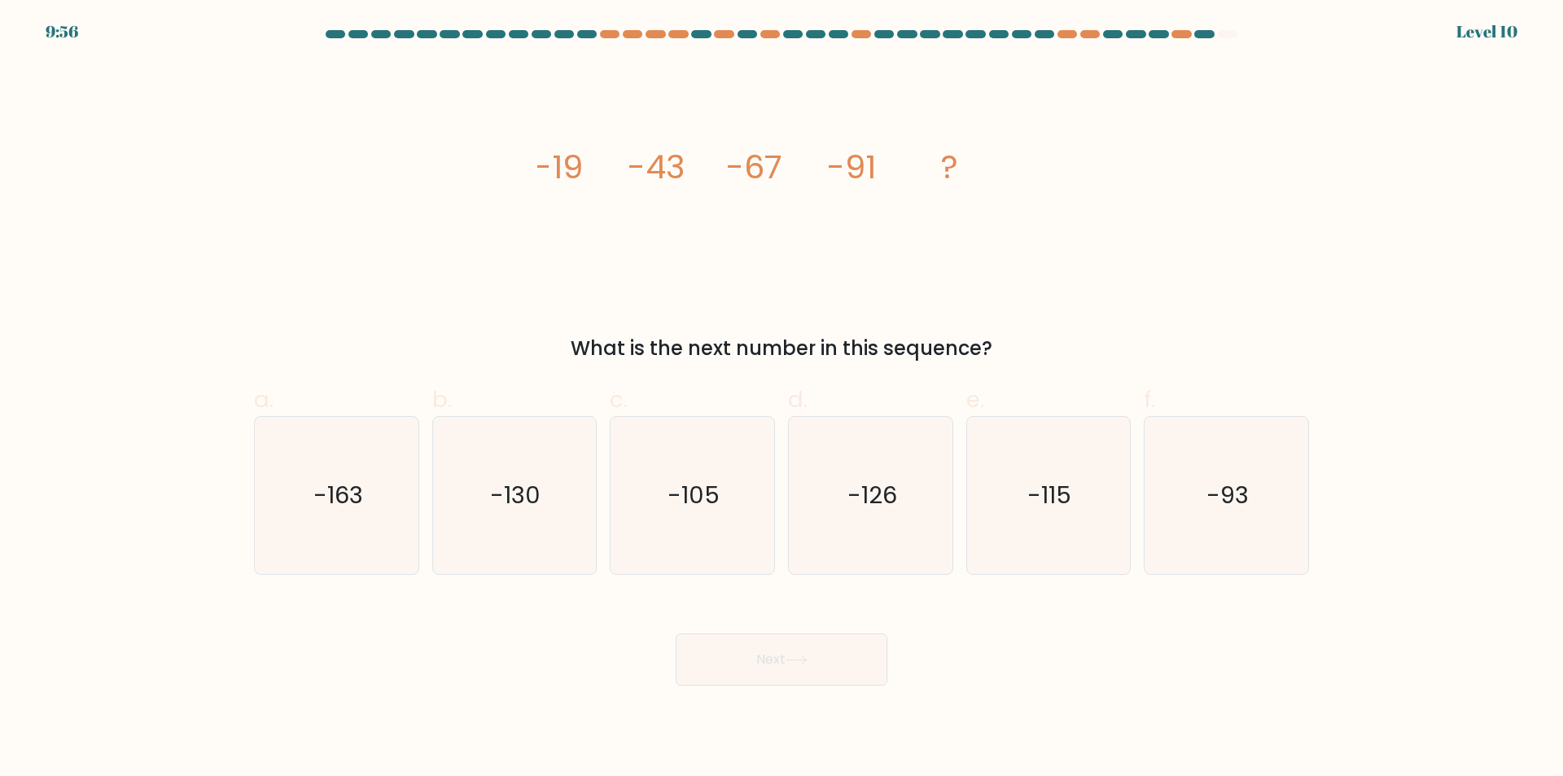
drag, startPoint x: 1093, startPoint y: 511, endPoint x: 933, endPoint y: 610, distance: 188.6
click at [1093, 513] on icon "-115" at bounding box center [1047, 495] width 157 height 157
click at [782, 399] on input "e. -115" at bounding box center [781, 393] width 1 height 11
radio input "true"
click at [787, 671] on button "Next" at bounding box center [781, 659] width 212 height 52
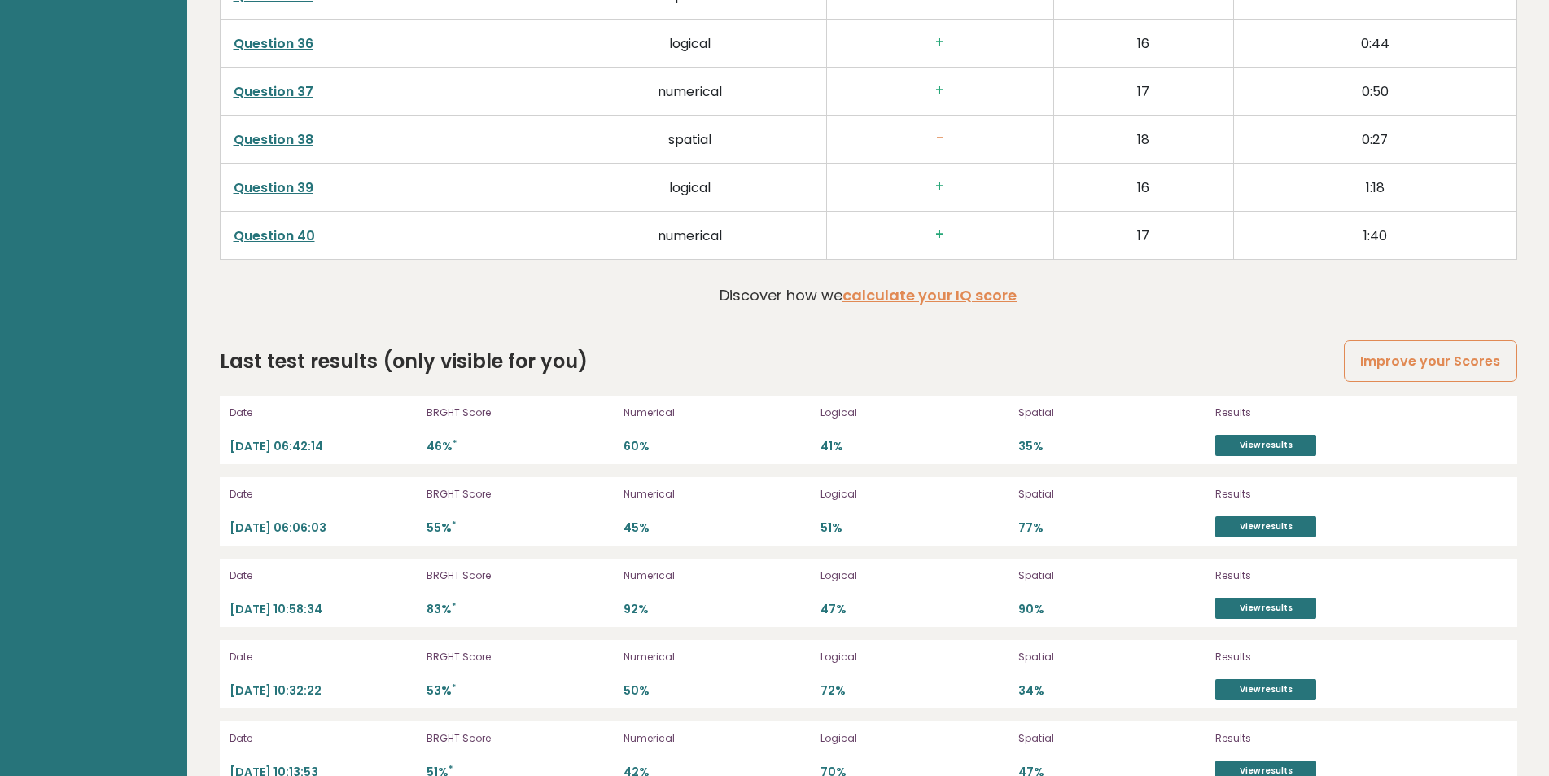
scroll to position [4457, 0]
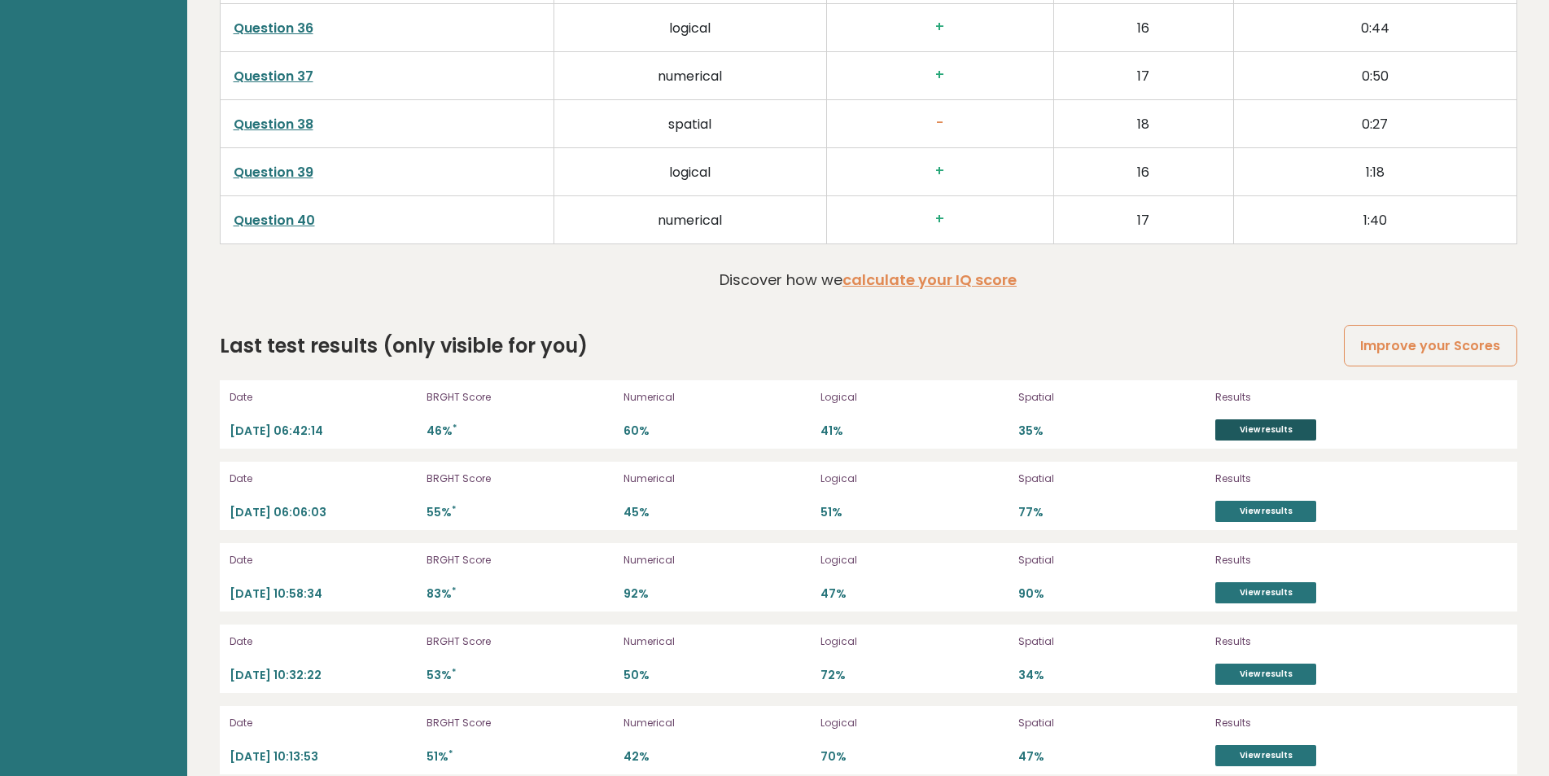
click at [1264, 431] on link "View results" at bounding box center [1265, 429] width 101 height 21
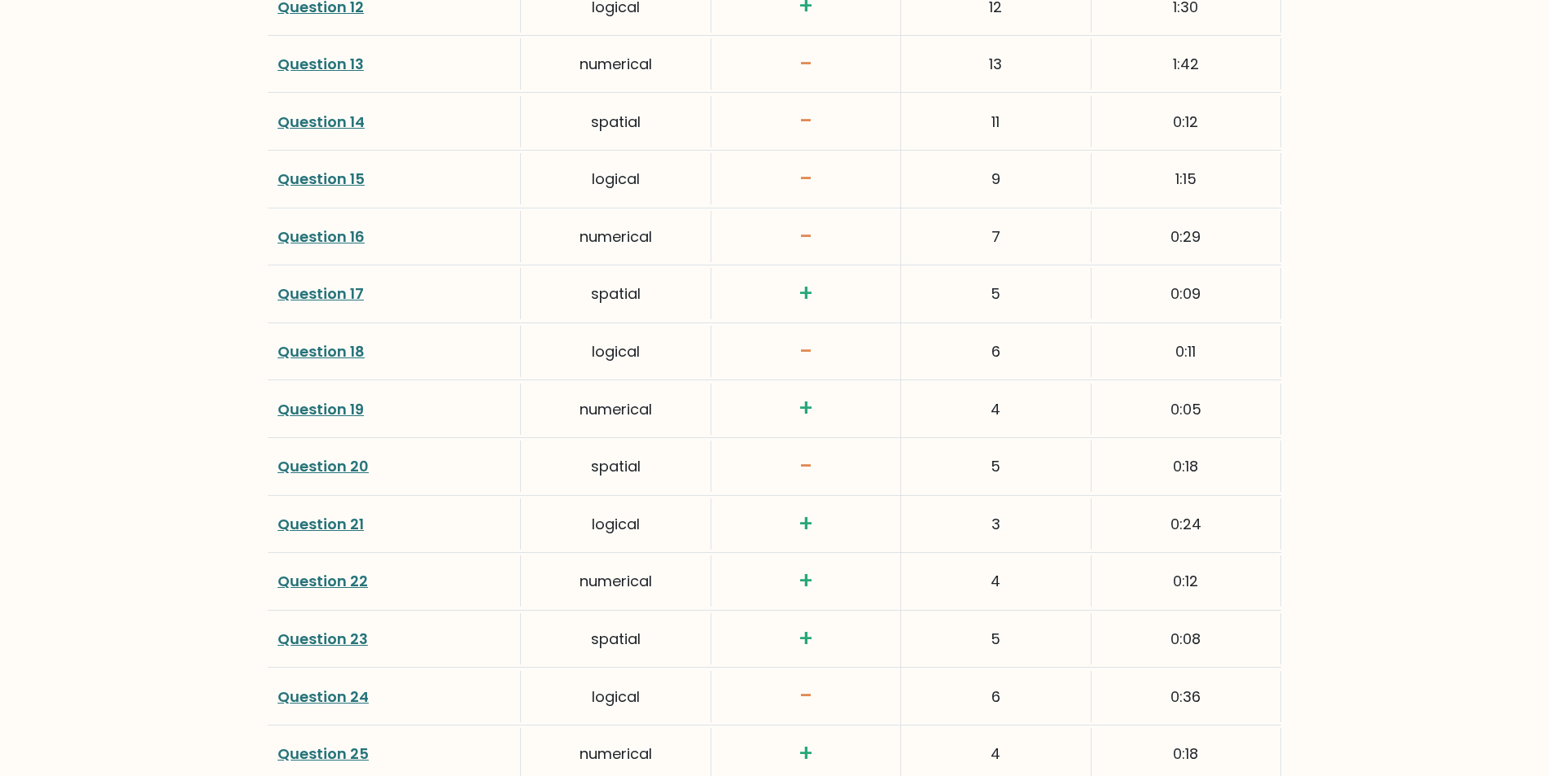
scroll to position [3060, 0]
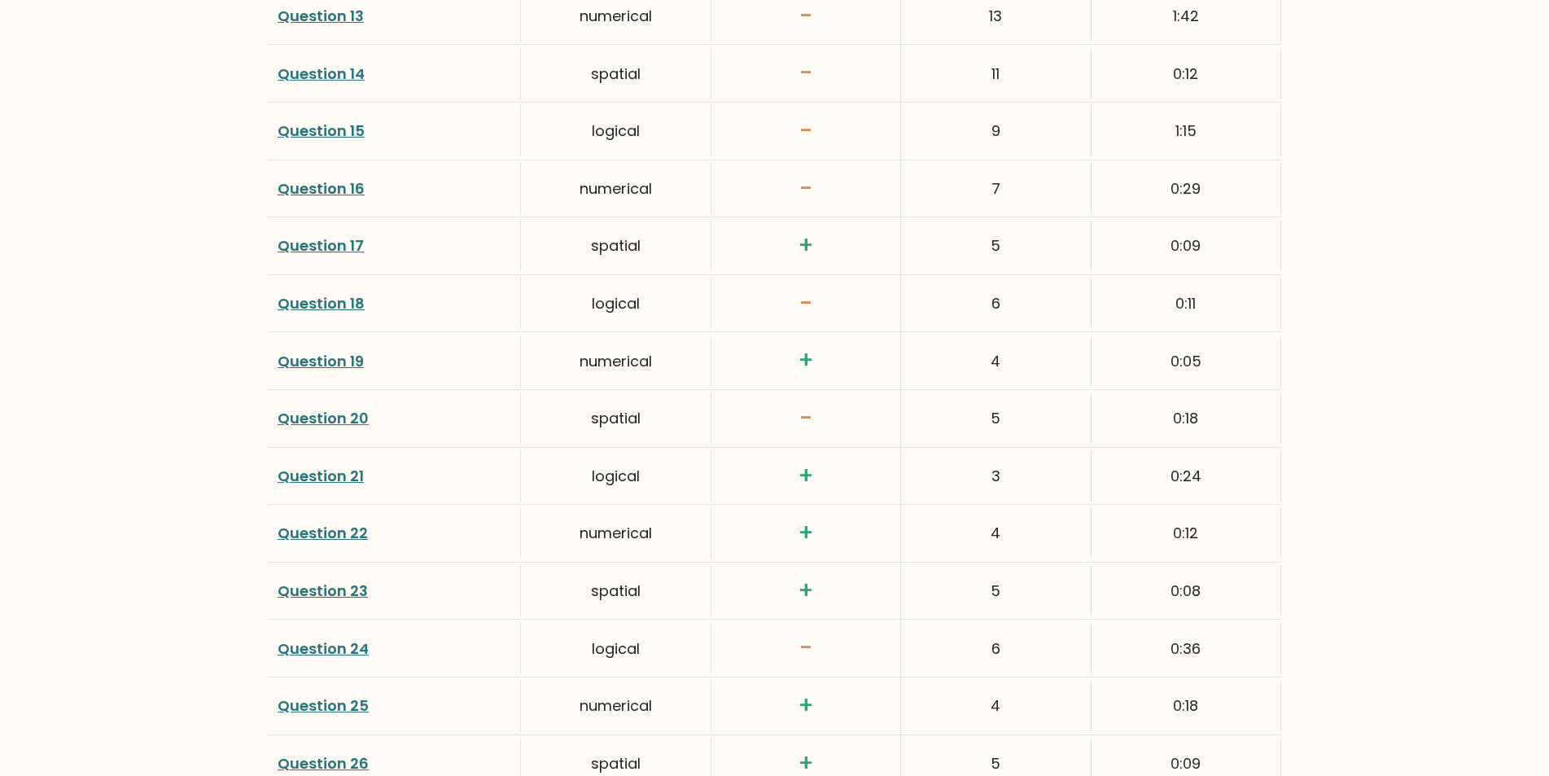
click at [302, 13] on link "Question 13" at bounding box center [321, 16] width 86 height 20
click at [323, 77] on link "Question 14" at bounding box center [321, 73] width 87 height 20
click at [326, 126] on link "Question 15" at bounding box center [321, 130] width 87 height 20
click at [323, 186] on link "Question 16" at bounding box center [321, 188] width 87 height 20
click at [318, 304] on link "Question 18" at bounding box center [321, 303] width 87 height 20
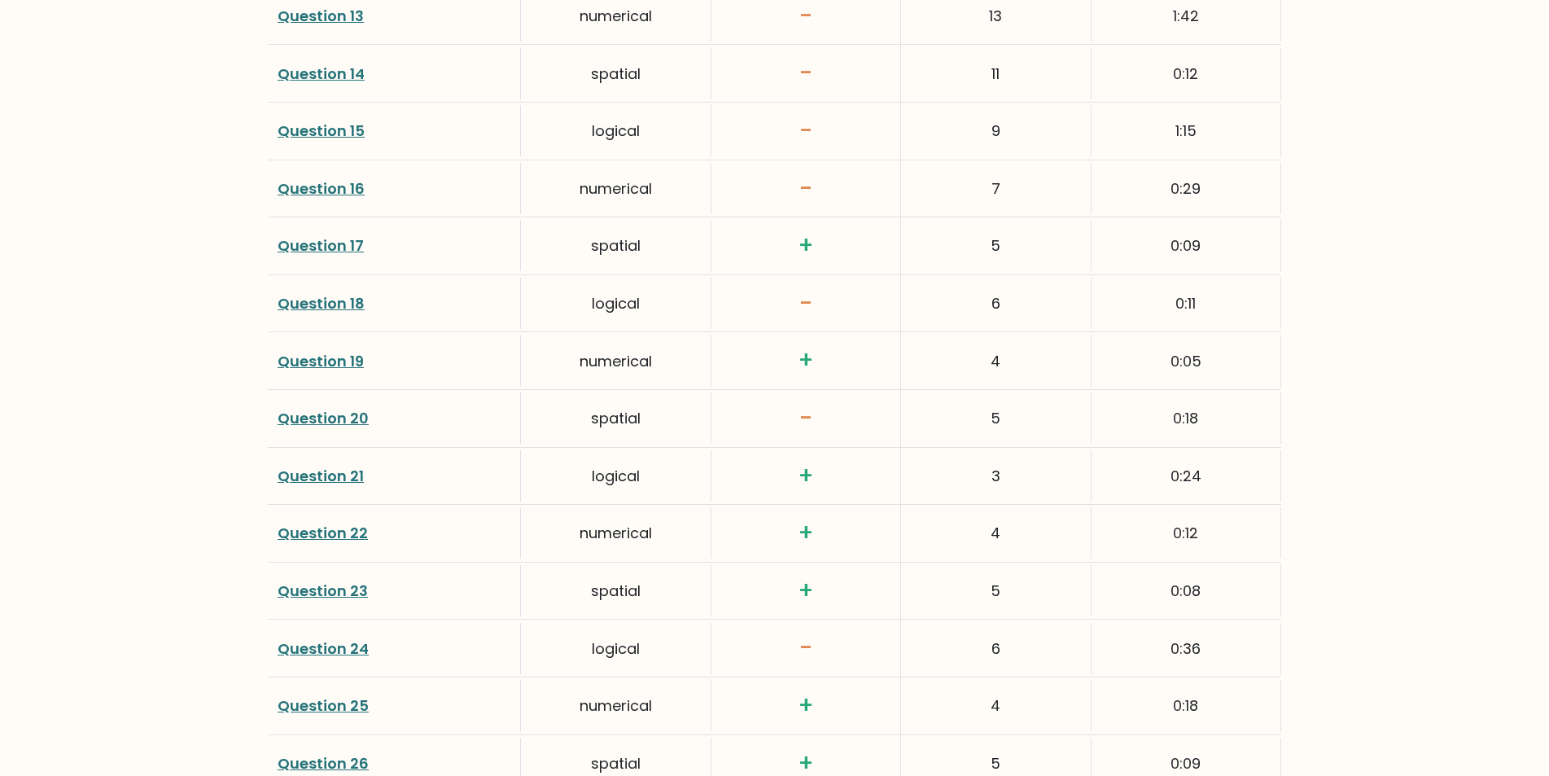
click at [335, 422] on link "Question 20" at bounding box center [323, 418] width 91 height 20
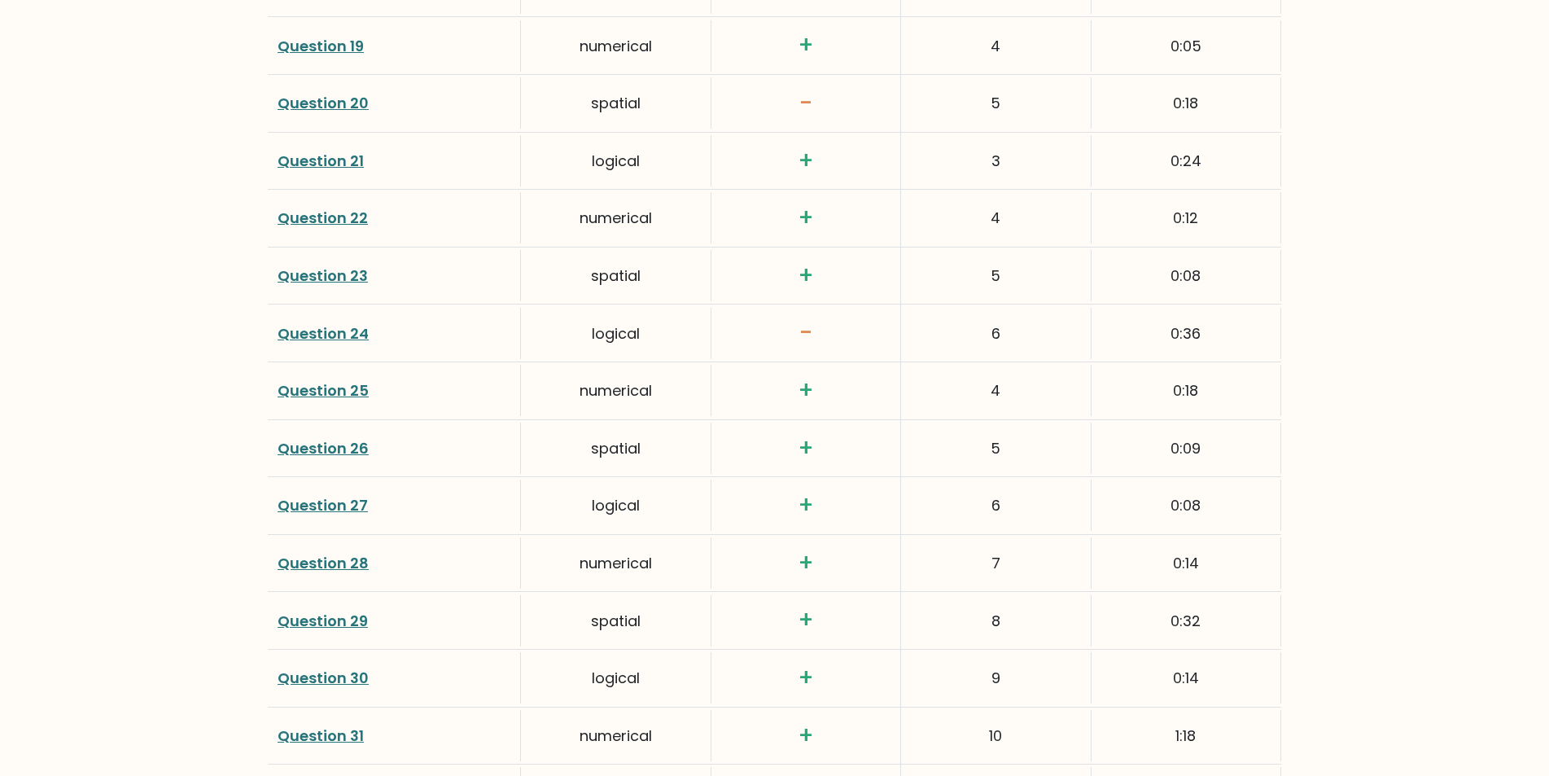
scroll to position [3381, 0]
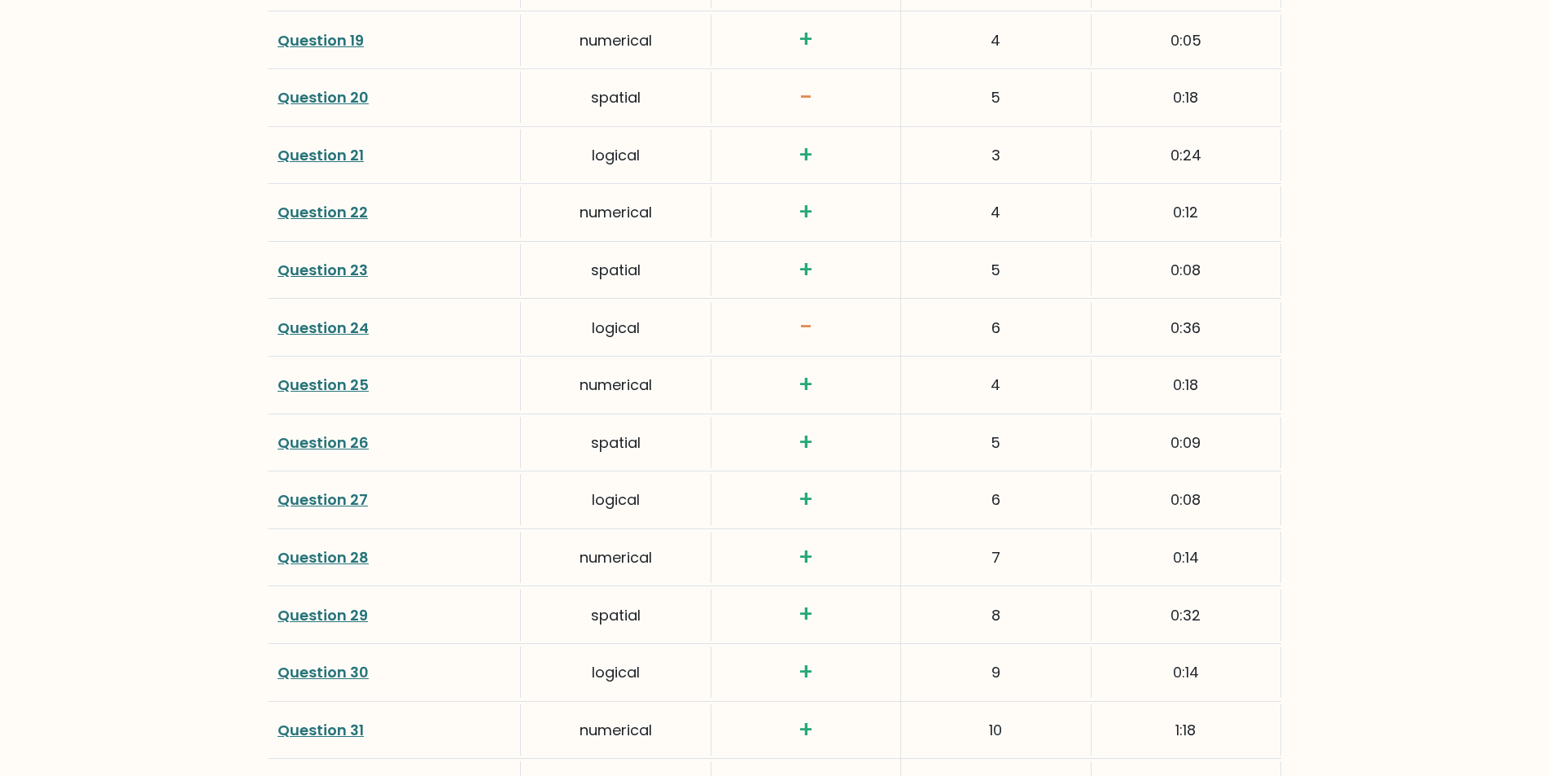
click at [339, 326] on link "Question 24" at bounding box center [323, 327] width 91 height 20
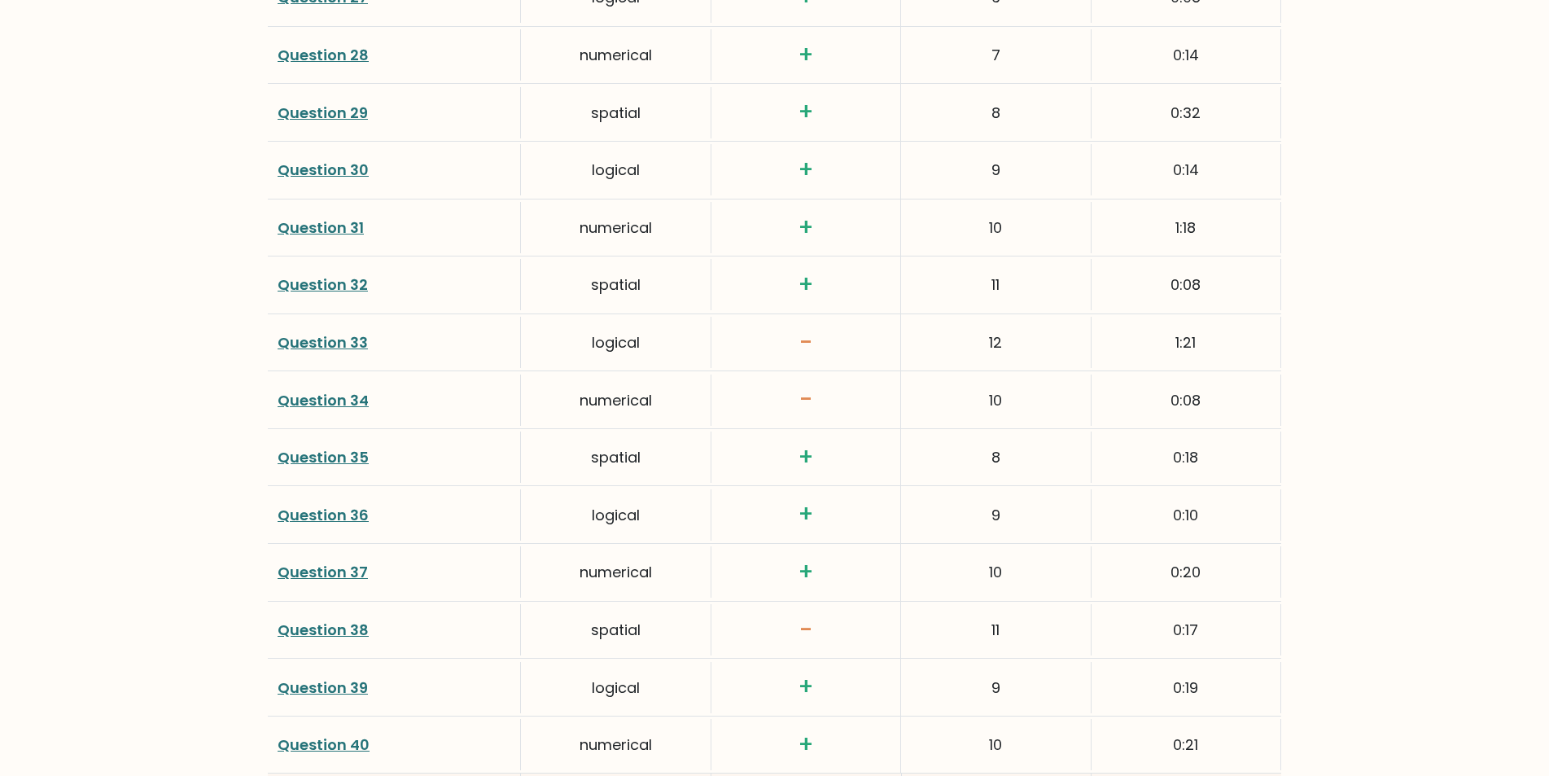
scroll to position [3888, 0]
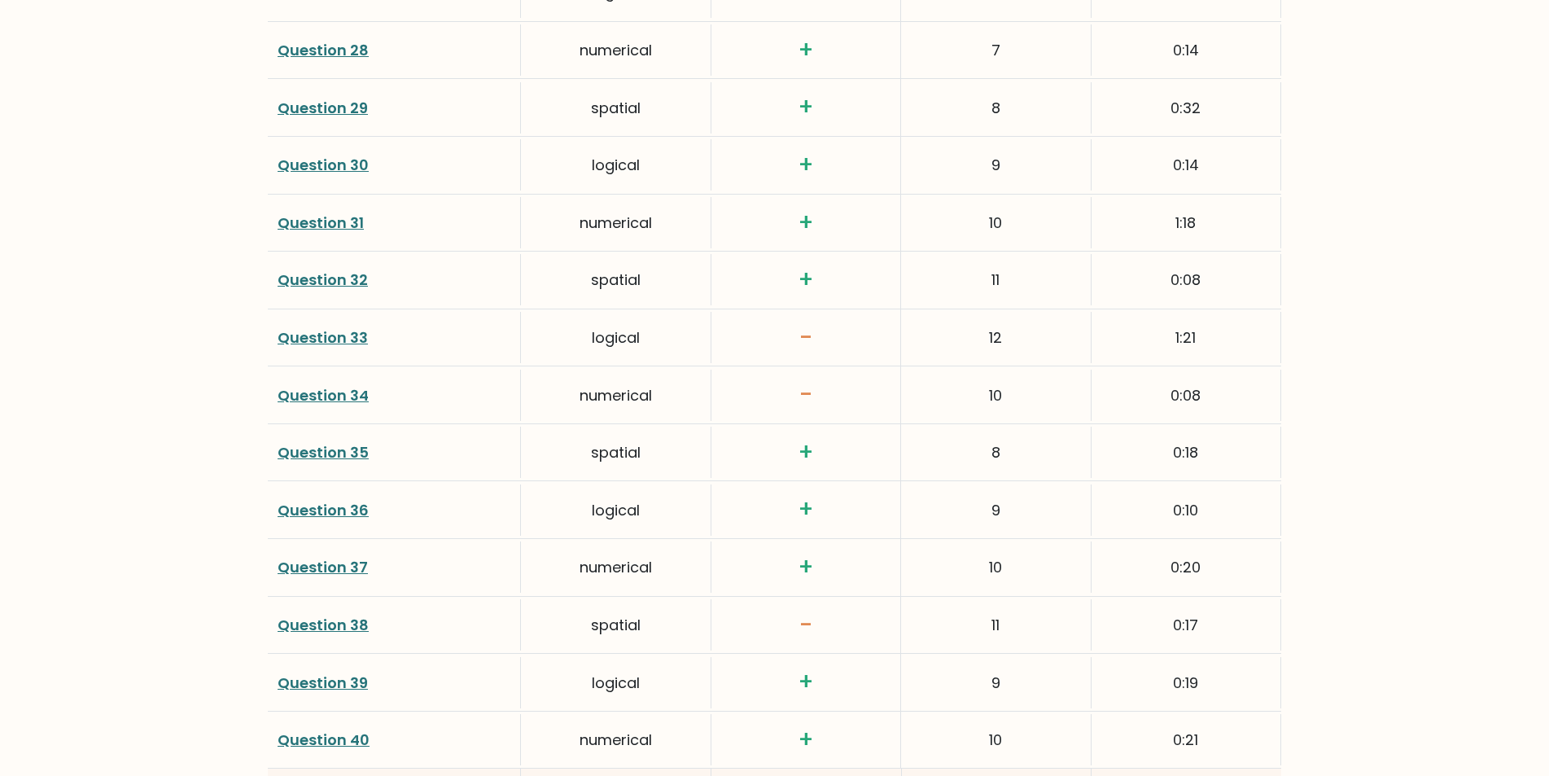
click at [321, 338] on link "Question 33" at bounding box center [323, 337] width 90 height 20
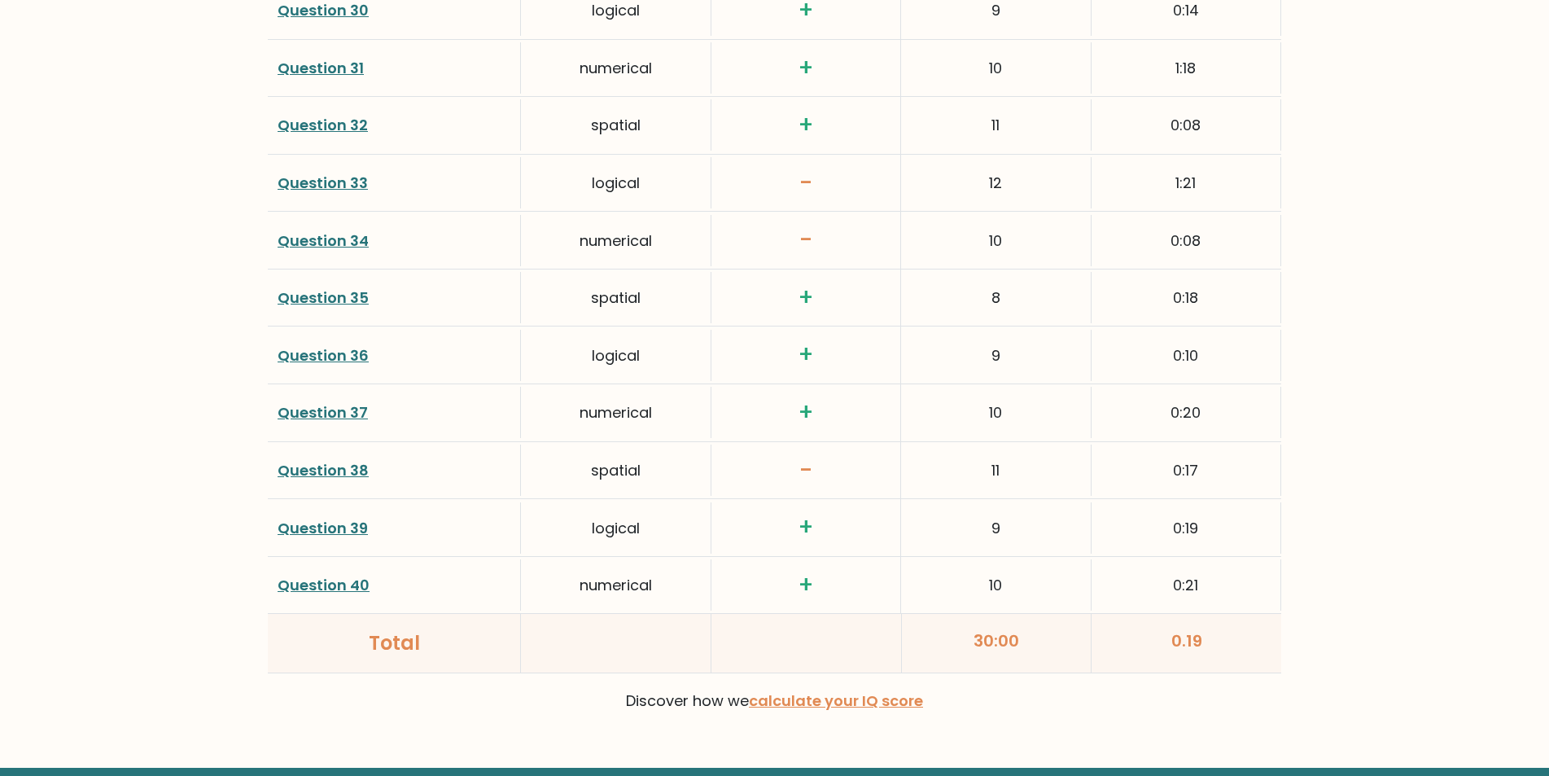
scroll to position [4091, 0]
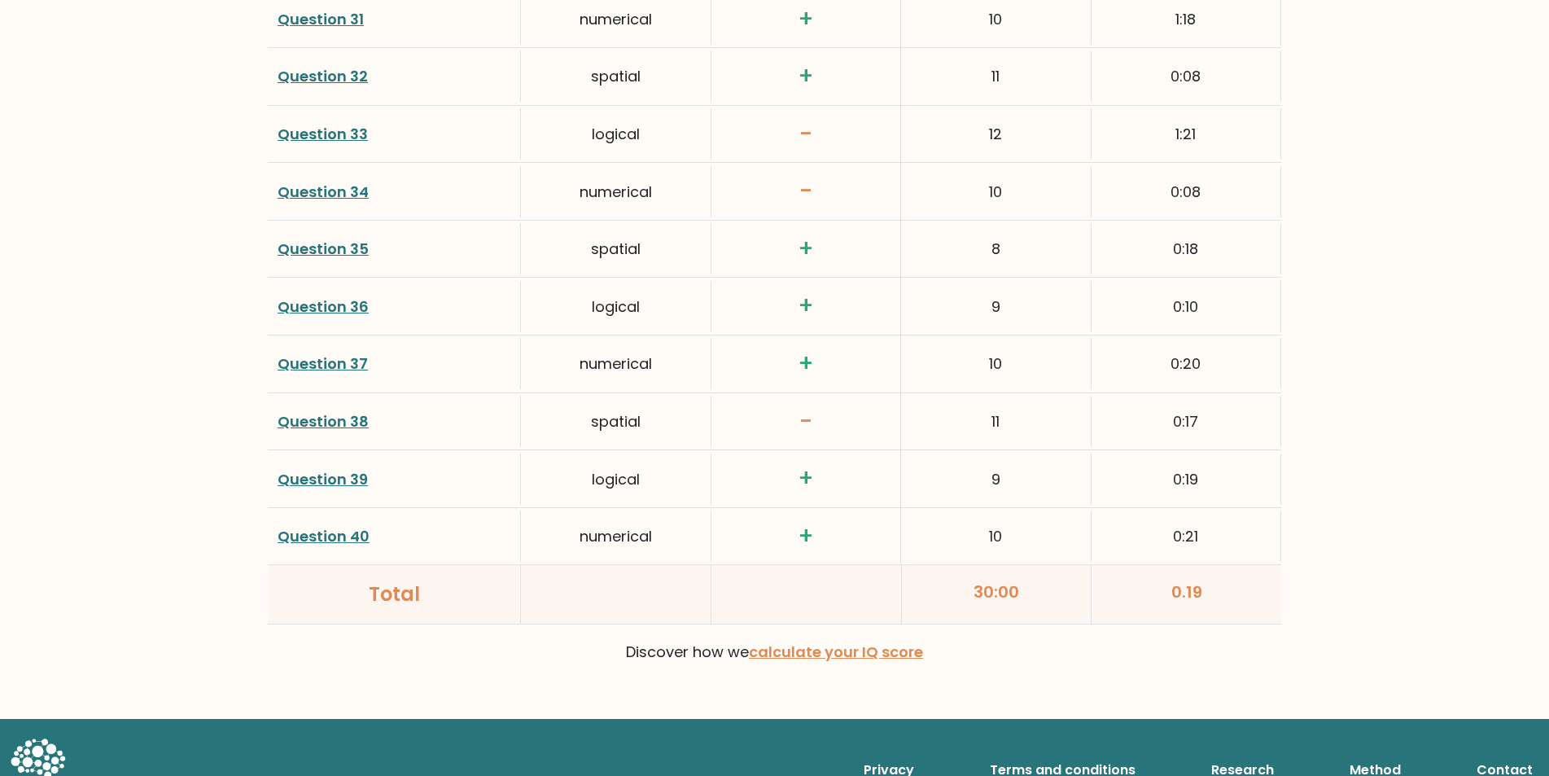
click at [351, 422] on link "Question 38" at bounding box center [323, 421] width 91 height 20
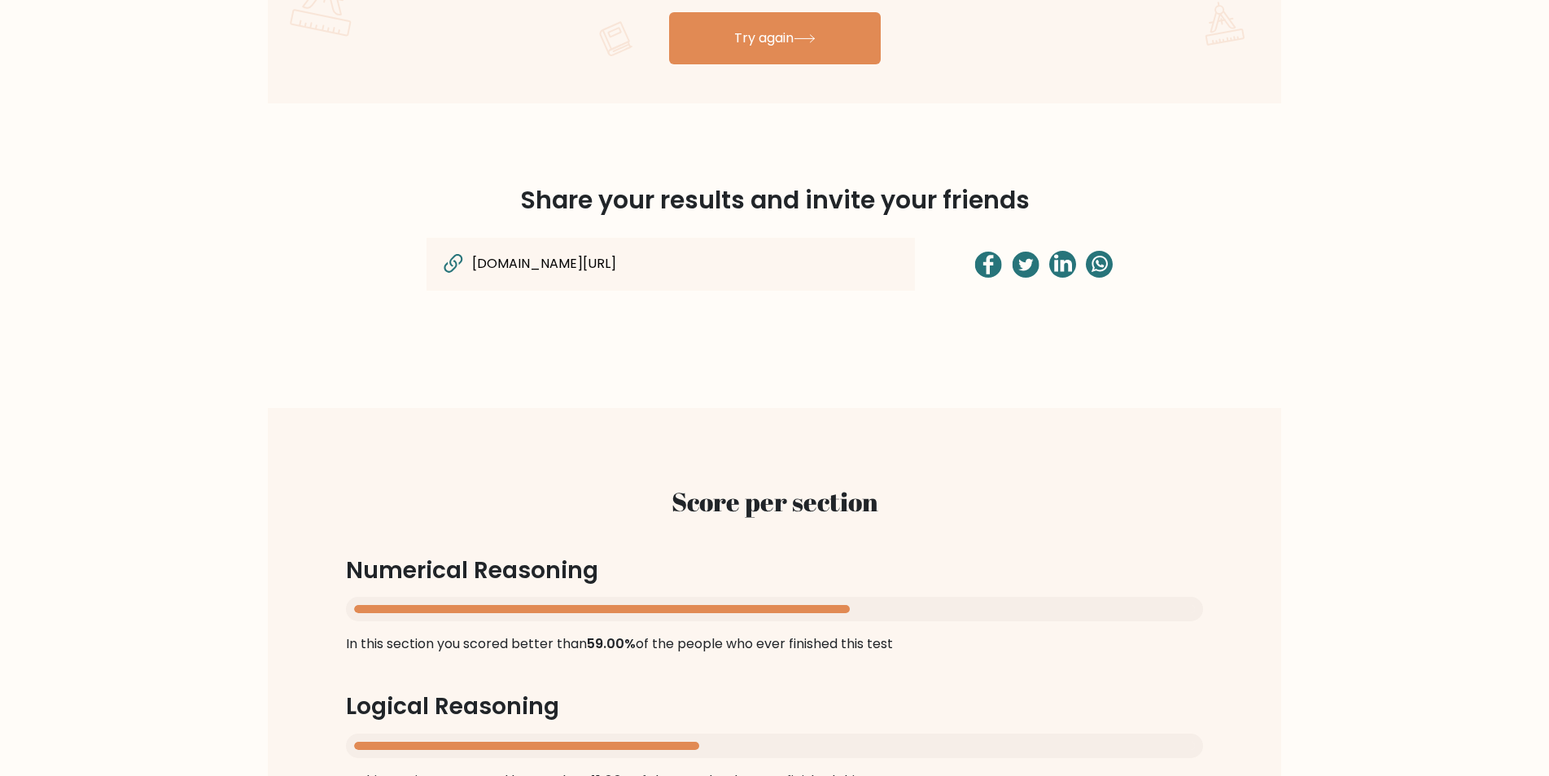
scroll to position [982, 0]
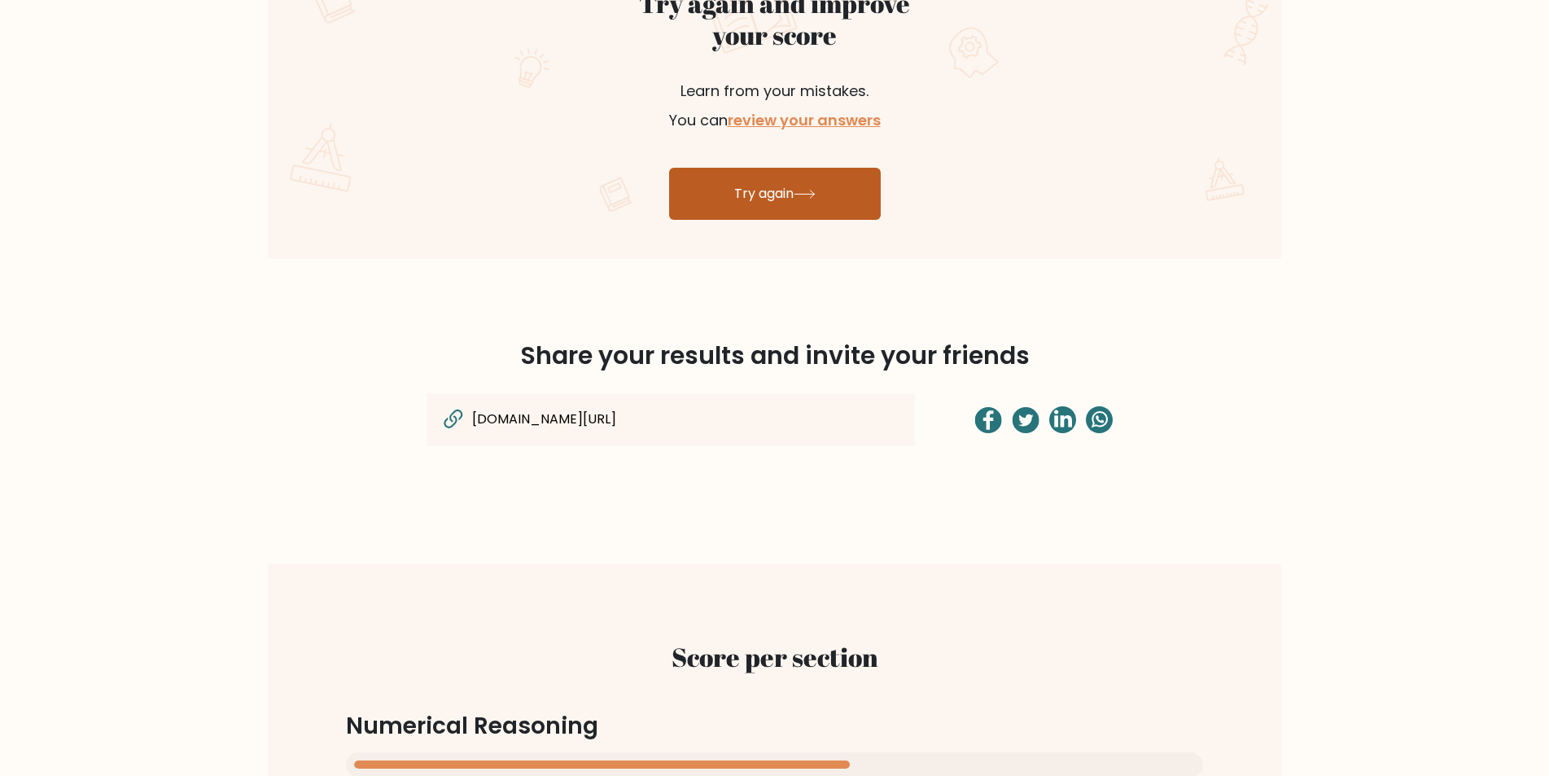
click at [776, 203] on link "Try again" at bounding box center [775, 194] width 212 height 52
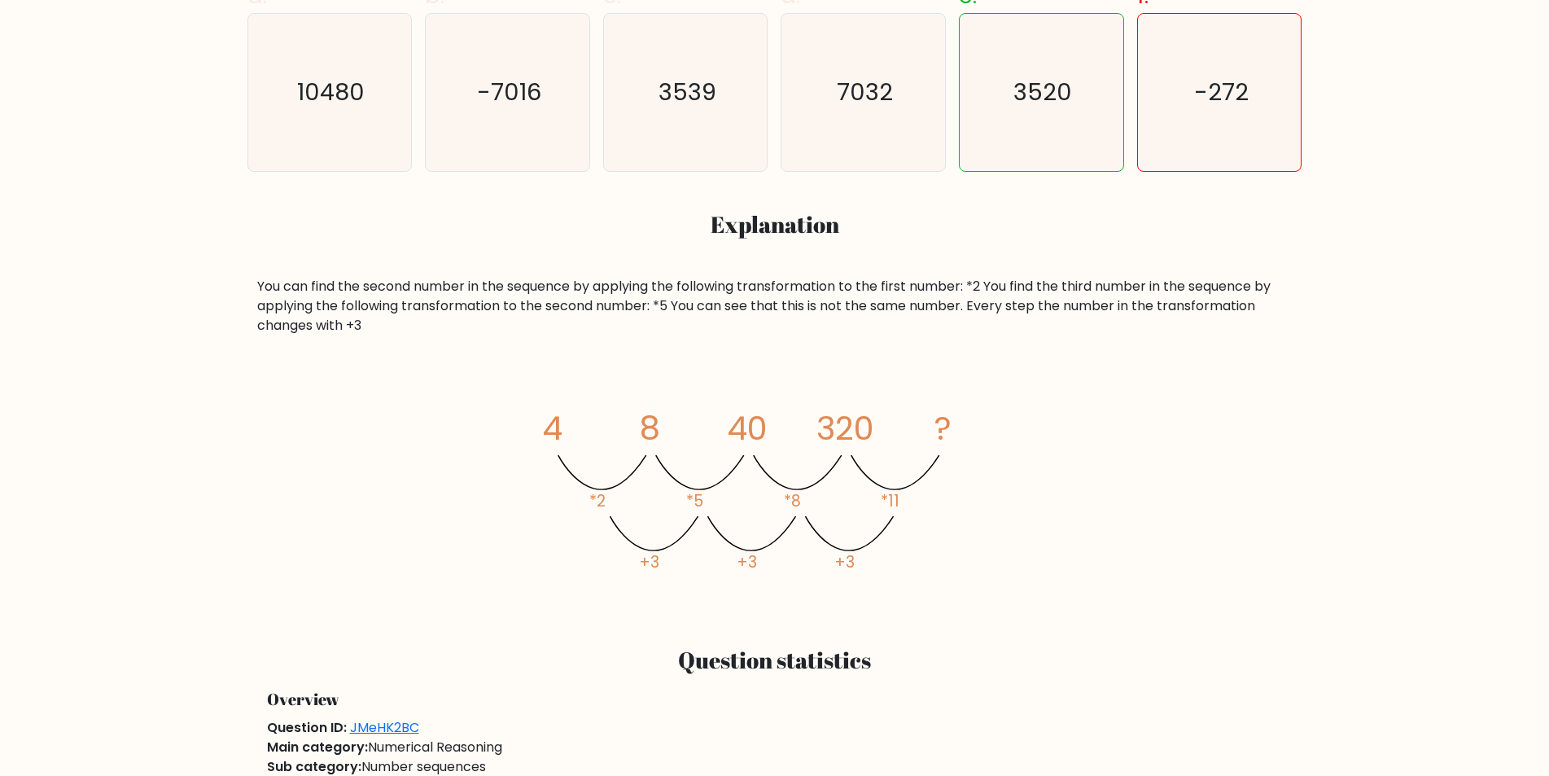
scroll to position [677, 0]
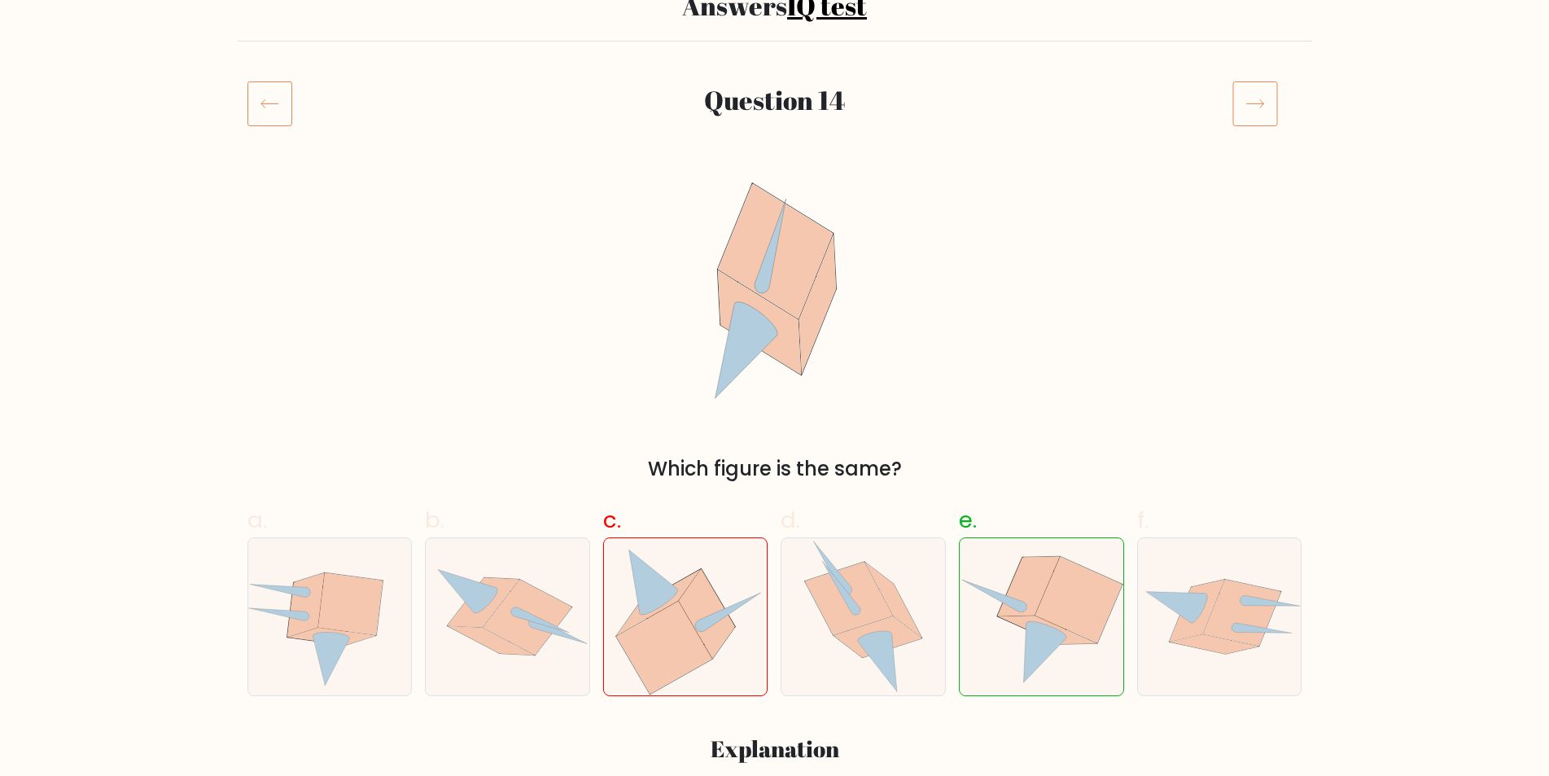
scroll to position [148, 0]
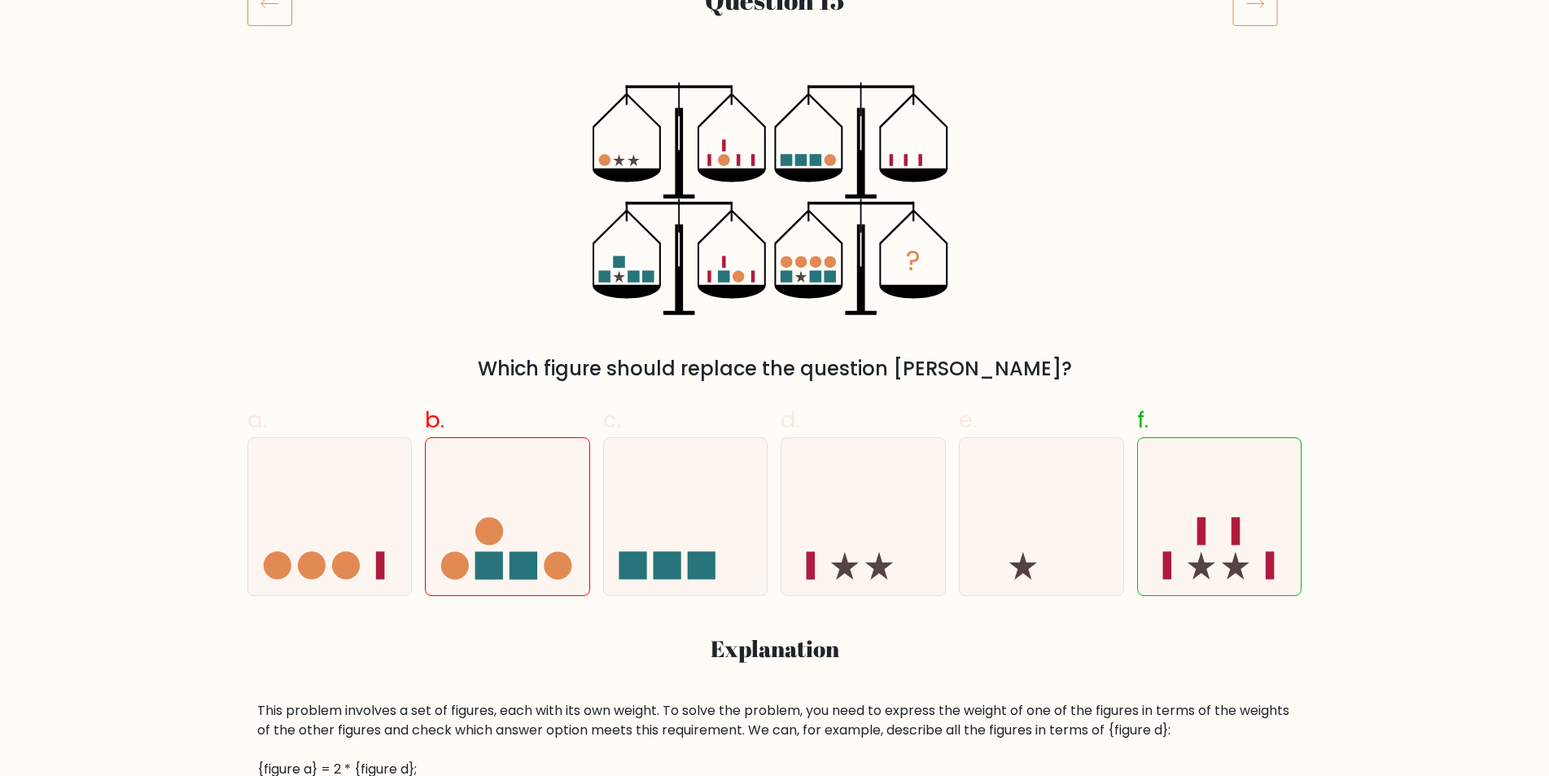
scroll to position [249, 0]
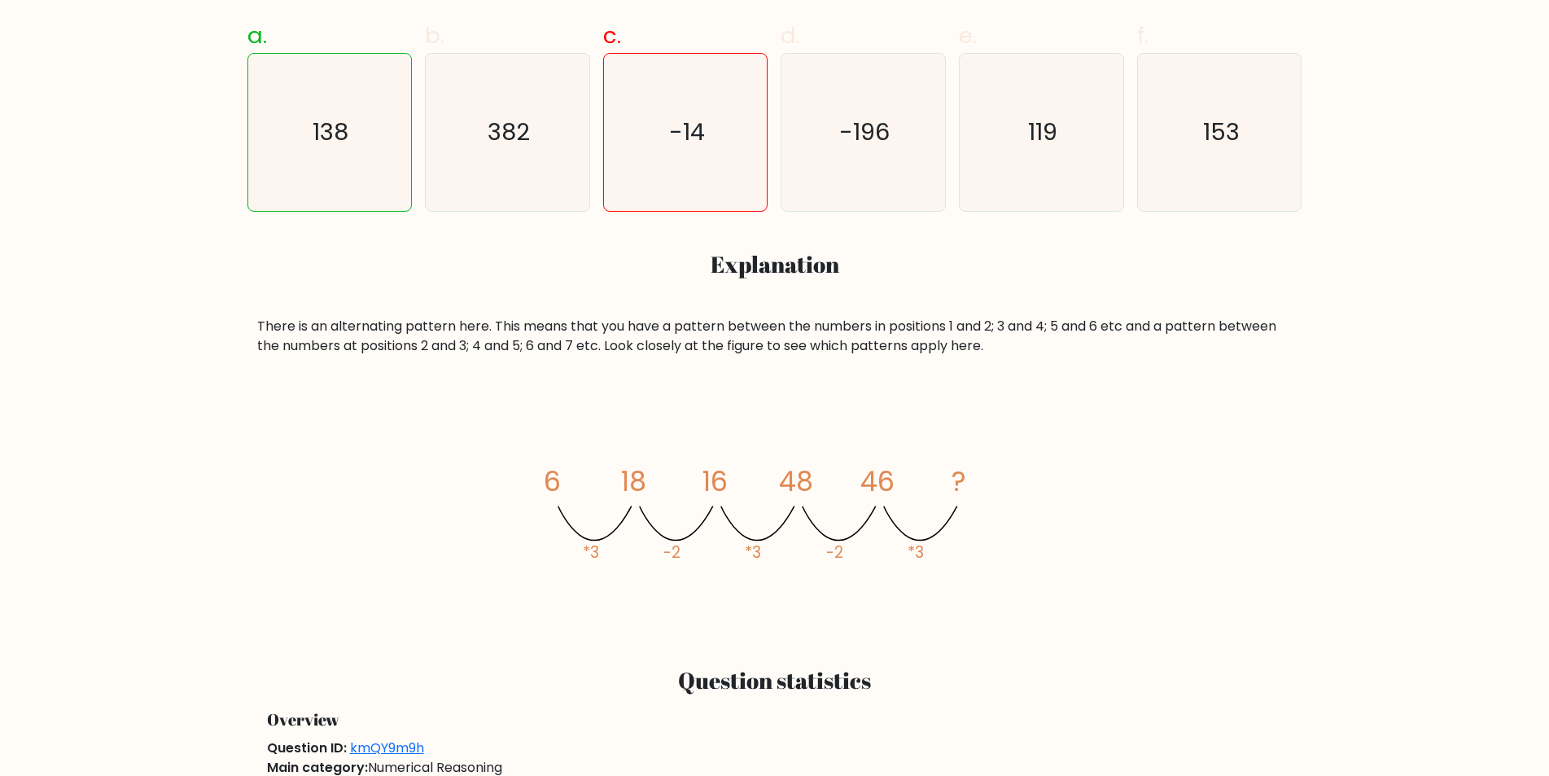
scroll to position [634, 0]
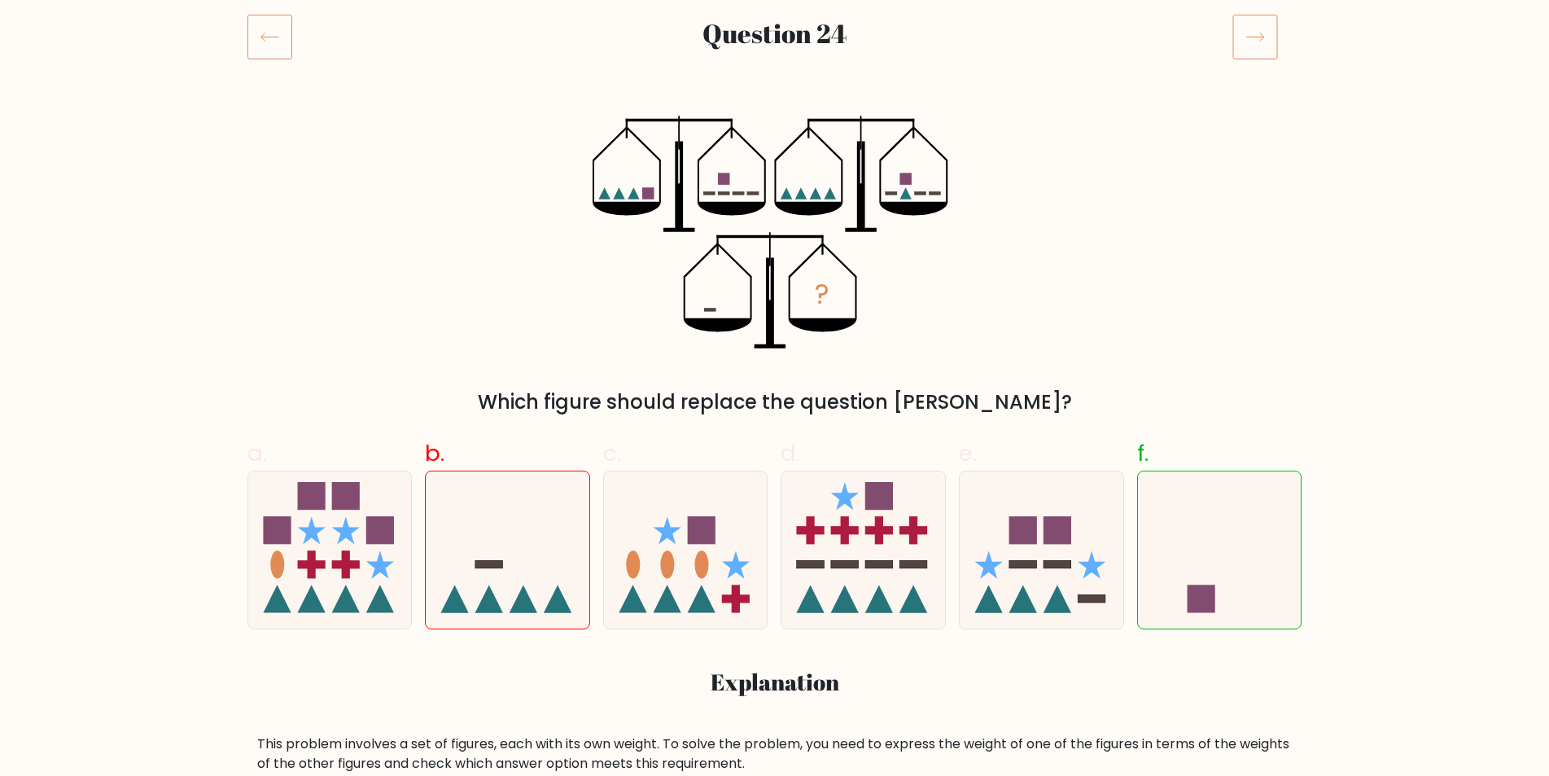
scroll to position [222, 0]
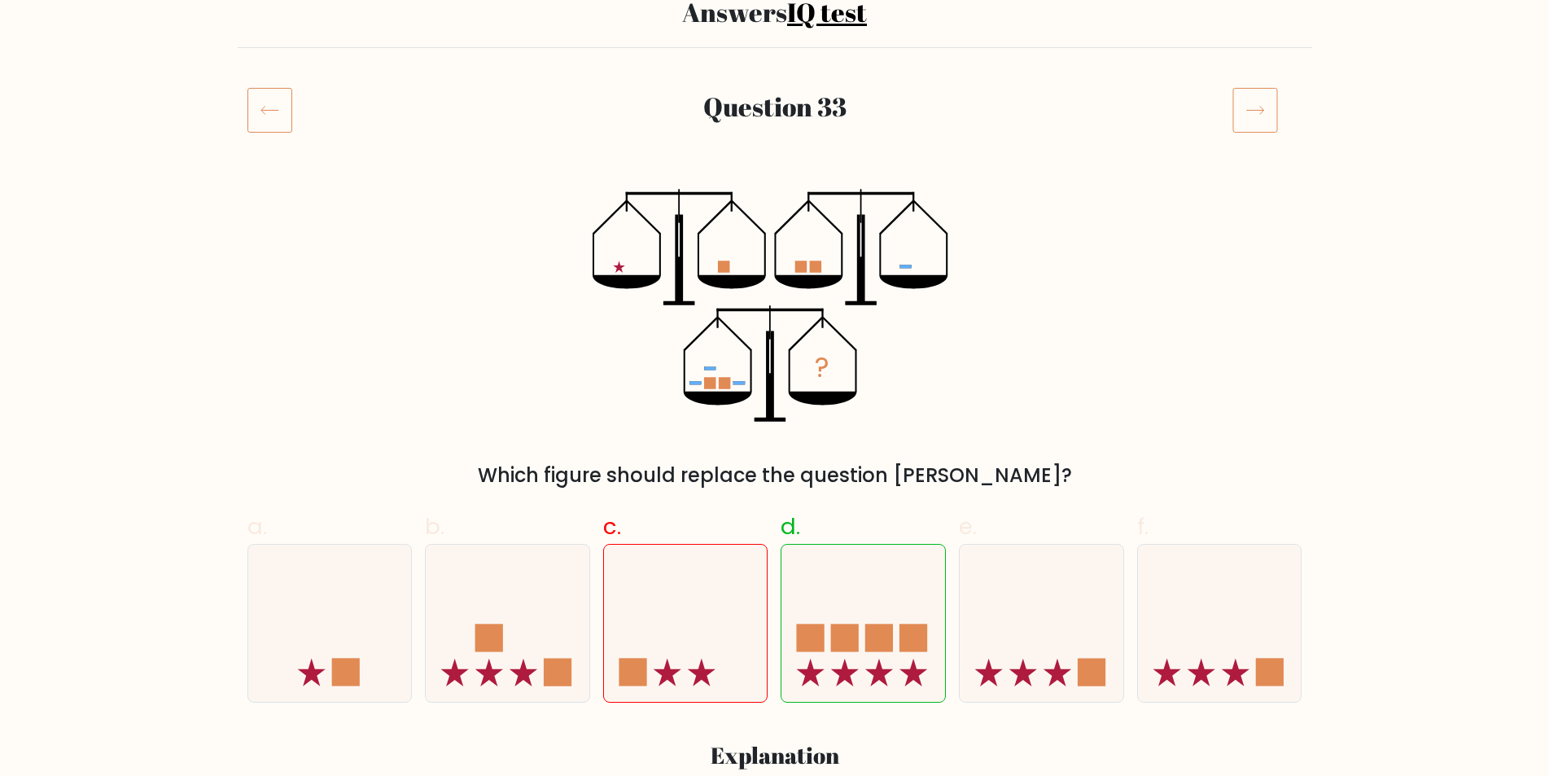
scroll to position [149, 0]
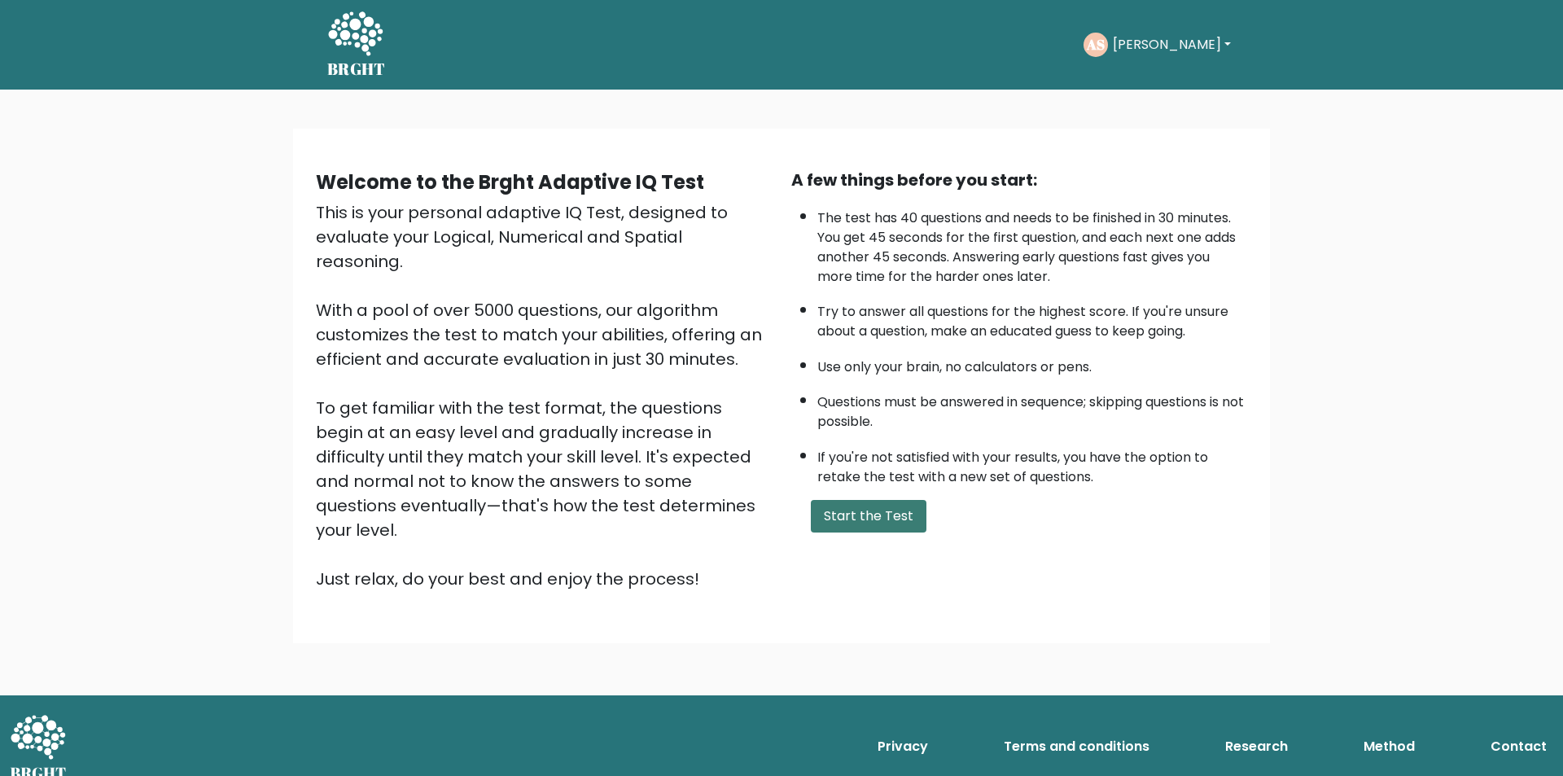
click at [859, 515] on button "Start the Test" at bounding box center [869, 516] width 116 height 33
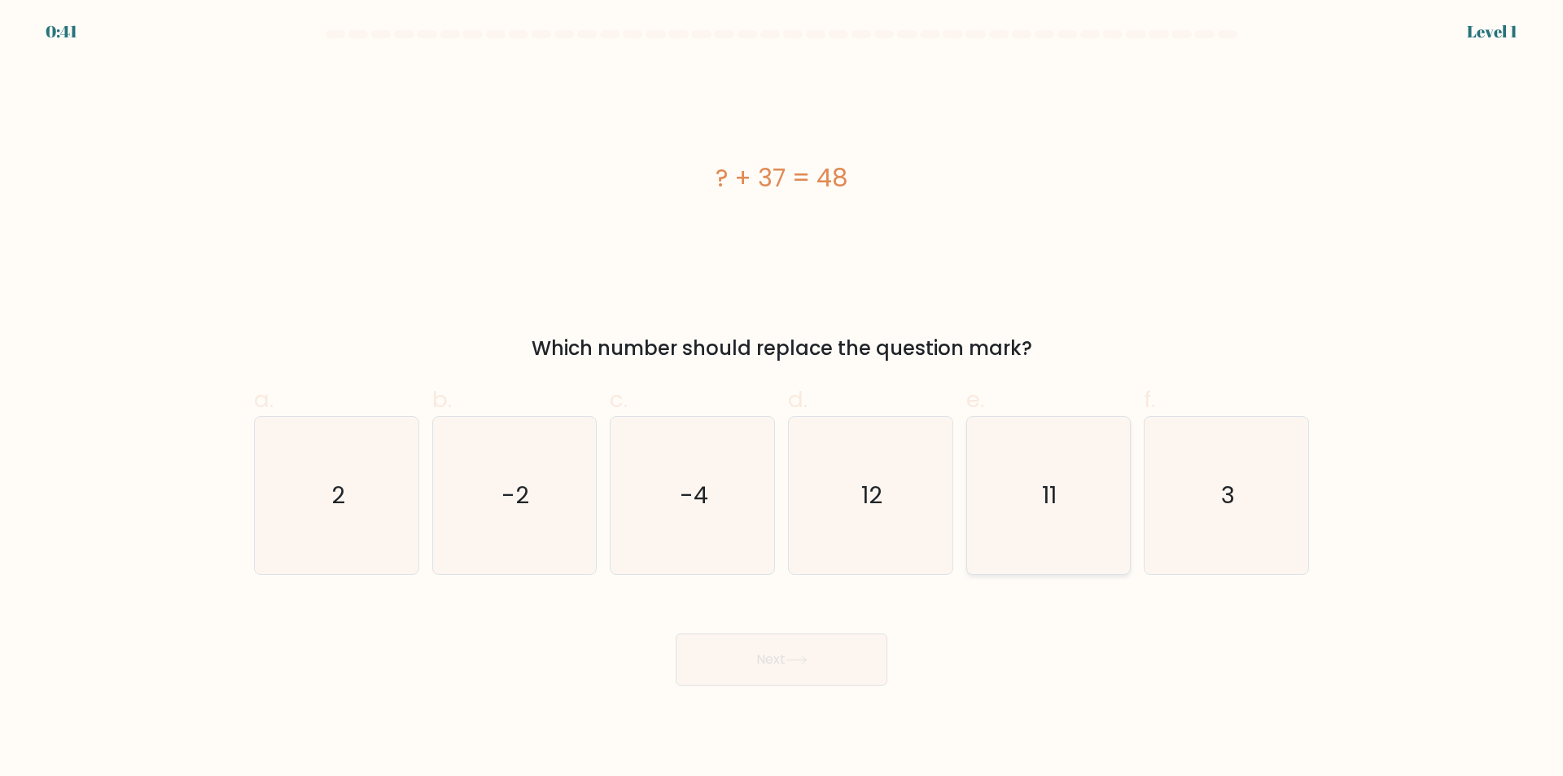
click at [1016, 512] on icon "11" at bounding box center [1047, 495] width 157 height 157
click at [782, 399] on input "e. 11" at bounding box center [781, 393] width 1 height 11
radio input "true"
click at [830, 651] on button "Next" at bounding box center [781, 659] width 212 height 52
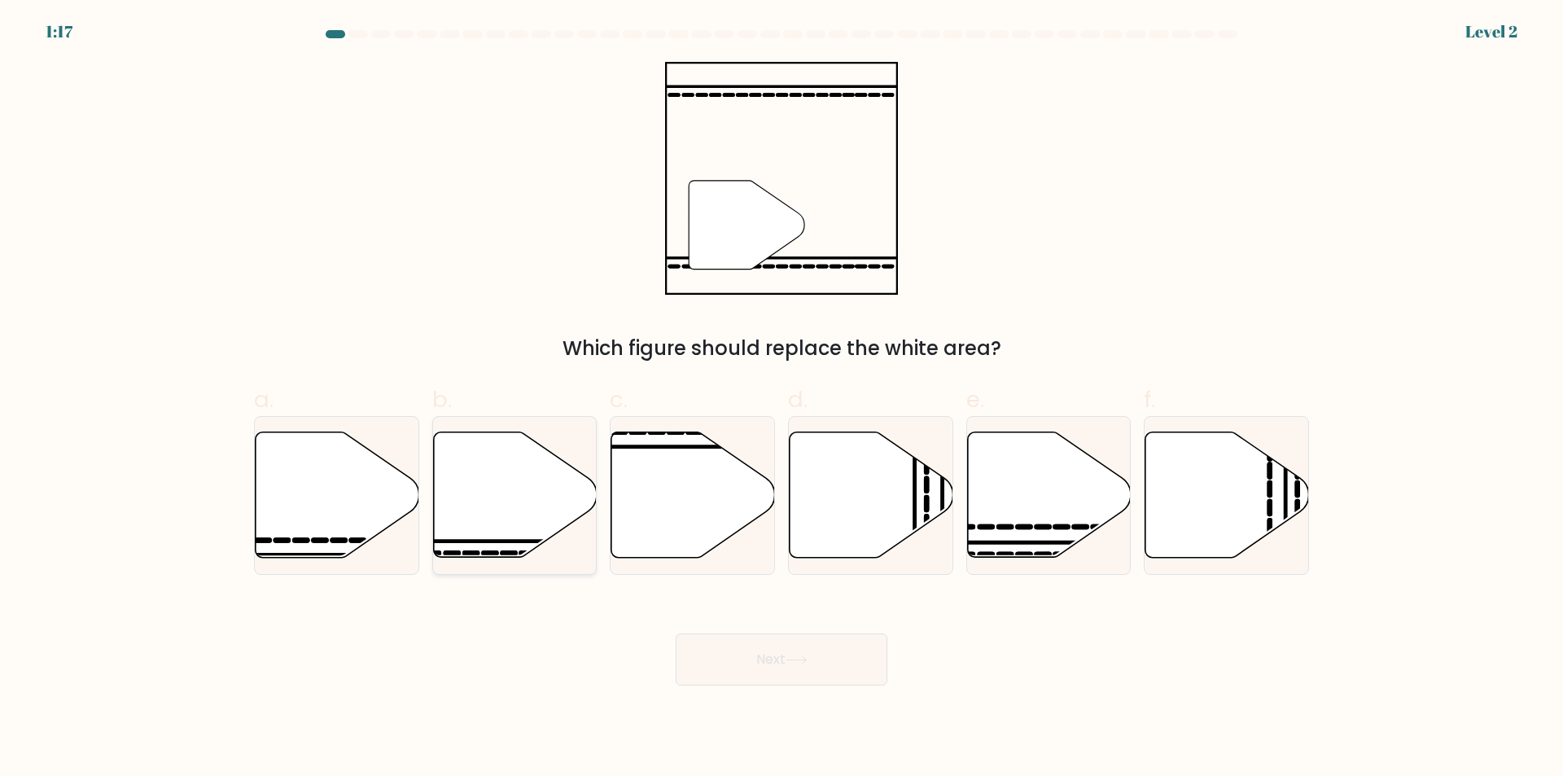
click at [505, 522] on icon at bounding box center [515, 494] width 164 height 125
click at [781, 399] on input "b." at bounding box center [781, 393] width 1 height 11
radio input "true"
click at [777, 665] on button "Next" at bounding box center [781, 659] width 212 height 52
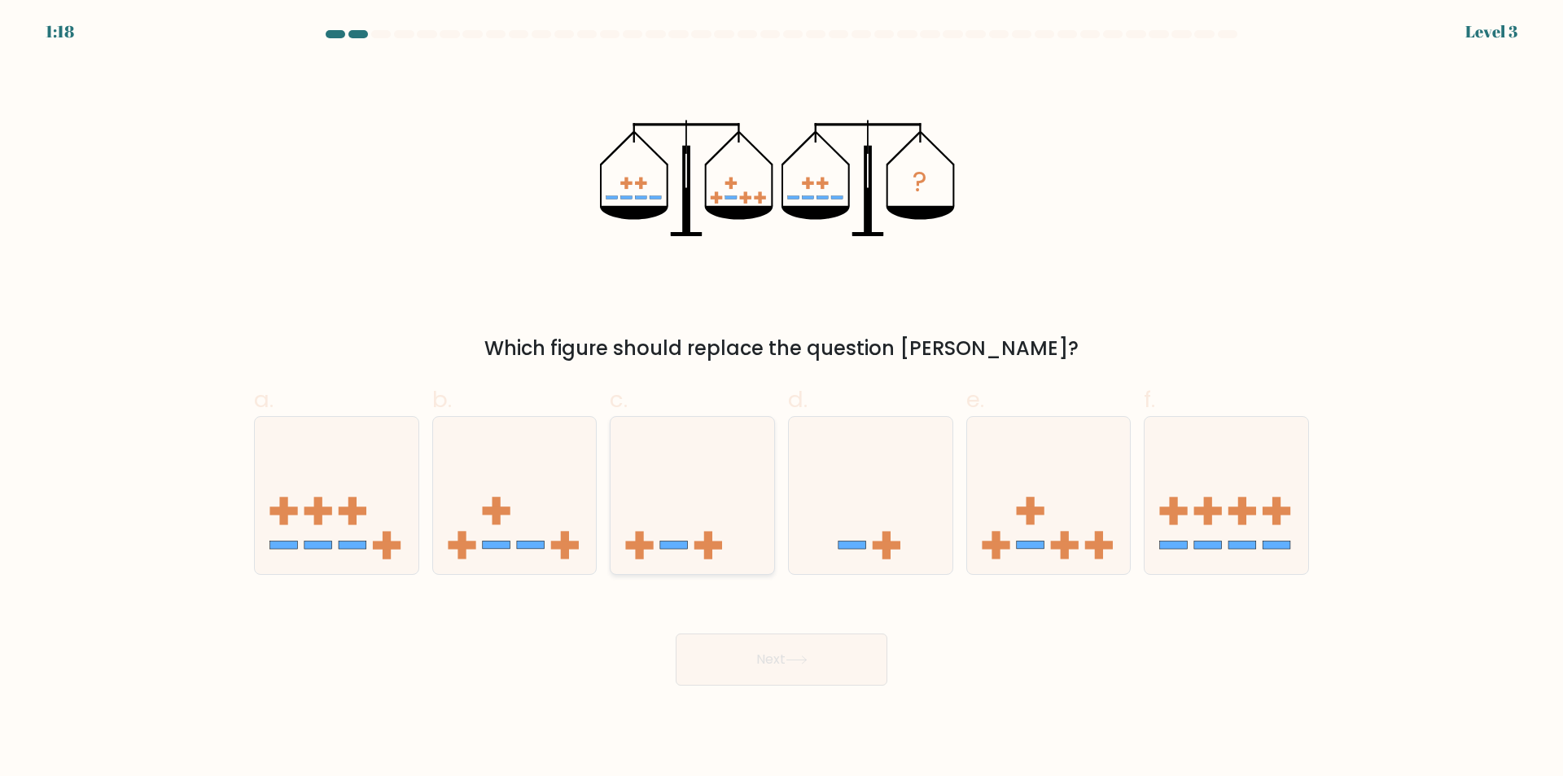
click at [747, 525] on icon at bounding box center [692, 495] width 164 height 135
click at [781, 399] on input "c." at bounding box center [781, 393] width 1 height 11
radio input "true"
click at [781, 654] on button "Next" at bounding box center [781, 659] width 212 height 52
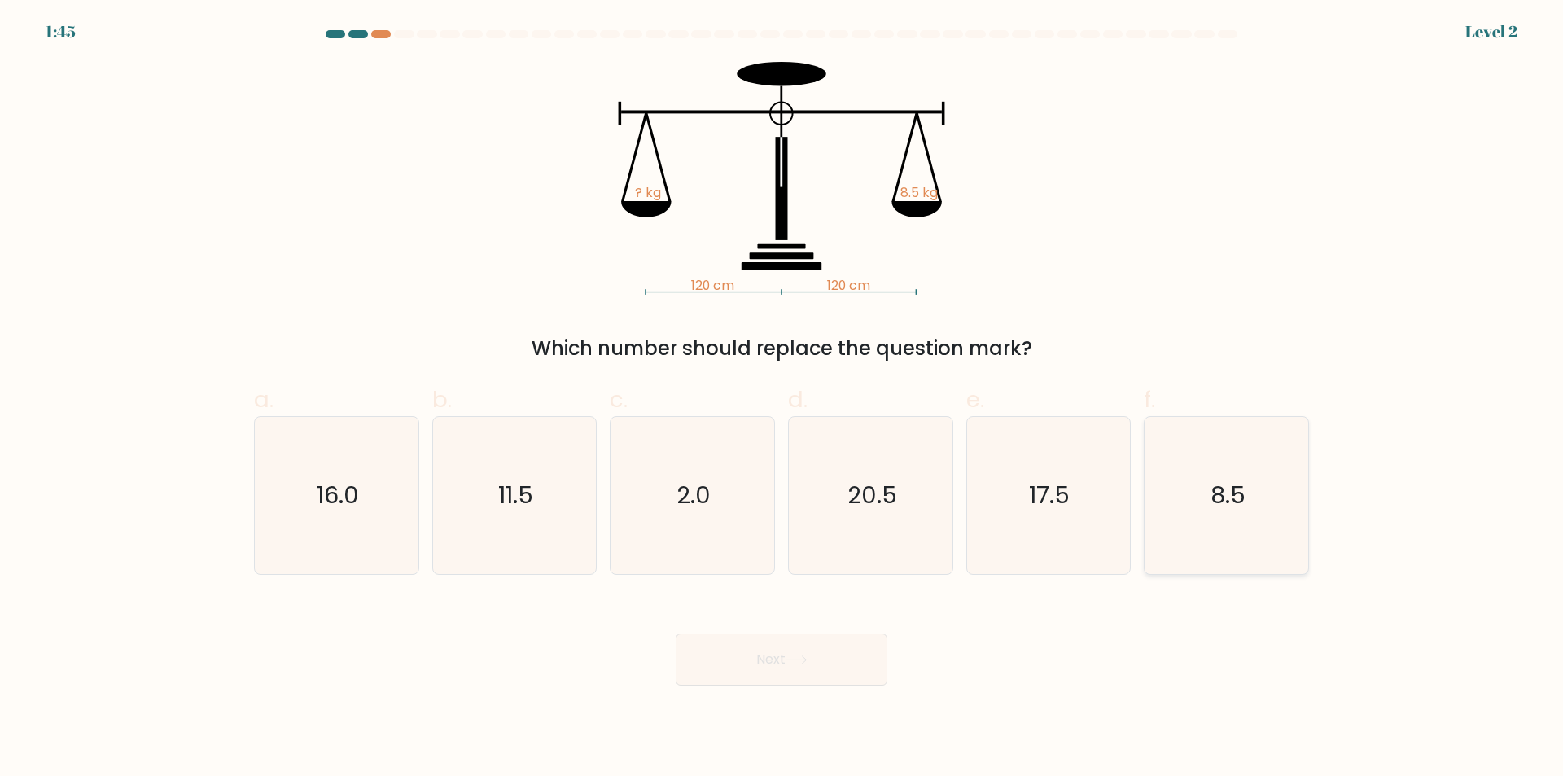
click at [1213, 526] on icon "8.5" at bounding box center [1226, 495] width 157 height 157
click at [782, 399] on input "f. 8.5" at bounding box center [781, 393] width 1 height 11
radio input "true"
click at [778, 670] on button "Next" at bounding box center [781, 659] width 212 height 52
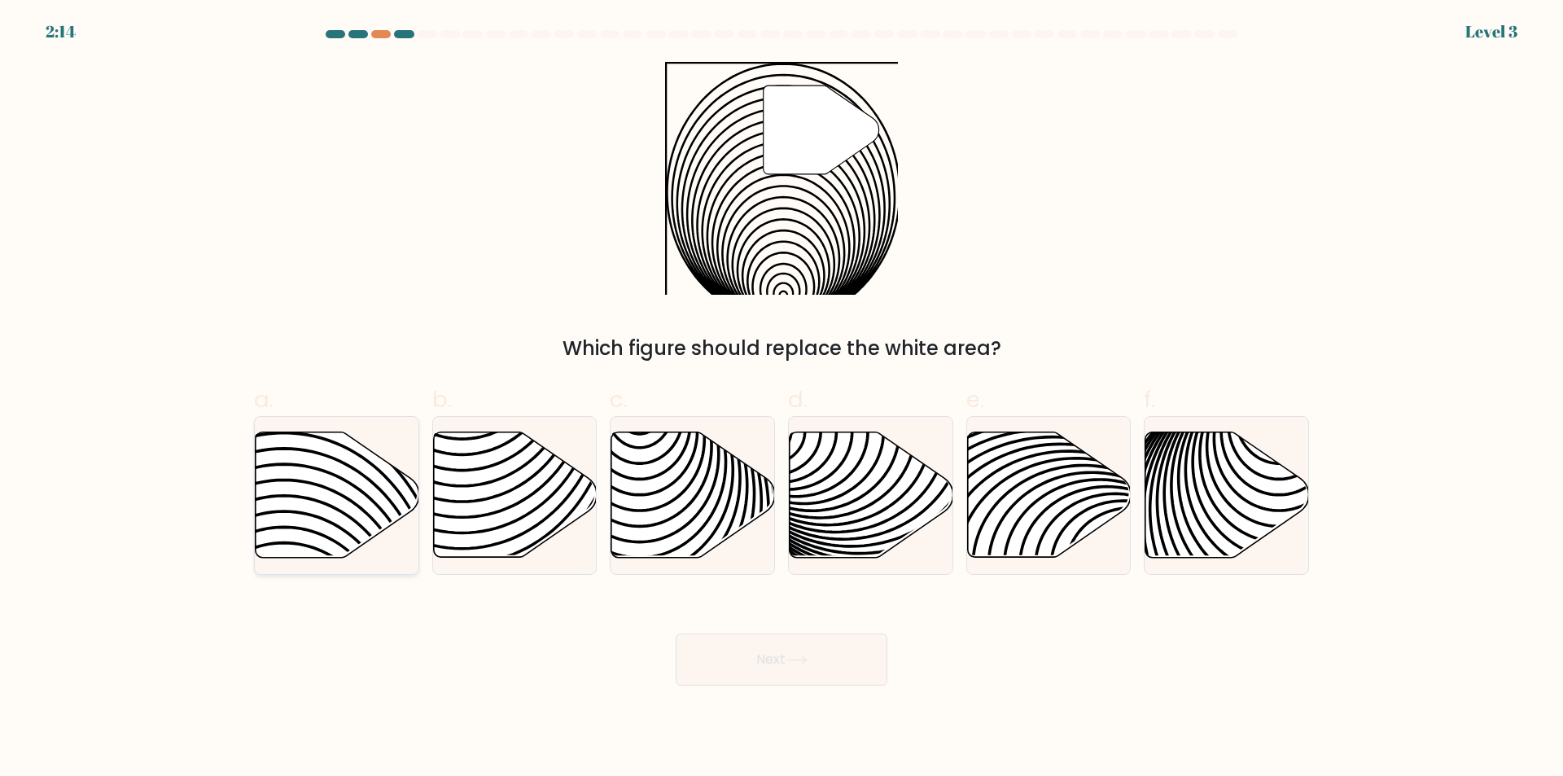
click at [313, 460] on icon at bounding box center [338, 494] width 164 height 125
click at [781, 399] on input "a." at bounding box center [781, 393] width 1 height 11
radio input "true"
click at [832, 667] on button "Next" at bounding box center [781, 659] width 212 height 52
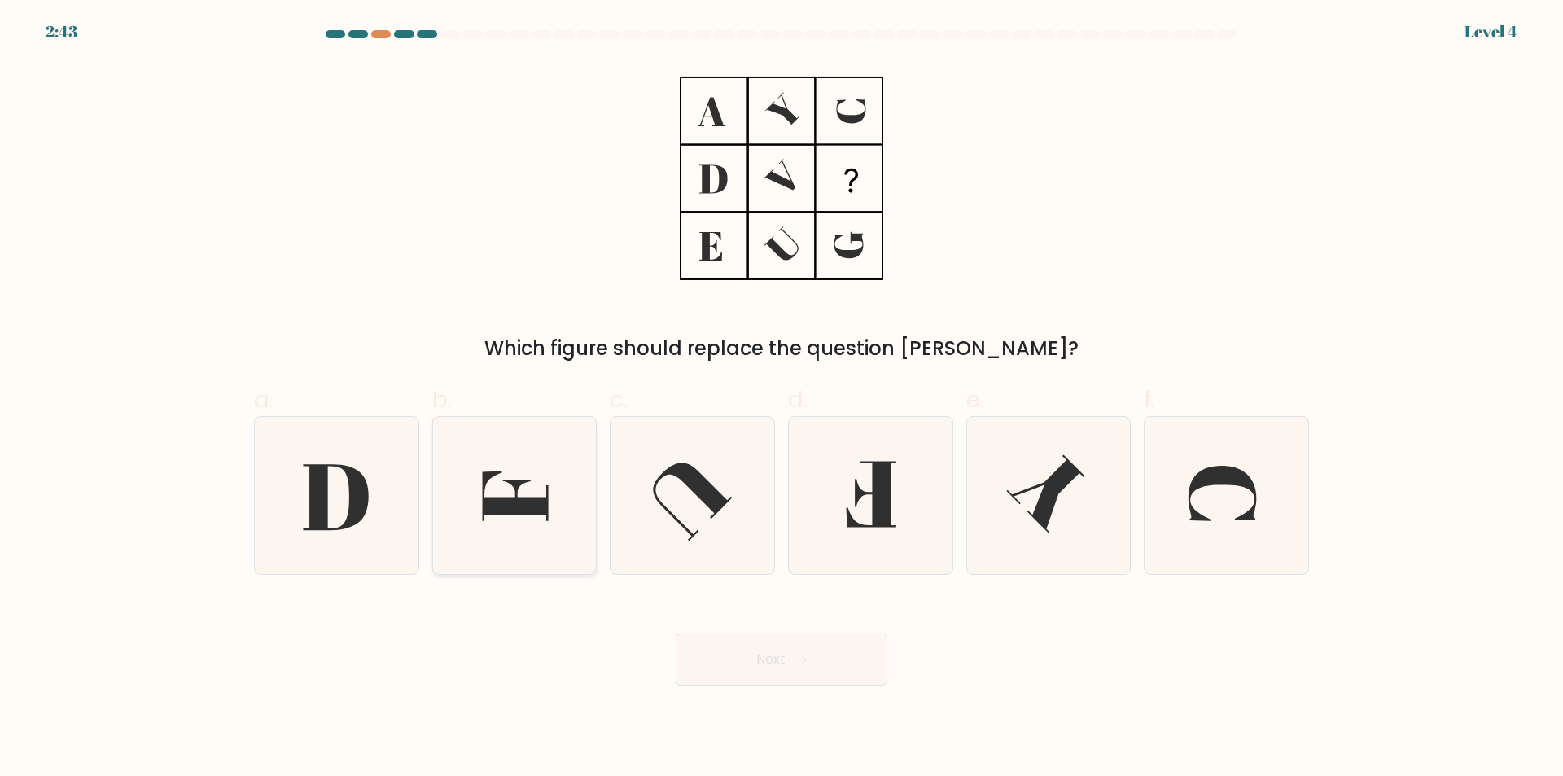
click at [527, 544] on icon at bounding box center [513, 495] width 157 height 157
click at [781, 399] on input "b." at bounding box center [781, 393] width 1 height 11
radio input "true"
click at [780, 660] on button "Next" at bounding box center [781, 659] width 212 height 52
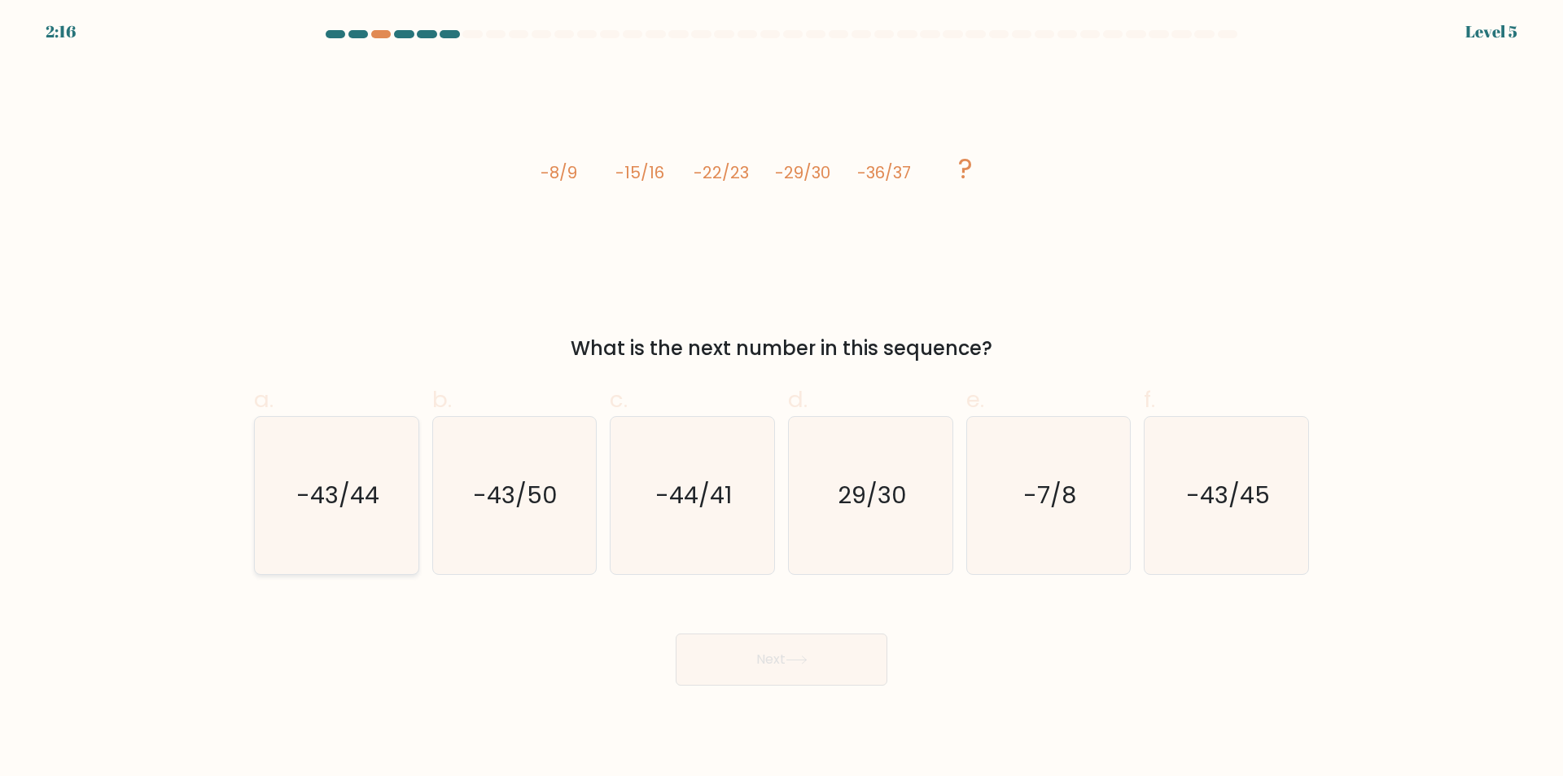
click at [377, 530] on icon "-43/44" at bounding box center [336, 495] width 157 height 157
click at [781, 399] on input "a. -43/44" at bounding box center [781, 393] width 1 height 11
radio input "true"
click at [728, 670] on button "Next" at bounding box center [781, 659] width 212 height 52
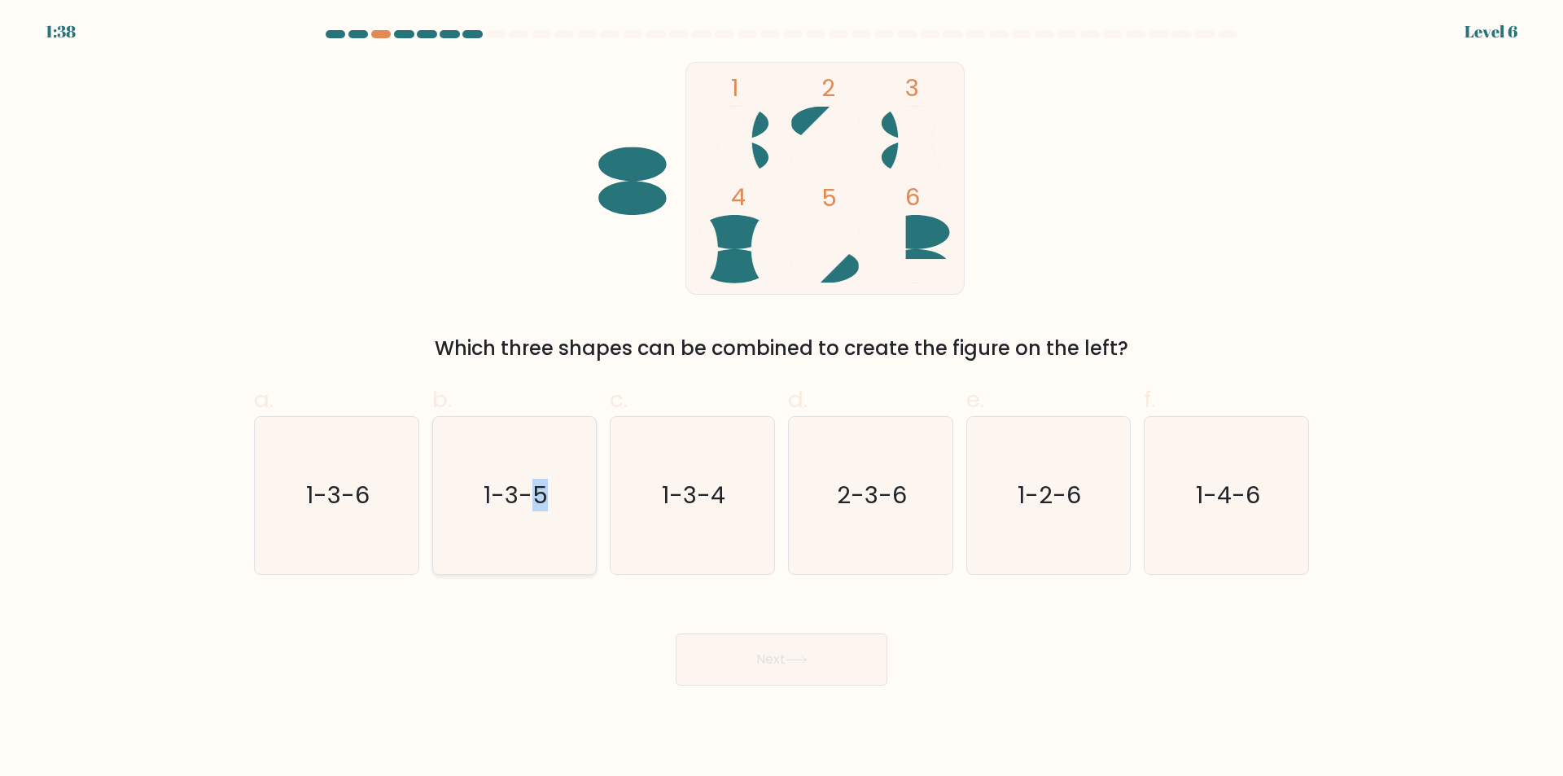
drag, startPoint x: 539, startPoint y: 544, endPoint x: 552, endPoint y: 549, distance: 13.9
click at [540, 544] on icon "1-3-5" at bounding box center [513, 495] width 157 height 157
click at [523, 553] on icon "1-3-5" at bounding box center [513, 495] width 157 height 157
click at [781, 399] on input "b. 1-3-5" at bounding box center [781, 393] width 1 height 11
radio input "true"
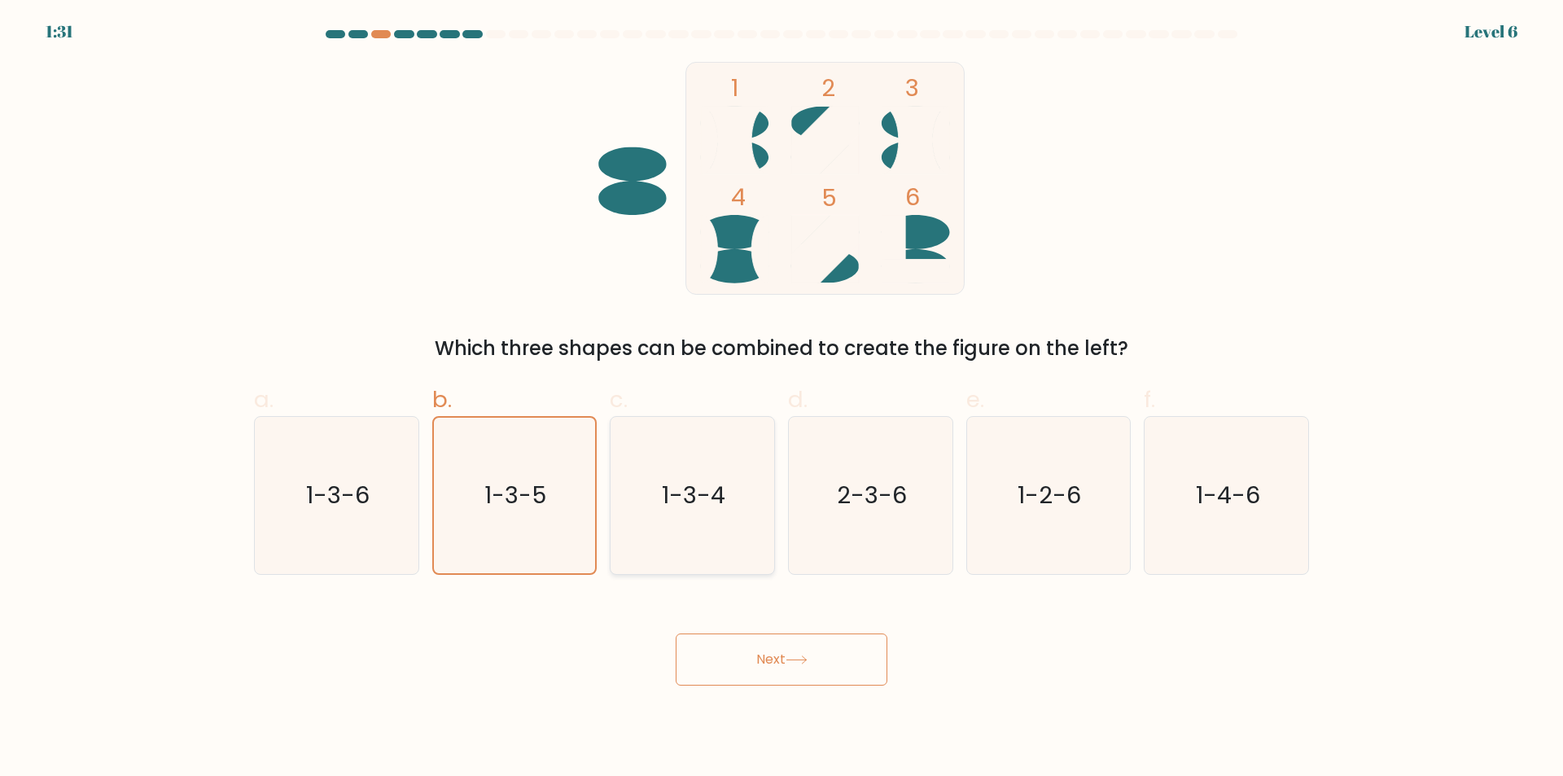
click at [696, 568] on icon "1-3-4" at bounding box center [692, 495] width 157 height 157
click at [781, 399] on input "c. 1-3-4" at bounding box center [781, 393] width 1 height 11
radio input "true"
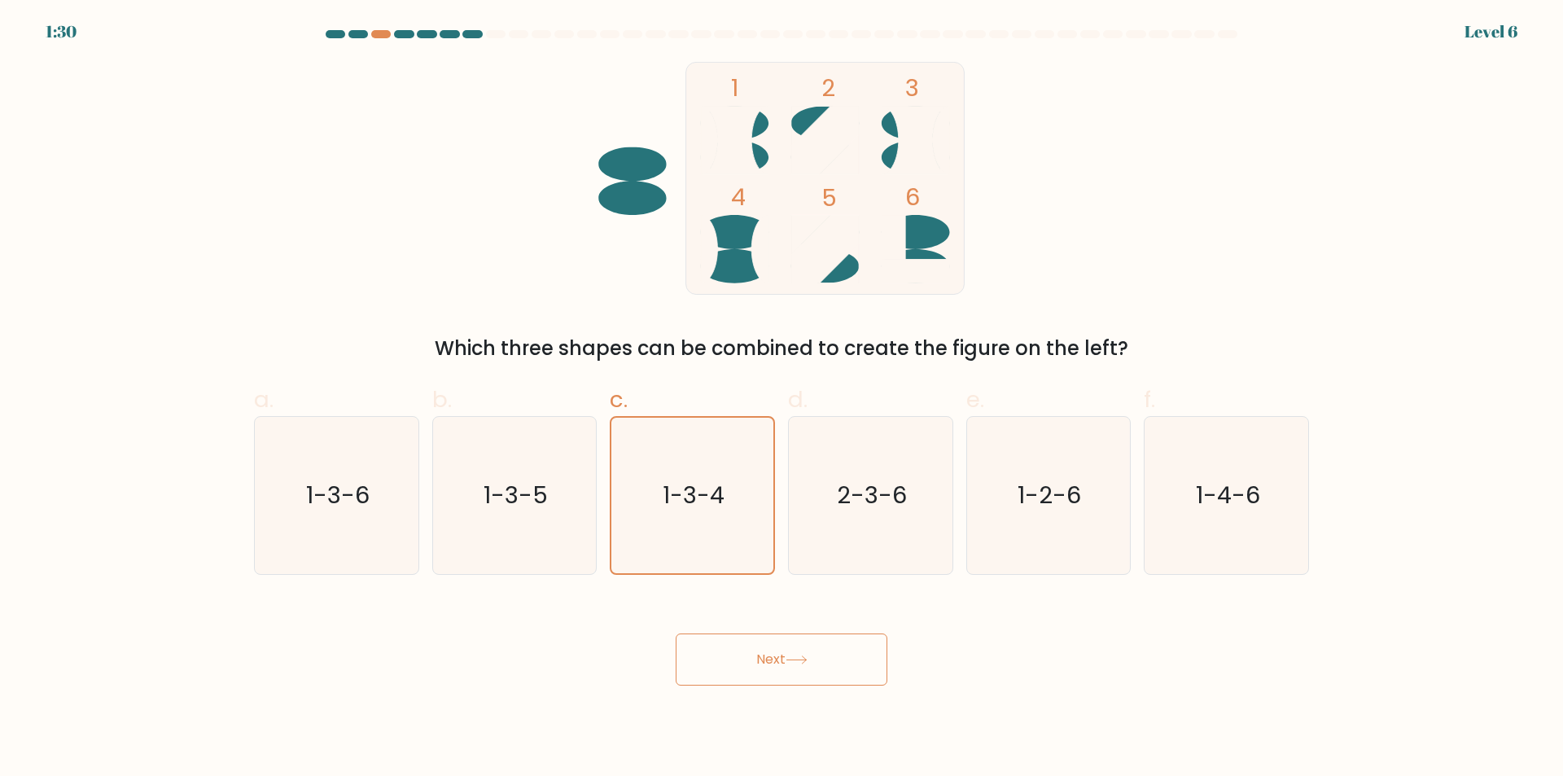
click at [769, 660] on button "Next" at bounding box center [781, 659] width 212 height 52
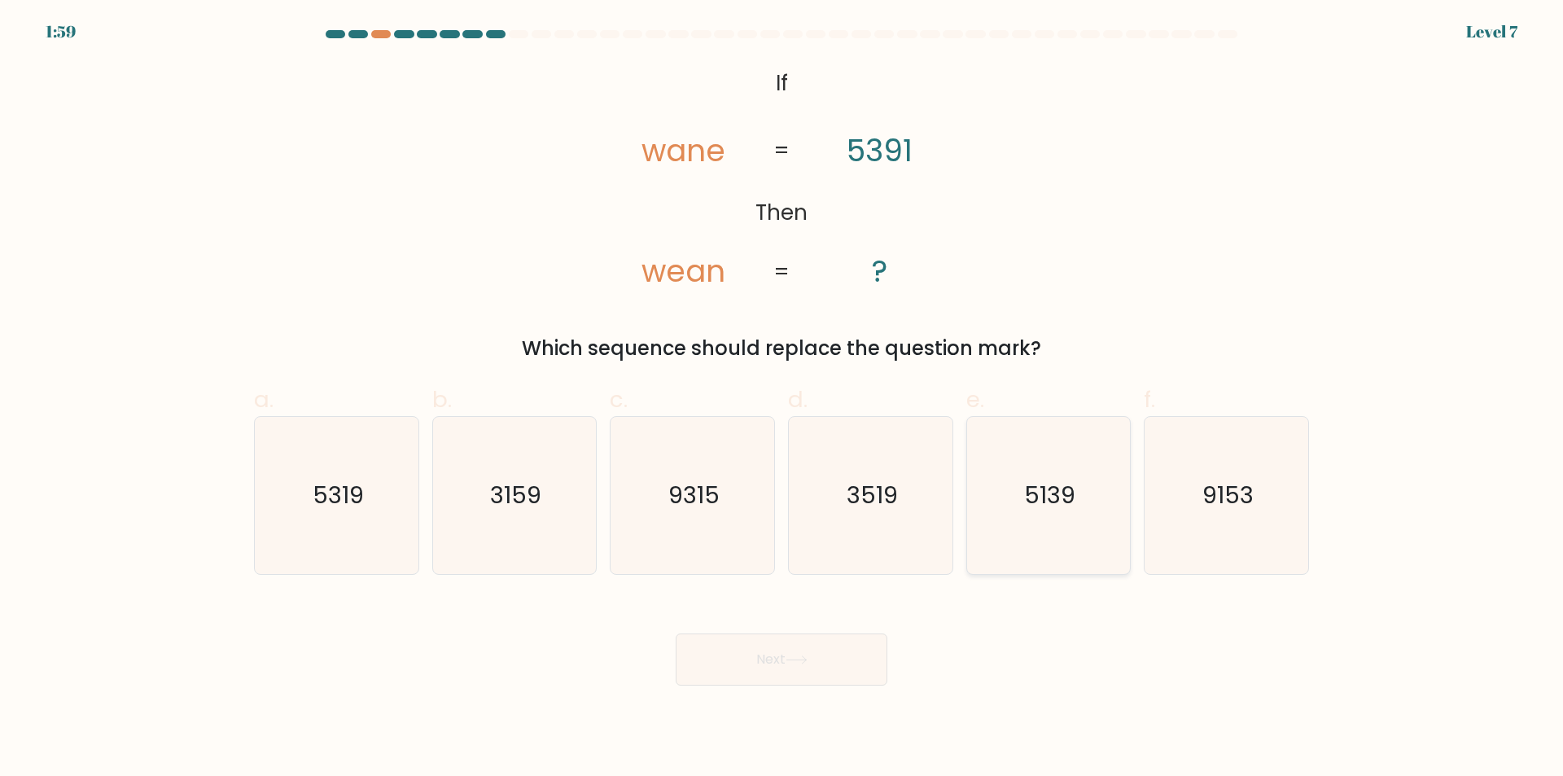
click at [1037, 553] on icon "5139" at bounding box center [1047, 495] width 157 height 157
click at [782, 399] on input "e. 5139" at bounding box center [781, 393] width 1 height 11
radio input "true"
click at [837, 649] on button "Next" at bounding box center [781, 659] width 212 height 52
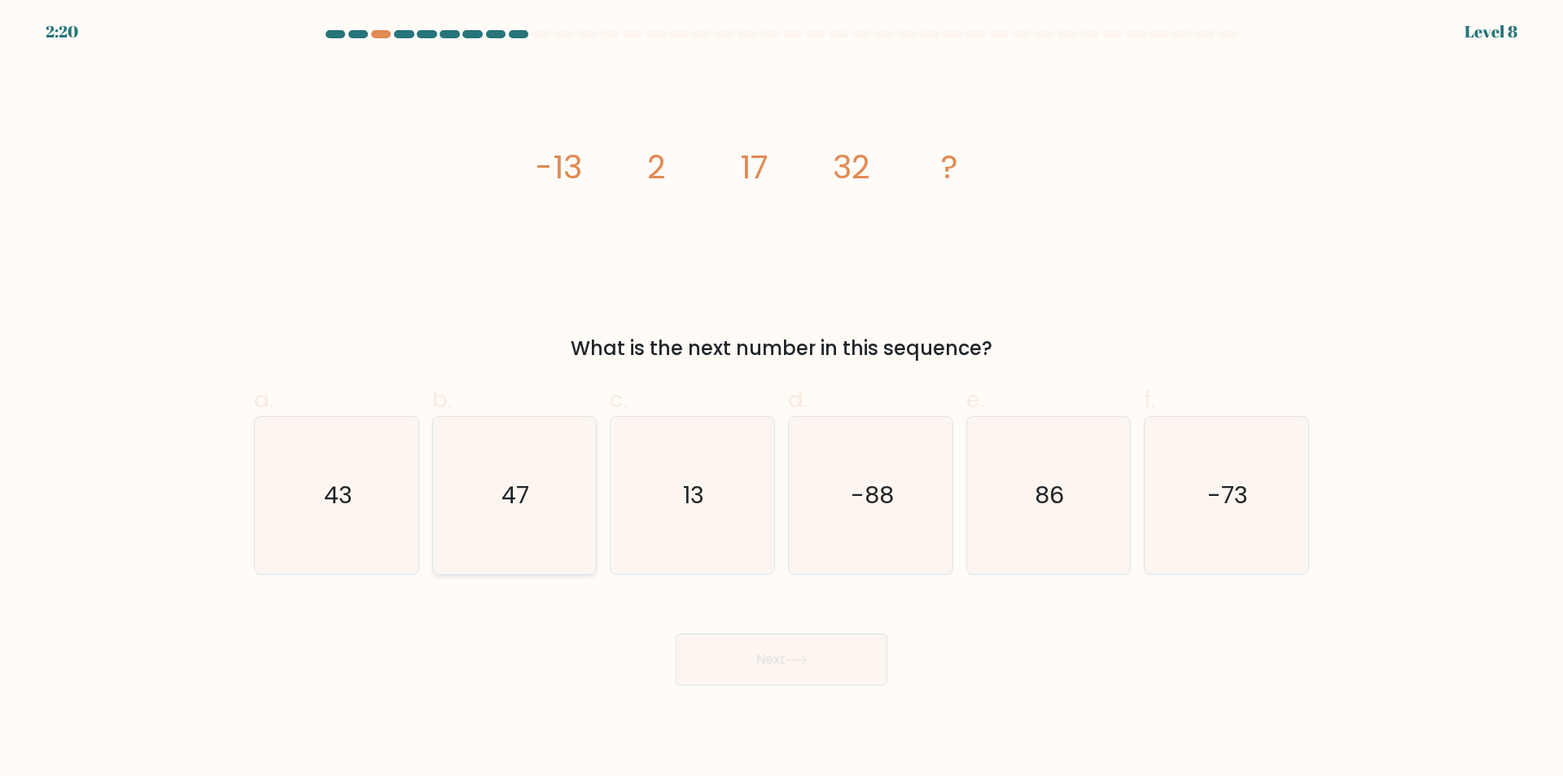
click at [519, 538] on icon "47" at bounding box center [513, 495] width 157 height 157
click at [781, 399] on input "b. 47" at bounding box center [781, 393] width 1 height 11
radio input "true"
click at [745, 662] on button "Next" at bounding box center [781, 659] width 212 height 52
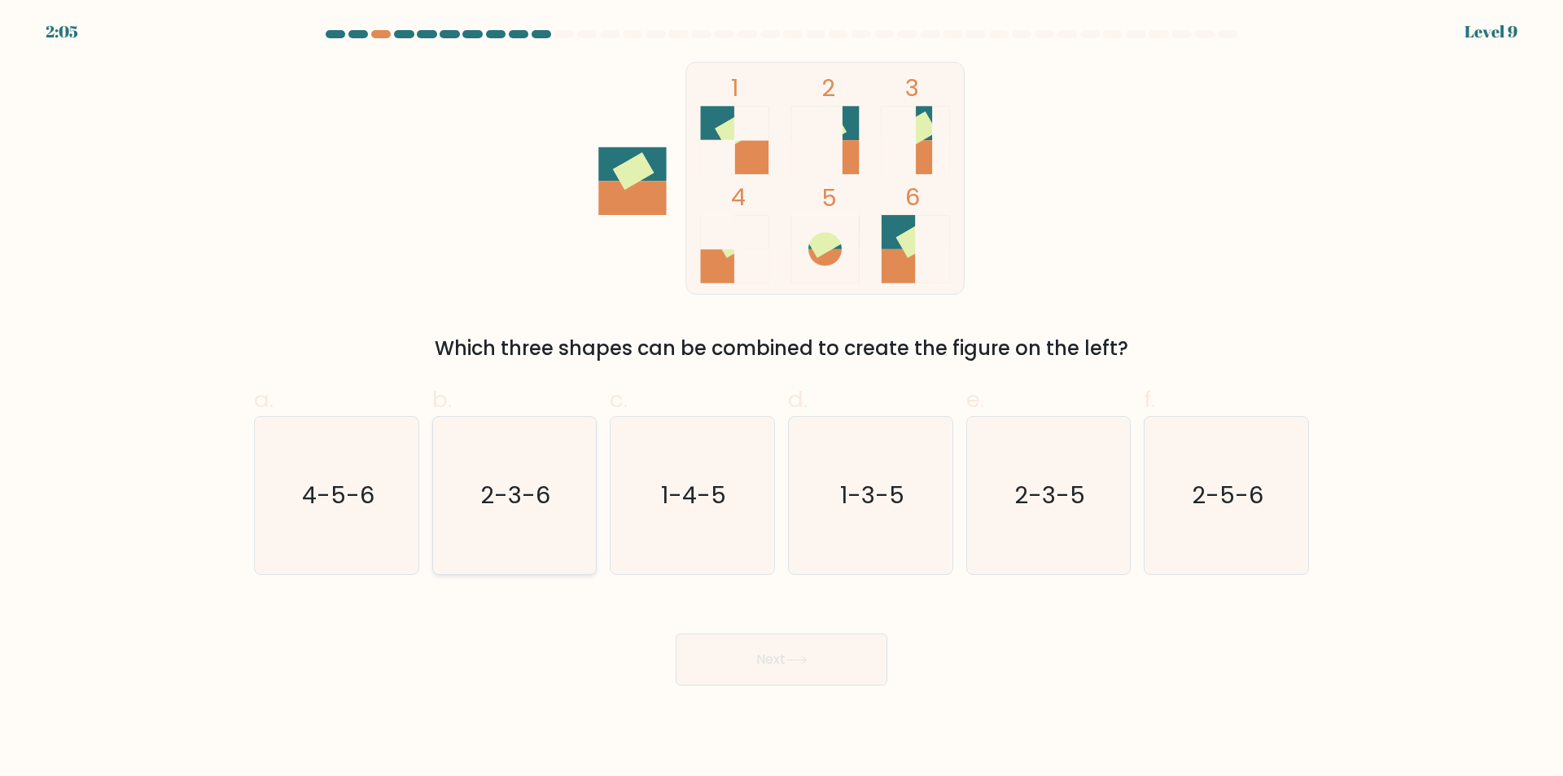
click at [543, 538] on icon "2-3-6" at bounding box center [513, 495] width 157 height 157
click at [781, 399] on input "b. 2-3-6" at bounding box center [781, 393] width 1 height 11
radio input "true"
click at [763, 665] on button "Next" at bounding box center [781, 659] width 212 height 52
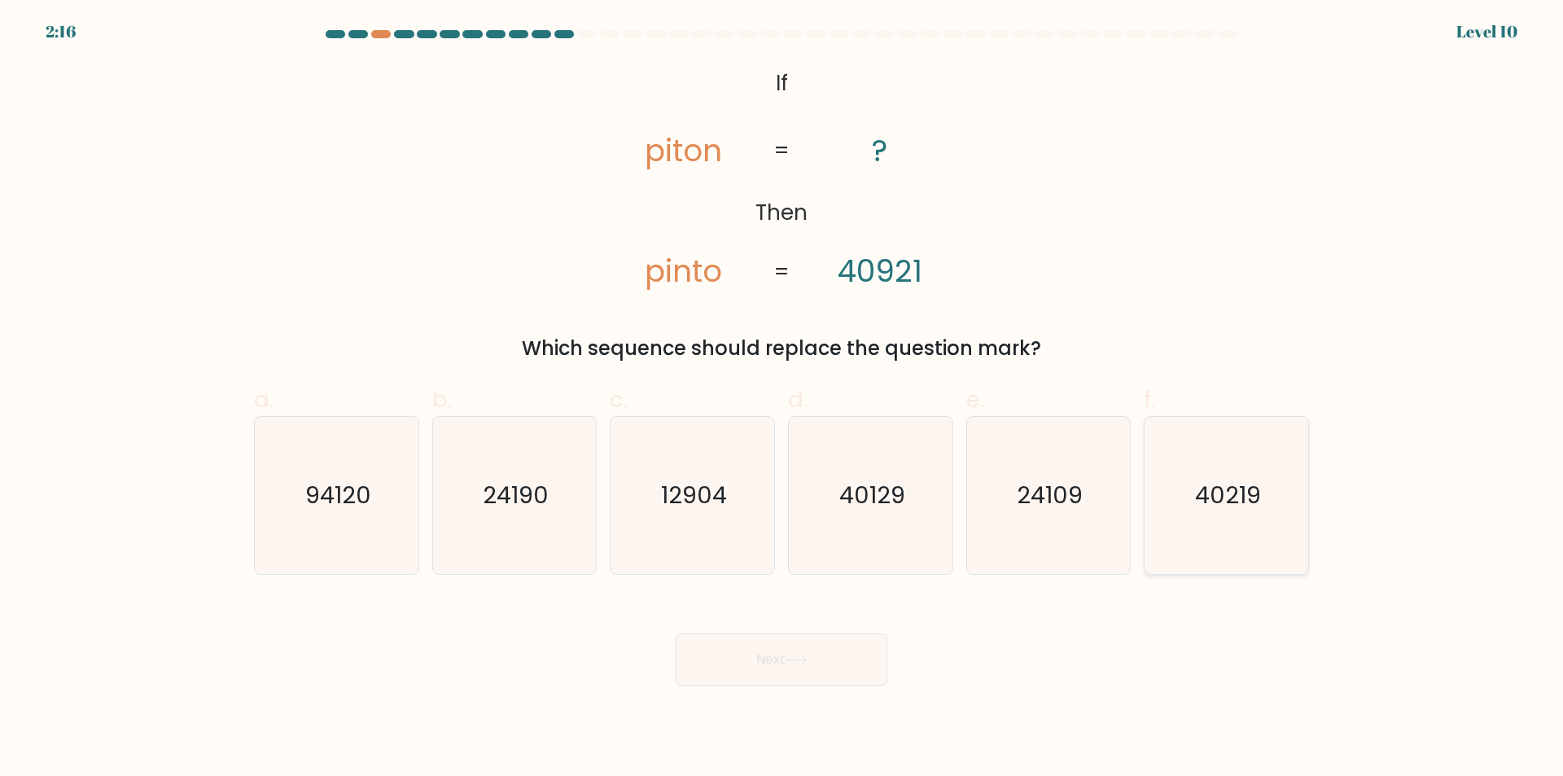
click at [1215, 552] on icon "40219" at bounding box center [1226, 495] width 157 height 157
click at [782, 399] on input "f. 40219" at bounding box center [781, 393] width 1 height 11
radio input "true"
click at [1255, 560] on icon "40219" at bounding box center [1225, 494] width 155 height 155
click at [782, 399] on input "f. 40219" at bounding box center [781, 393] width 1 height 11
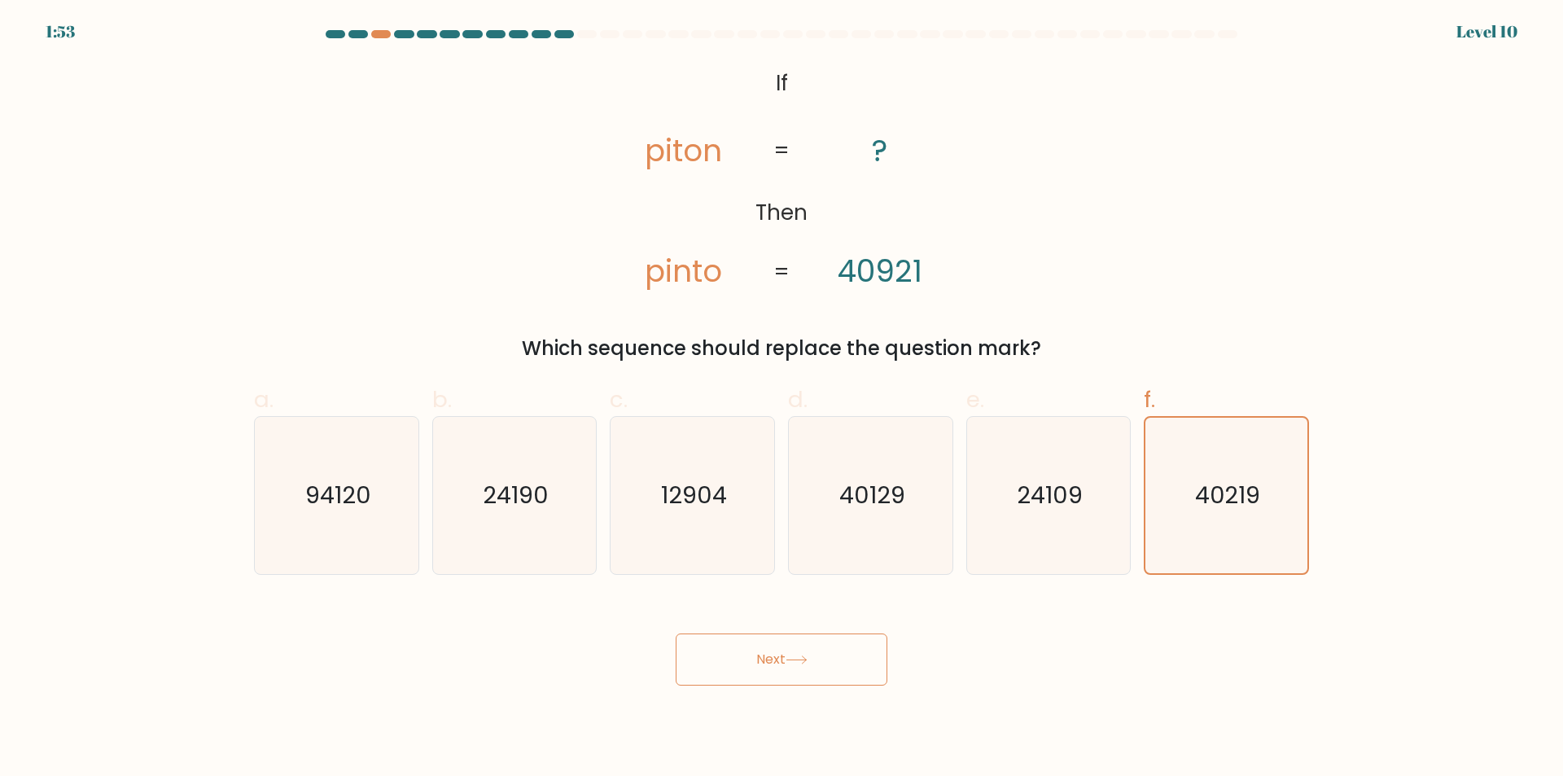
click at [846, 665] on button "Next" at bounding box center [781, 659] width 212 height 52
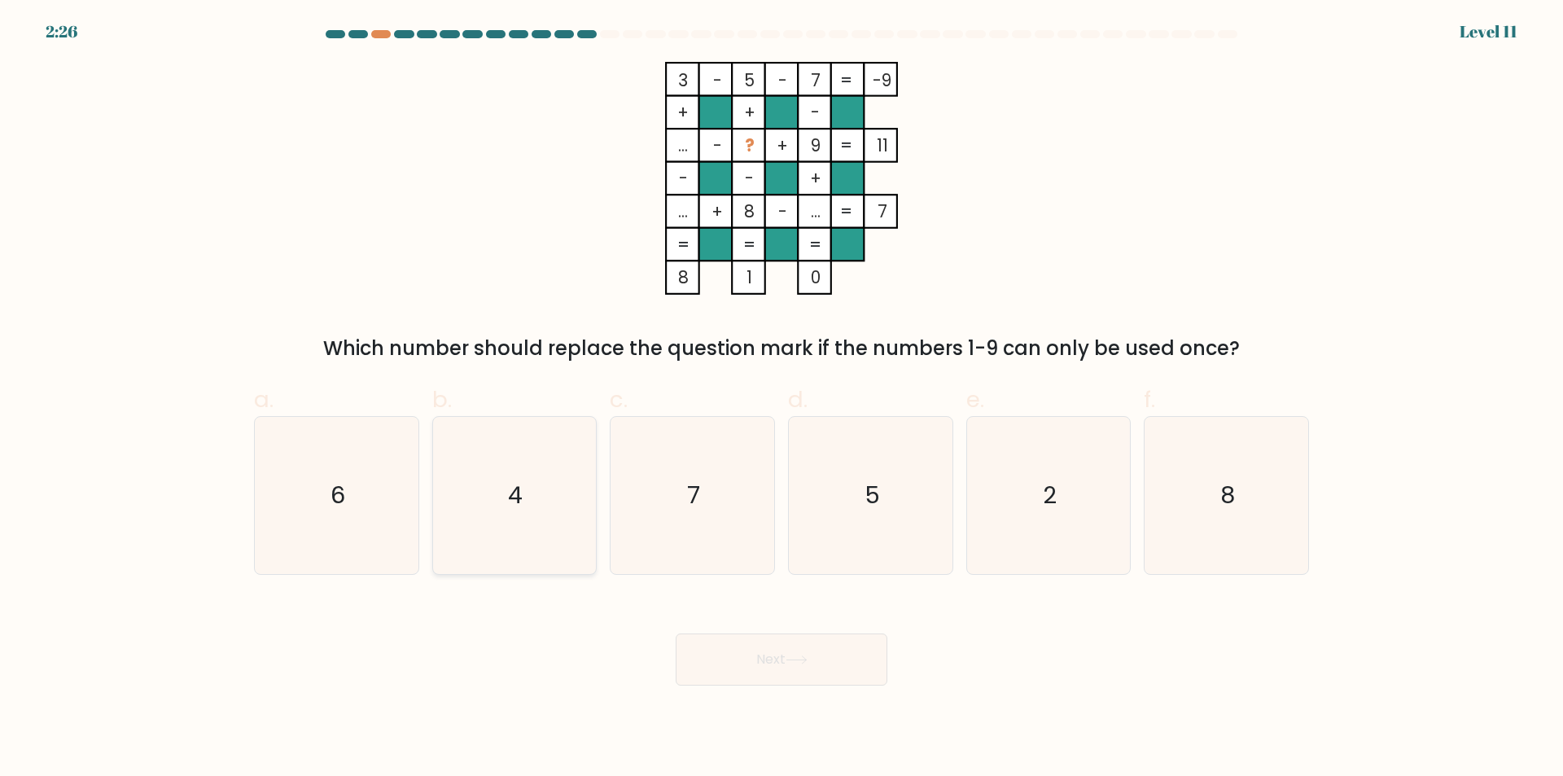
click at [501, 546] on icon "4" at bounding box center [513, 495] width 157 height 157
click at [781, 399] on input "b. 4" at bounding box center [781, 393] width 1 height 11
radio input "true"
click at [774, 657] on button "Next" at bounding box center [781, 659] width 212 height 52
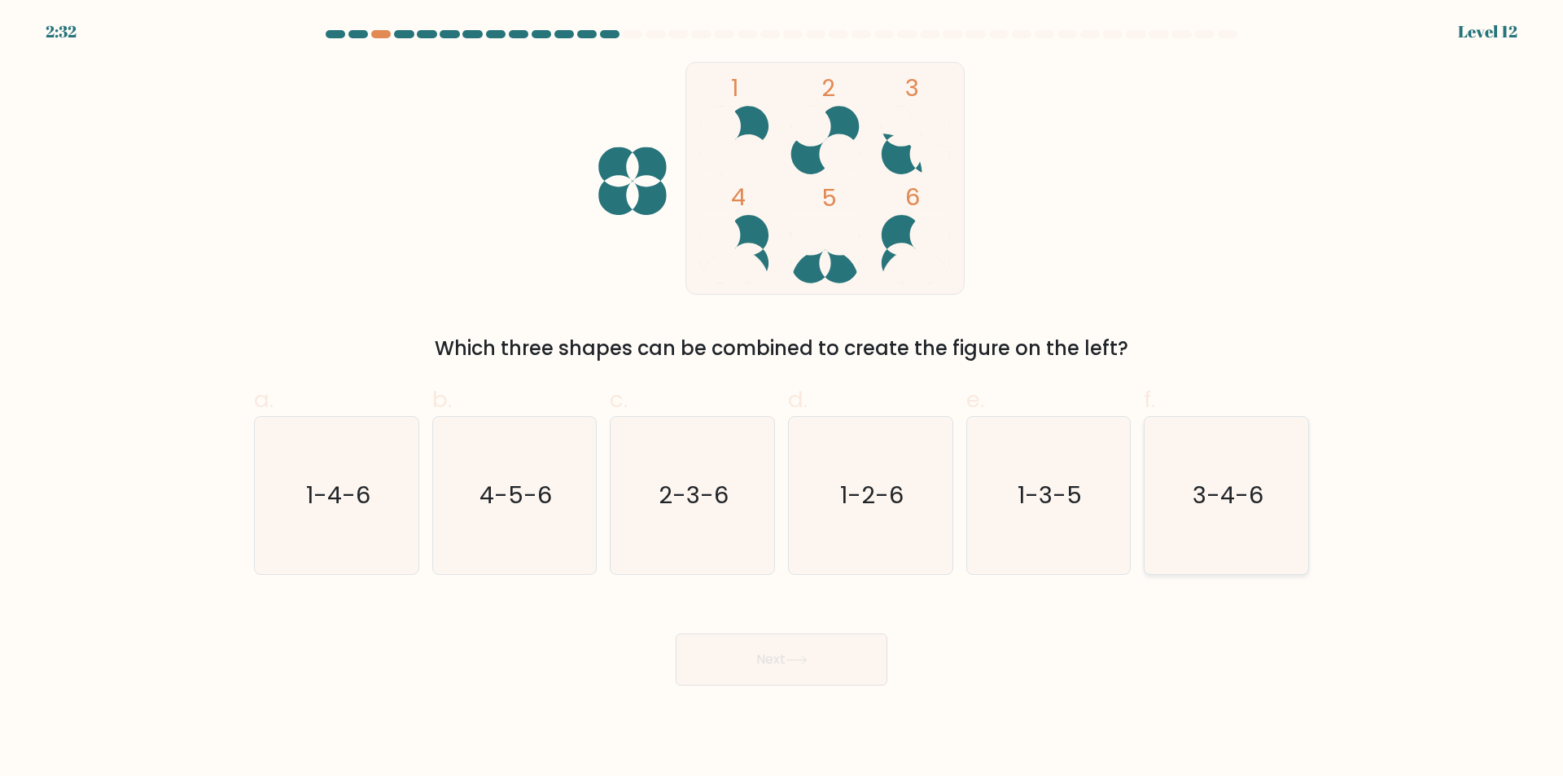
click at [1252, 535] on icon "3-4-6" at bounding box center [1226, 495] width 157 height 157
click at [782, 399] on input "f. 3-4-6" at bounding box center [781, 393] width 1 height 11
radio input "true"
click at [796, 656] on icon at bounding box center [796, 659] width 22 height 9
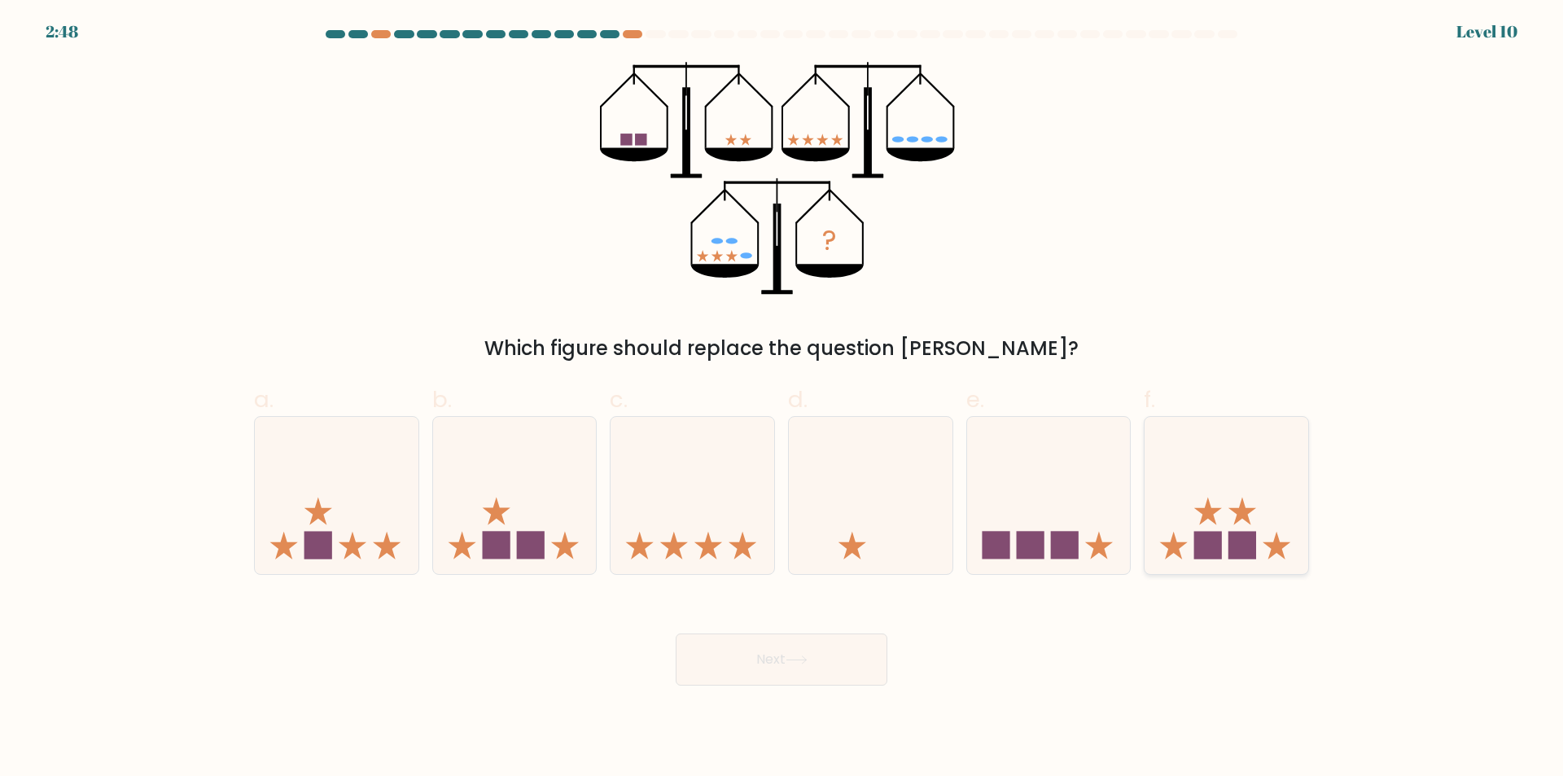
click at [1179, 489] on icon at bounding box center [1226, 495] width 164 height 135
click at [782, 399] on input "f." at bounding box center [781, 393] width 1 height 11
radio input "true"
click at [823, 657] on button "Next" at bounding box center [781, 659] width 212 height 52
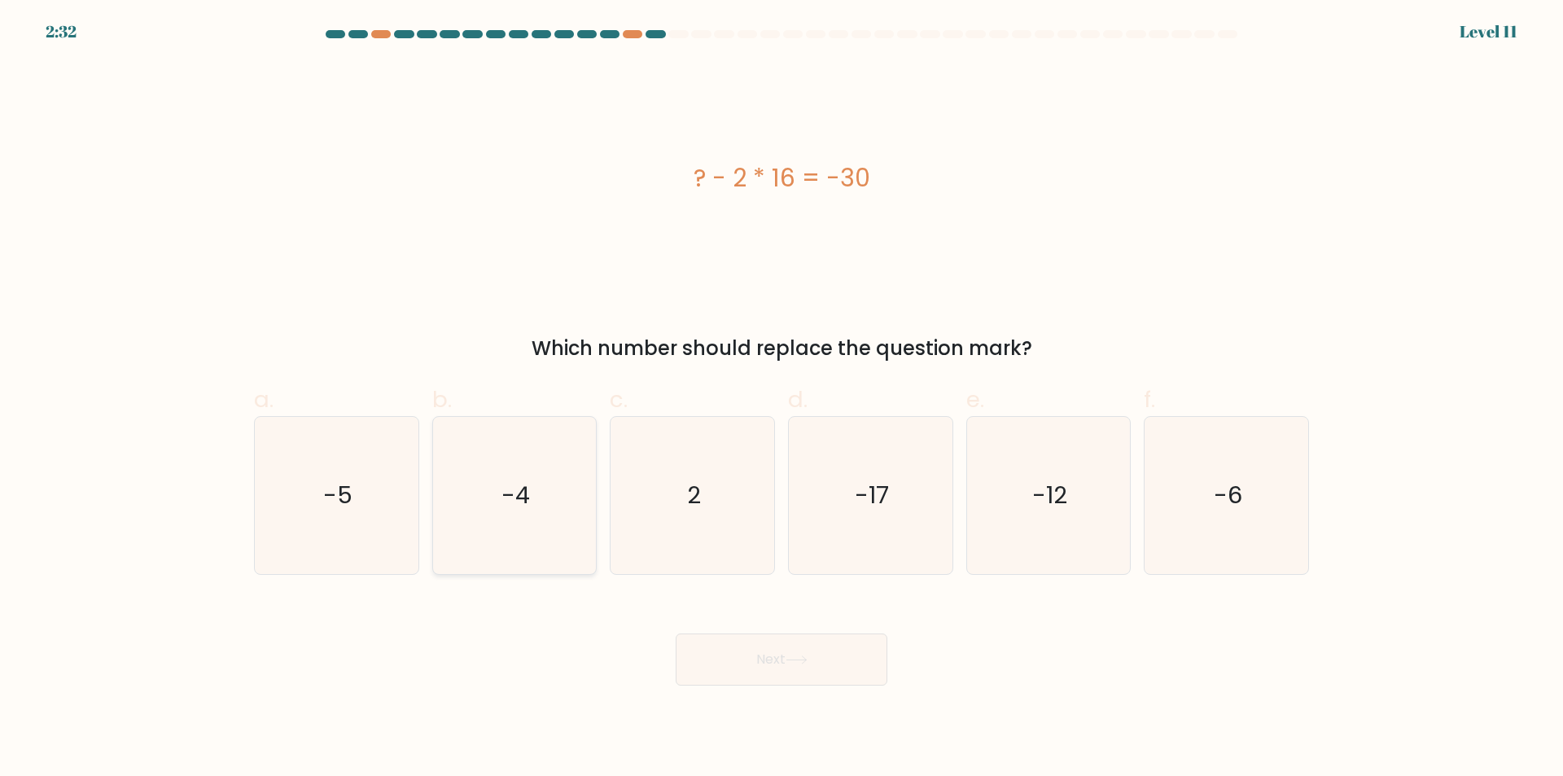
click at [480, 562] on icon "-4" at bounding box center [513, 495] width 157 height 157
click at [781, 399] on input "b. -4" at bounding box center [781, 393] width 1 height 11
radio input "true"
click at [789, 654] on button "Next" at bounding box center [781, 659] width 212 height 52
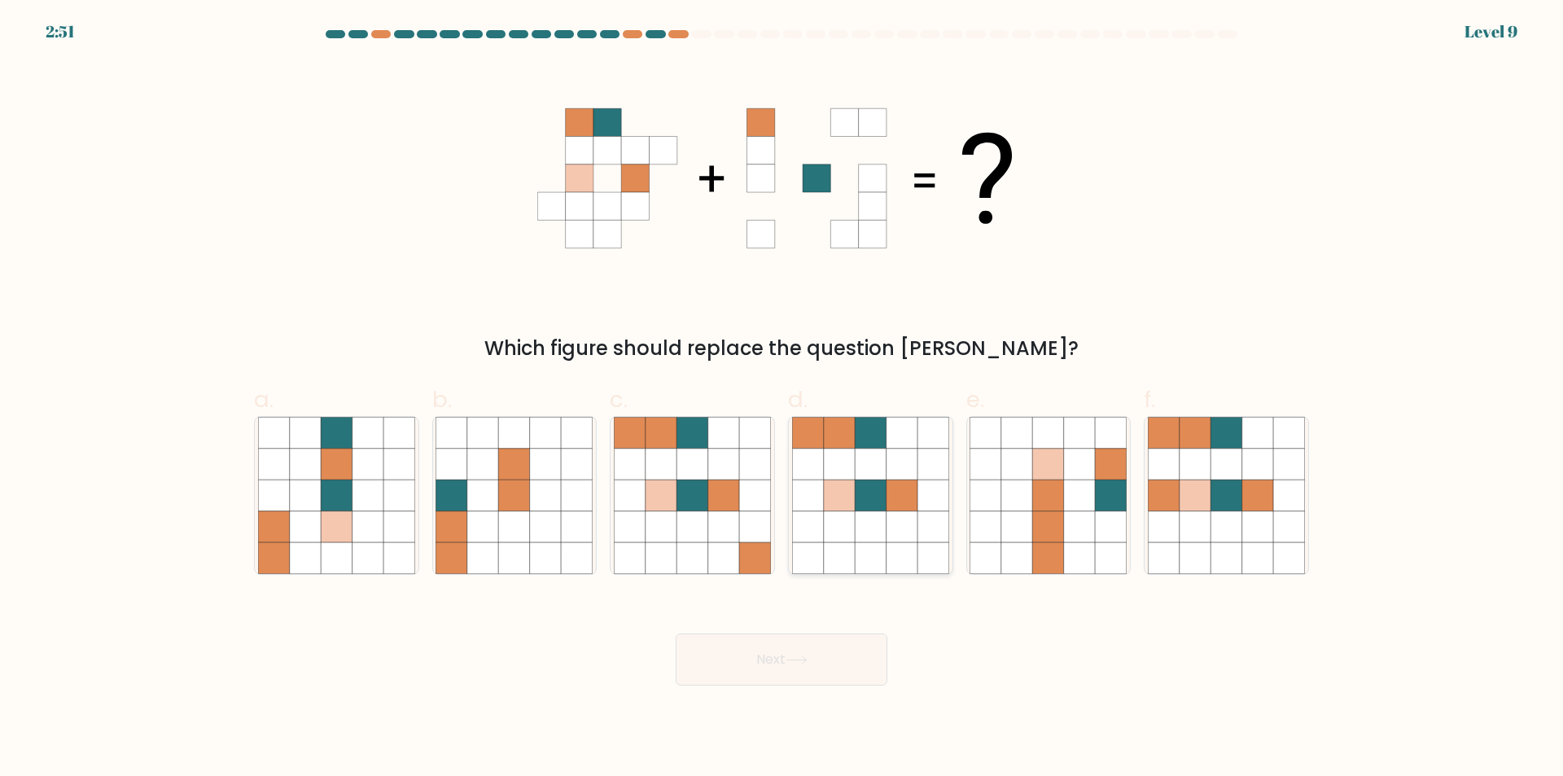
click at [916, 558] on icon at bounding box center [901, 557] width 31 height 31
click at [782, 399] on input "d." at bounding box center [781, 393] width 1 height 11
radio input "true"
click at [843, 667] on button "Next" at bounding box center [781, 659] width 212 height 52
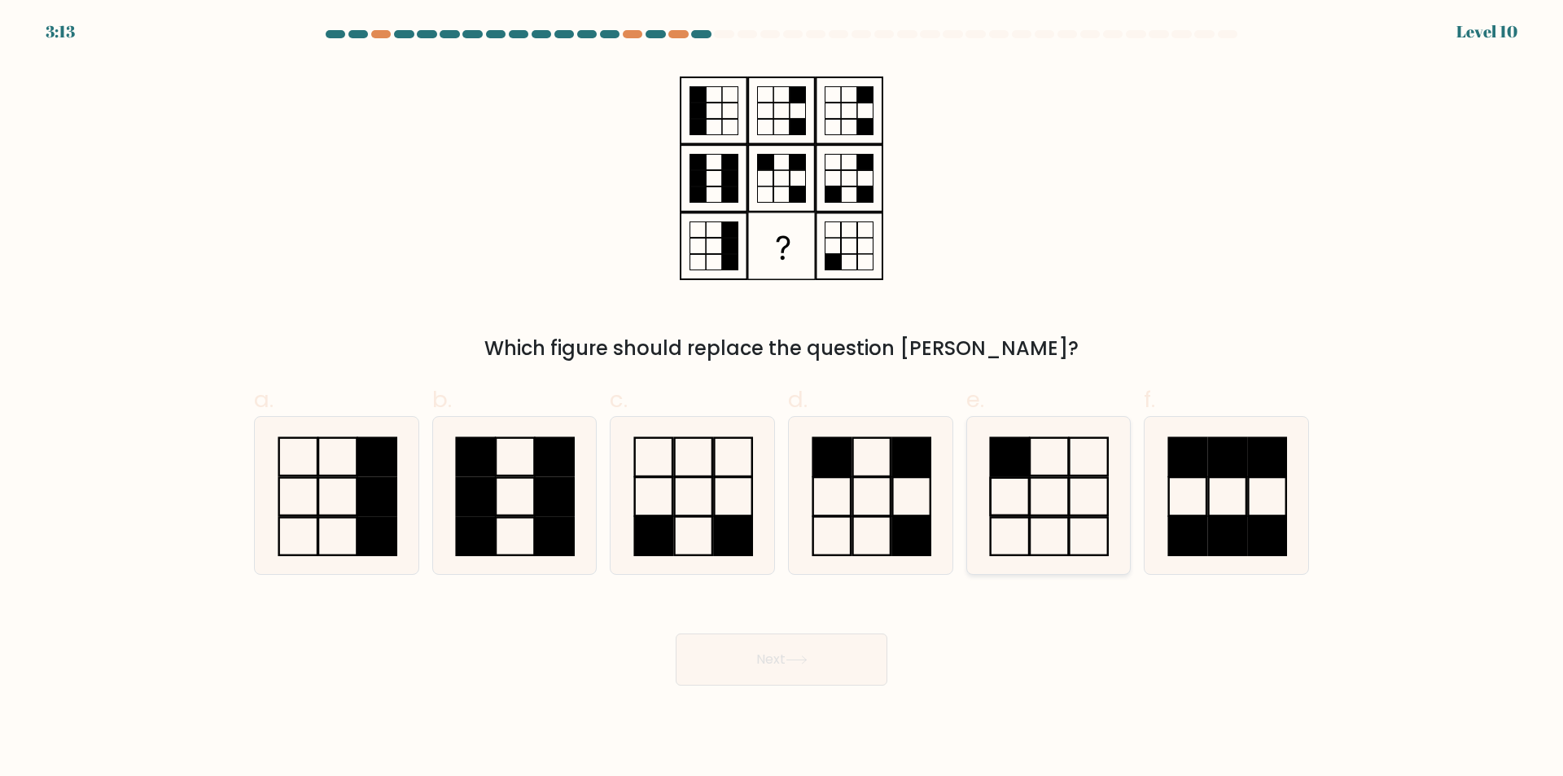
click at [1062, 540] on icon at bounding box center [1047, 495] width 157 height 157
click at [782, 399] on input "e." at bounding box center [781, 393] width 1 height 11
radio input "true"
click at [827, 659] on button "Next" at bounding box center [781, 659] width 212 height 52
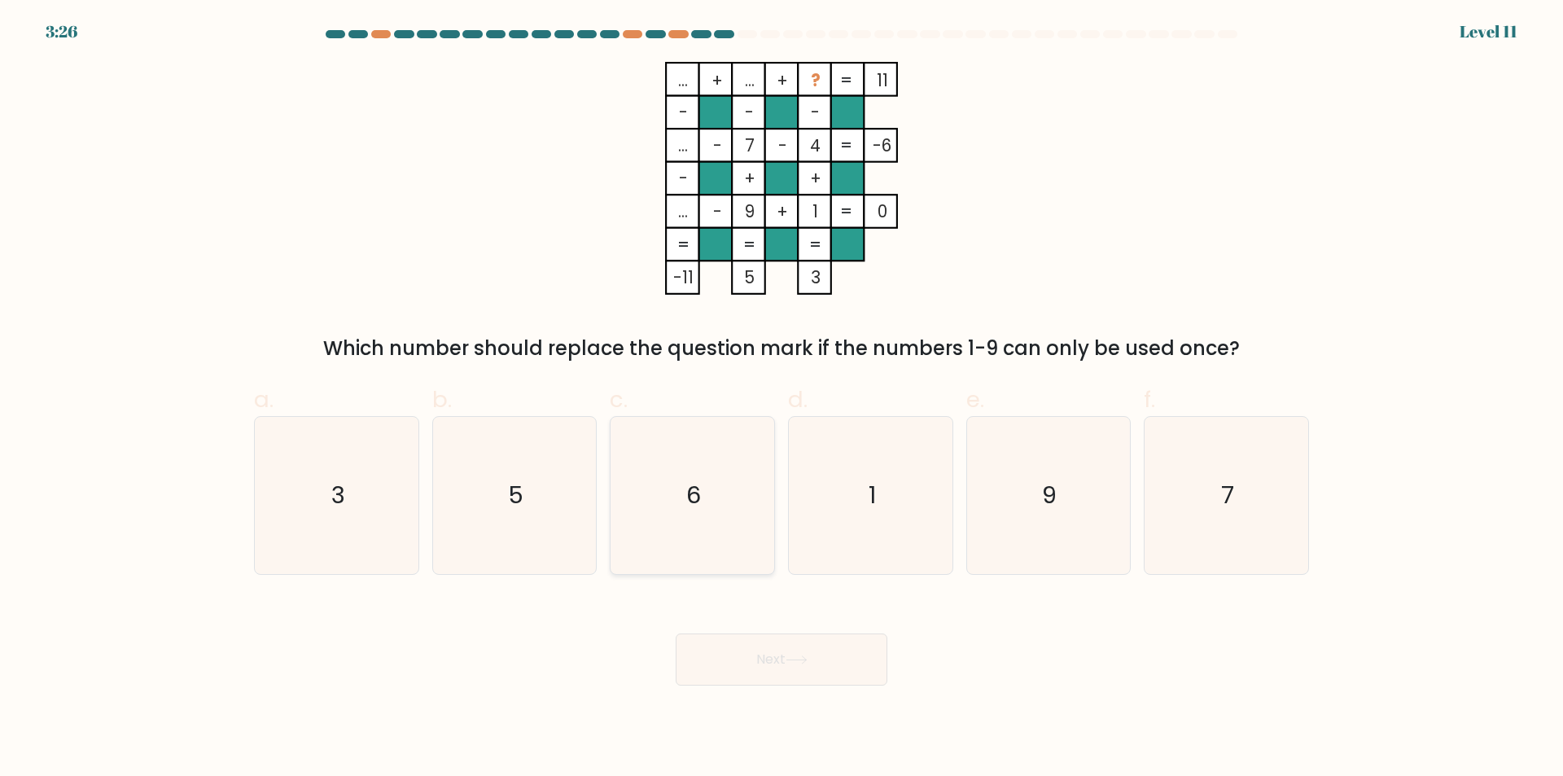
click at [707, 544] on icon "6" at bounding box center [692, 495] width 157 height 157
click at [781, 399] on input "c. 6" at bounding box center [781, 393] width 1 height 11
radio input "true"
click at [785, 660] on button "Next" at bounding box center [781, 659] width 212 height 52
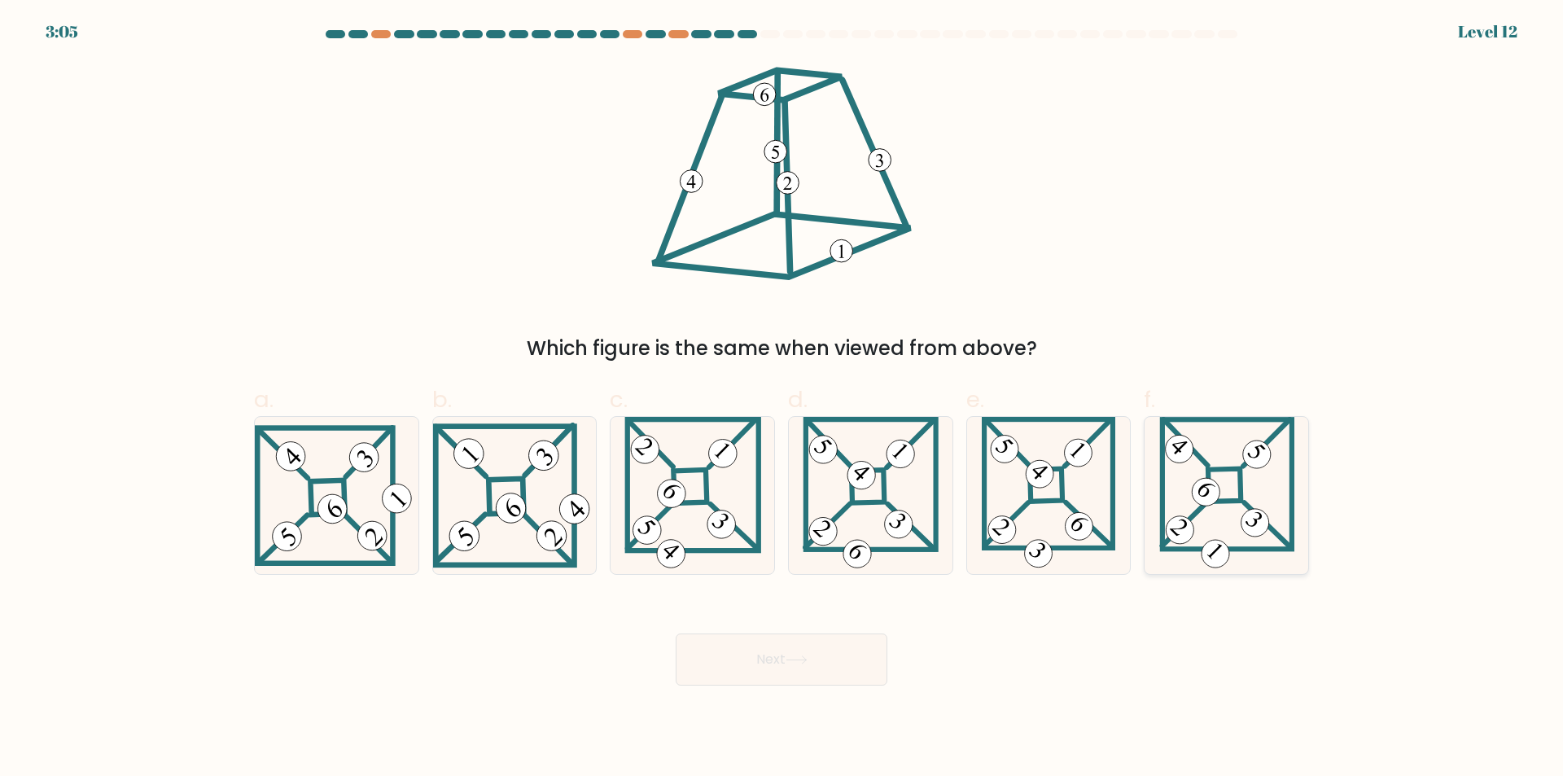
click at [1227, 519] on icon at bounding box center [1226, 495] width 135 height 157
click at [782, 399] on input "f." at bounding box center [781, 393] width 1 height 11
radio input "true"
click at [832, 657] on button "Next" at bounding box center [781, 659] width 212 height 52
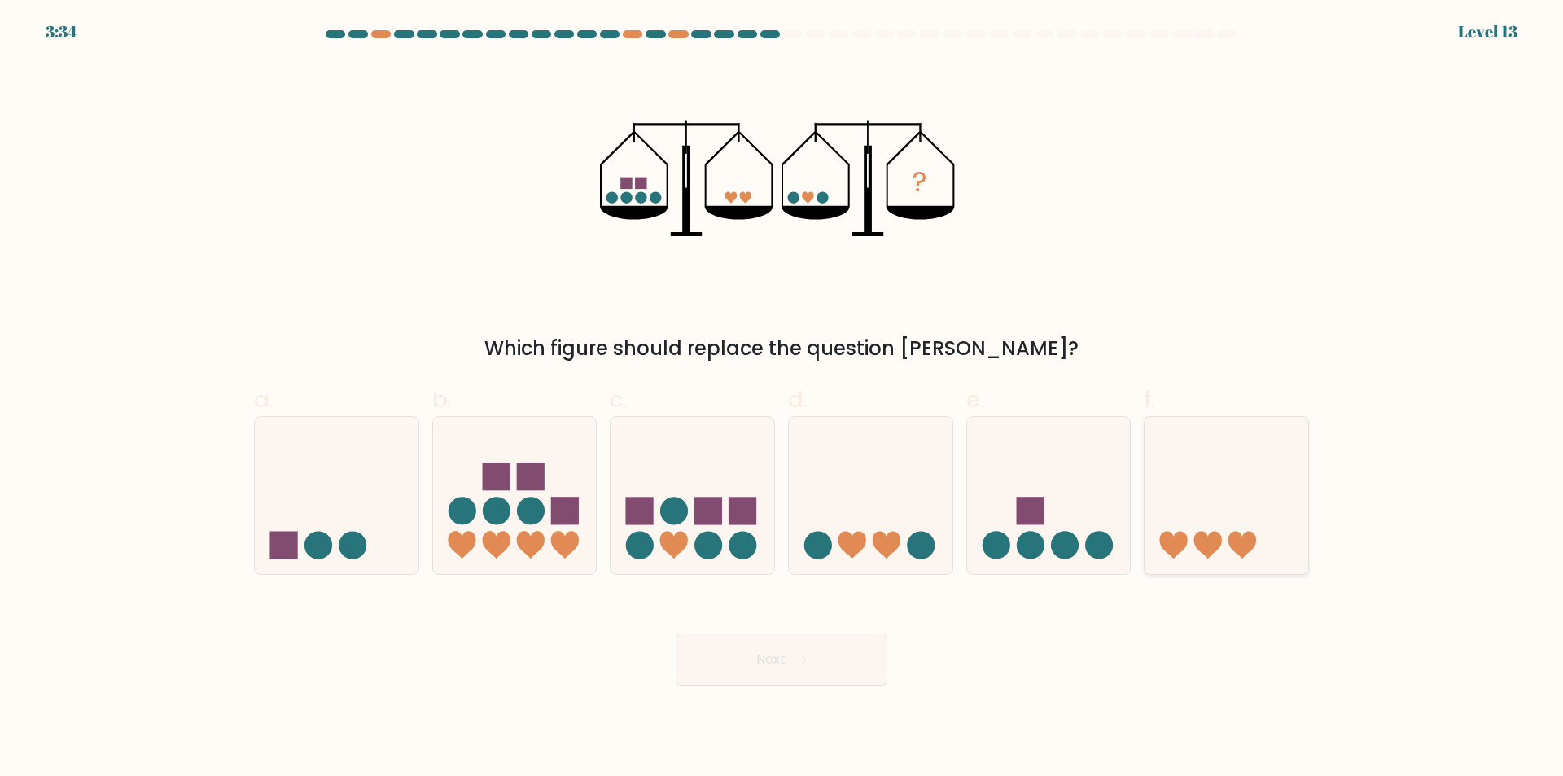
click at [1213, 506] on icon at bounding box center [1226, 495] width 164 height 135
click at [782, 399] on input "f." at bounding box center [781, 393] width 1 height 11
radio input "true"
click at [827, 662] on button "Next" at bounding box center [781, 659] width 212 height 52
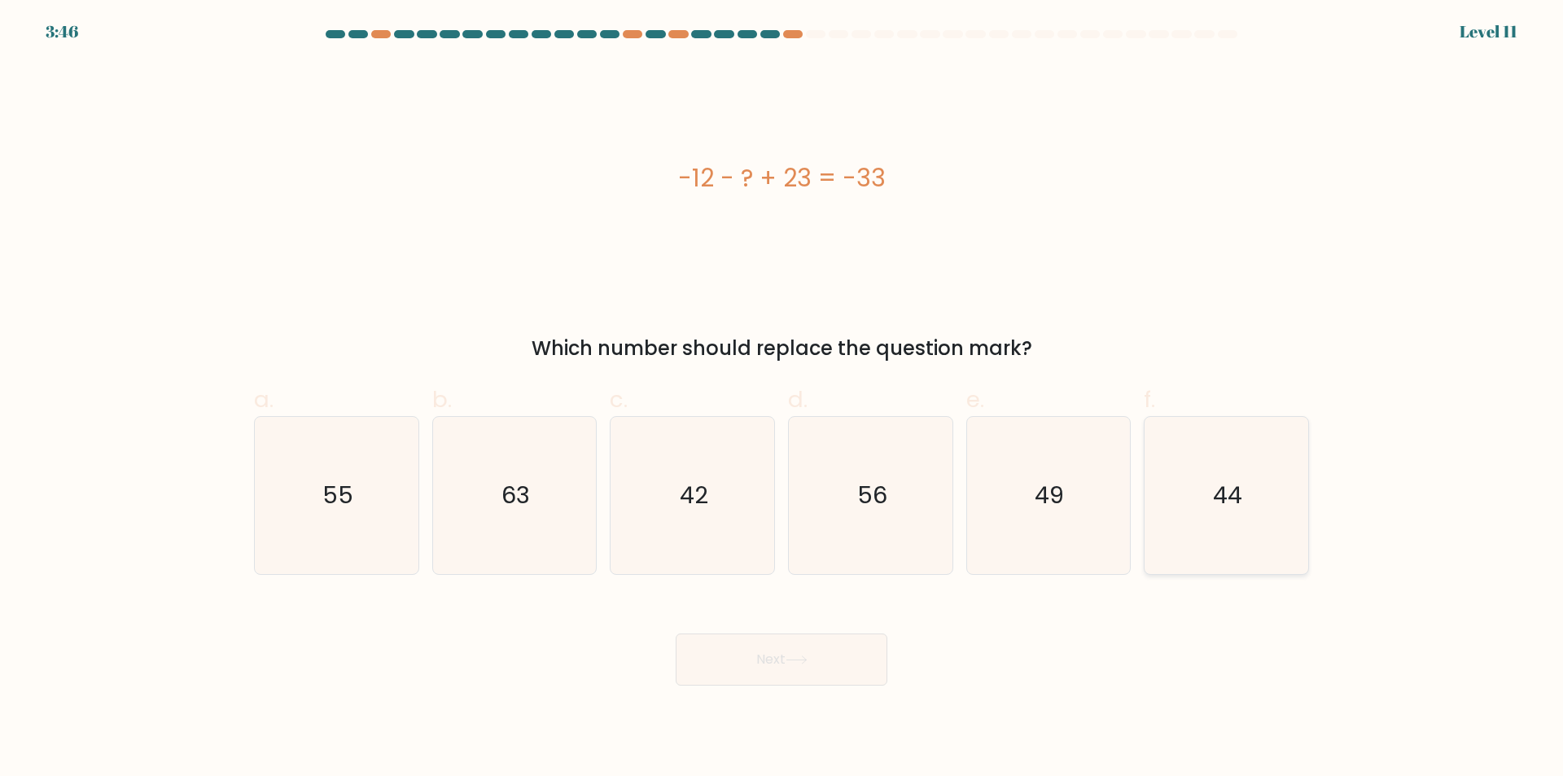
click at [1222, 541] on icon "44" at bounding box center [1226, 495] width 157 height 157
click at [782, 399] on input "f. 44" at bounding box center [781, 393] width 1 height 11
radio input "true"
click at [824, 649] on button "Next" at bounding box center [781, 659] width 212 height 52
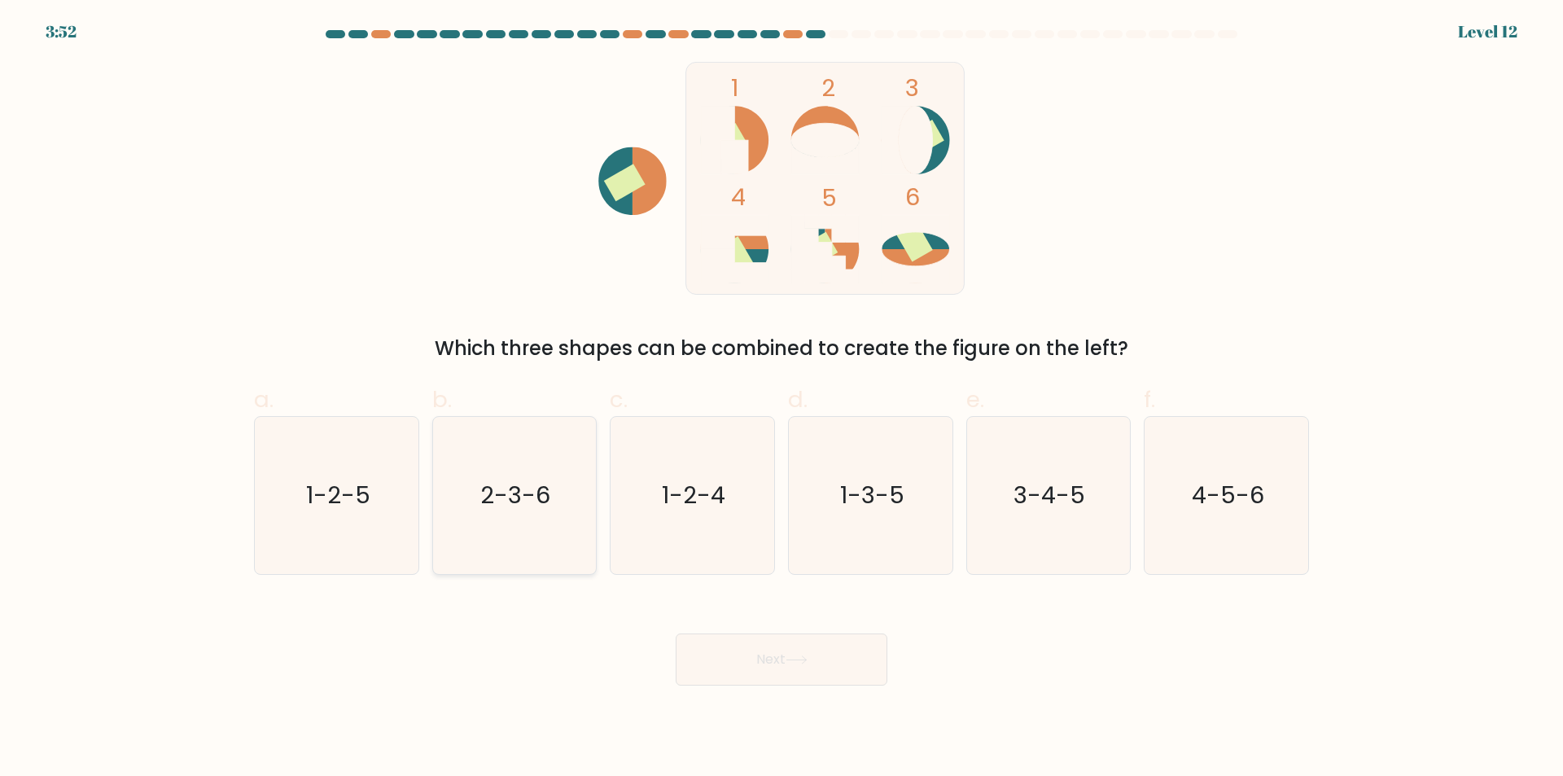
click at [501, 537] on icon "2-3-6" at bounding box center [513, 495] width 157 height 157
click at [781, 399] on input "b. 2-3-6" at bounding box center [781, 393] width 1 height 11
radio input "true"
click at [819, 664] on button "Next" at bounding box center [781, 659] width 212 height 52
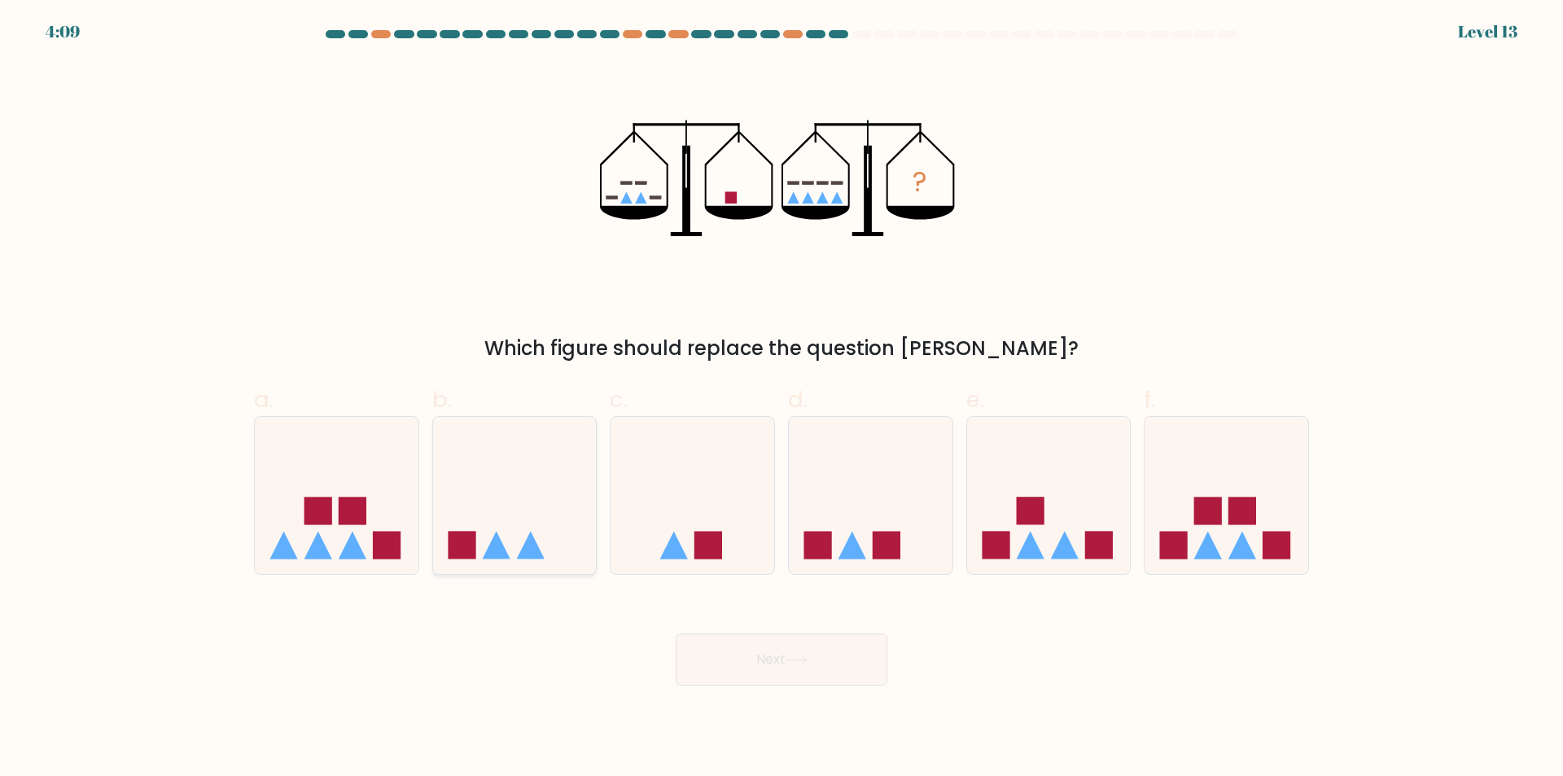
click at [563, 527] on icon at bounding box center [515, 495] width 164 height 135
click at [781, 399] on input "b." at bounding box center [781, 393] width 1 height 11
radio input "true"
click at [803, 667] on button "Next" at bounding box center [781, 659] width 212 height 52
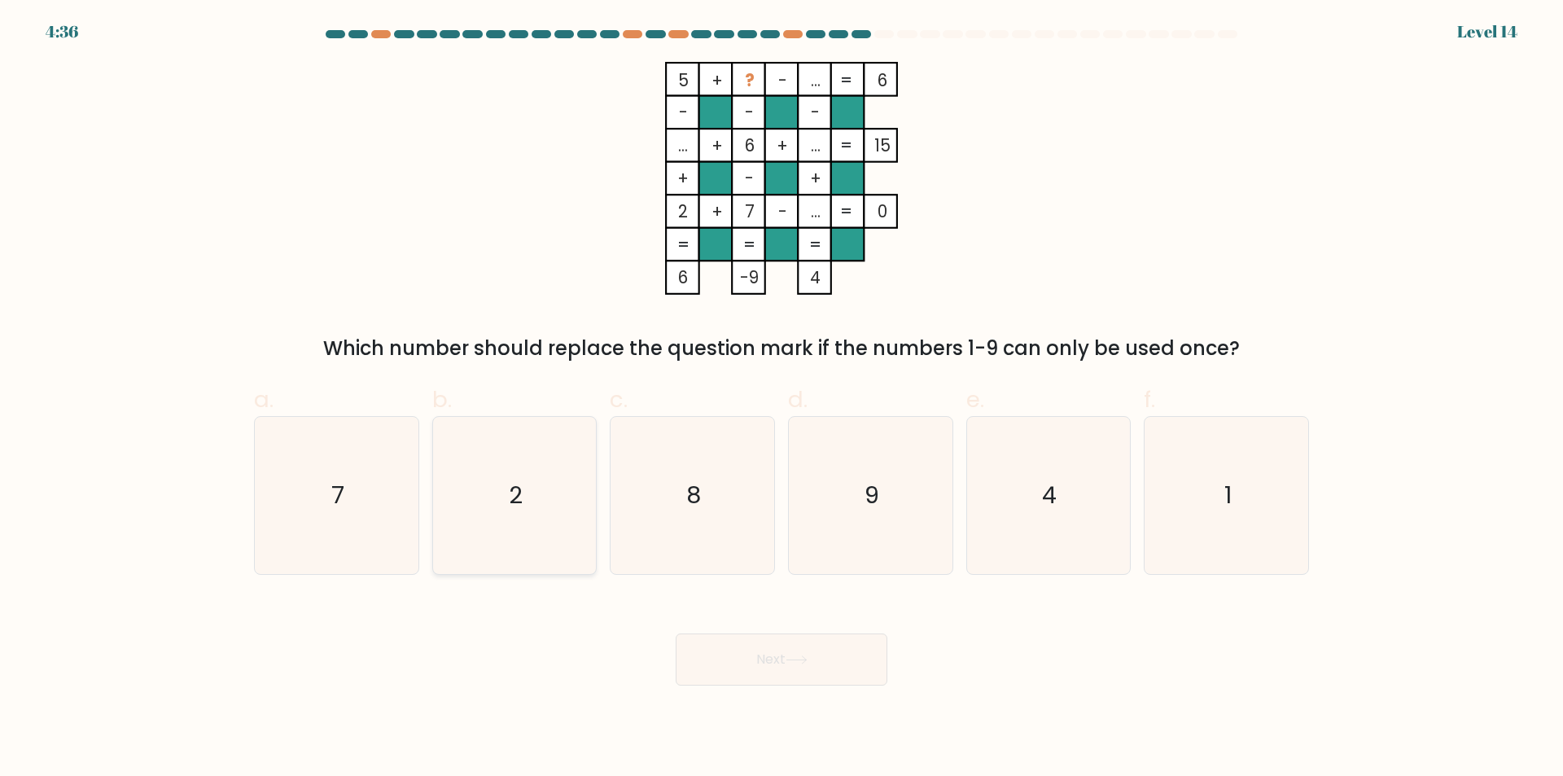
click at [539, 509] on icon "2" at bounding box center [513, 495] width 157 height 157
click at [781, 399] on input "b. 2" at bounding box center [781, 393] width 1 height 11
radio input "true"
click at [782, 655] on button "Next" at bounding box center [781, 659] width 212 height 52
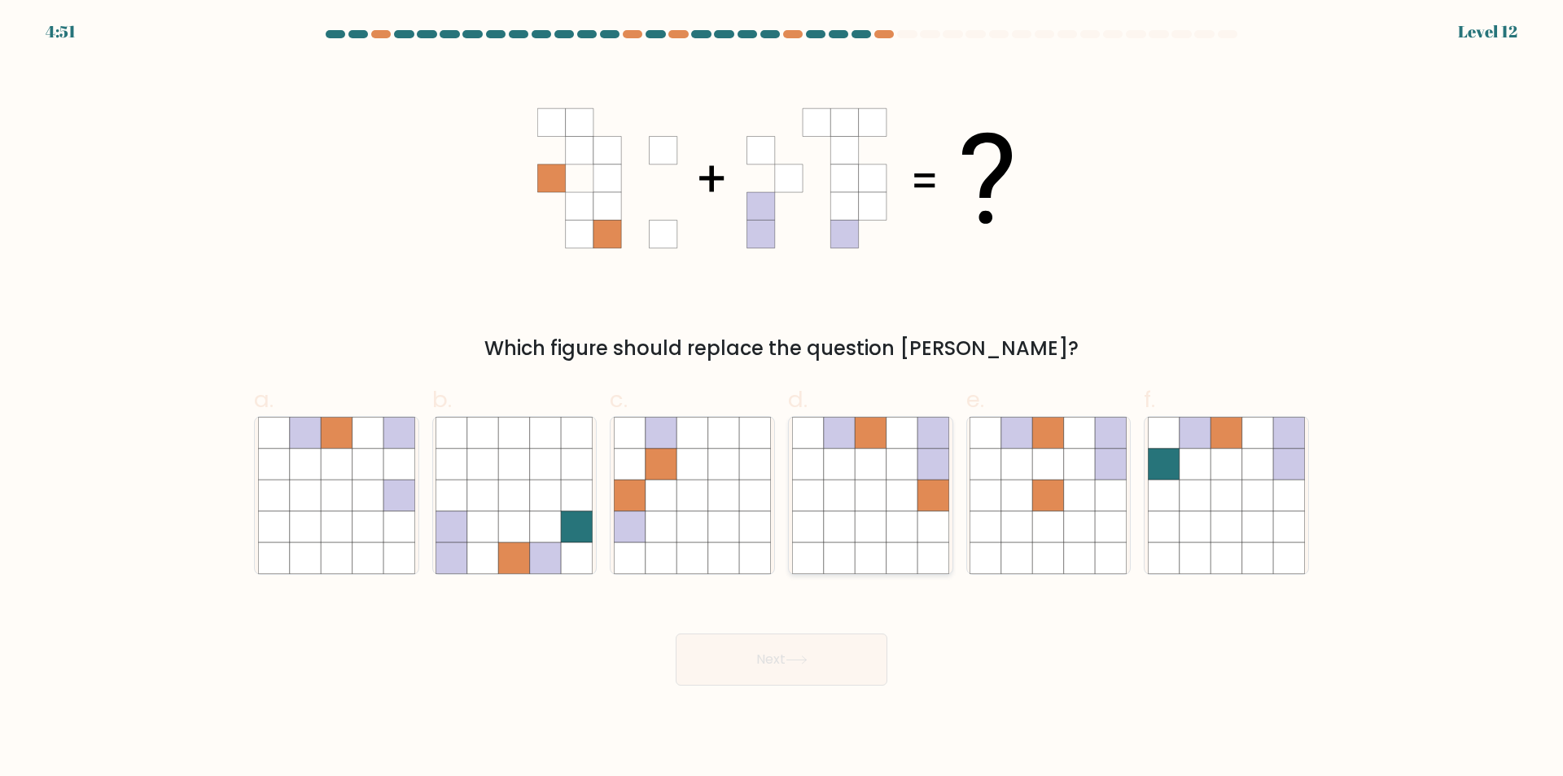
click at [830, 496] on icon at bounding box center [839, 494] width 31 height 31
click at [782, 399] on input "d." at bounding box center [781, 393] width 1 height 11
radio input "true"
click at [776, 658] on button "Next" at bounding box center [781, 659] width 212 height 52
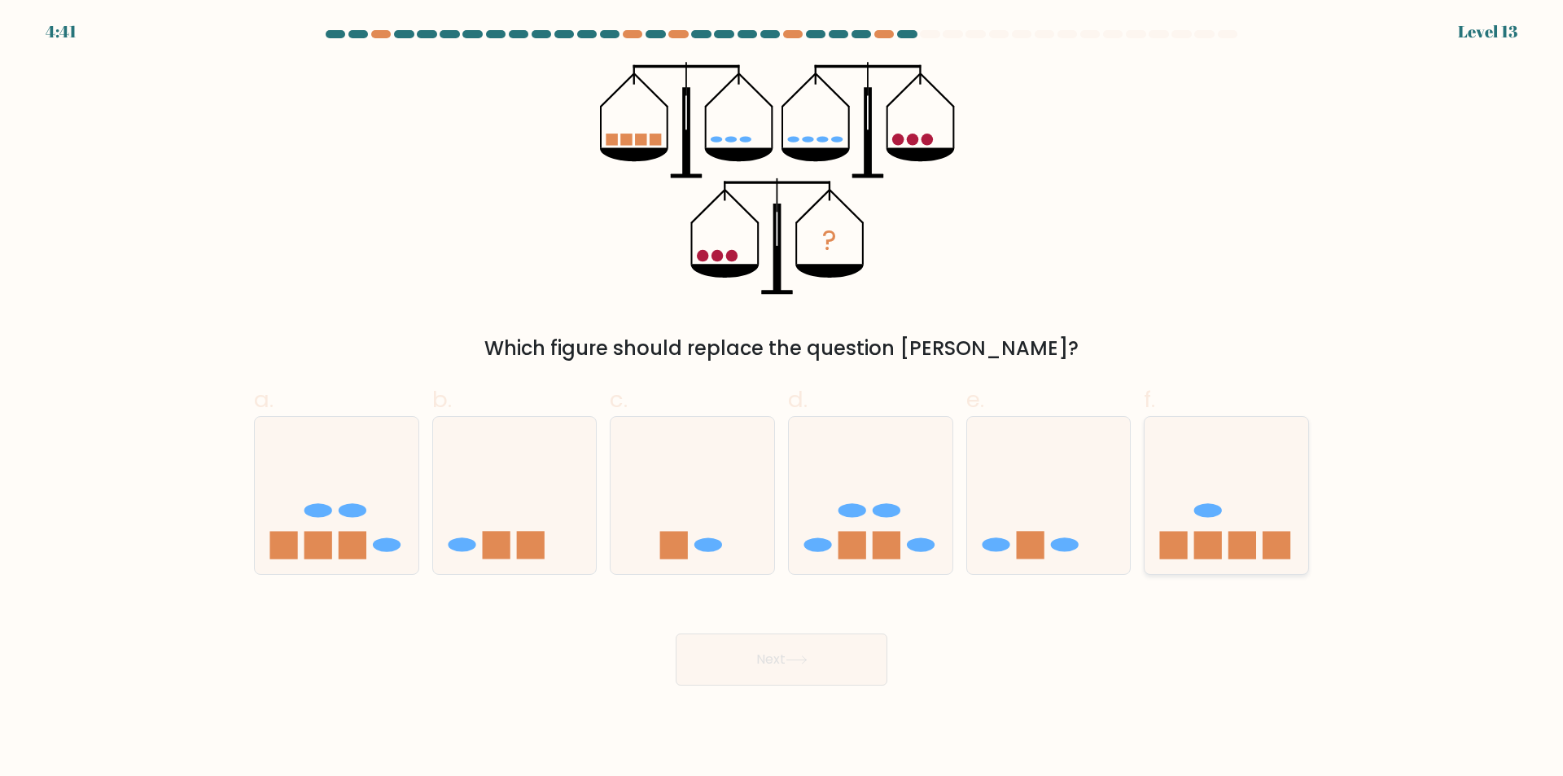
click at [1268, 505] on icon at bounding box center [1226, 495] width 164 height 135
click at [782, 399] on input "f." at bounding box center [781, 393] width 1 height 11
radio input "true"
click at [838, 660] on button "Next" at bounding box center [781, 659] width 212 height 52
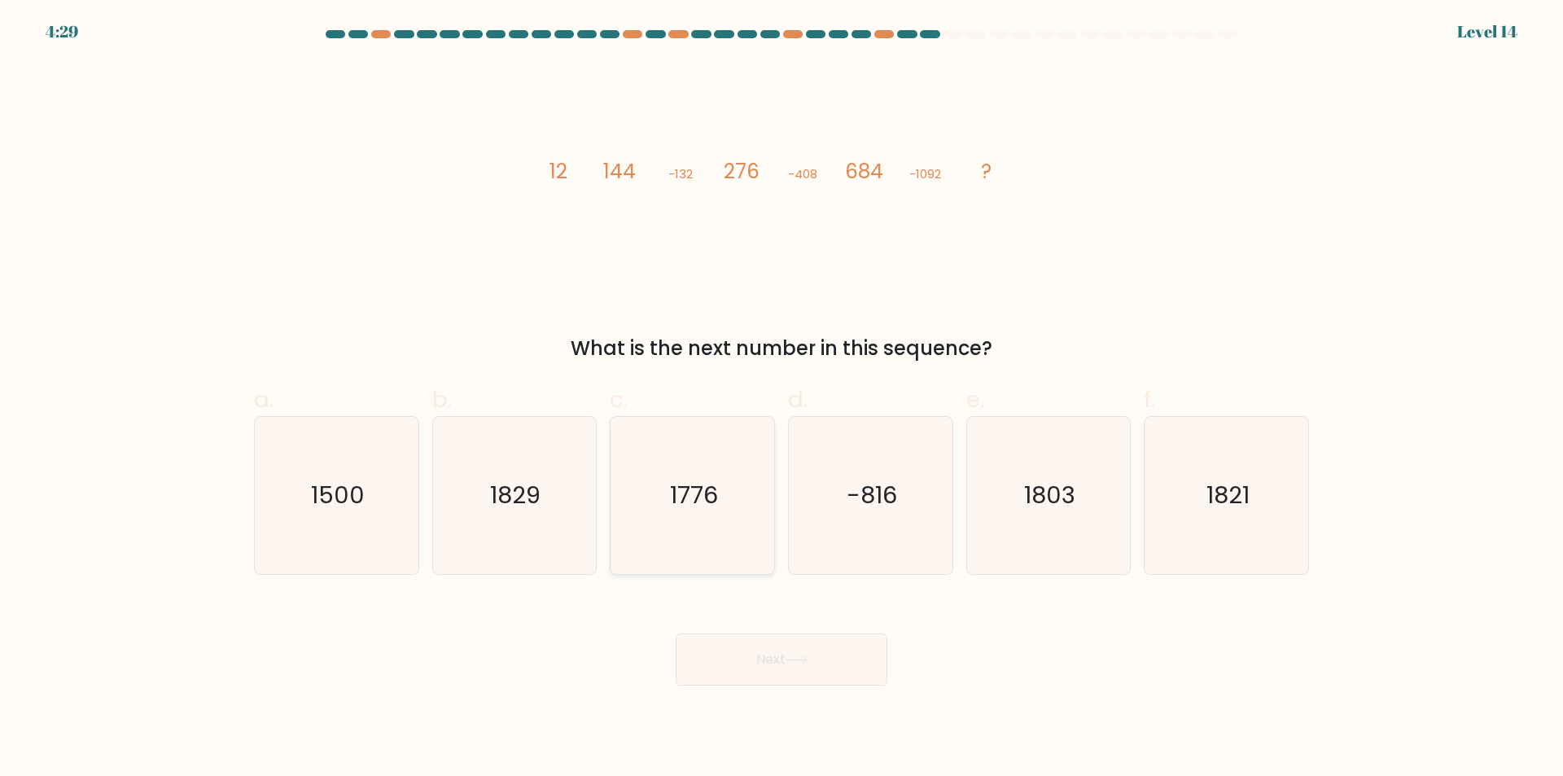
click at [702, 544] on icon "1776" at bounding box center [692, 495] width 157 height 157
click at [781, 399] on input "c. 1776" at bounding box center [781, 393] width 1 height 11
radio input "true"
click at [762, 665] on button "Next" at bounding box center [781, 659] width 212 height 52
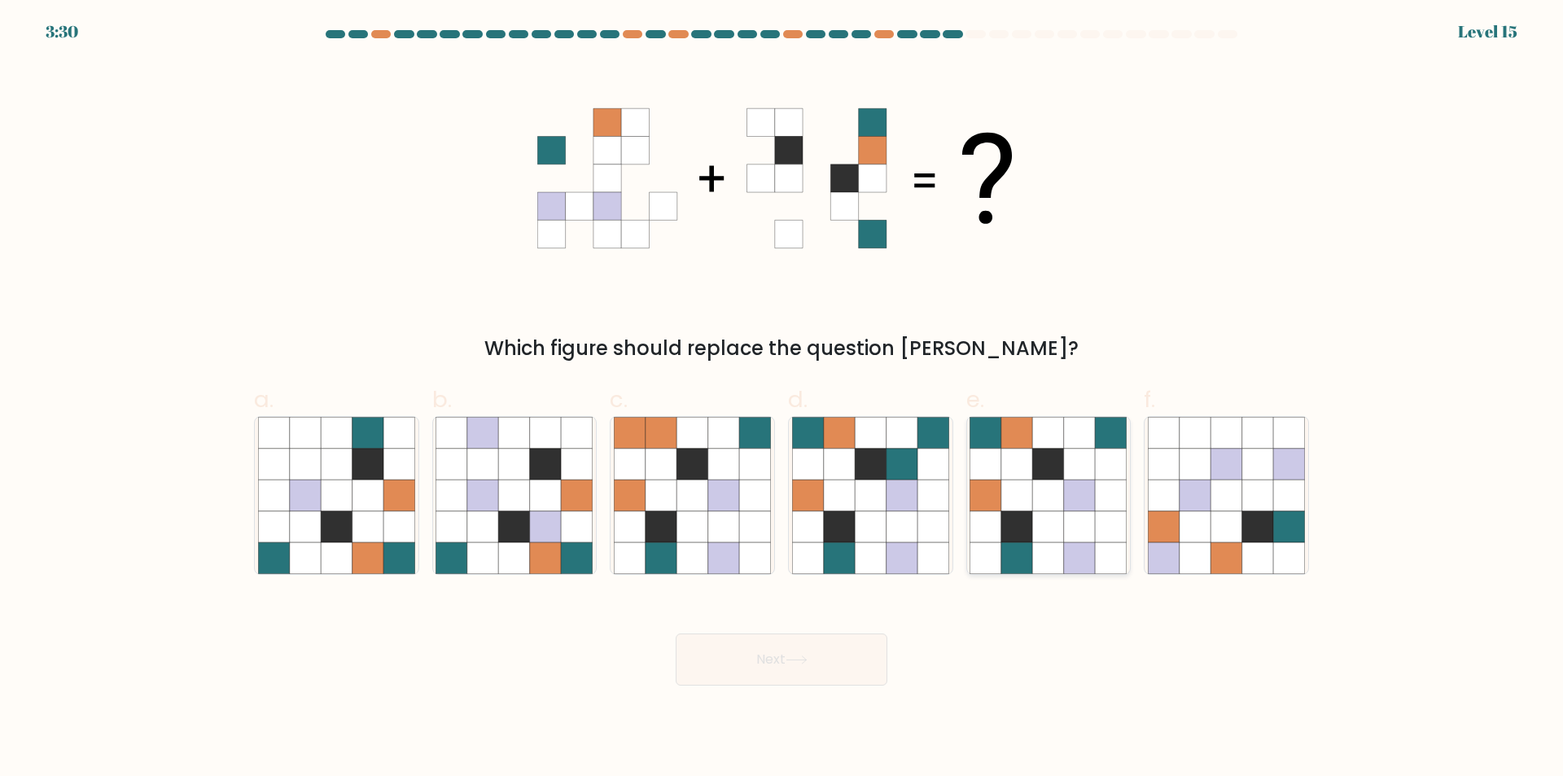
click at [966, 554] on div at bounding box center [1048, 495] width 165 height 159
click at [782, 399] on input "e." at bounding box center [781, 393] width 1 height 11
radio input "true"
click at [803, 656] on icon at bounding box center [796, 659] width 22 height 9
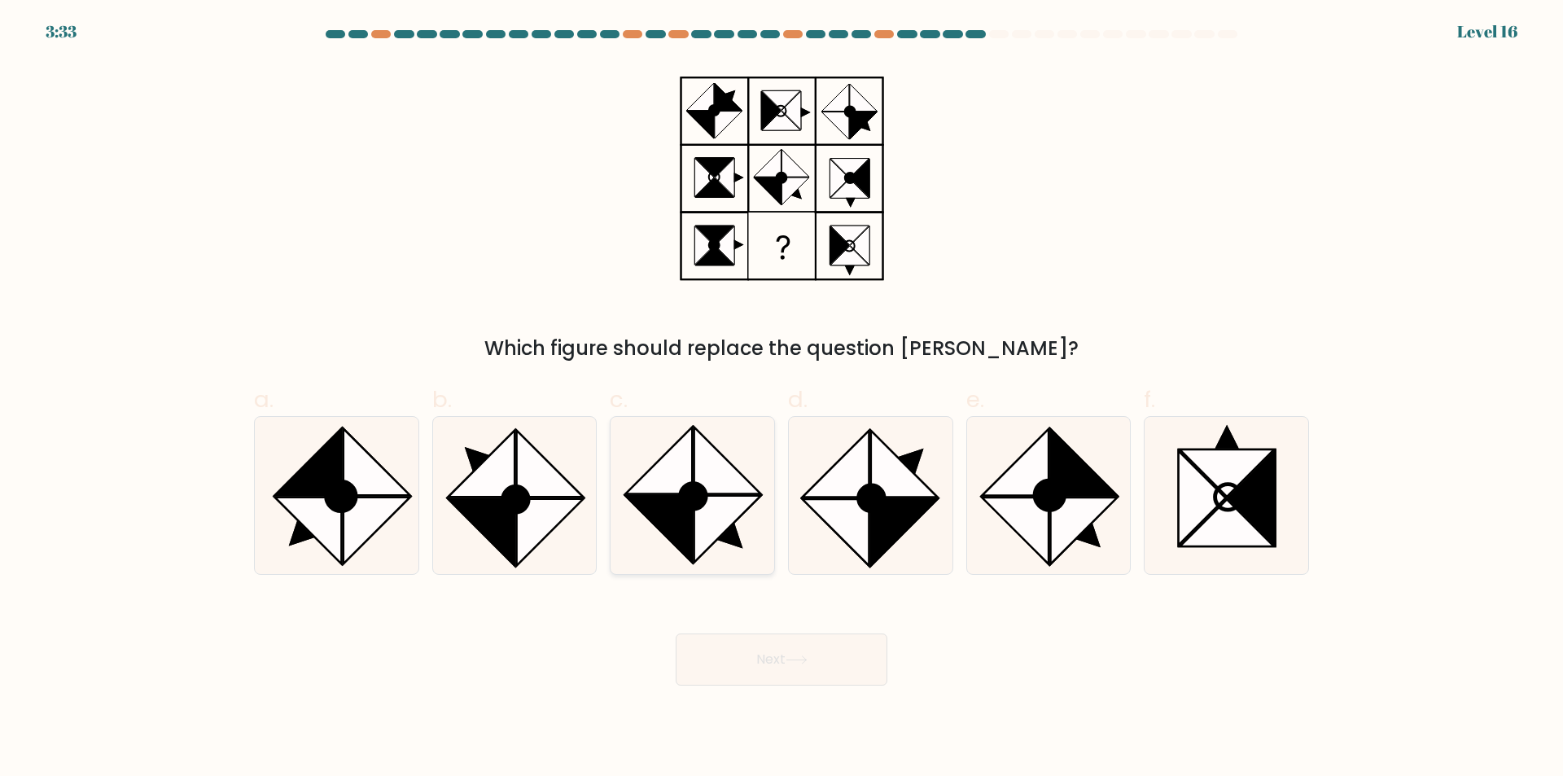
click at [770, 553] on icon at bounding box center [692, 495] width 157 height 157
click at [781, 399] on input "c." at bounding box center [781, 393] width 1 height 11
radio input "true"
click at [771, 653] on button "Next" at bounding box center [781, 659] width 212 height 52
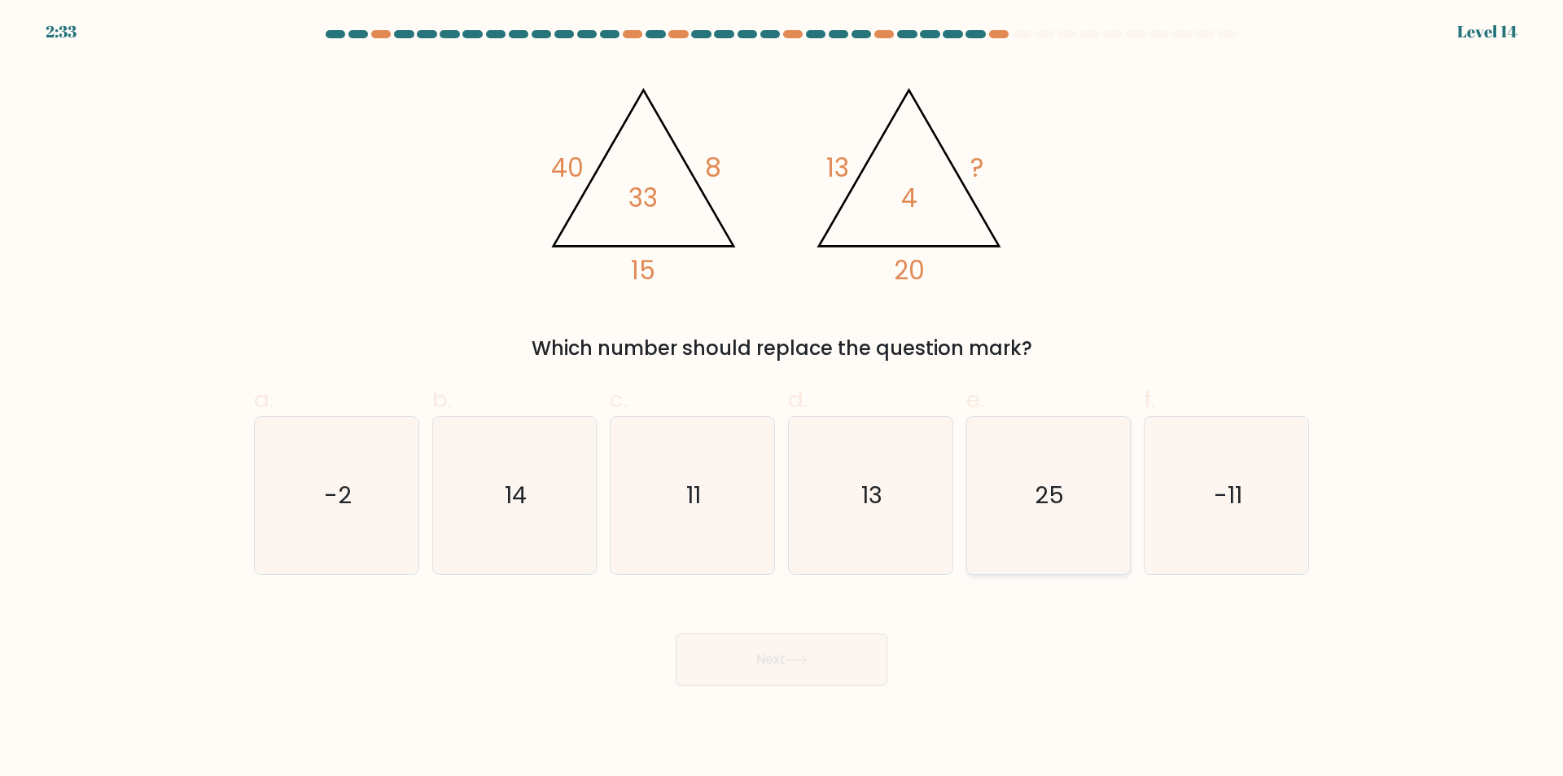
click at [1064, 560] on icon "25" at bounding box center [1047, 495] width 157 height 157
click at [782, 399] on input "e. 25" at bounding box center [781, 393] width 1 height 11
radio input "true"
click at [818, 662] on button "Next" at bounding box center [781, 659] width 212 height 52
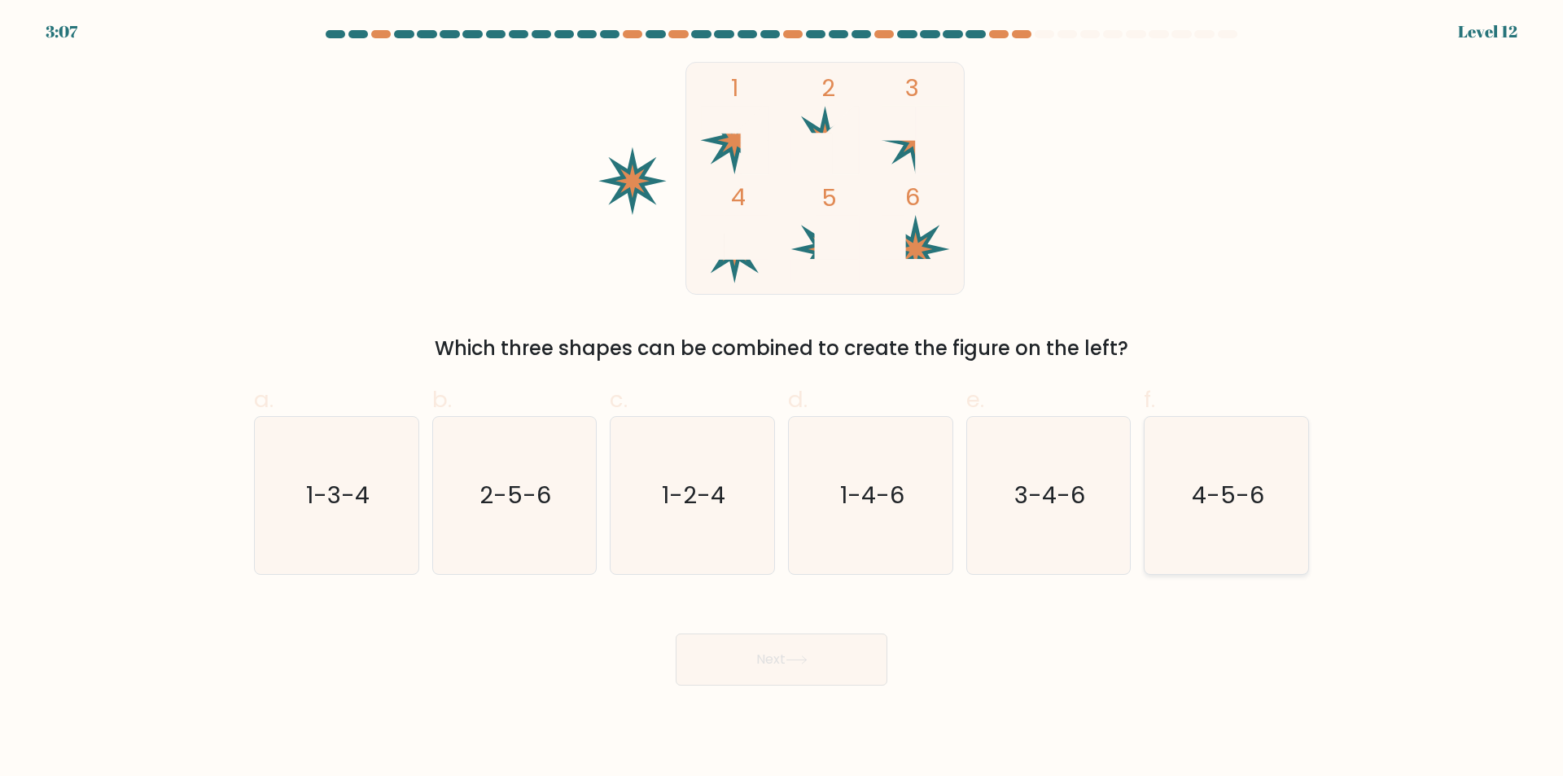
click at [1242, 510] on text "4-5-6" at bounding box center [1227, 495] width 72 height 33
click at [782, 399] on input "f. 4-5-6" at bounding box center [781, 393] width 1 height 11
radio input "true"
click at [794, 660] on icon at bounding box center [796, 659] width 20 height 7
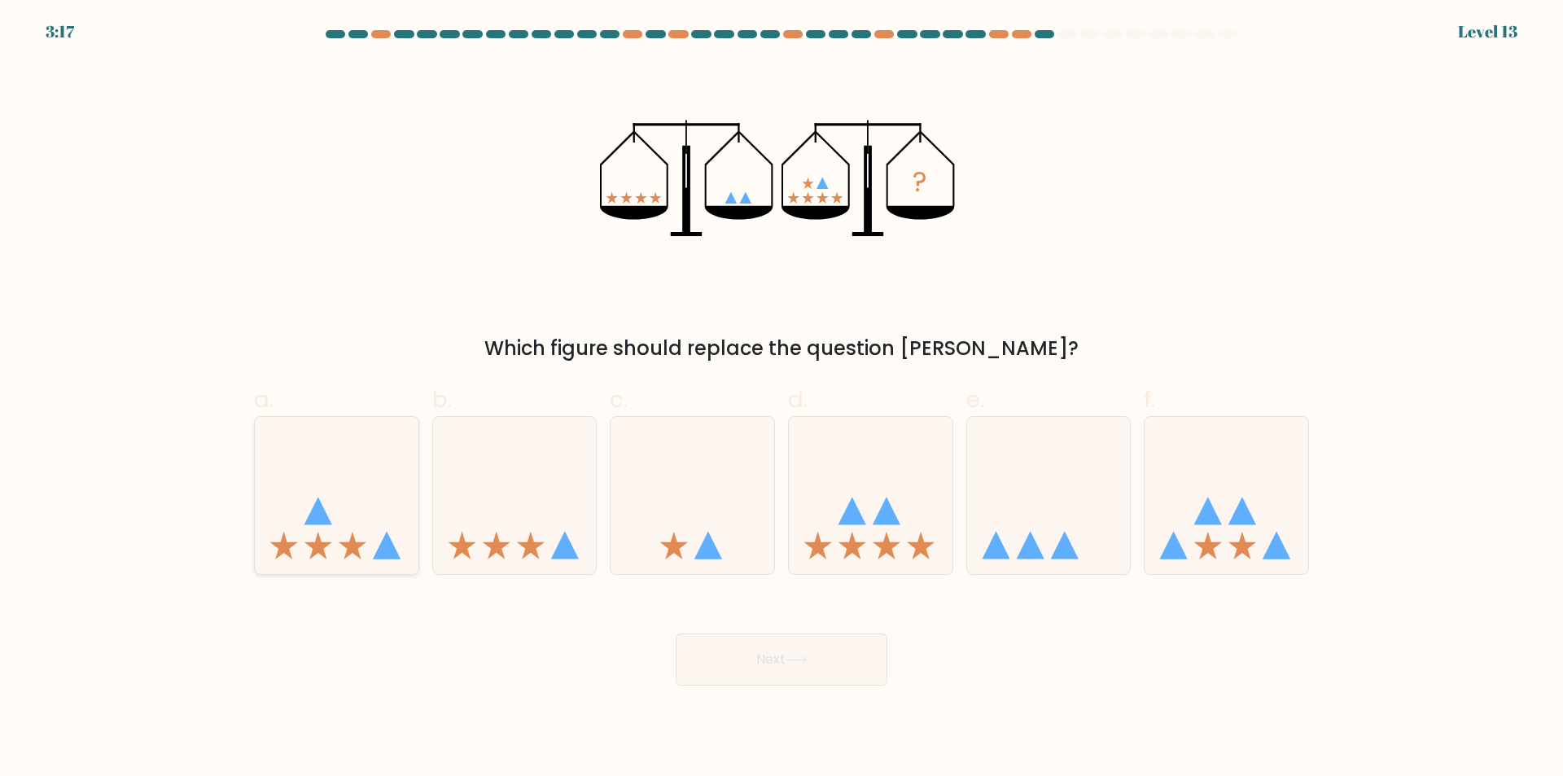
click at [409, 496] on icon at bounding box center [337, 495] width 164 height 135
click at [781, 399] on input "a." at bounding box center [781, 393] width 1 height 11
radio input "true"
click at [780, 653] on button "Next" at bounding box center [781, 659] width 212 height 52
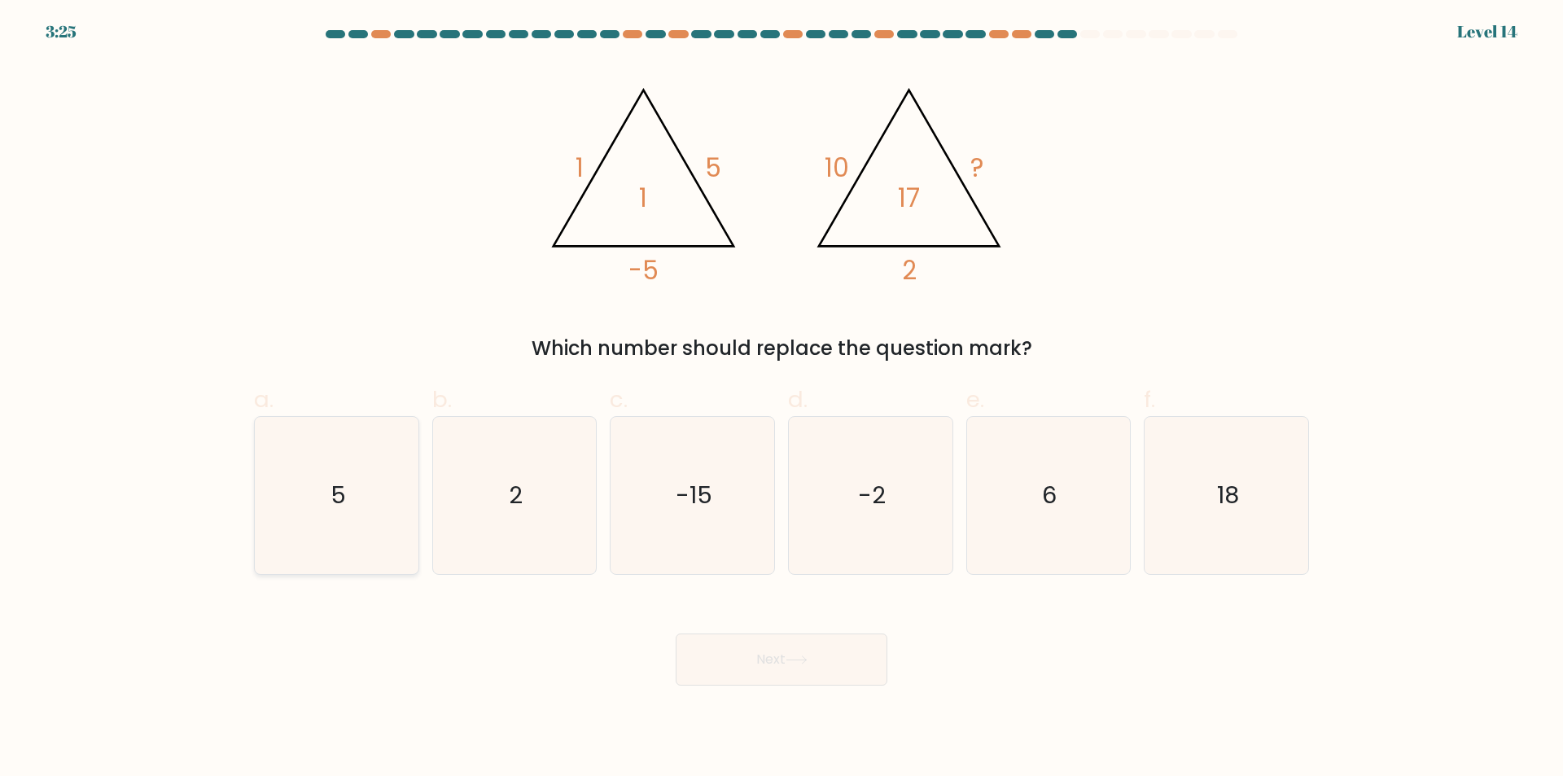
click at [316, 549] on icon "5" at bounding box center [336, 495] width 157 height 157
click at [781, 399] on input "a. 5" at bounding box center [781, 393] width 1 height 11
radio input "true"
click at [741, 663] on button "Next" at bounding box center [781, 659] width 212 height 52
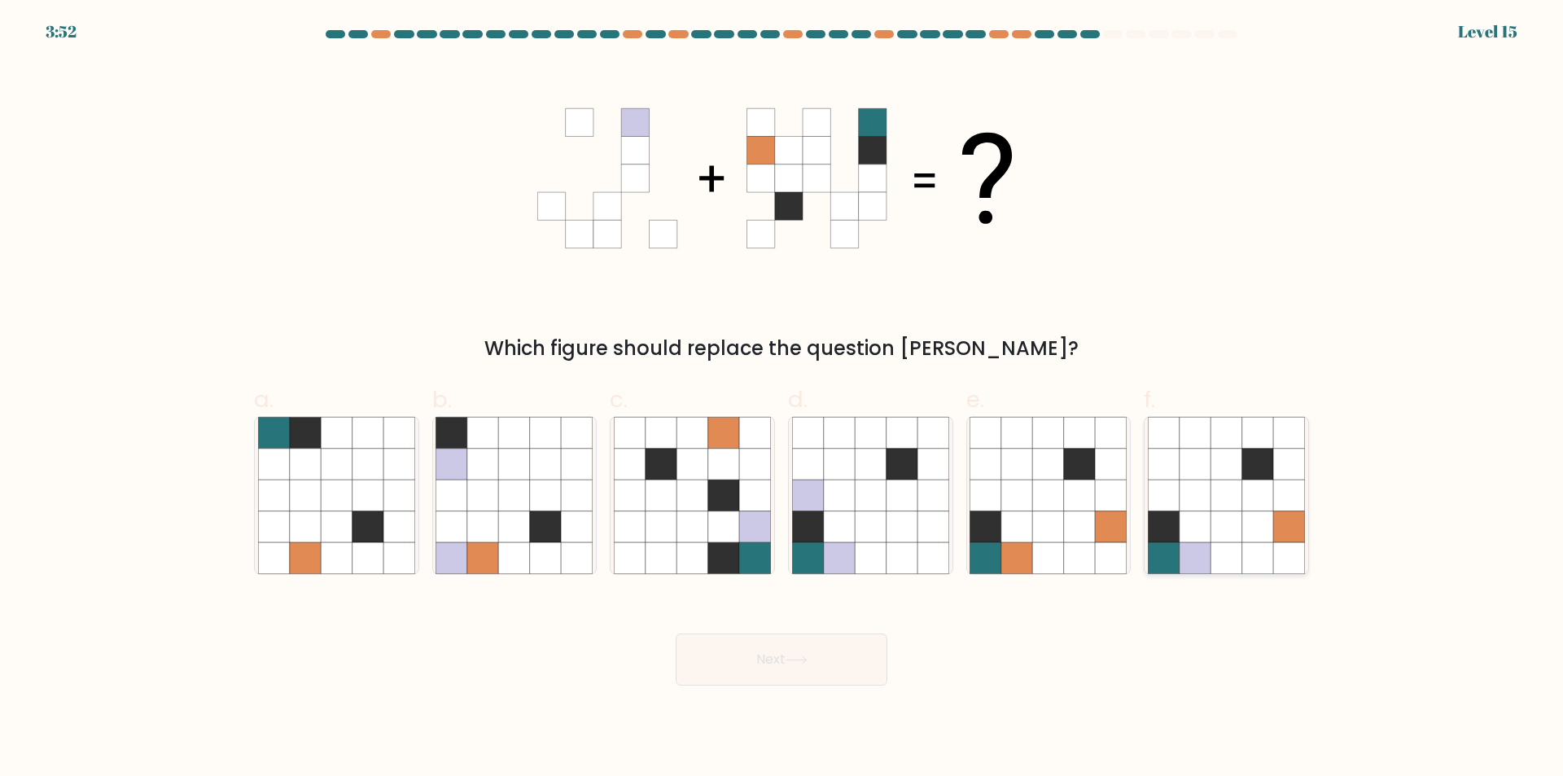
click at [1228, 566] on icon at bounding box center [1225, 557] width 31 height 31
click at [782, 399] on input "f." at bounding box center [781, 393] width 1 height 11
radio input "true"
click at [831, 658] on button "Next" at bounding box center [781, 659] width 212 height 52
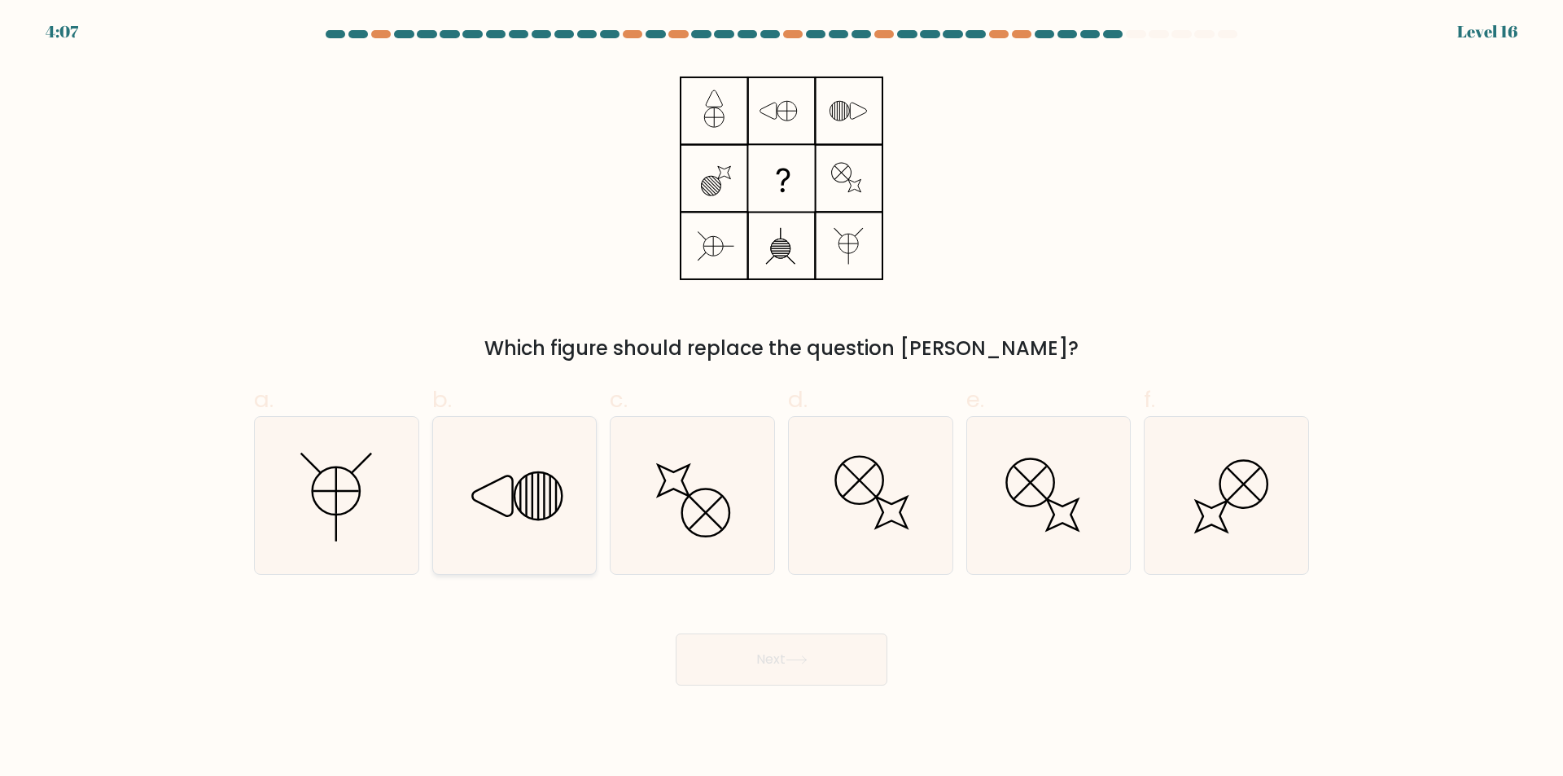
click at [573, 553] on icon at bounding box center [513, 495] width 157 height 157
click at [781, 399] on input "b." at bounding box center [781, 393] width 1 height 11
radio input "true"
click at [800, 670] on button "Next" at bounding box center [781, 659] width 212 height 52
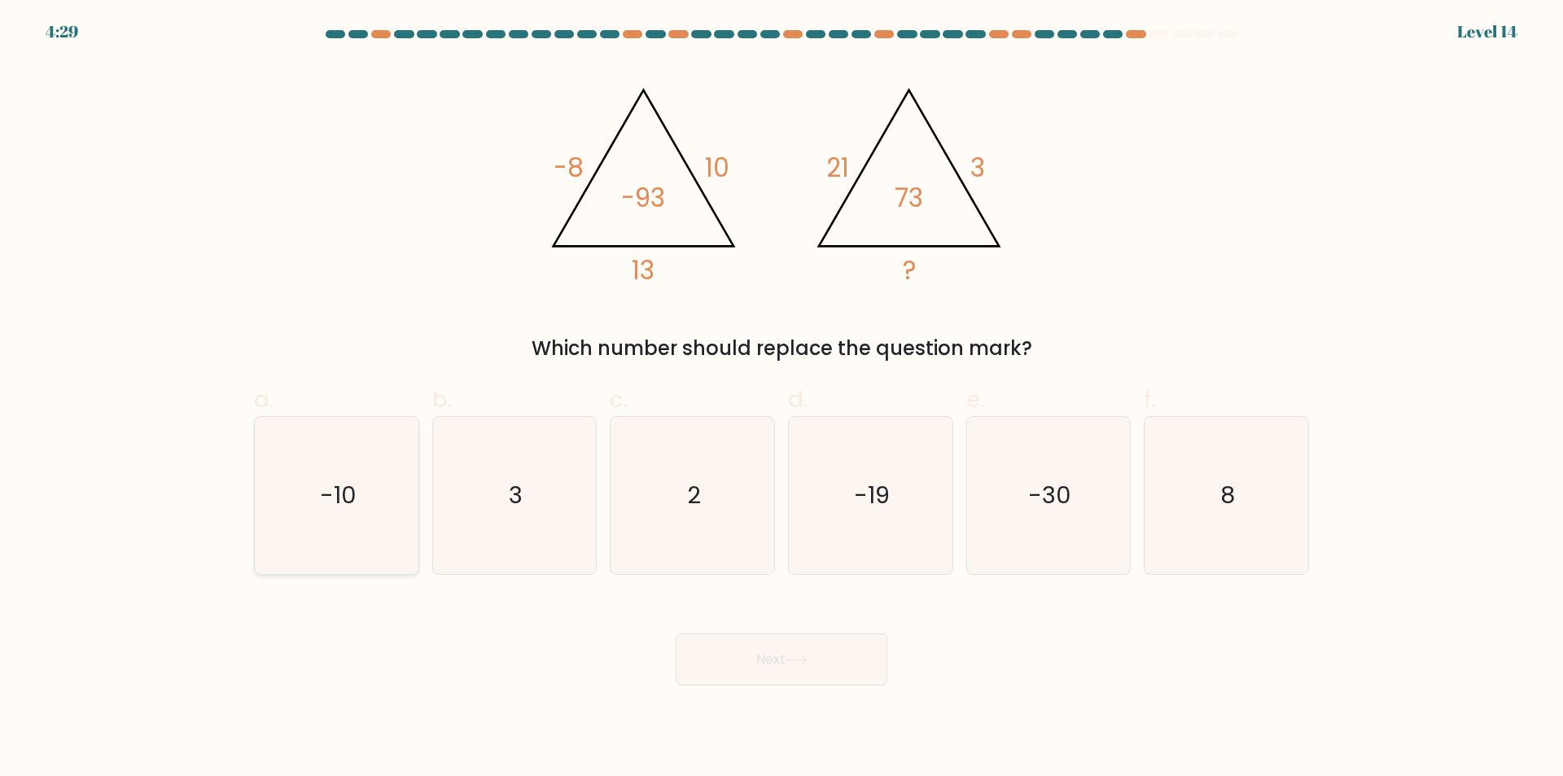
click at [354, 507] on text "-10" at bounding box center [338, 495] width 37 height 33
click at [781, 399] on input "a. -10" at bounding box center [781, 393] width 1 height 11
radio input "true"
click at [785, 671] on button "Next" at bounding box center [781, 659] width 212 height 52
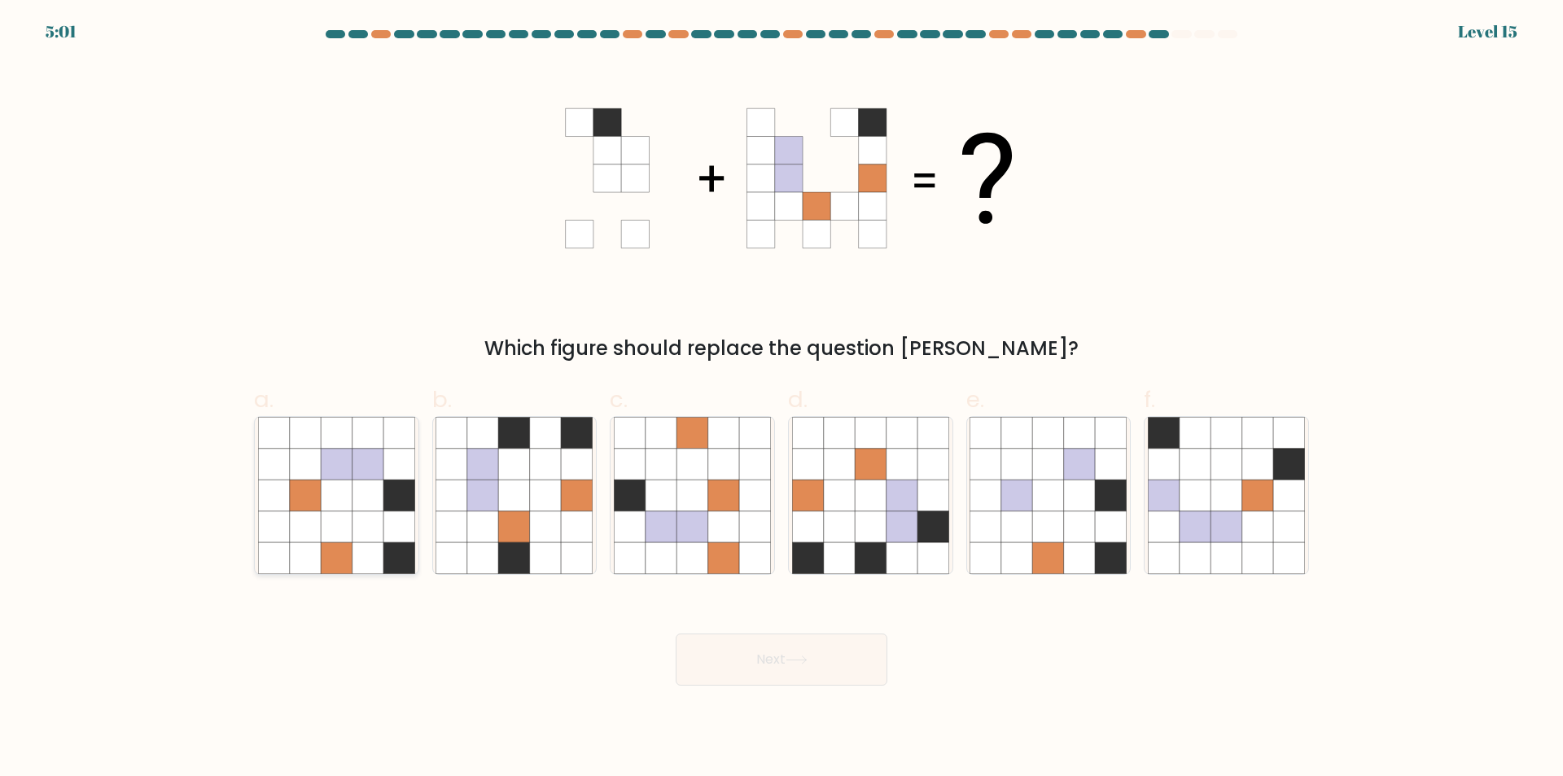
click at [384, 546] on icon at bounding box center [398, 557] width 31 height 31
click at [781, 399] on input "a." at bounding box center [781, 393] width 1 height 11
radio input "true"
click at [805, 664] on icon at bounding box center [796, 659] width 22 height 9
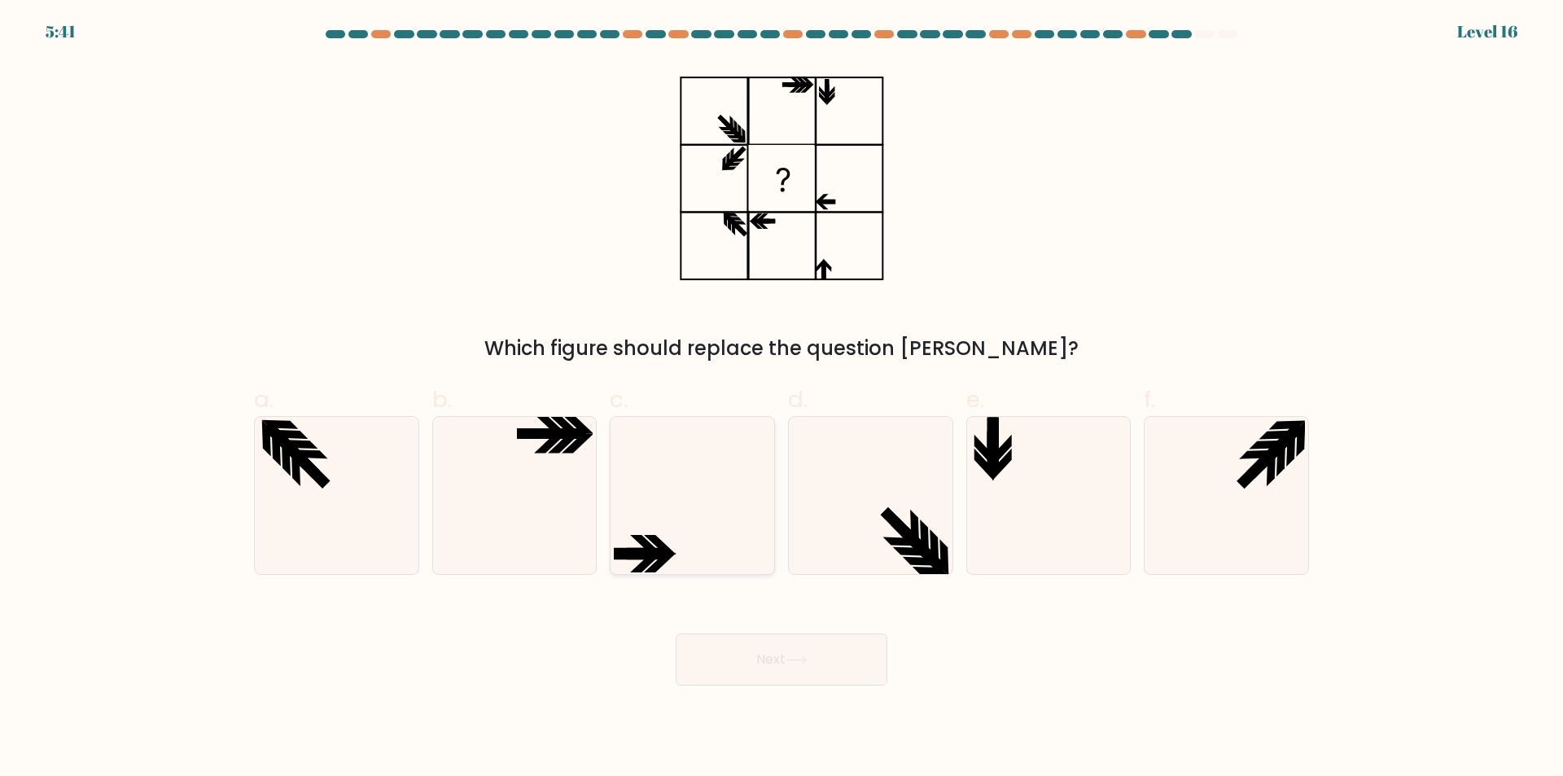
drag, startPoint x: 360, startPoint y: 504, endPoint x: 647, endPoint y: 574, distance: 295.7
click at [359, 505] on icon at bounding box center [336, 495] width 157 height 157
click at [781, 399] on input "a." at bounding box center [781, 393] width 1 height 11
radio input "true"
click at [776, 670] on button "Next" at bounding box center [781, 659] width 212 height 52
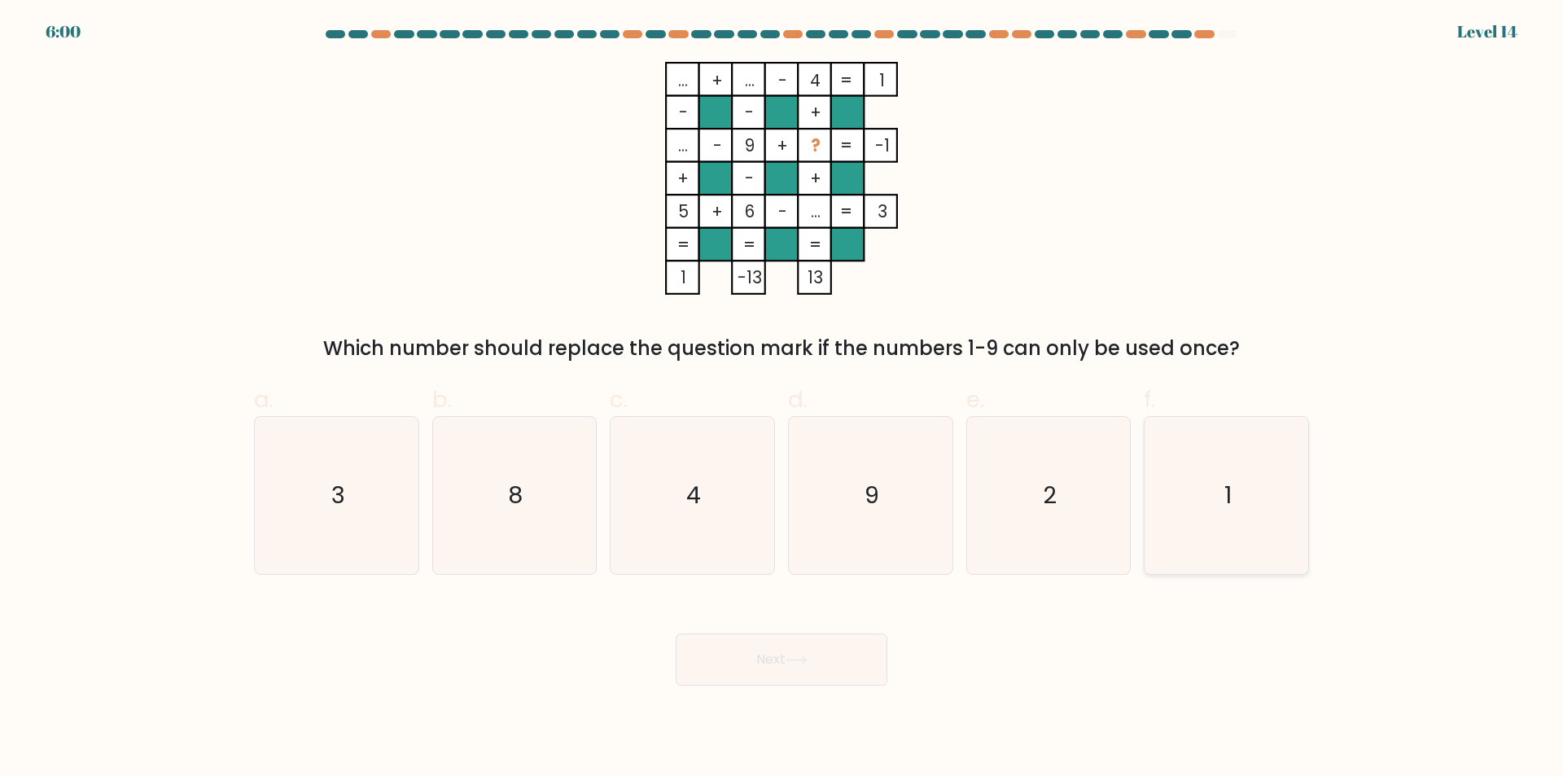
click at [1222, 492] on icon "1" at bounding box center [1226, 495] width 157 height 157
click at [782, 399] on input "f. 1" at bounding box center [781, 393] width 1 height 11
radio input "true"
click at [785, 663] on button "Next" at bounding box center [781, 659] width 212 height 52
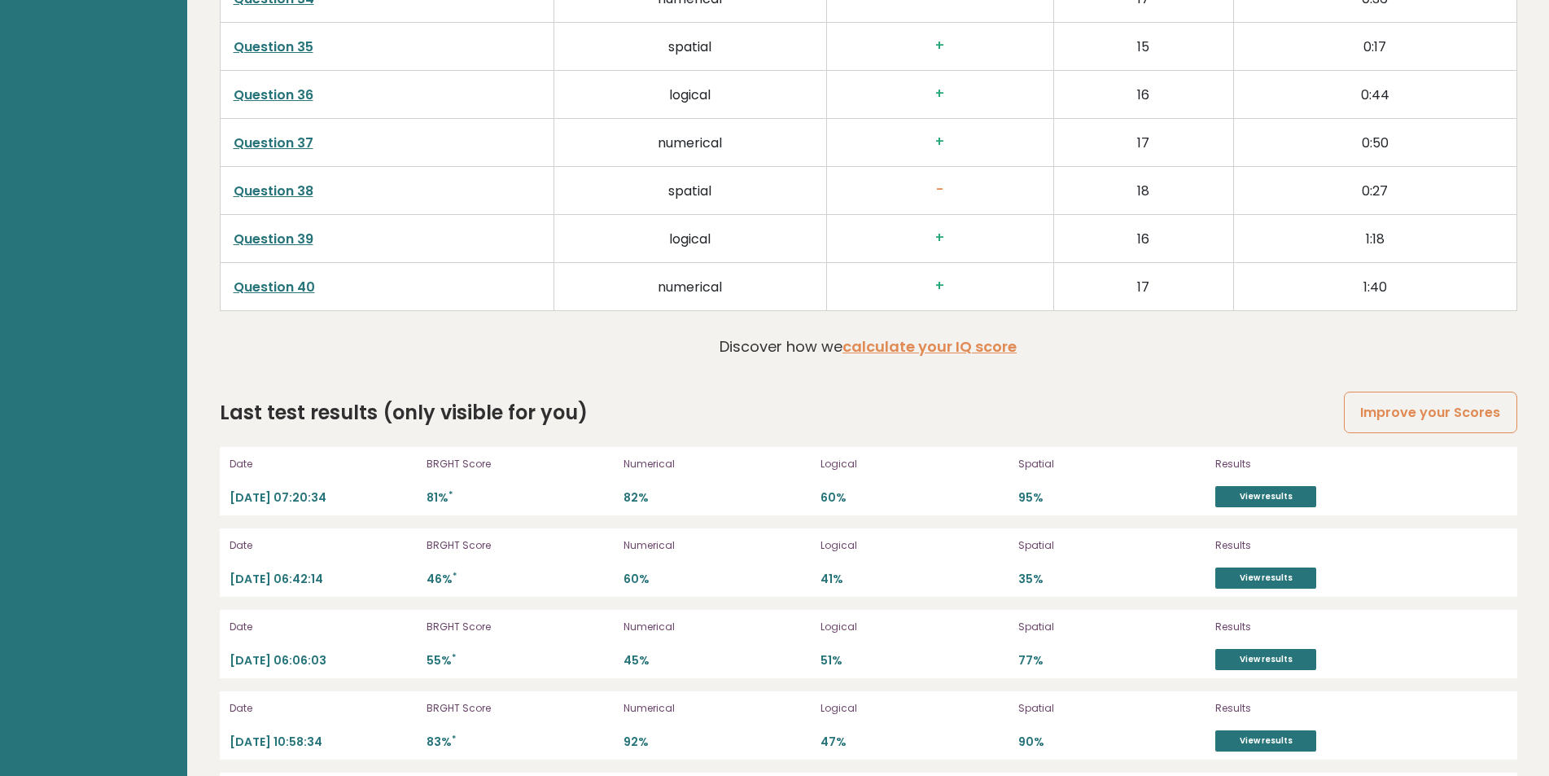
scroll to position [4508, 0]
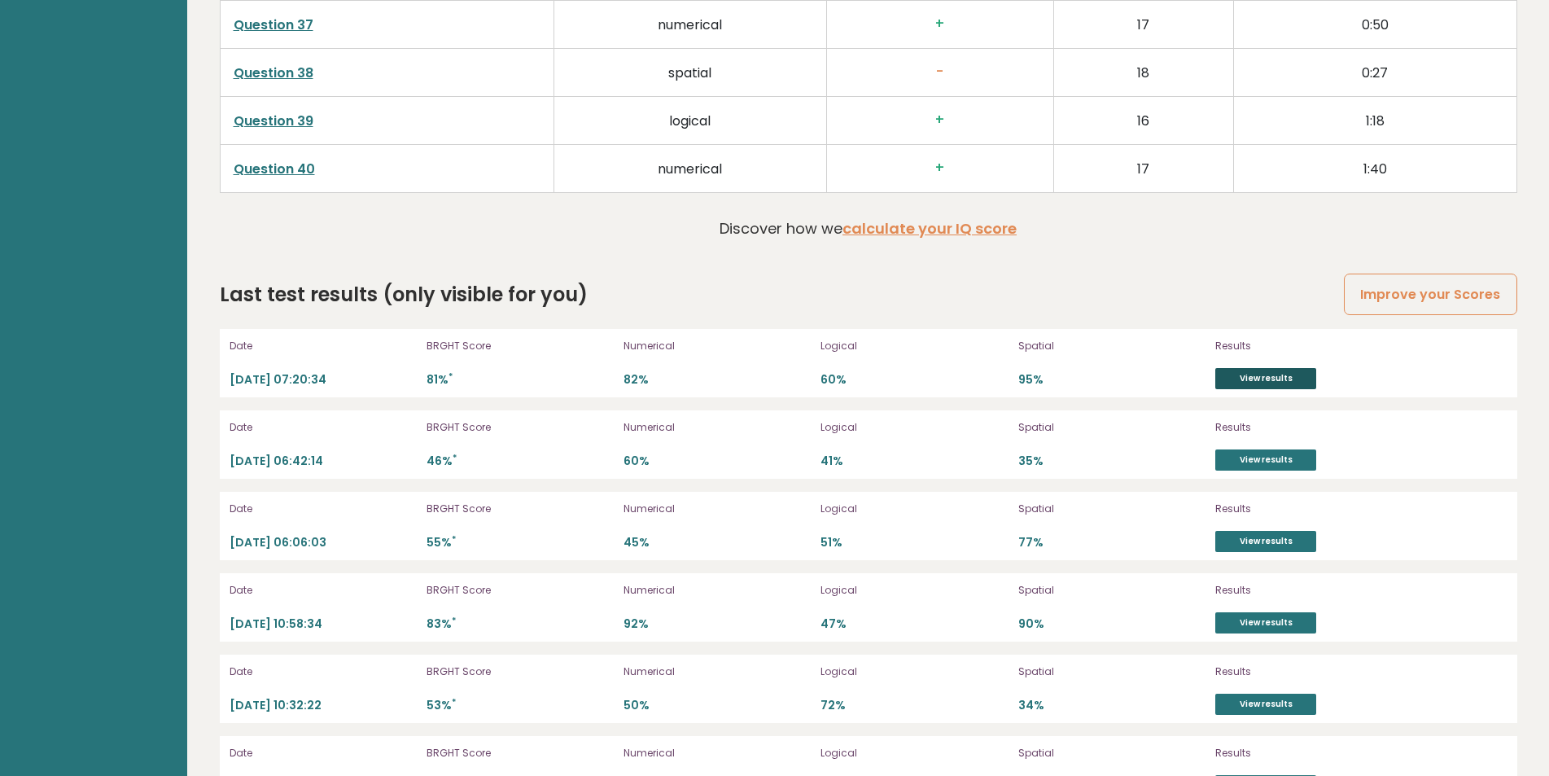
click at [1279, 374] on link "View results" at bounding box center [1265, 378] width 101 height 21
